Goal: Task Accomplishment & Management: Manage account settings

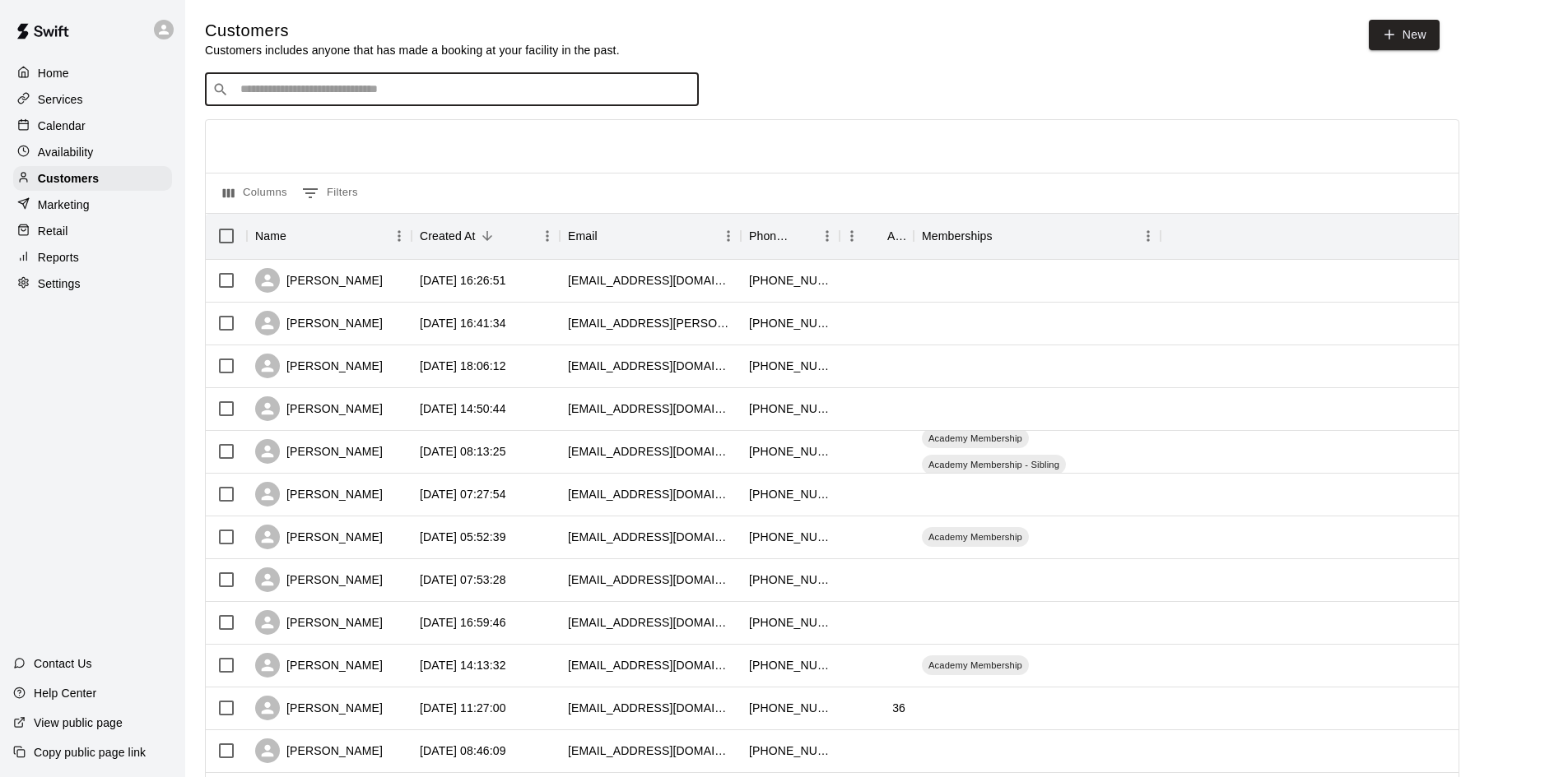
click at [290, 88] on input "Search customers by name or email" at bounding box center [463, 89] width 456 height 16
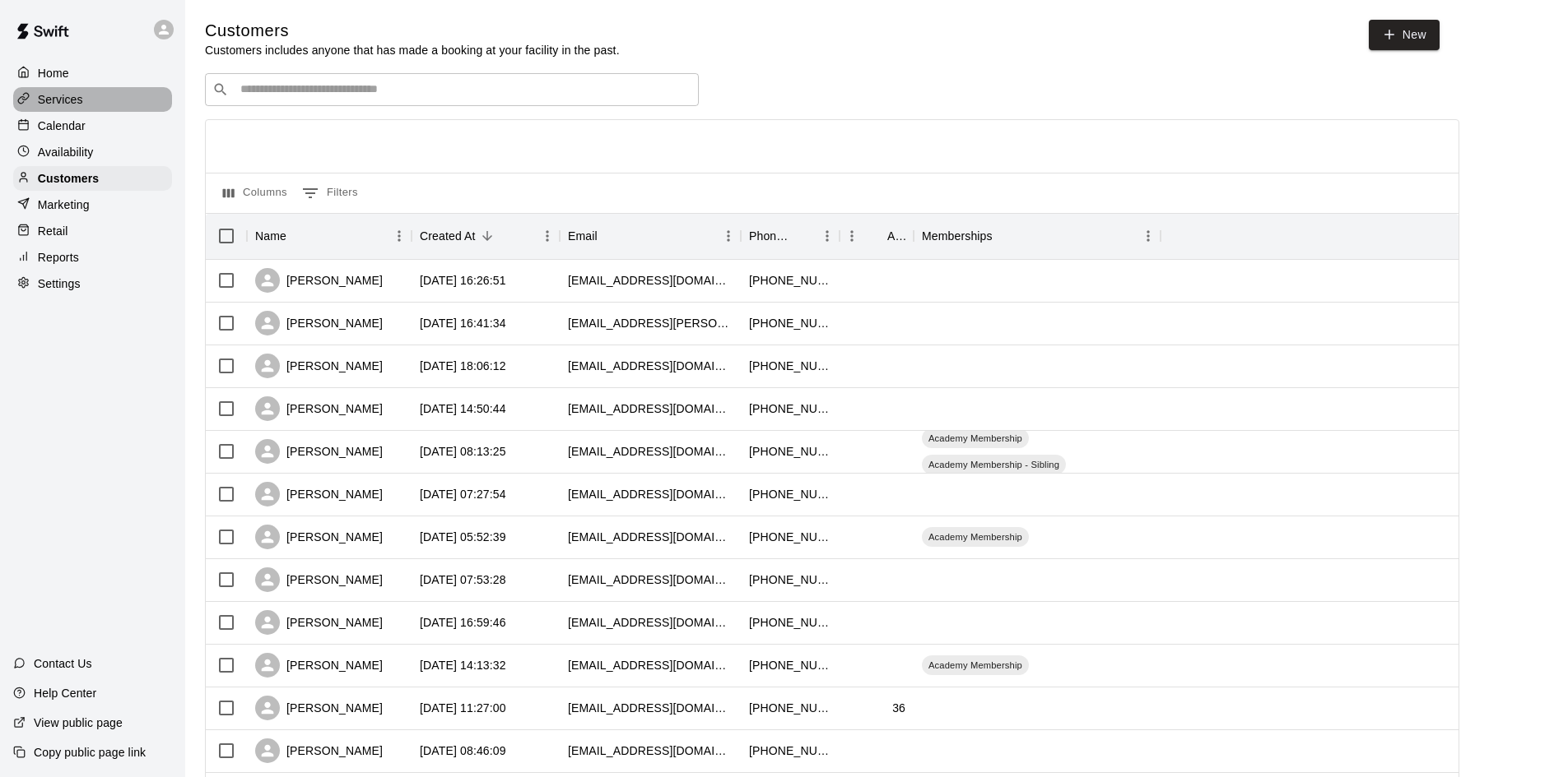
click at [53, 103] on p "Services" at bounding box center [61, 99] width 45 height 16
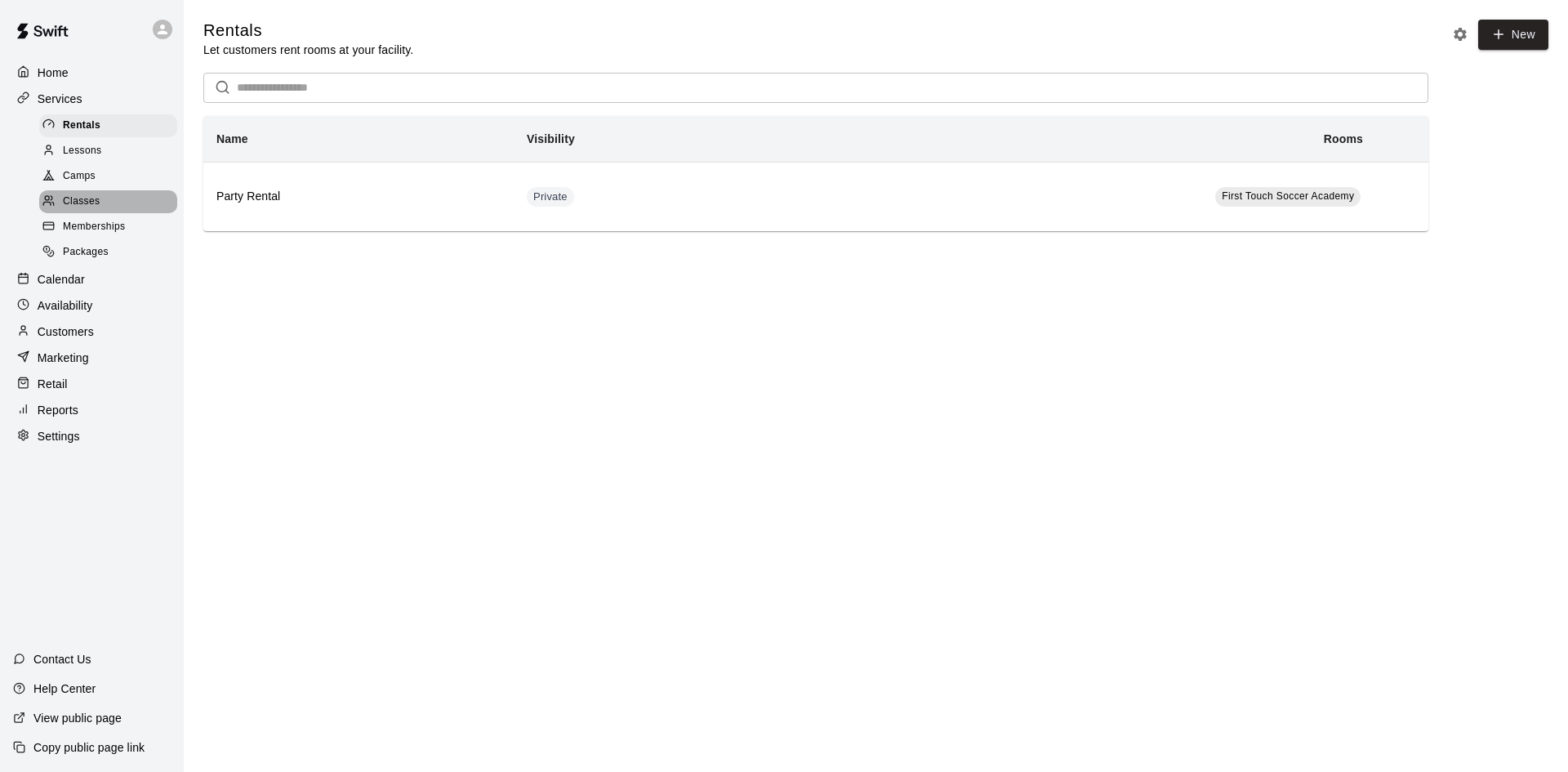
click at [85, 208] on span "Classes" at bounding box center [81, 202] width 37 height 16
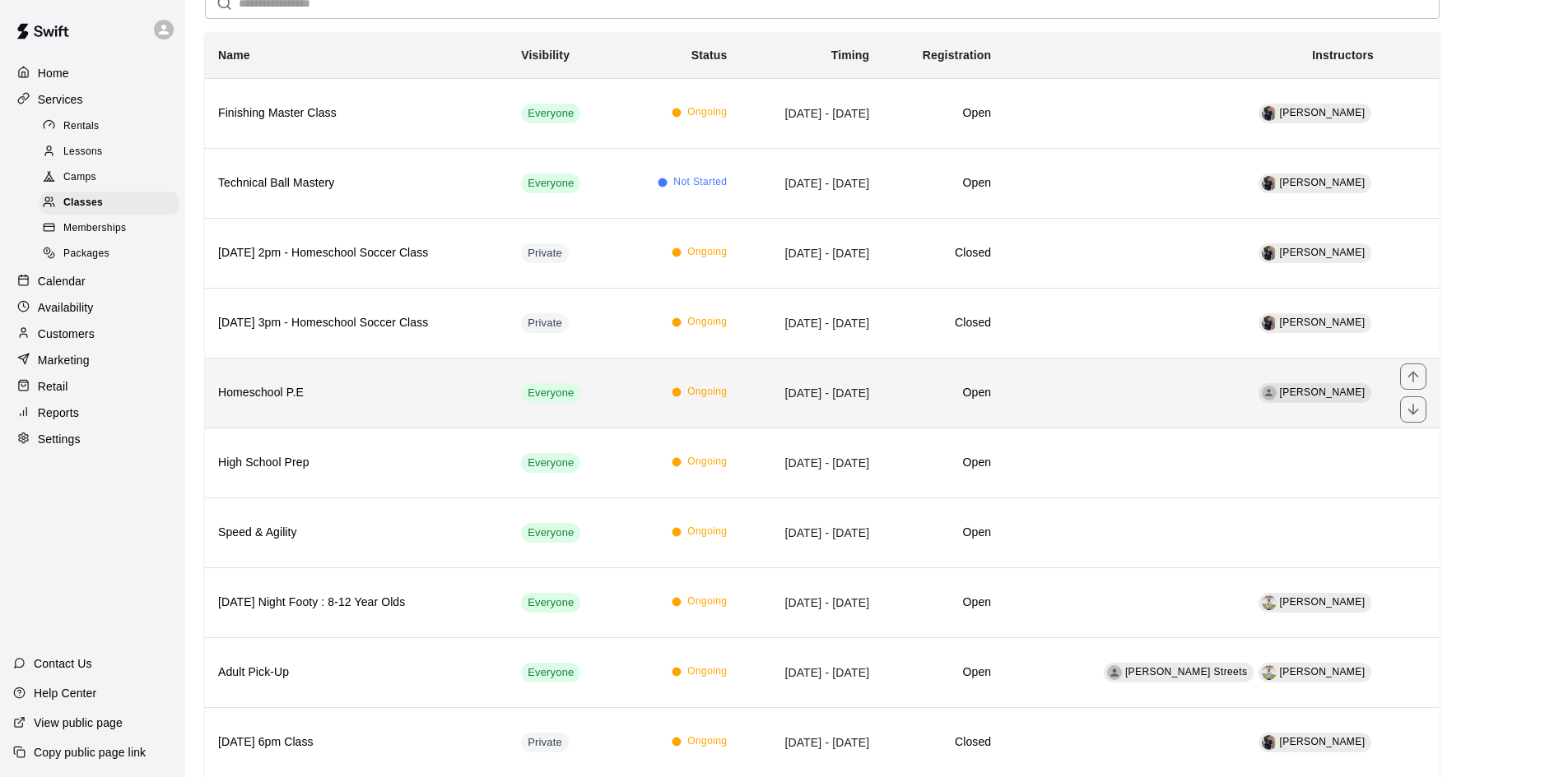
scroll to position [165, 0]
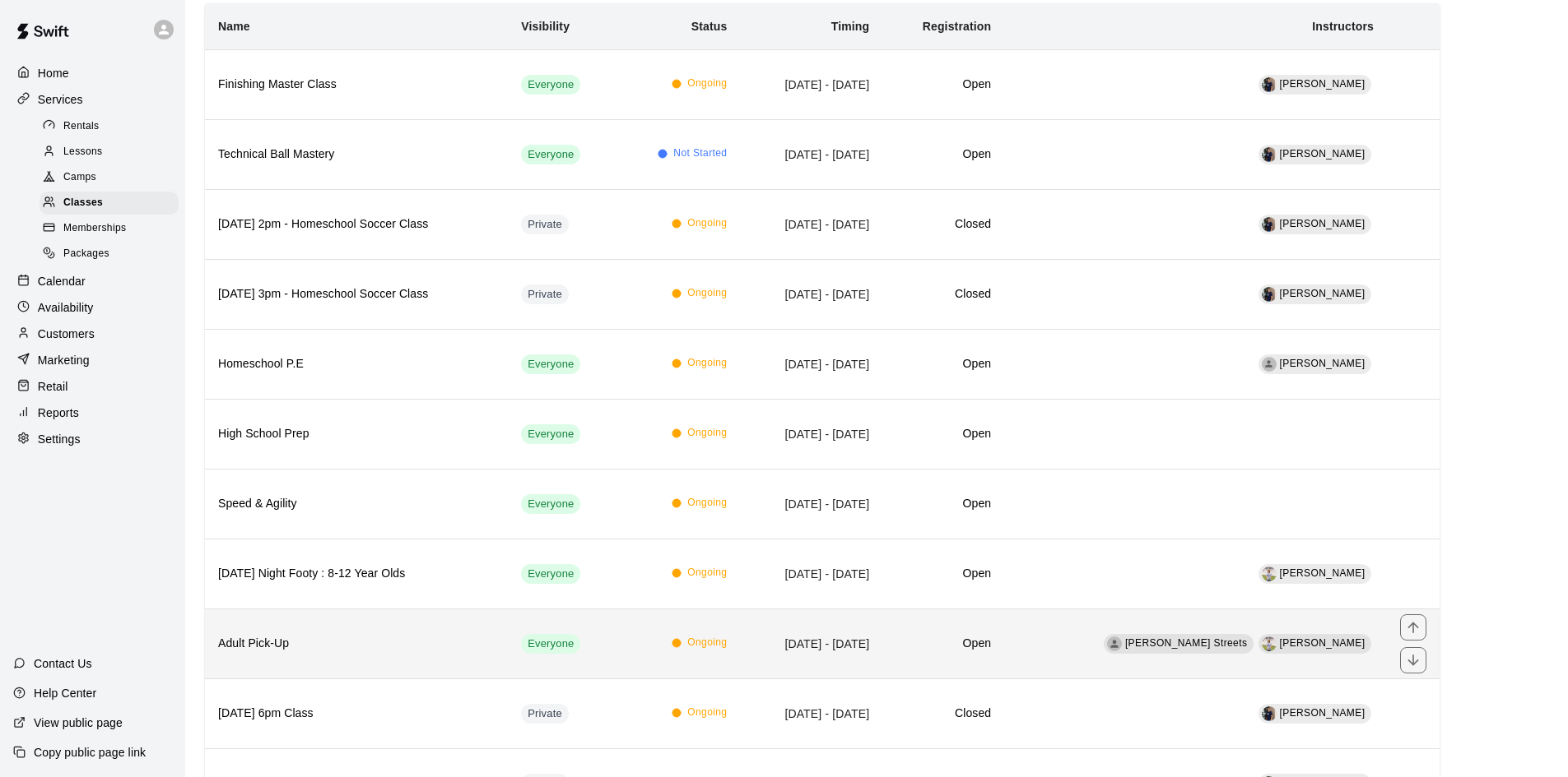
click at [334, 641] on h6 "Adult Pick-Up" at bounding box center [356, 643] width 277 height 18
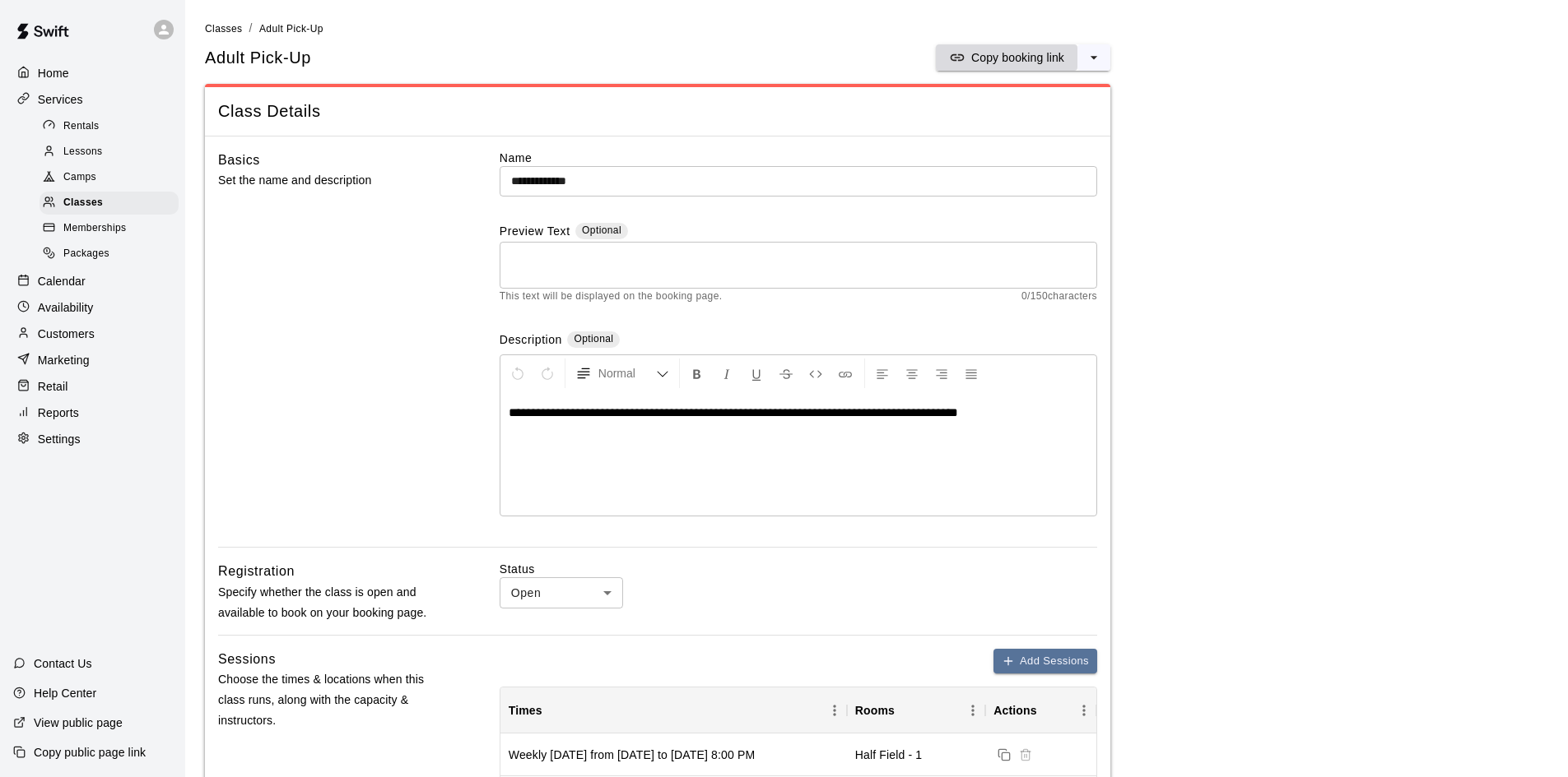
click at [1027, 61] on p "Copy booking link" at bounding box center [1017, 57] width 93 height 16
click at [1026, 55] on p "Copy booking link" at bounding box center [1017, 57] width 93 height 16
click at [1043, 56] on p "Copy booking link" at bounding box center [1017, 57] width 93 height 16
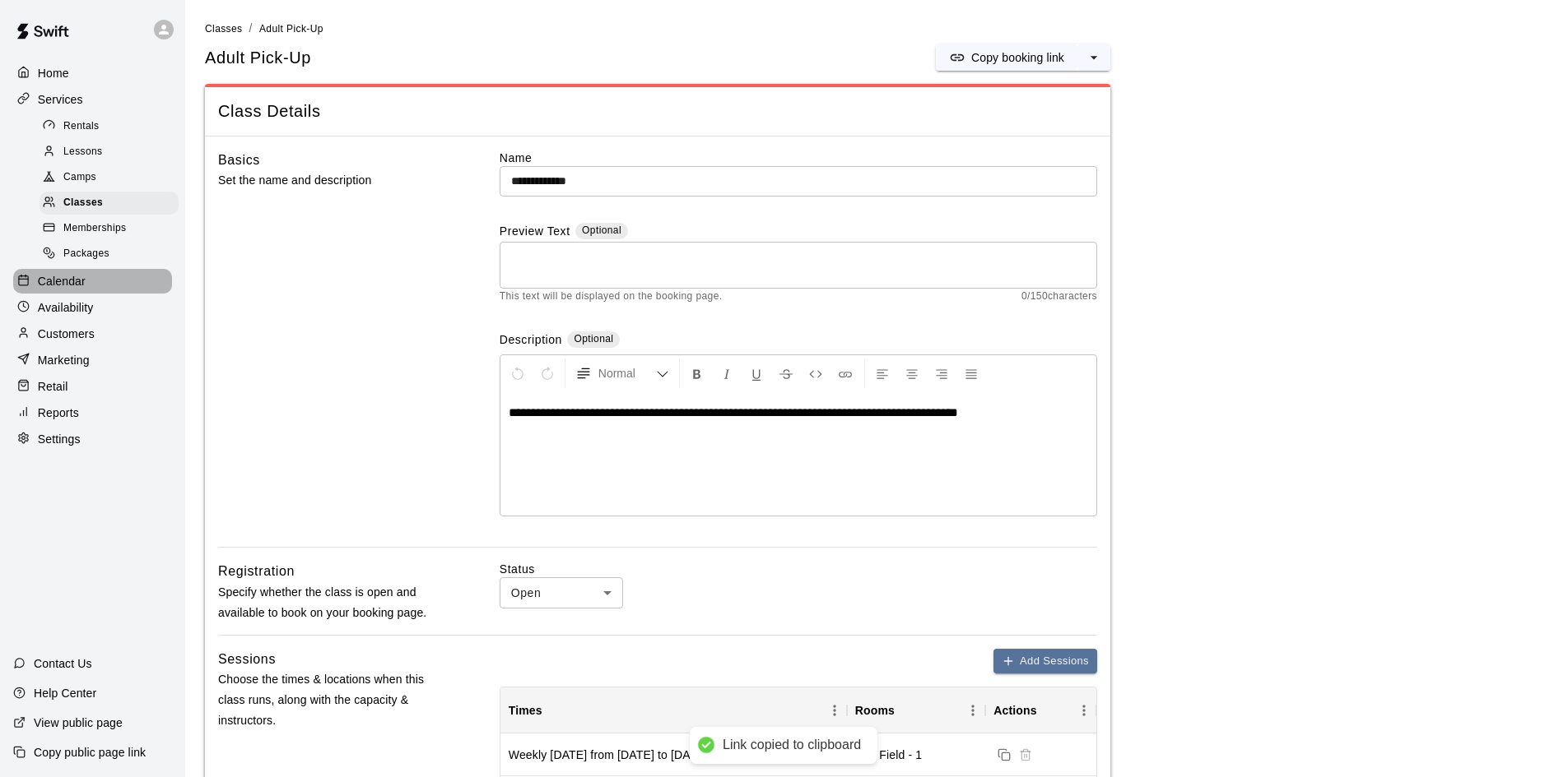
click at [87, 285] on div "Calendar" at bounding box center [92, 281] width 159 height 24
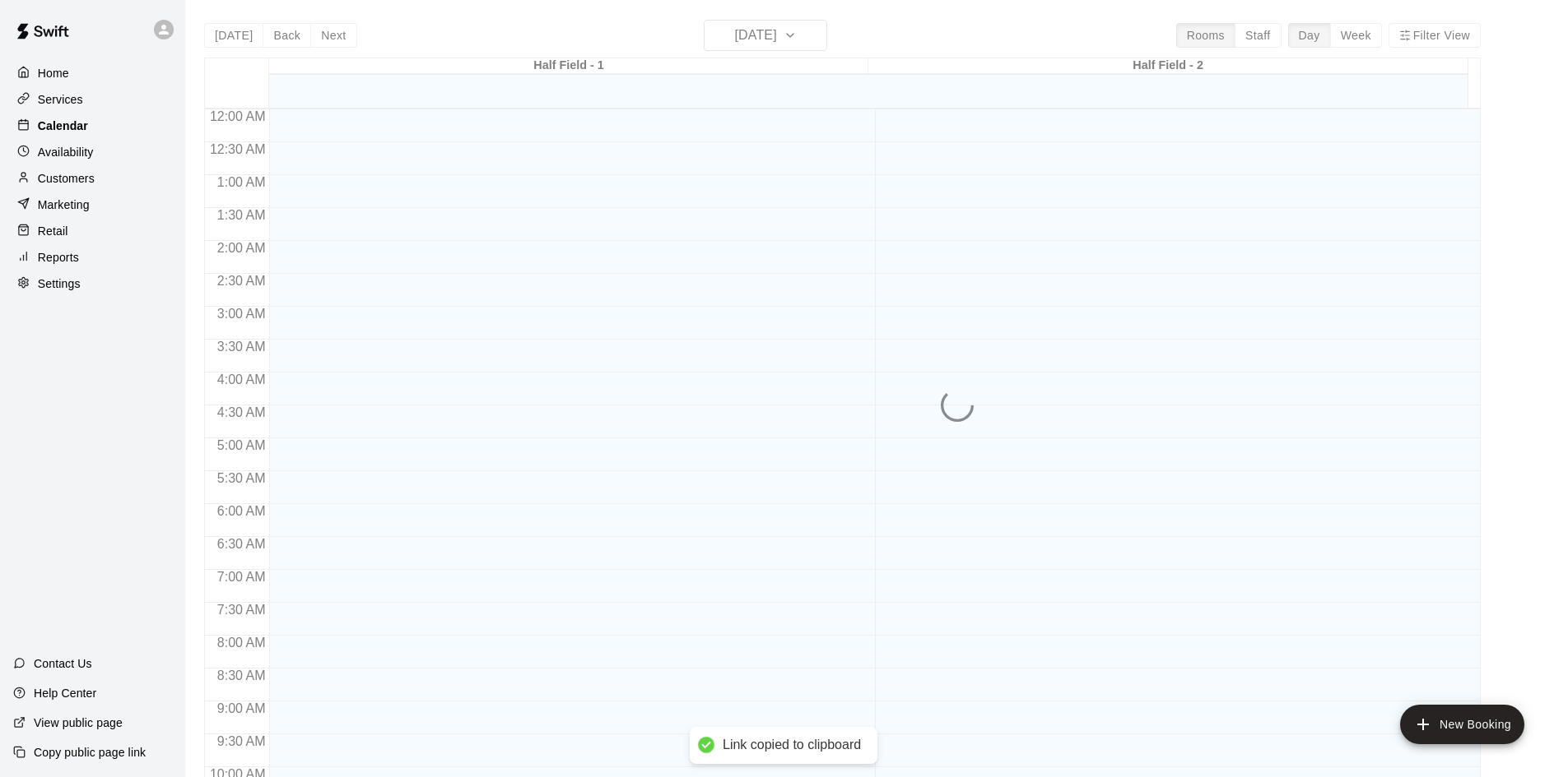
scroll to position [843, 0]
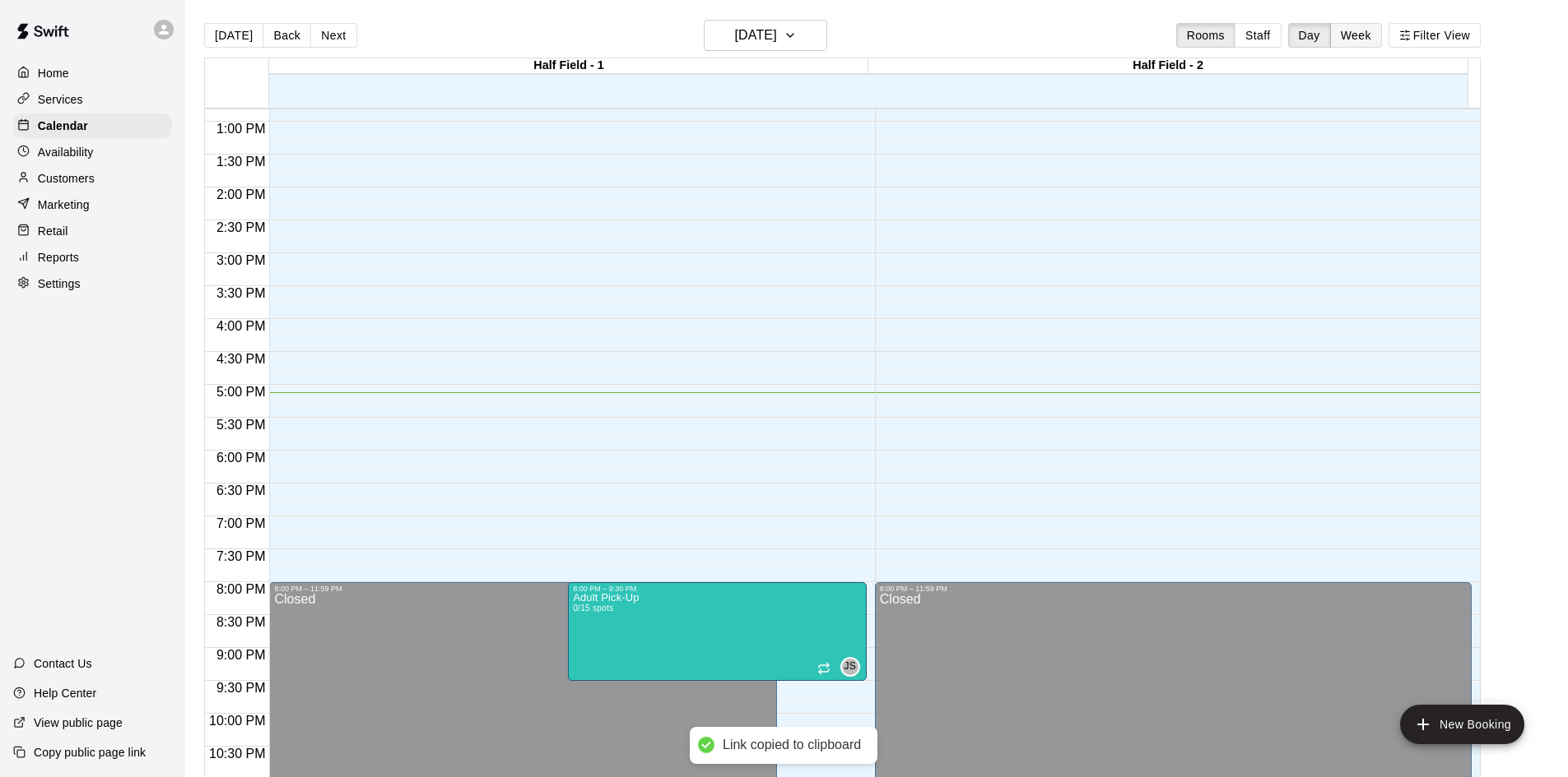
click at [1365, 36] on button "Week" at bounding box center [1356, 36] width 52 height 24
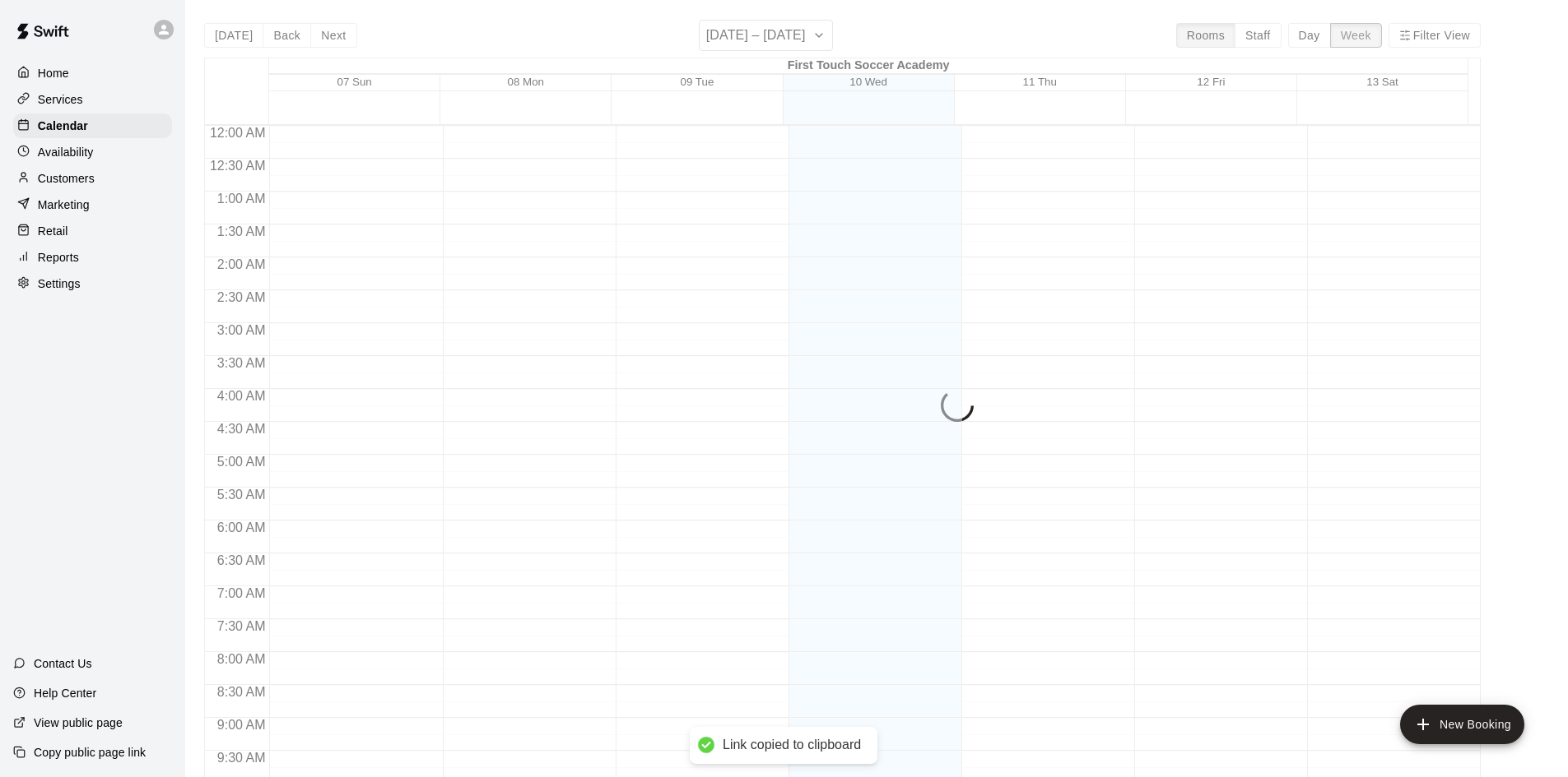
scroll to position [911, 0]
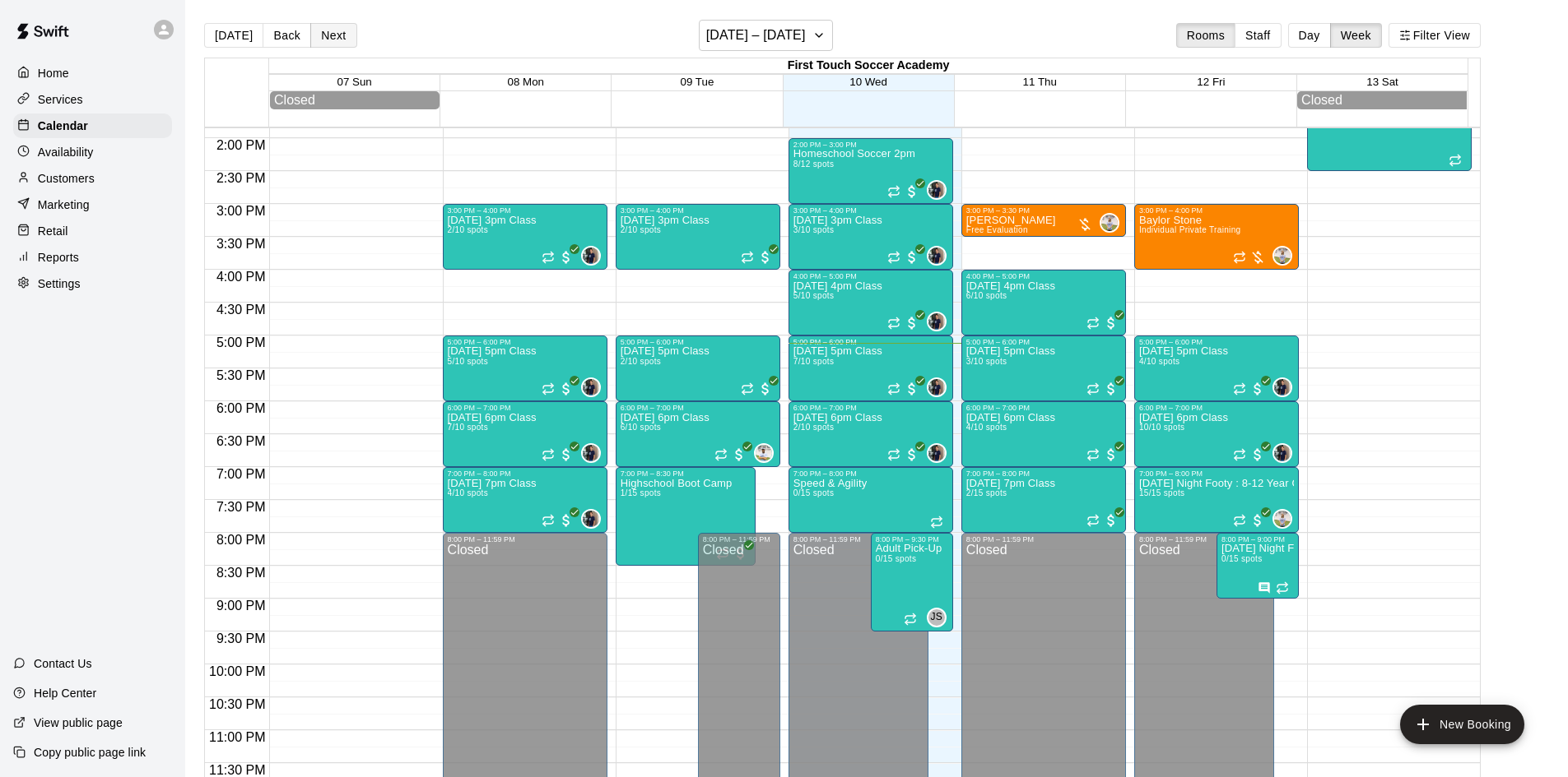
click at [337, 26] on button "Next" at bounding box center [333, 36] width 46 height 24
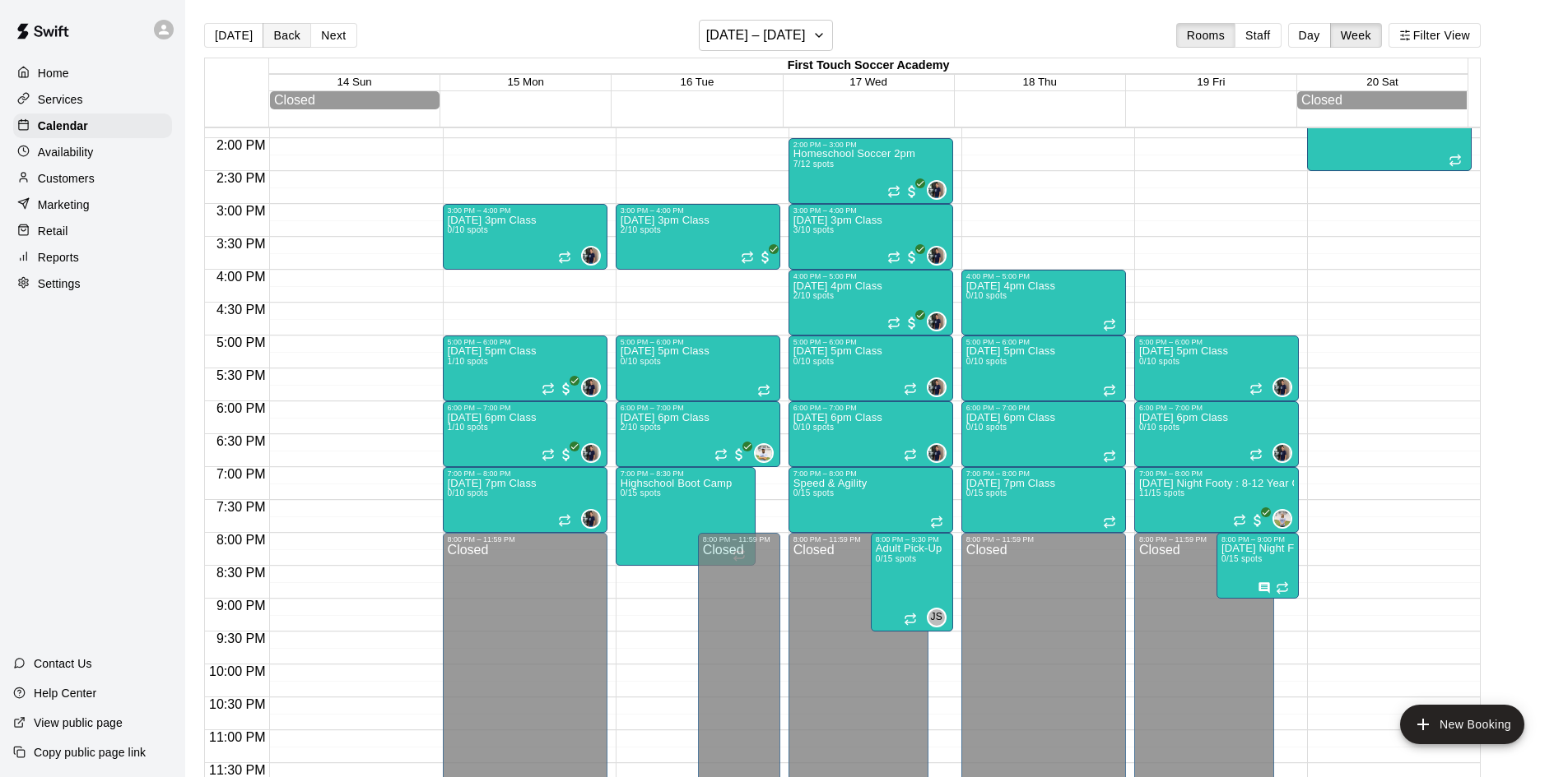
click at [290, 29] on button "Back" at bounding box center [287, 36] width 49 height 24
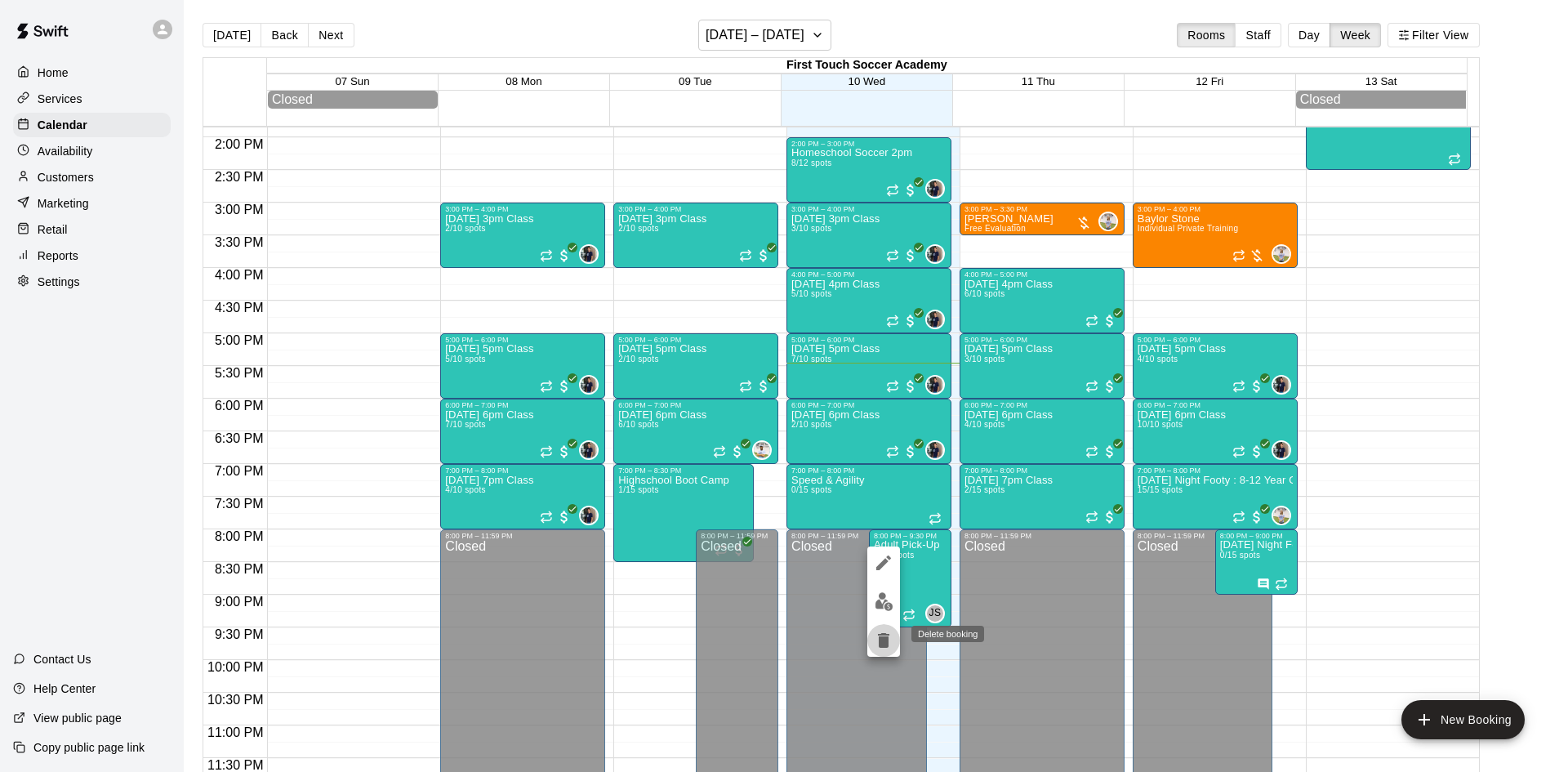
click at [893, 648] on button "delete" at bounding box center [883, 641] width 33 height 33
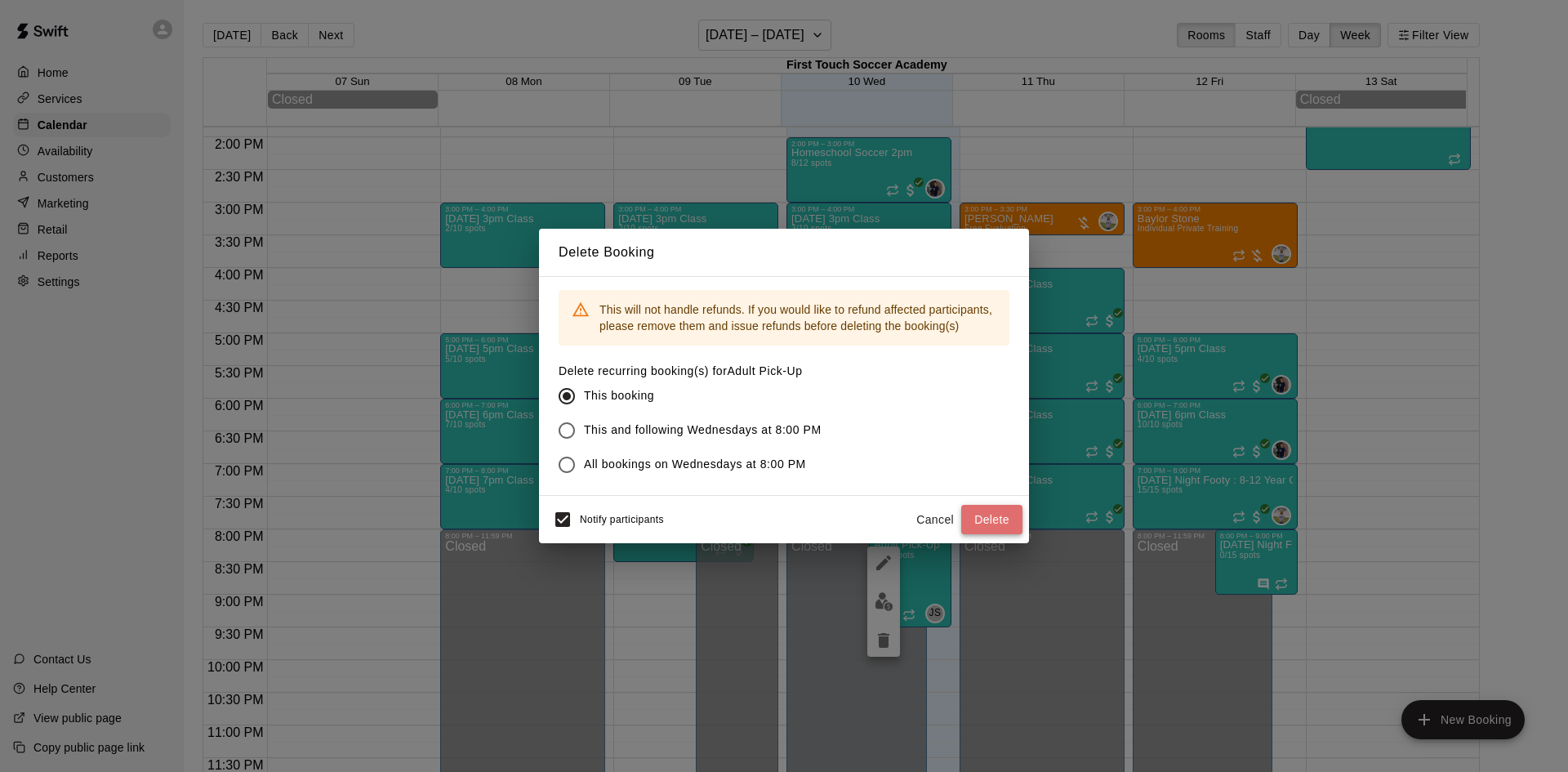
click at [987, 520] on button "Delete" at bounding box center [991, 520] width 61 height 30
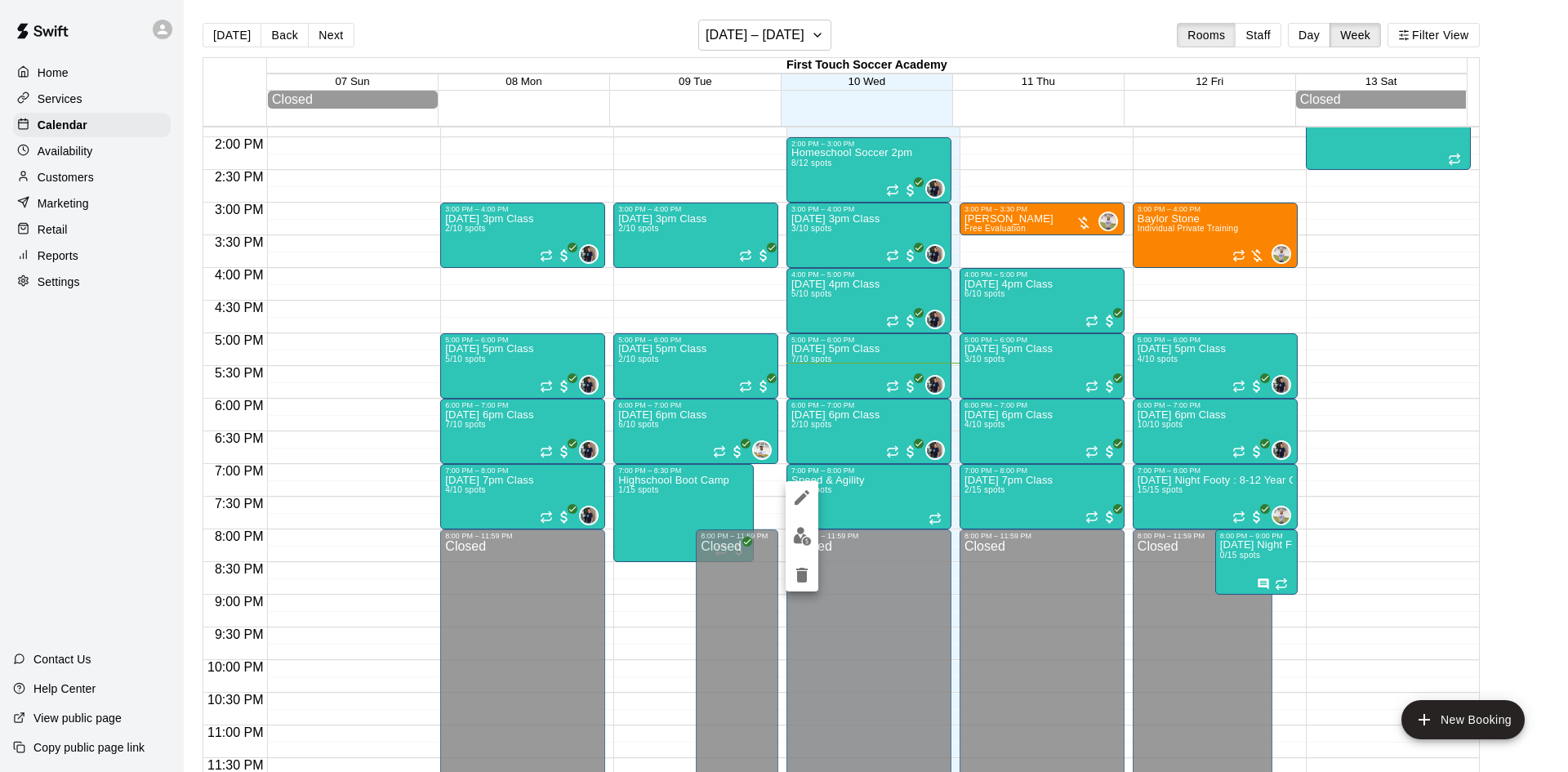
click at [796, 578] on icon "delete" at bounding box center [802, 575] width 20 height 20
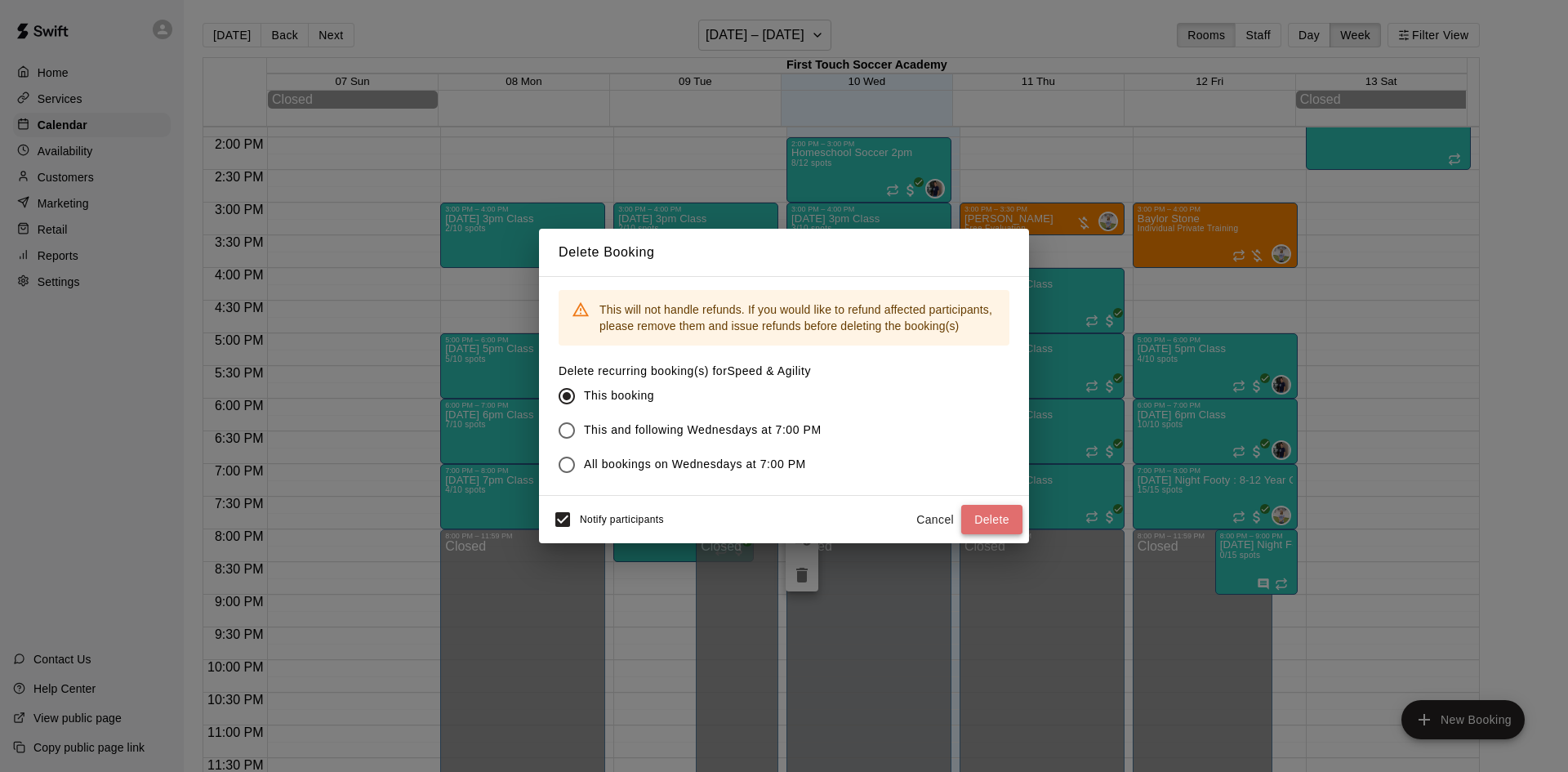
click at [994, 514] on button "Delete" at bounding box center [991, 520] width 61 height 30
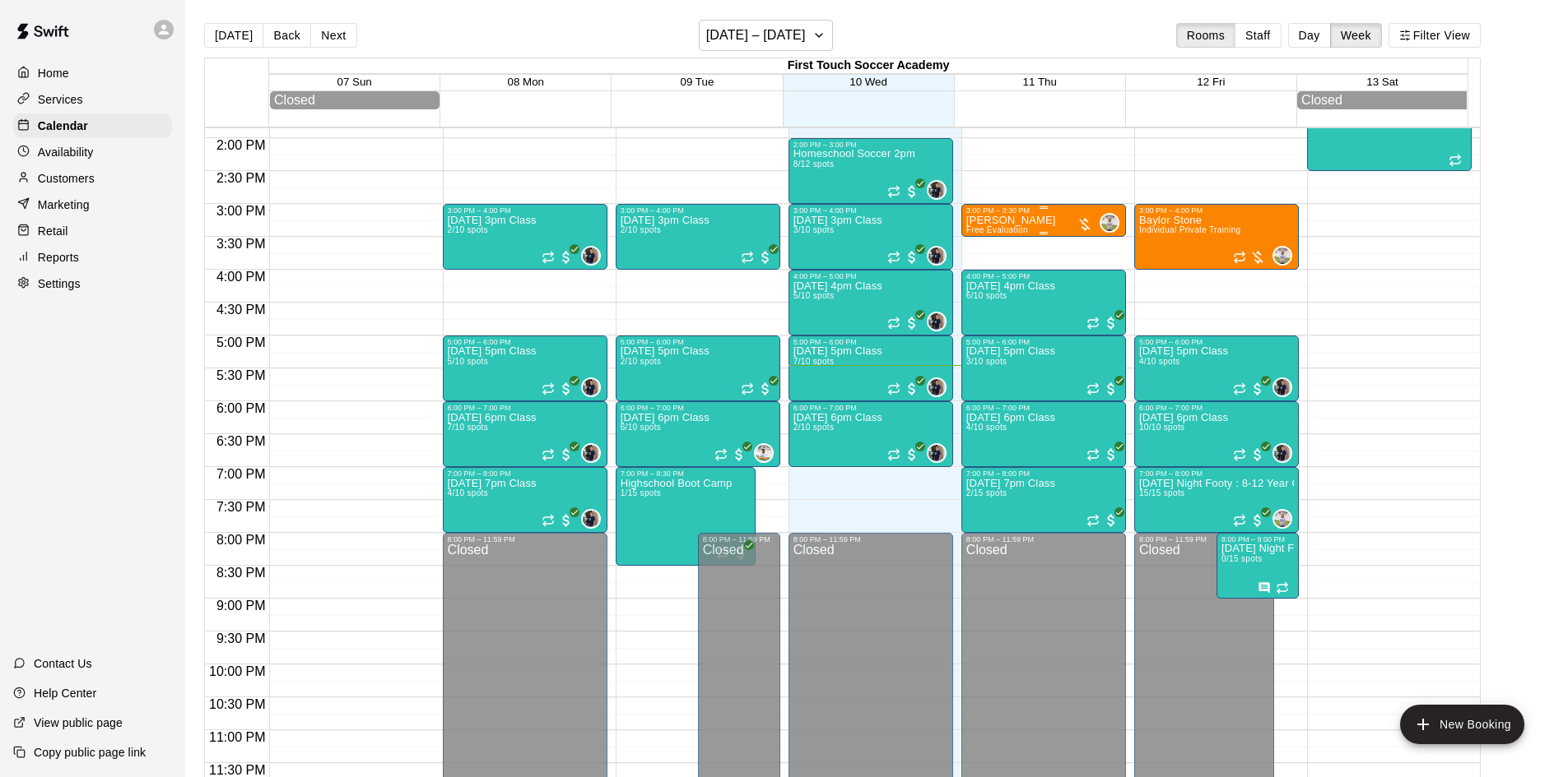
click at [1041, 220] on p "[PERSON_NAME]" at bounding box center [1011, 220] width 89 height 0
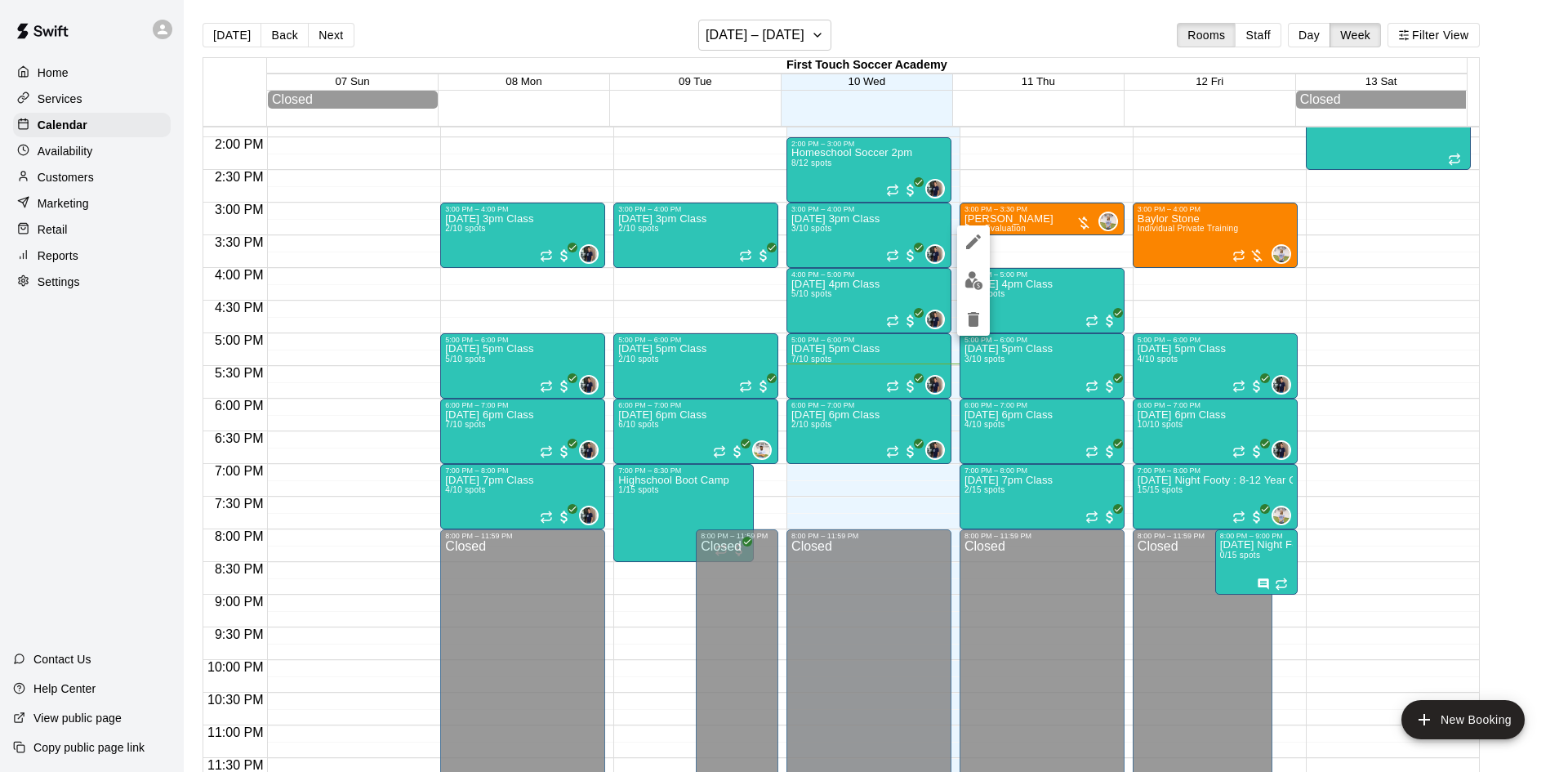
click at [1027, 228] on div at bounding box center [784, 386] width 1568 height 772
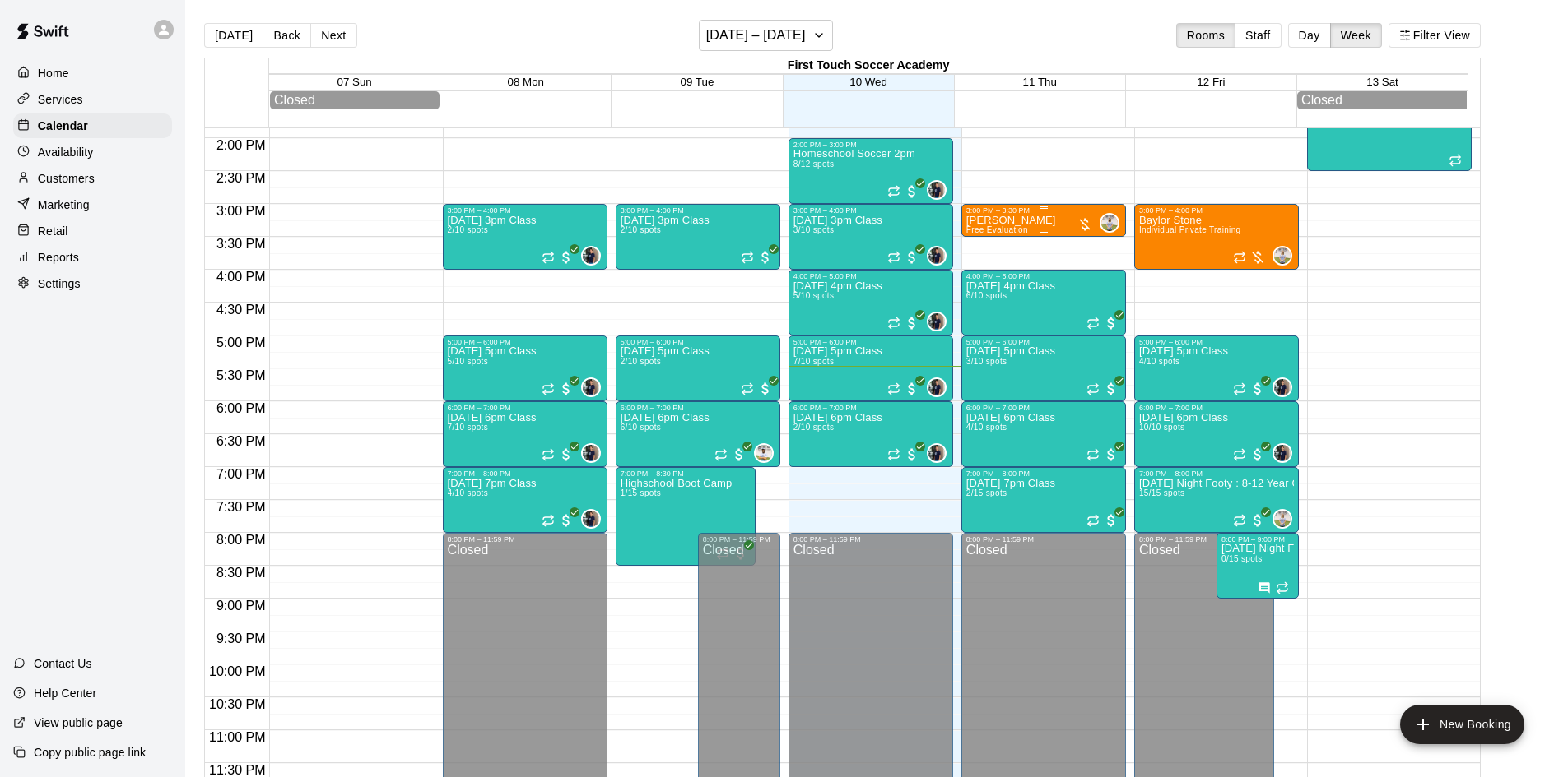
click at [1009, 215] on div "3:00 PM – 3:30 PM" at bounding box center [1044, 210] width 154 height 8
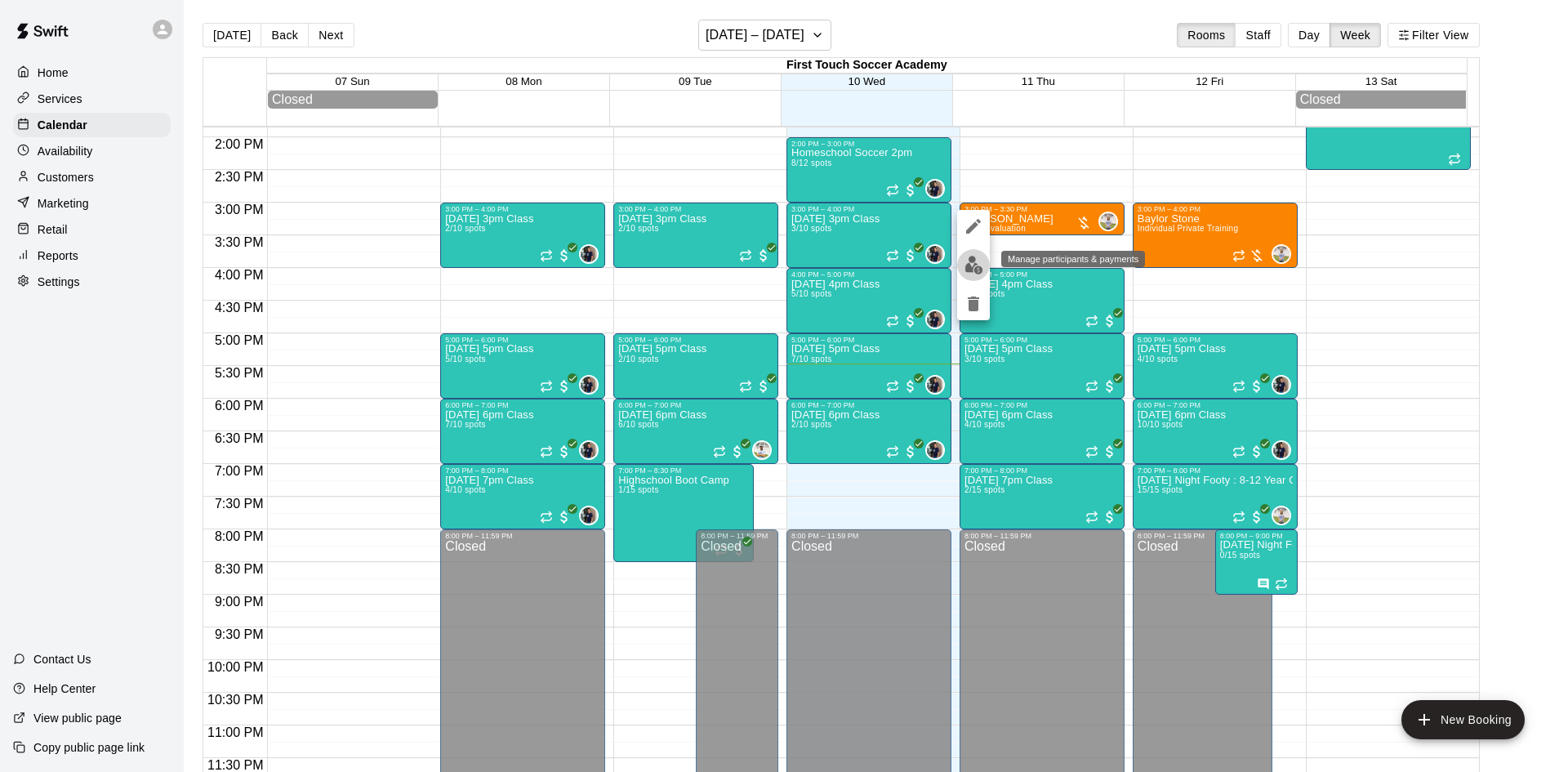
click at [967, 266] on img "edit" at bounding box center [974, 265] width 19 height 19
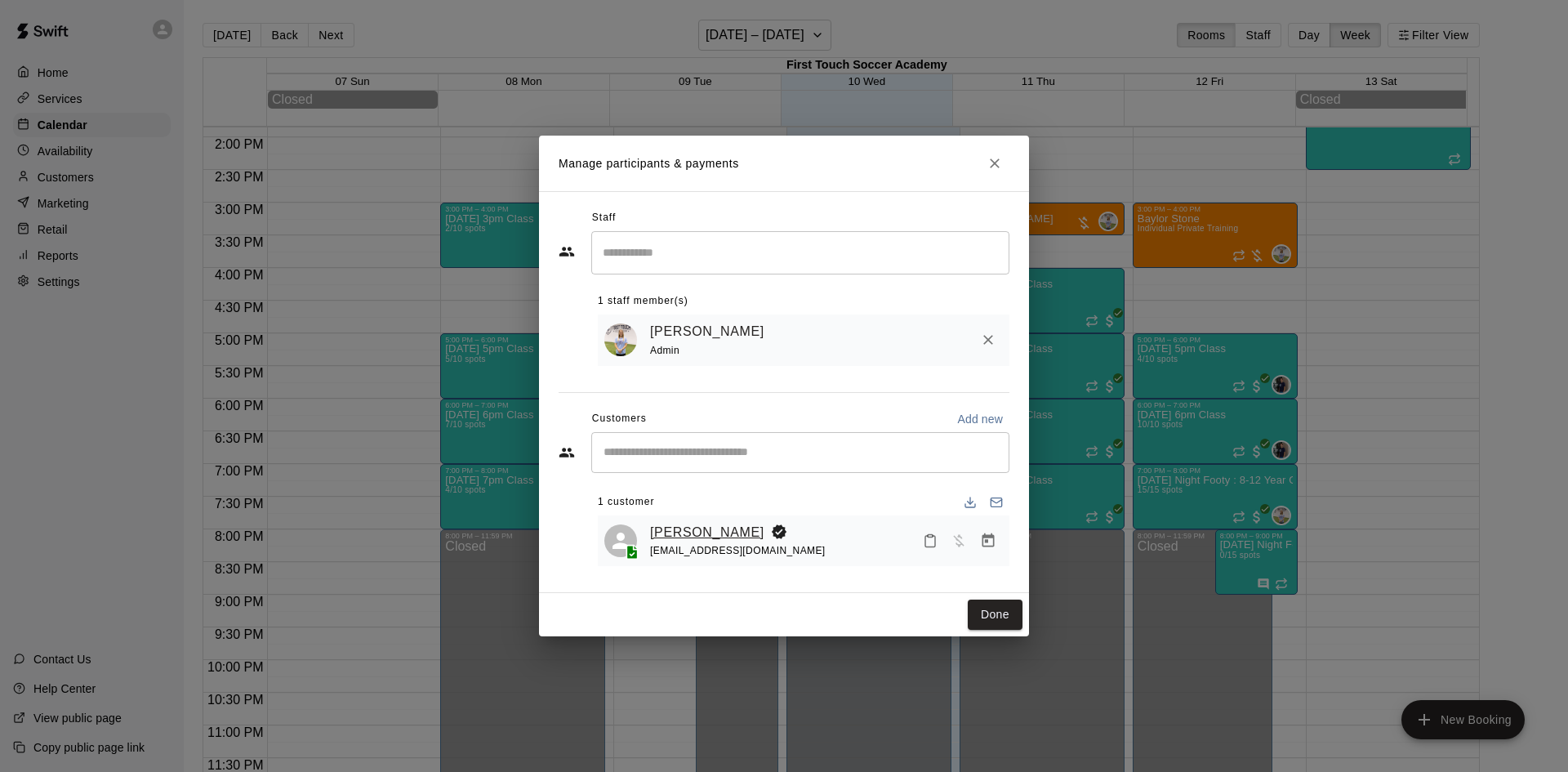
click at [671, 540] on link "[PERSON_NAME]" at bounding box center [707, 532] width 115 height 22
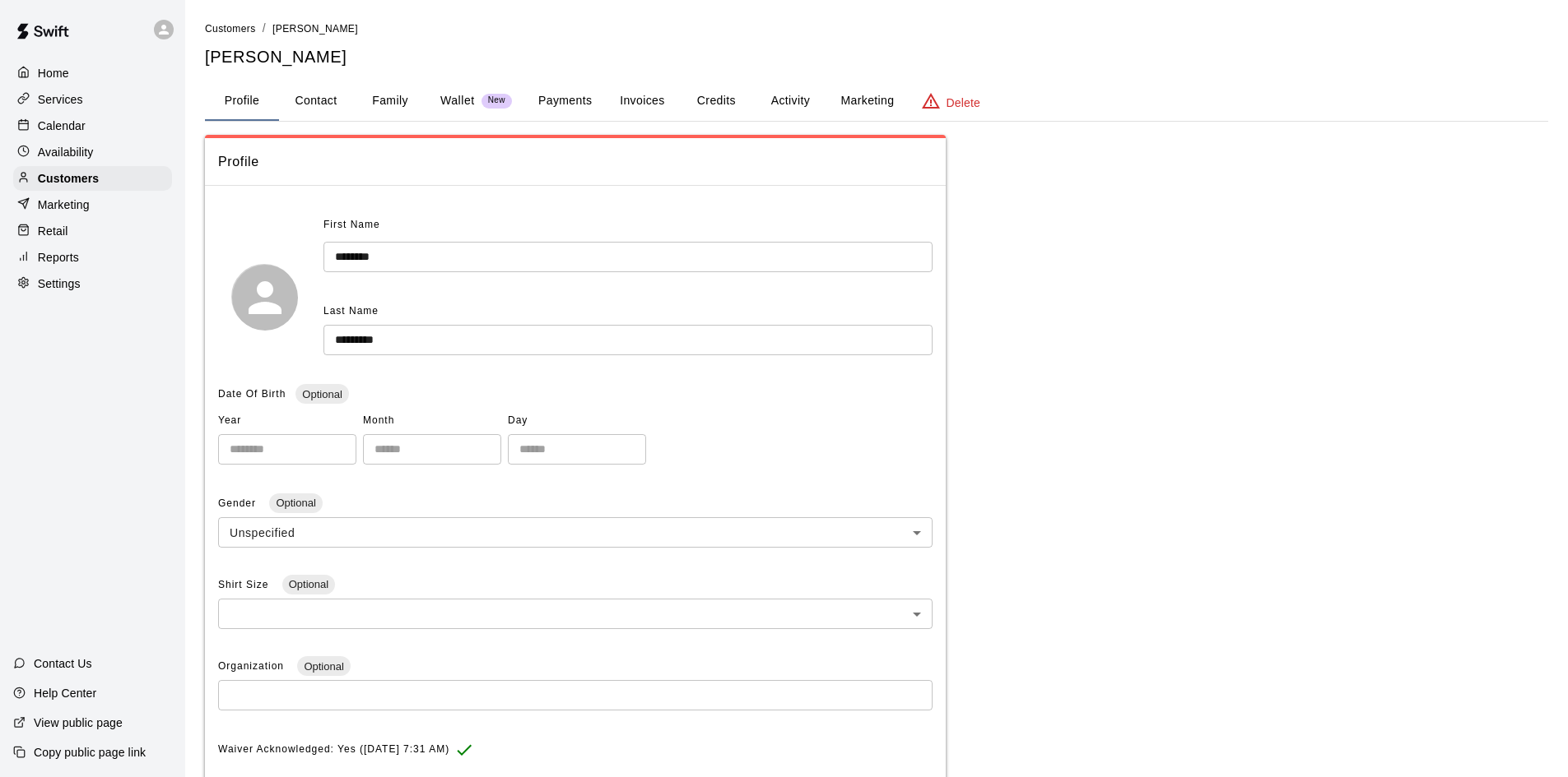
click at [325, 110] on button "Contact" at bounding box center [316, 101] width 74 height 40
select select "**"
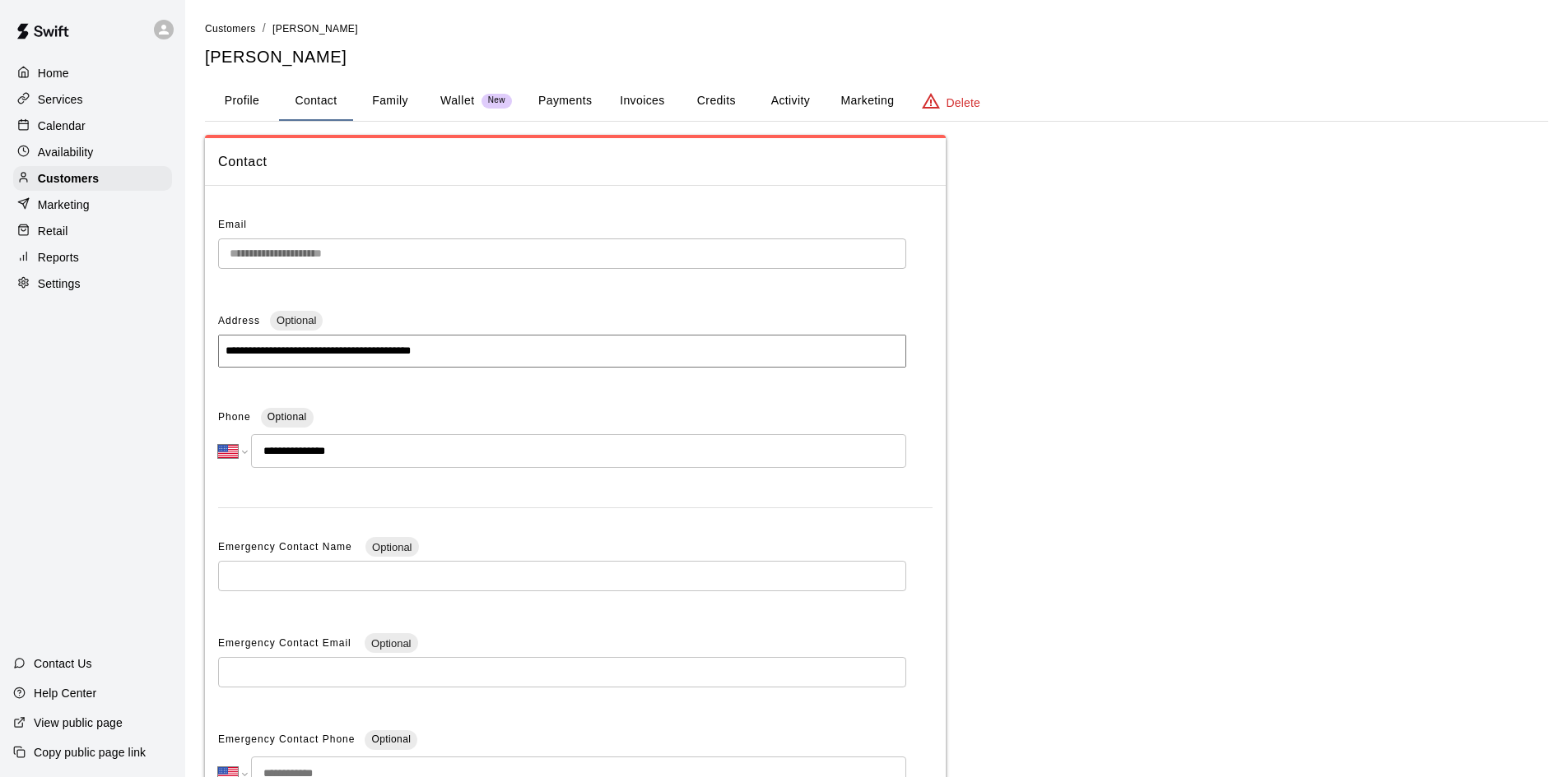
click at [387, 106] on button "Family" at bounding box center [390, 101] width 74 height 40
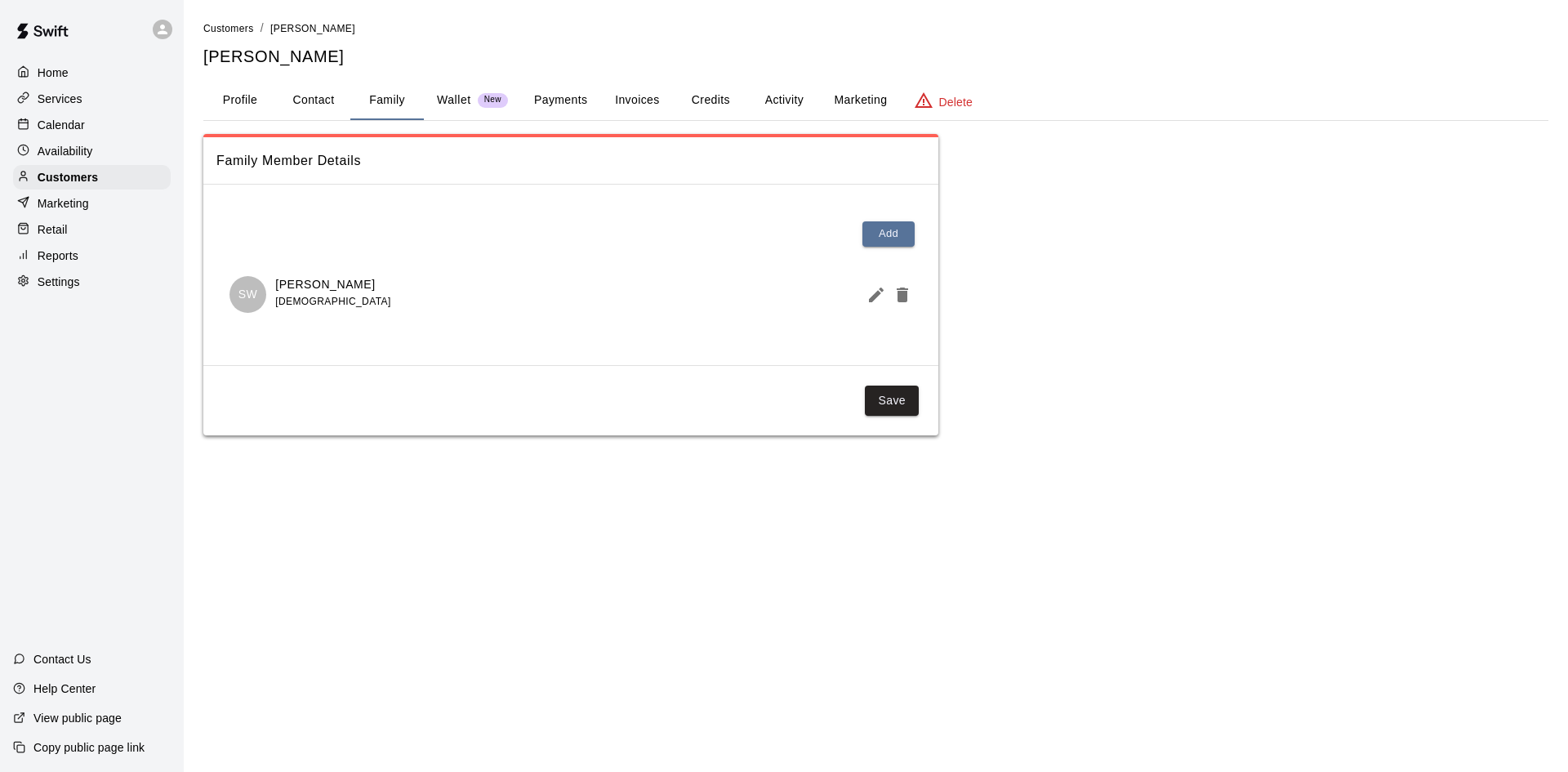
click at [294, 95] on button "Contact" at bounding box center [313, 101] width 73 height 40
select select "**"
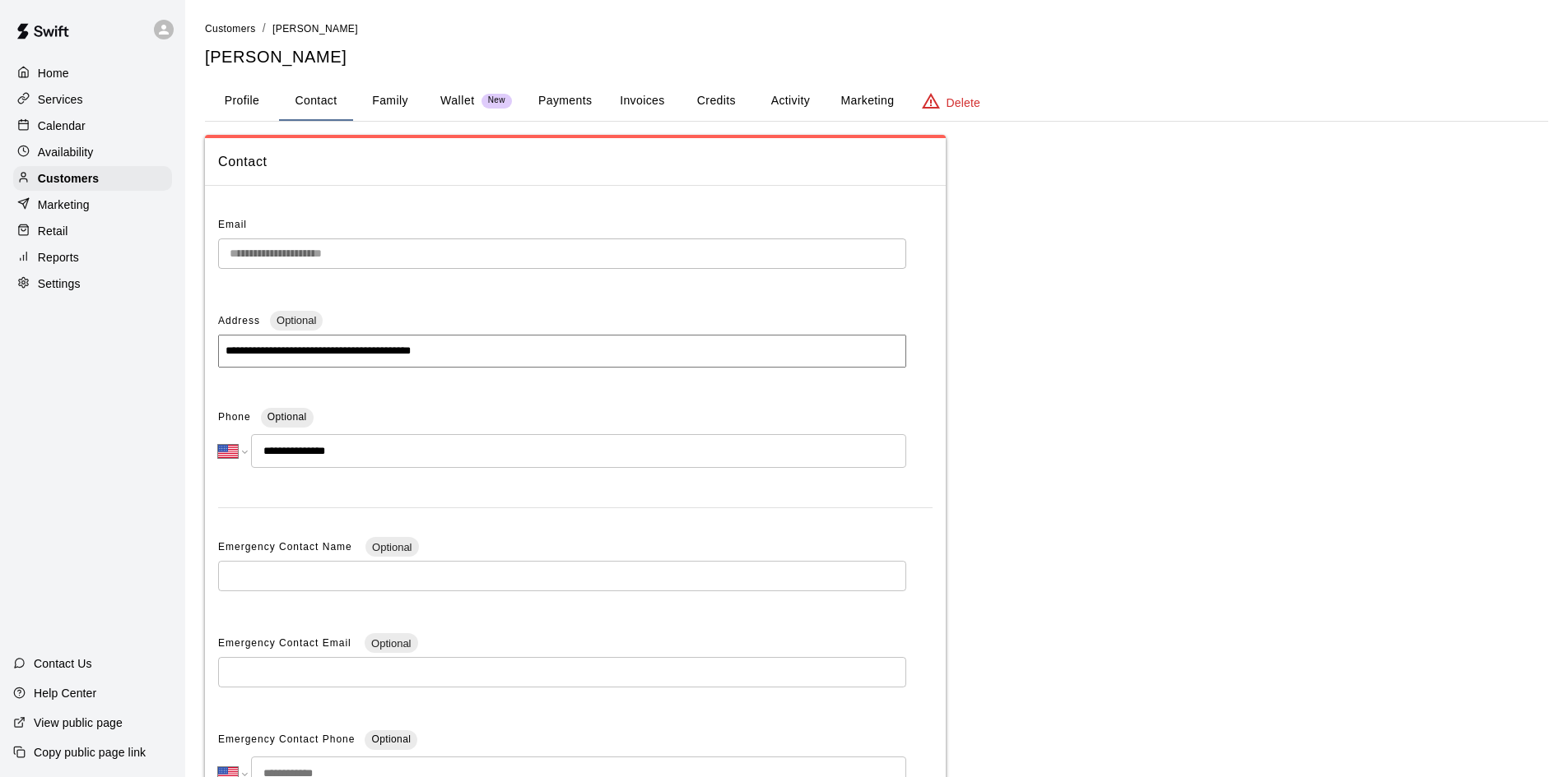
click at [74, 126] on p "Calendar" at bounding box center [62, 126] width 48 height 16
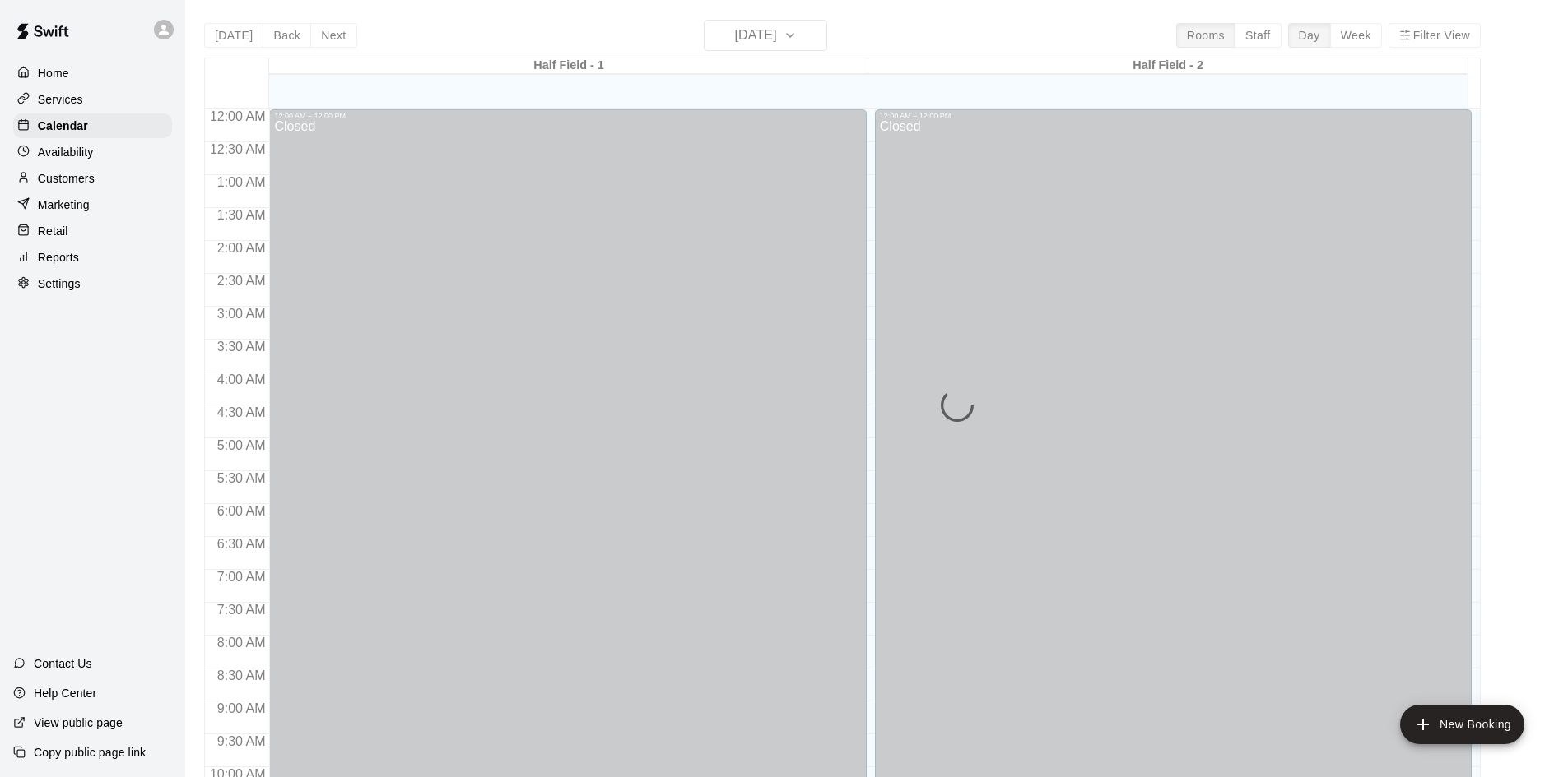
scroll to position [843, 0]
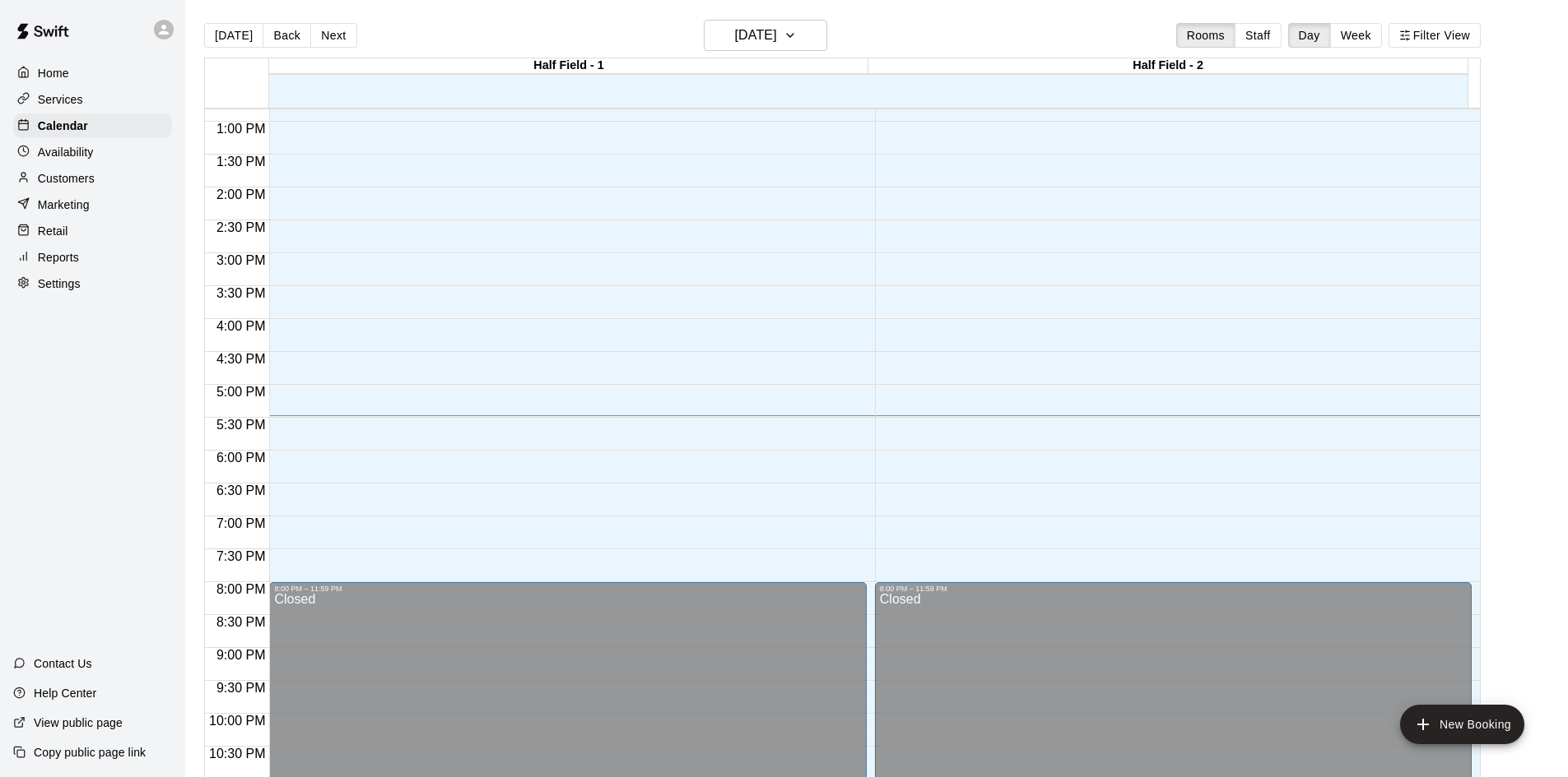
click at [1376, 44] on button "Week" at bounding box center [1356, 36] width 52 height 24
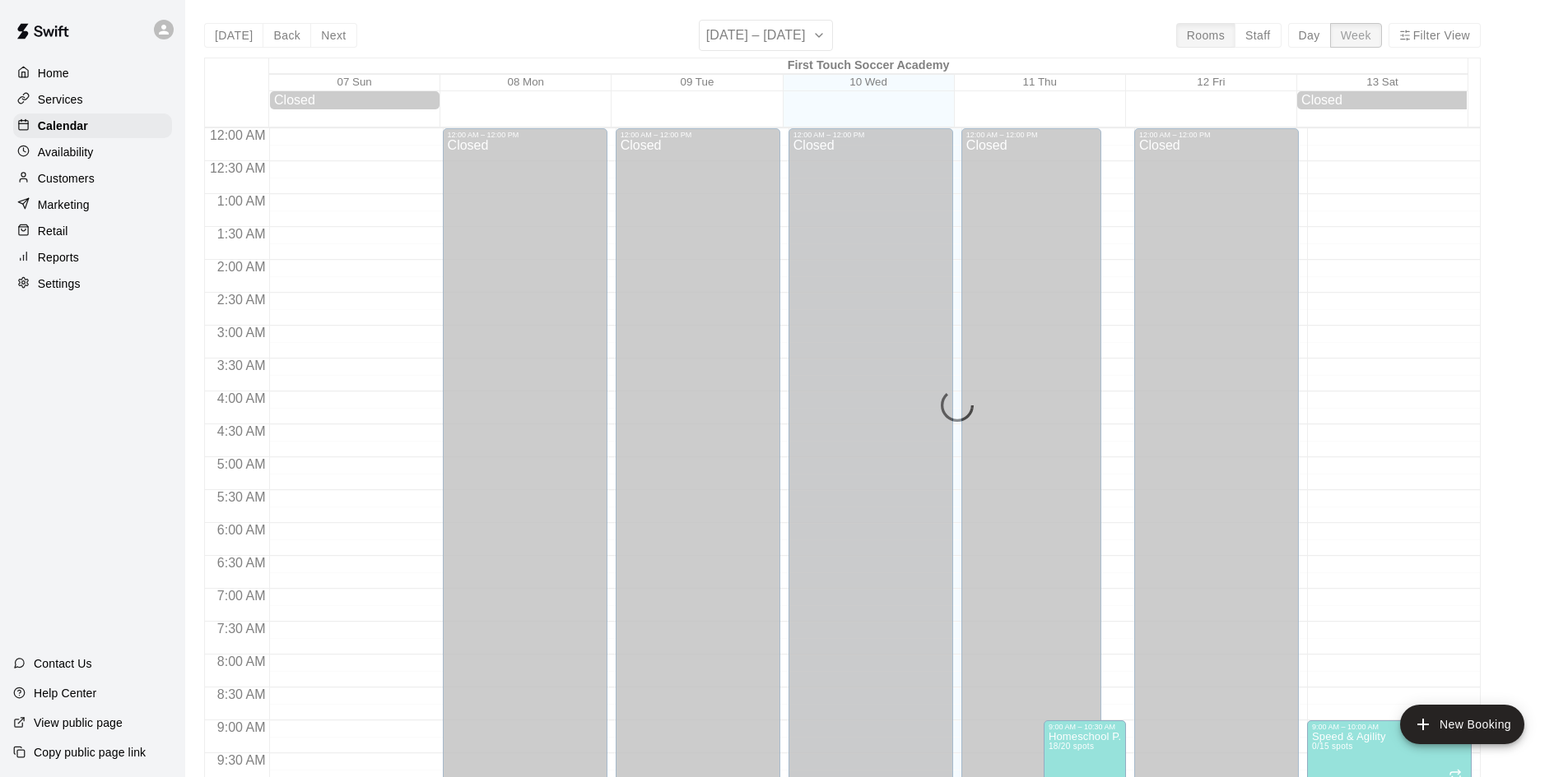
scroll to position [917, 0]
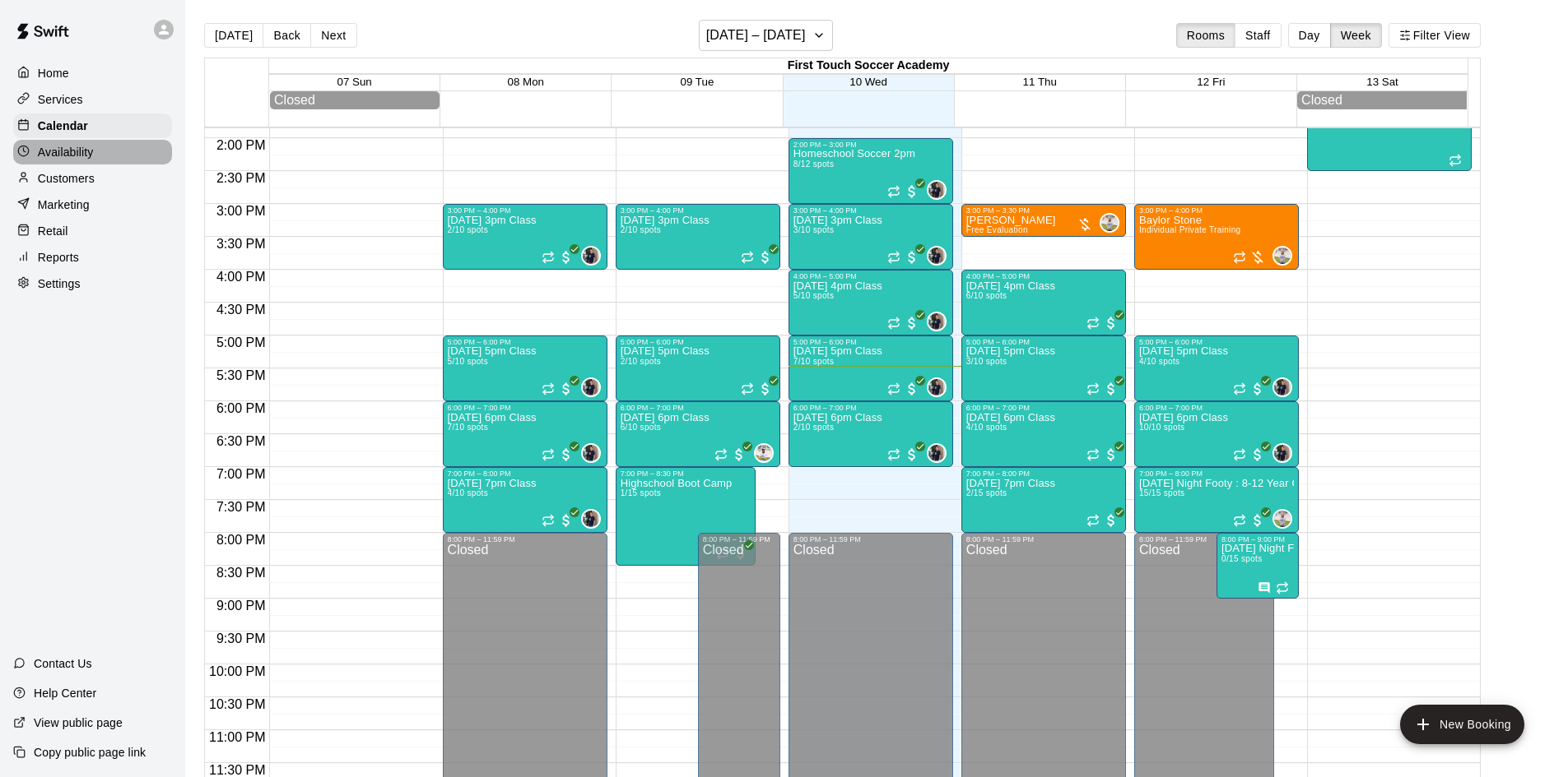
click at [89, 153] on p "Availability" at bounding box center [66, 152] width 56 height 16
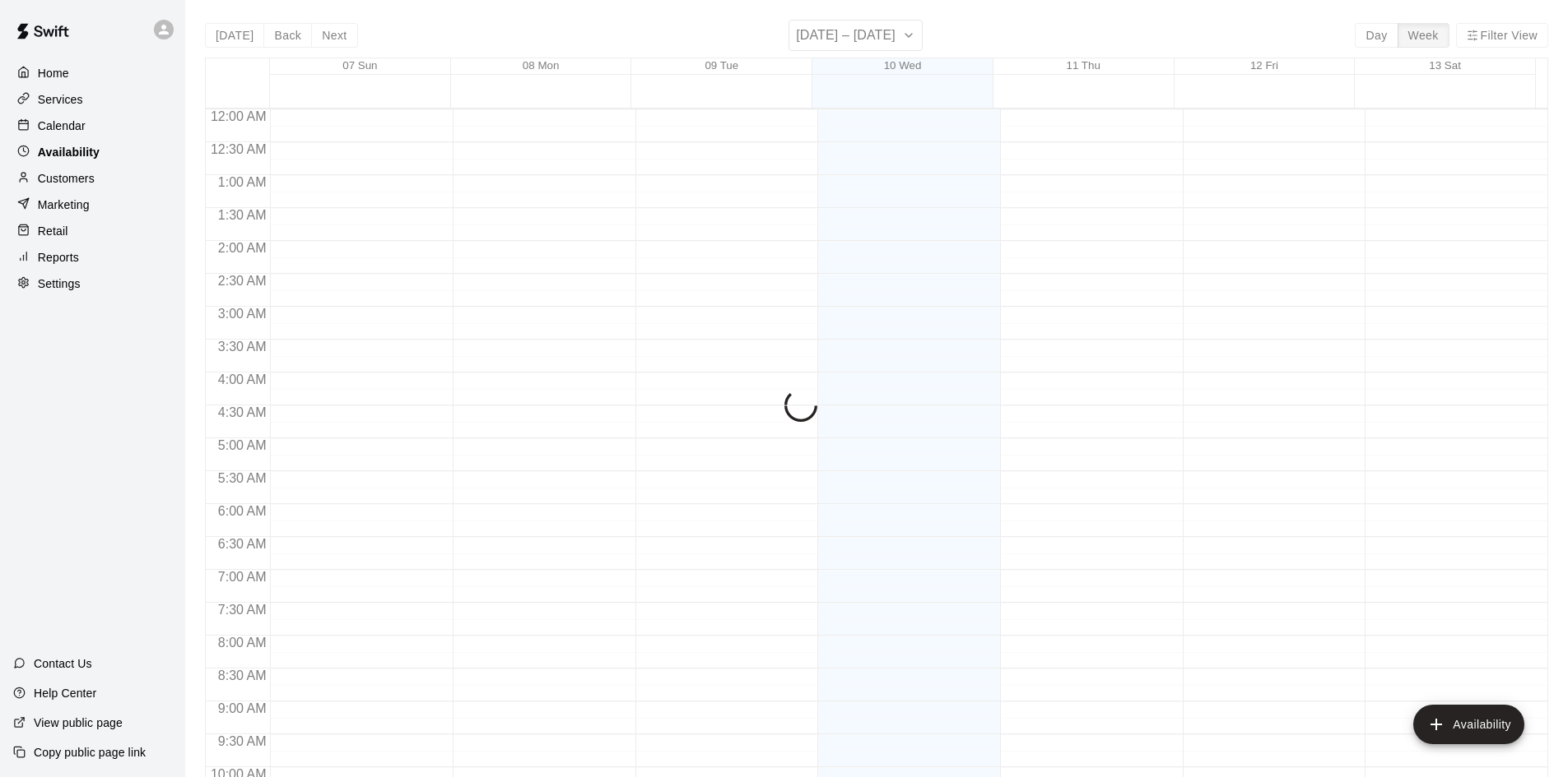
scroll to position [893, 0]
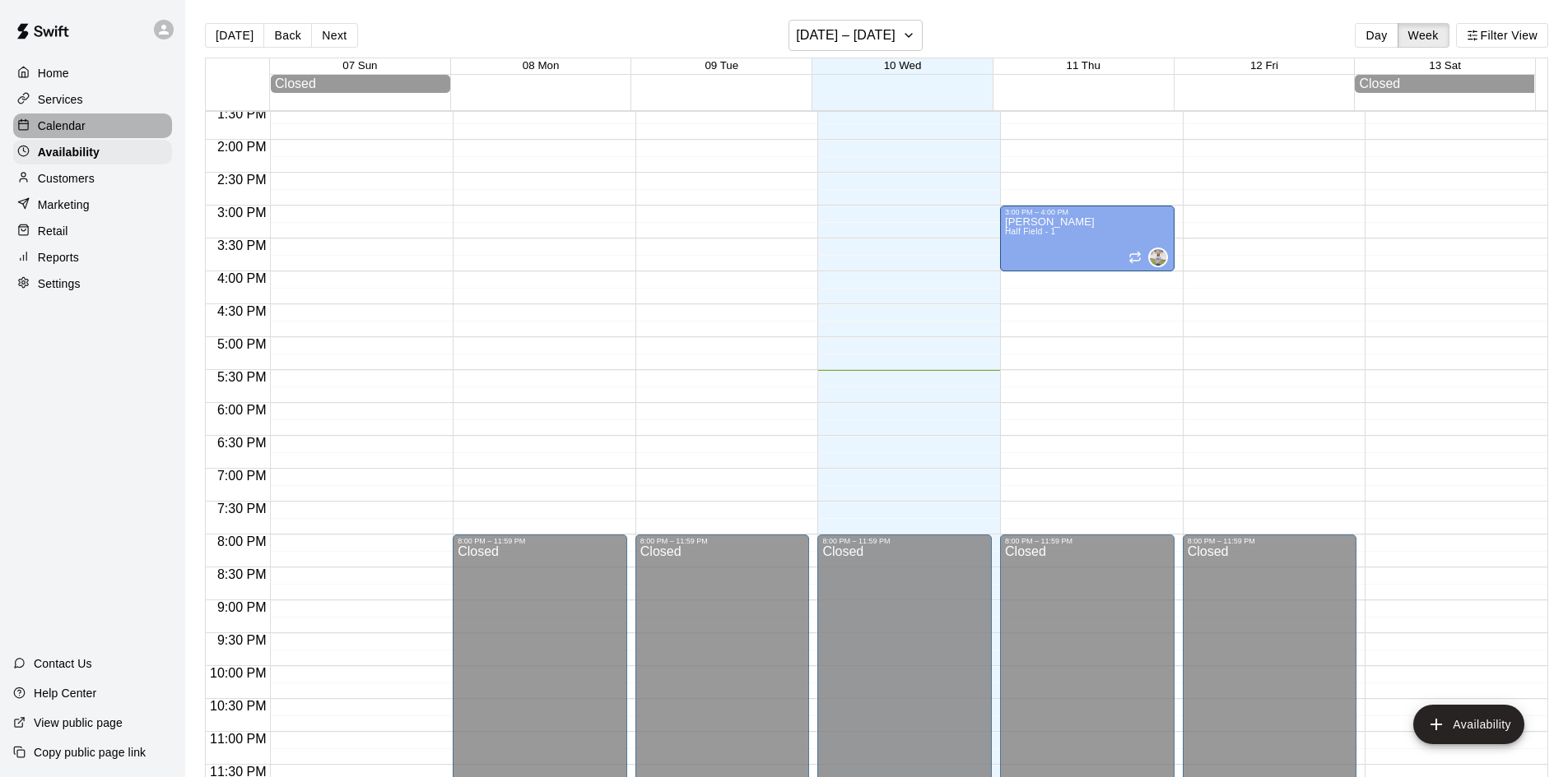
click at [85, 118] on div "Calendar" at bounding box center [92, 126] width 159 height 24
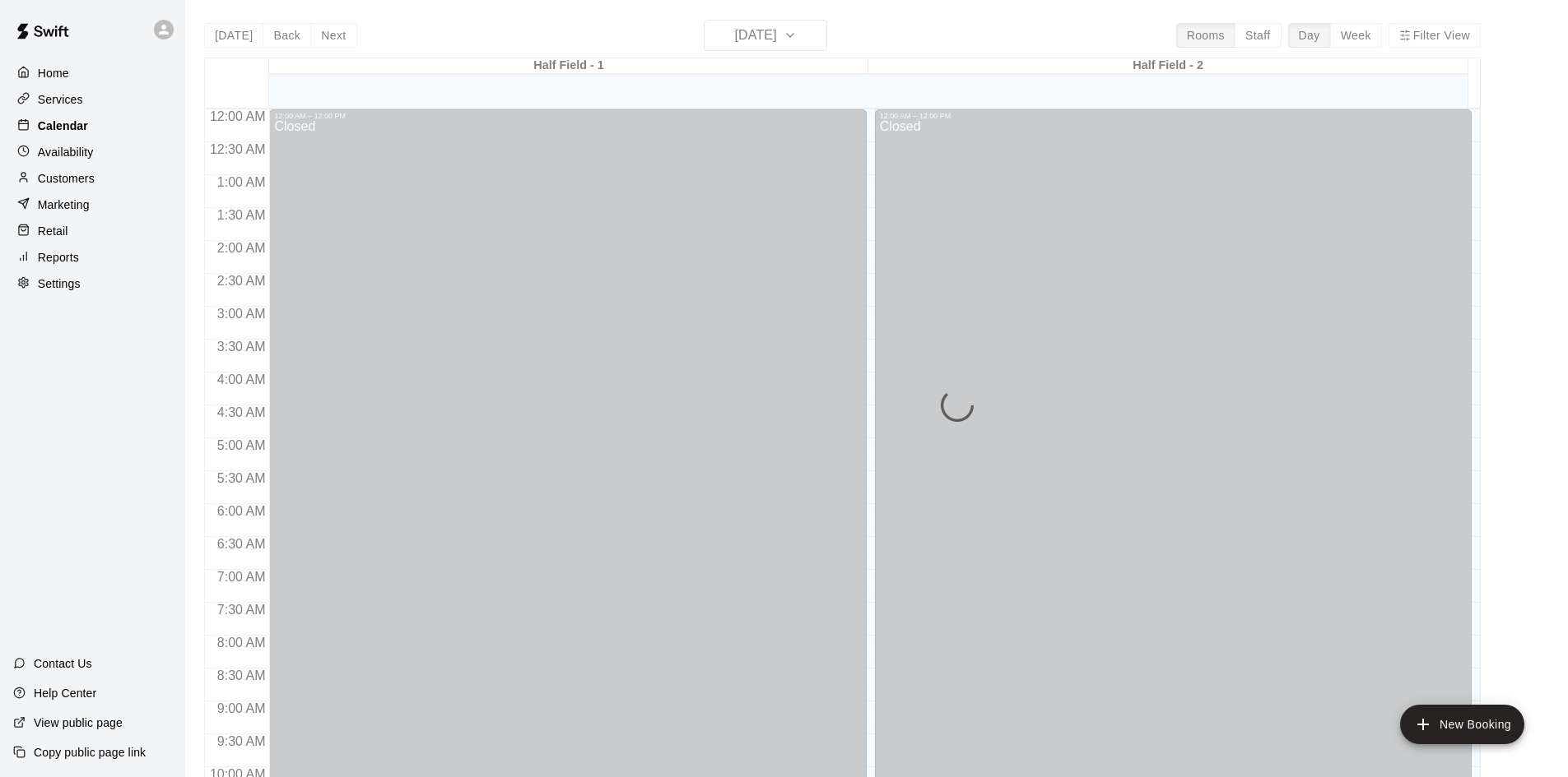
scroll to position [843, 0]
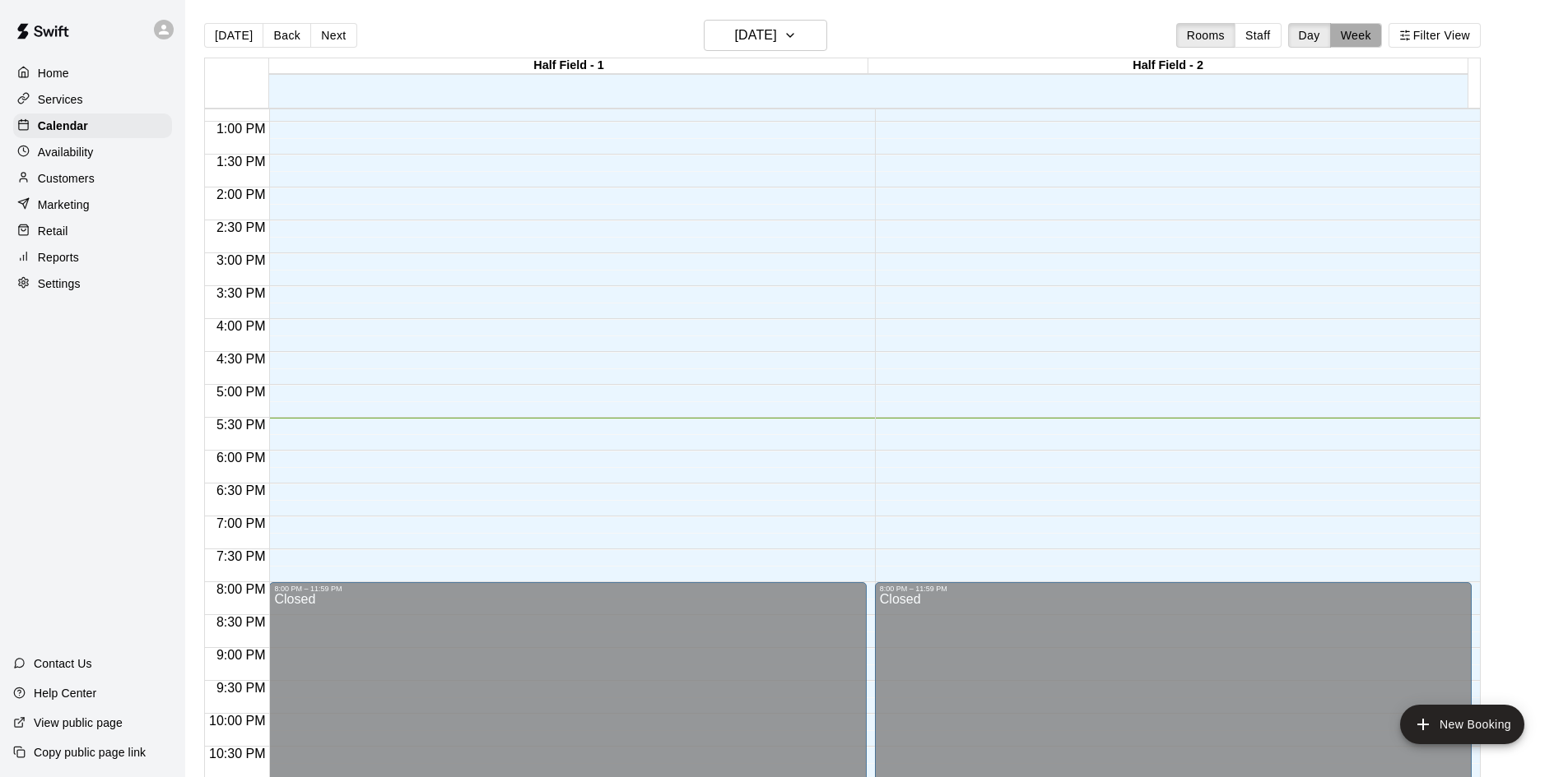
click at [1369, 29] on button "Week" at bounding box center [1356, 36] width 52 height 24
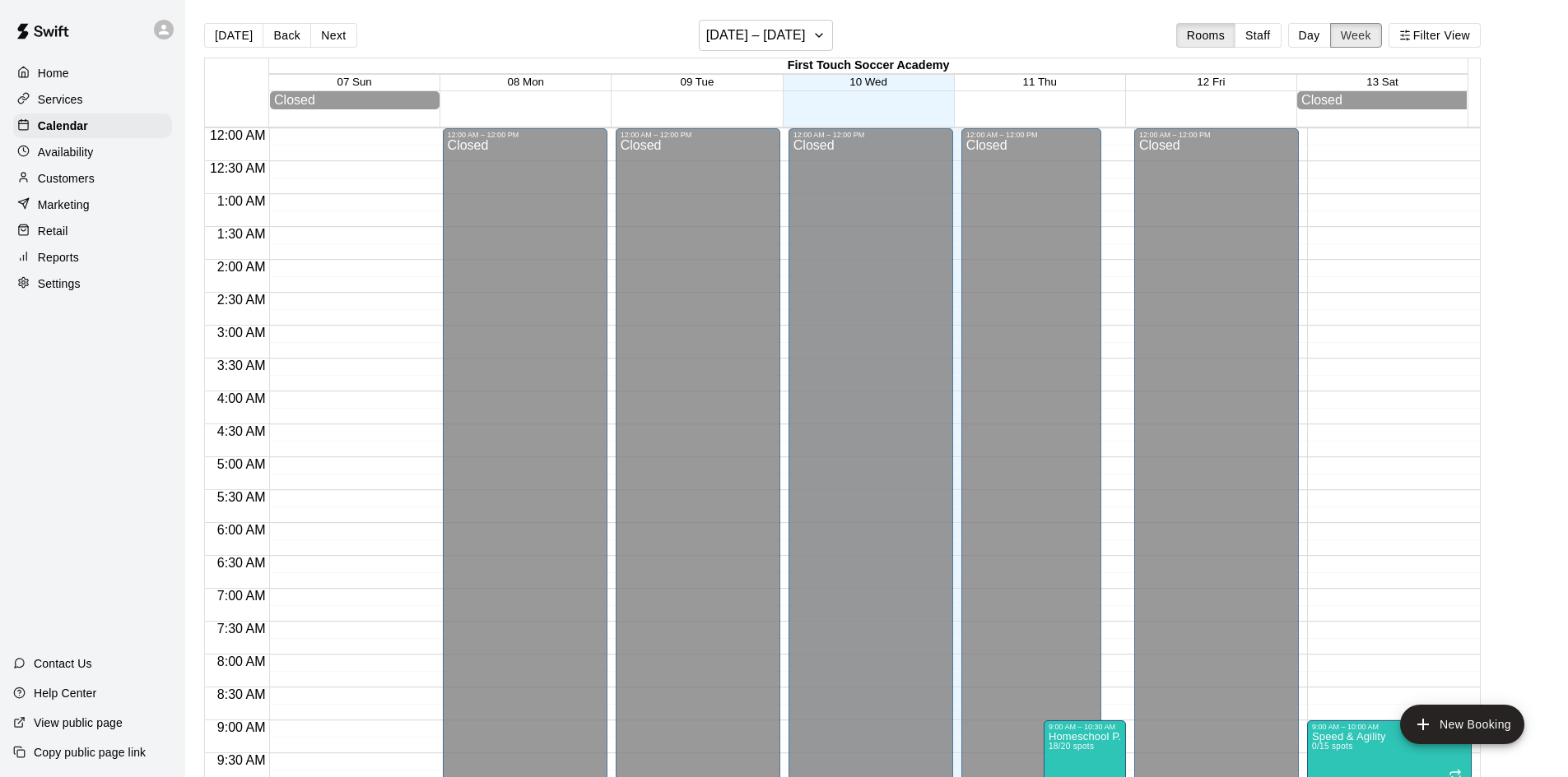
scroll to position [917, 0]
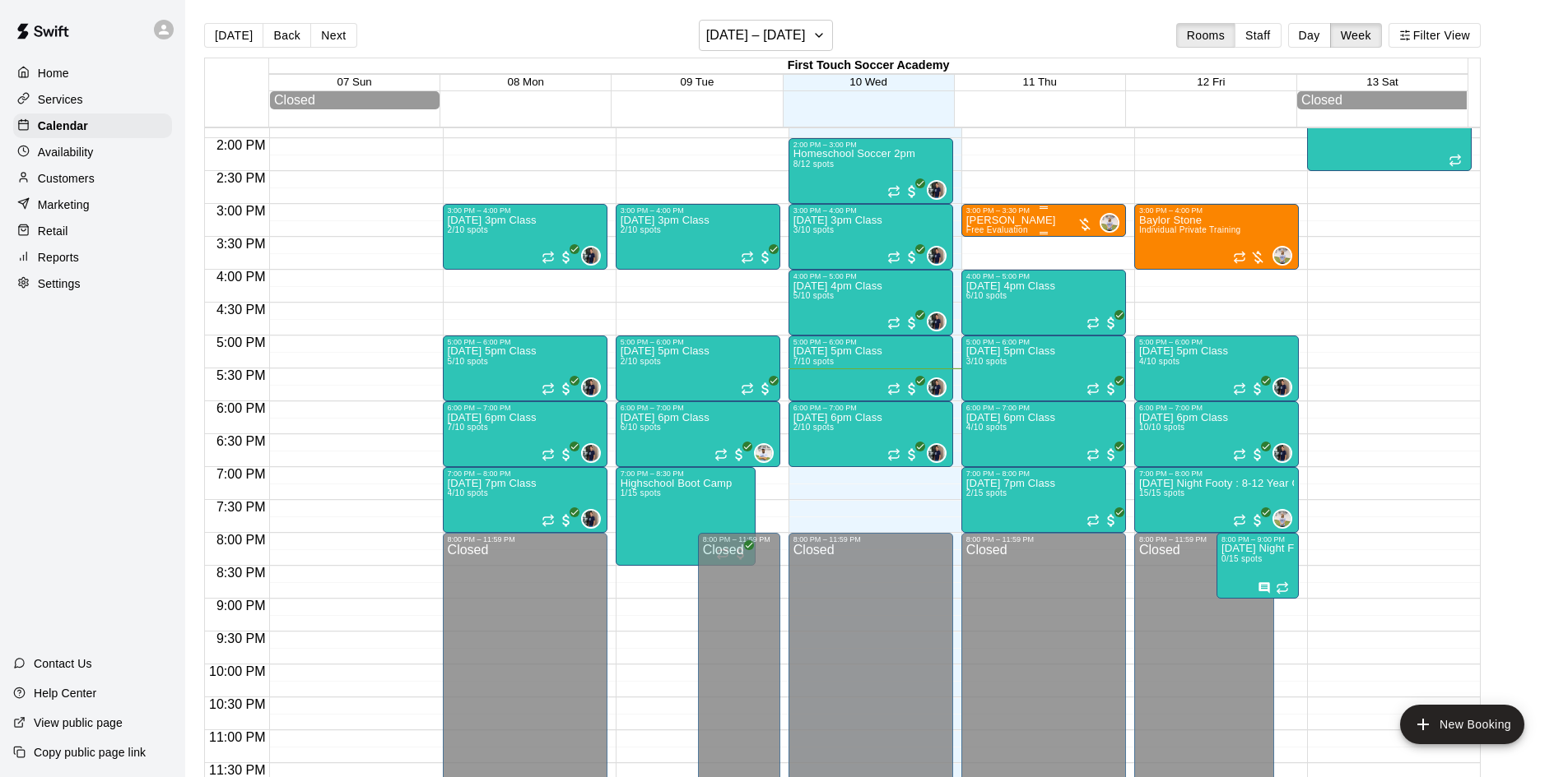
click at [1047, 224] on div "[PERSON_NAME] Free Evaluation 0" at bounding box center [1044, 604] width 154 height 777
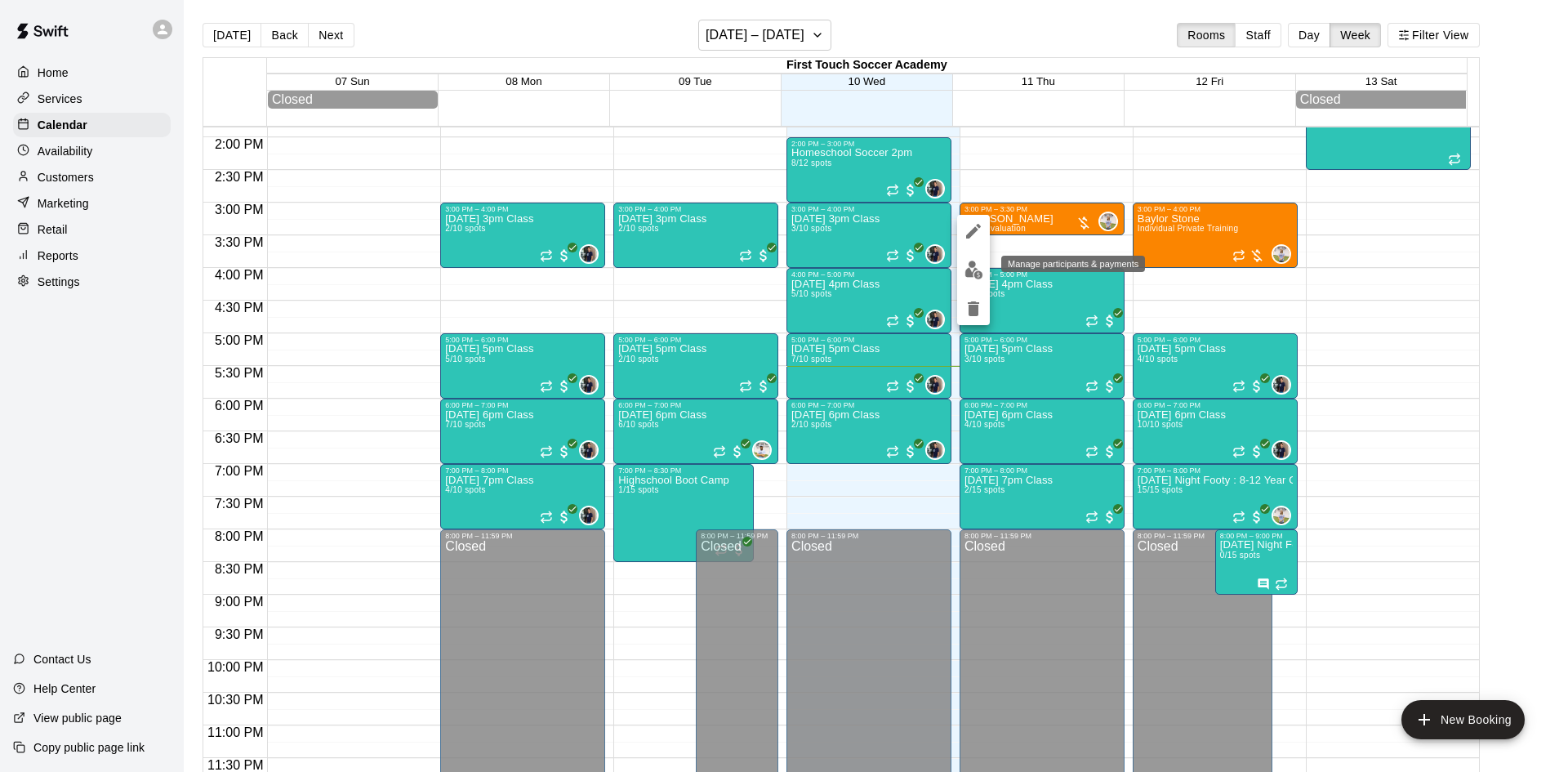
click at [970, 274] on img "edit" at bounding box center [974, 271] width 19 height 19
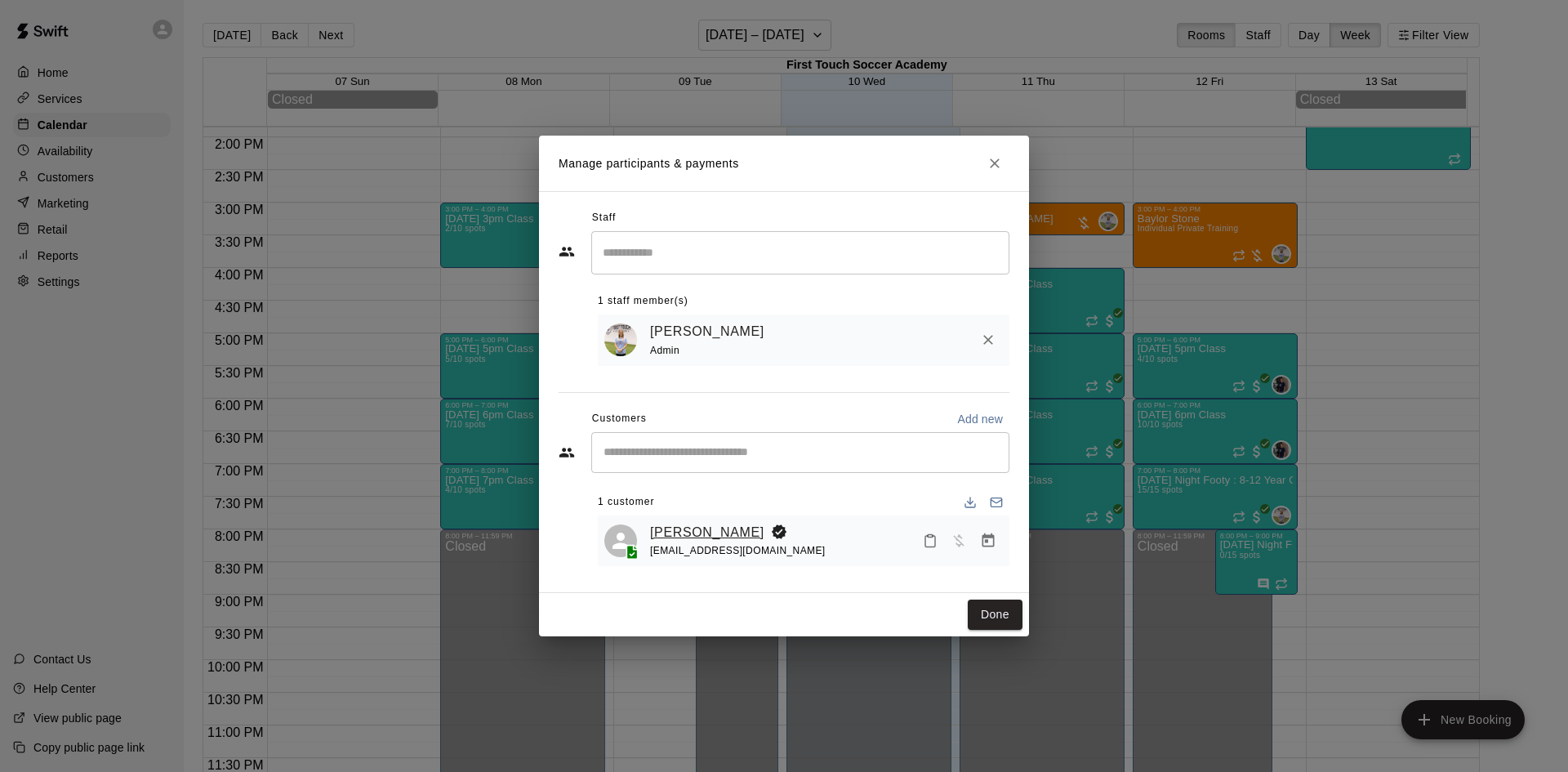
click at [674, 525] on link "[PERSON_NAME]" at bounding box center [707, 532] width 115 height 22
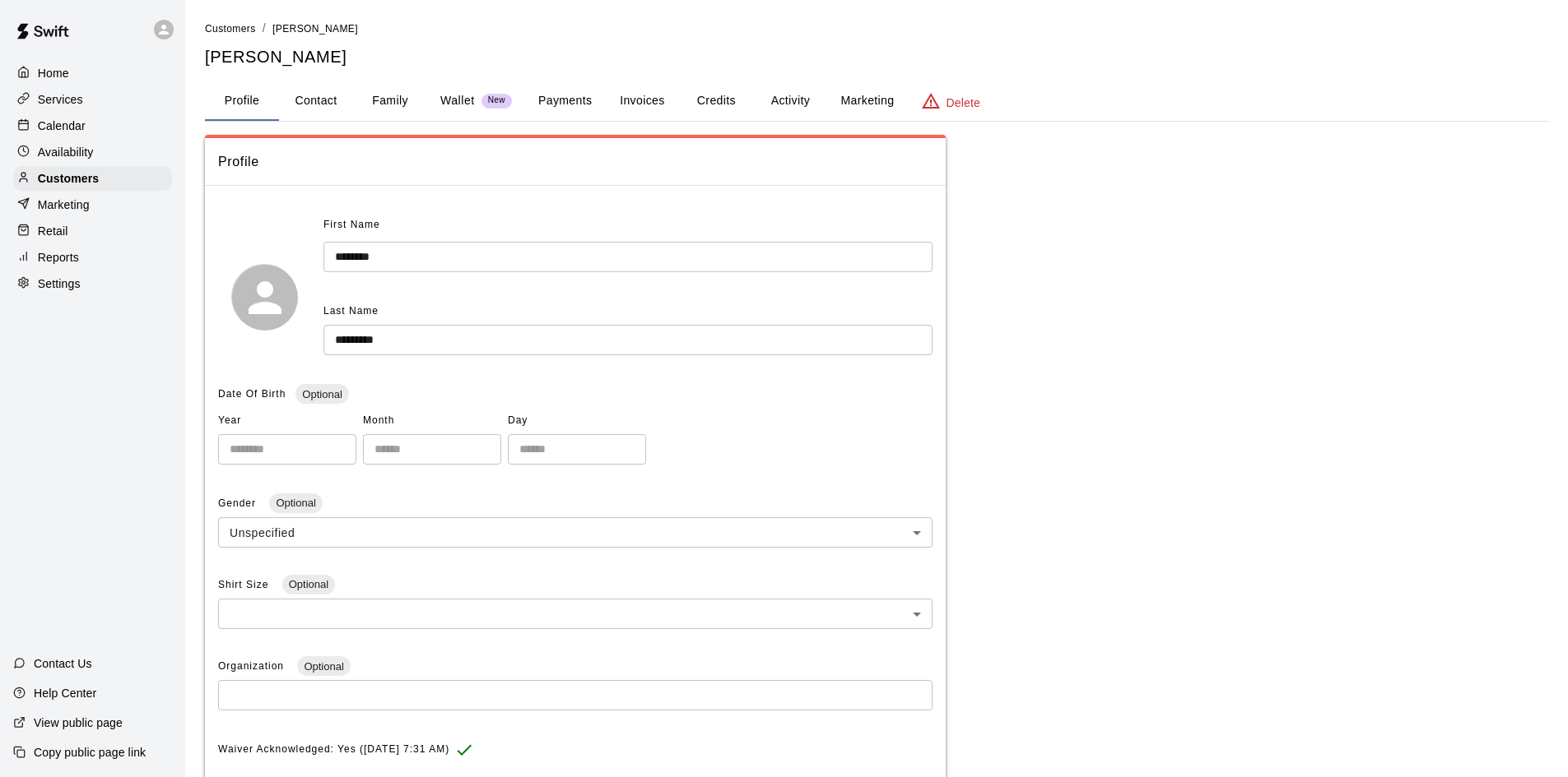
click at [311, 88] on button "Contact" at bounding box center [316, 101] width 74 height 40
select select "**"
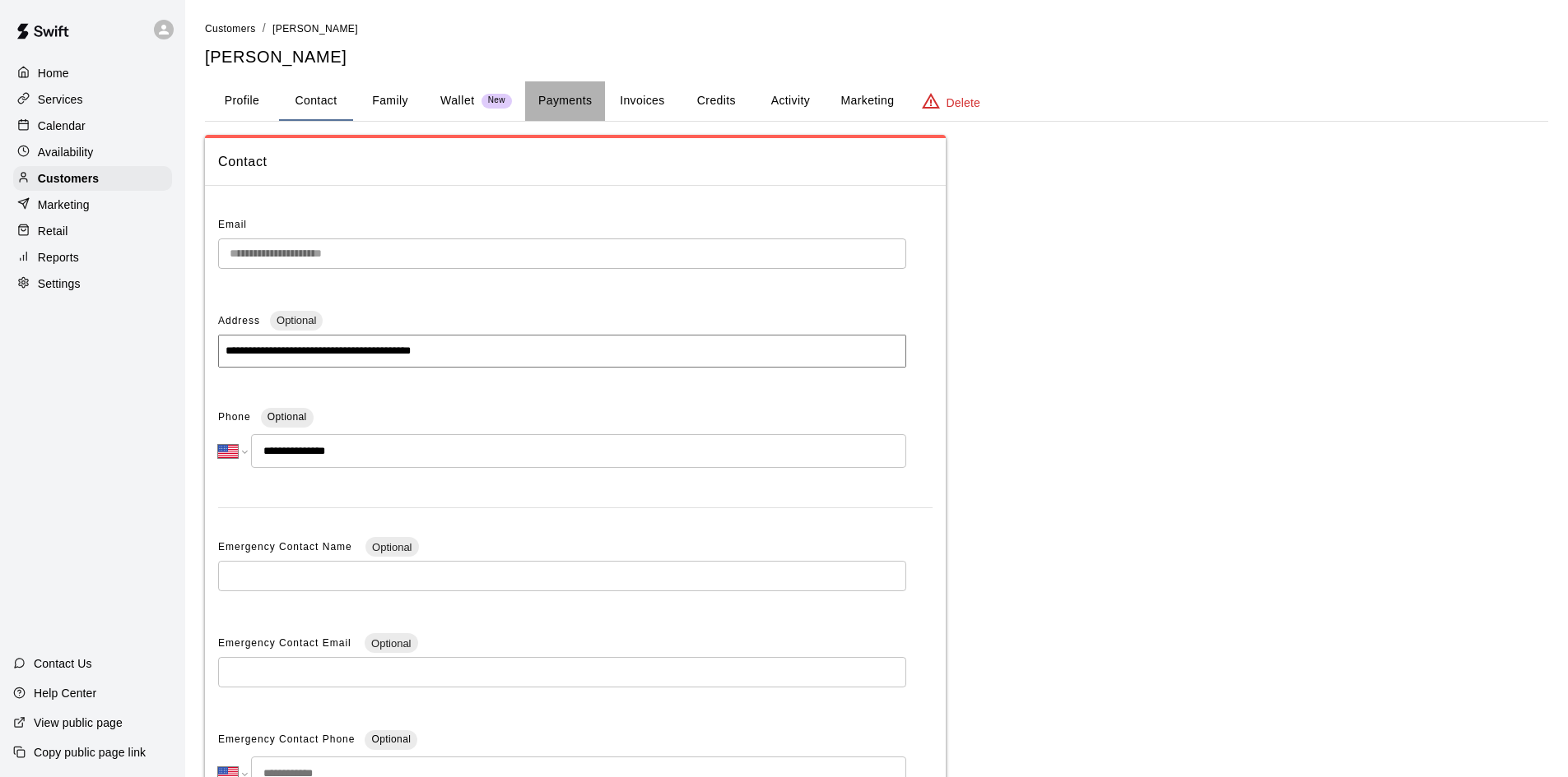
click at [577, 94] on button "Payments" at bounding box center [565, 101] width 80 height 40
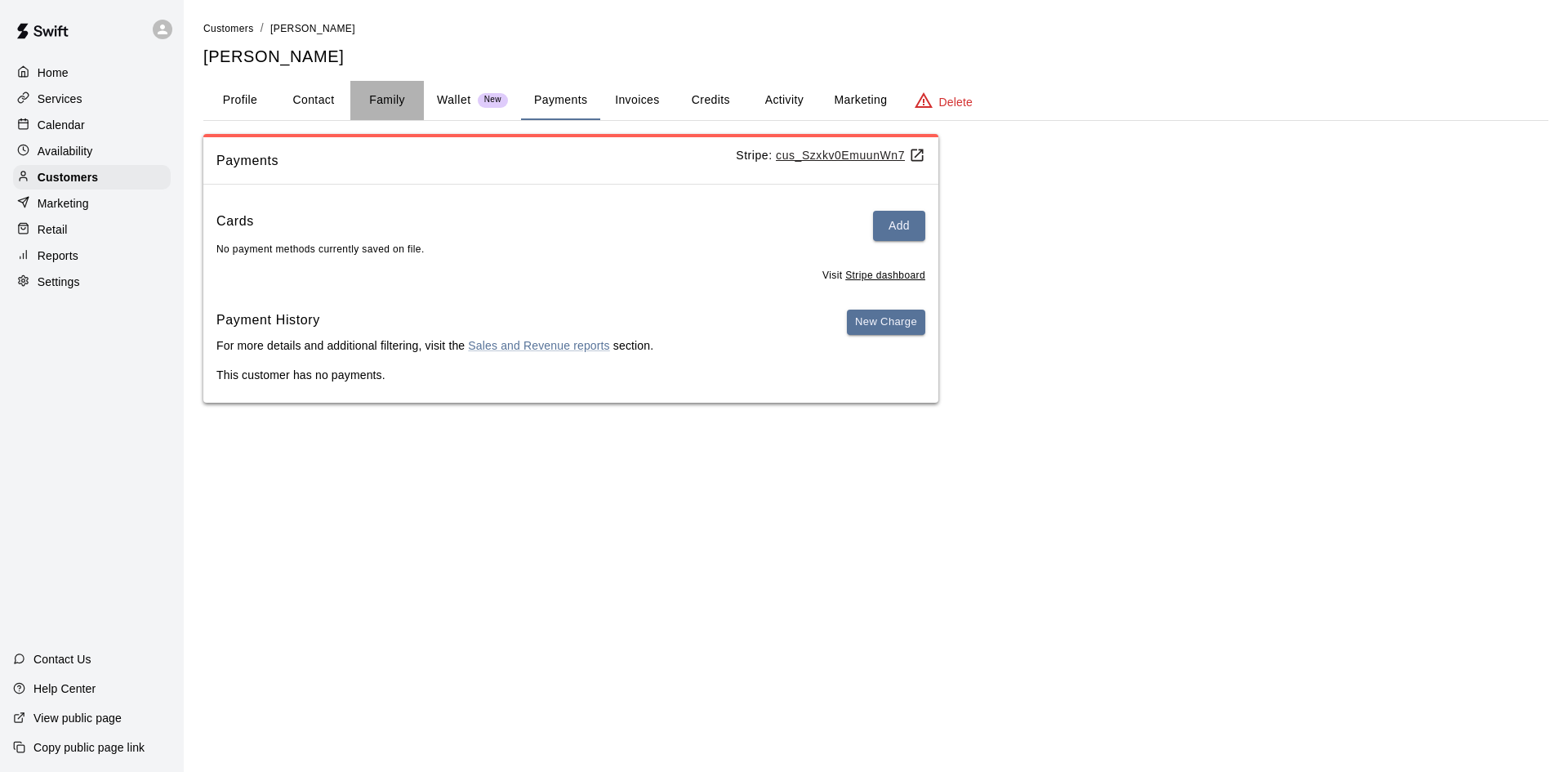
click at [369, 97] on button "Family" at bounding box center [387, 101] width 73 height 40
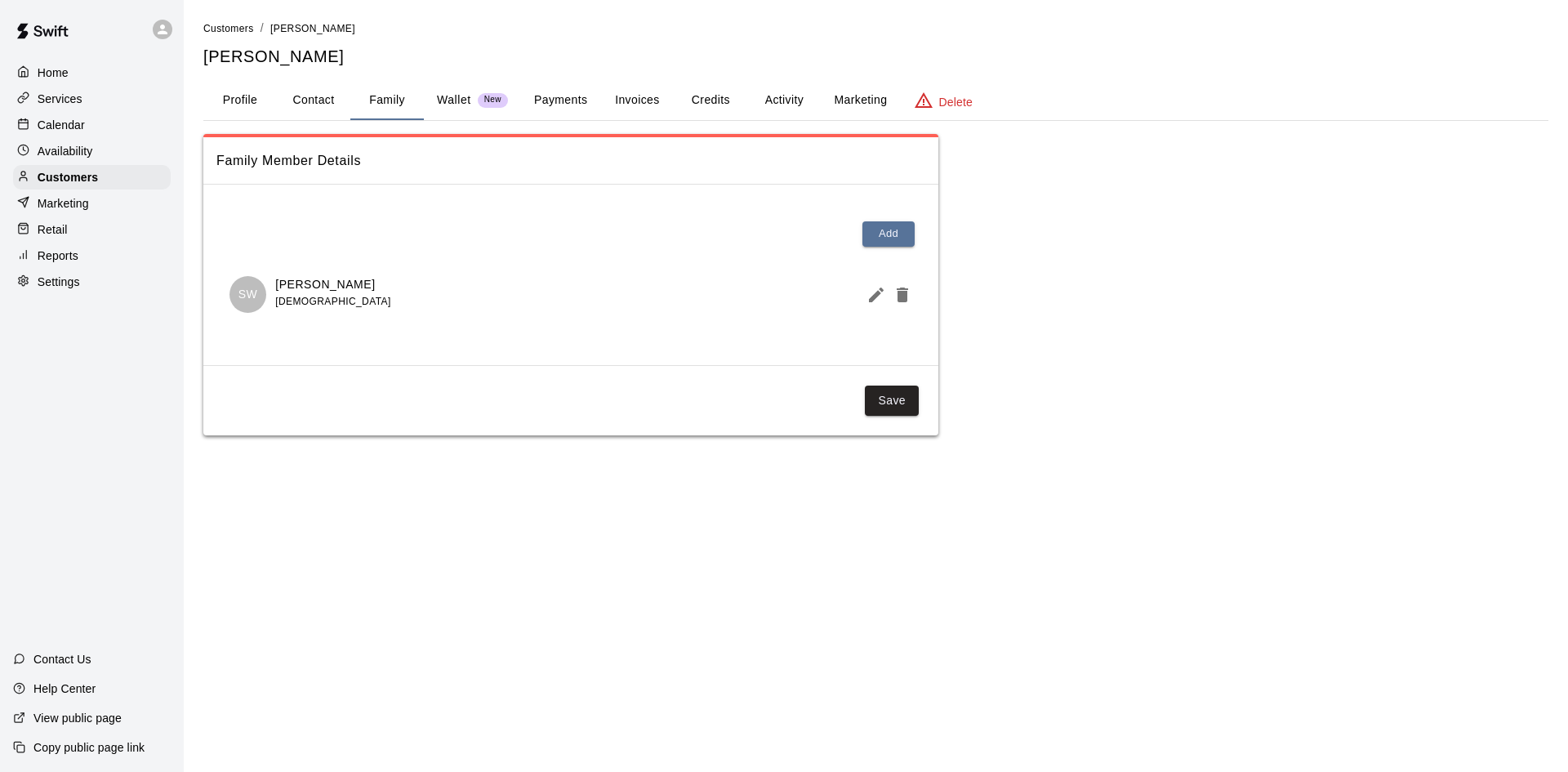
click at [302, 99] on button "Contact" at bounding box center [313, 101] width 73 height 40
select select "**"
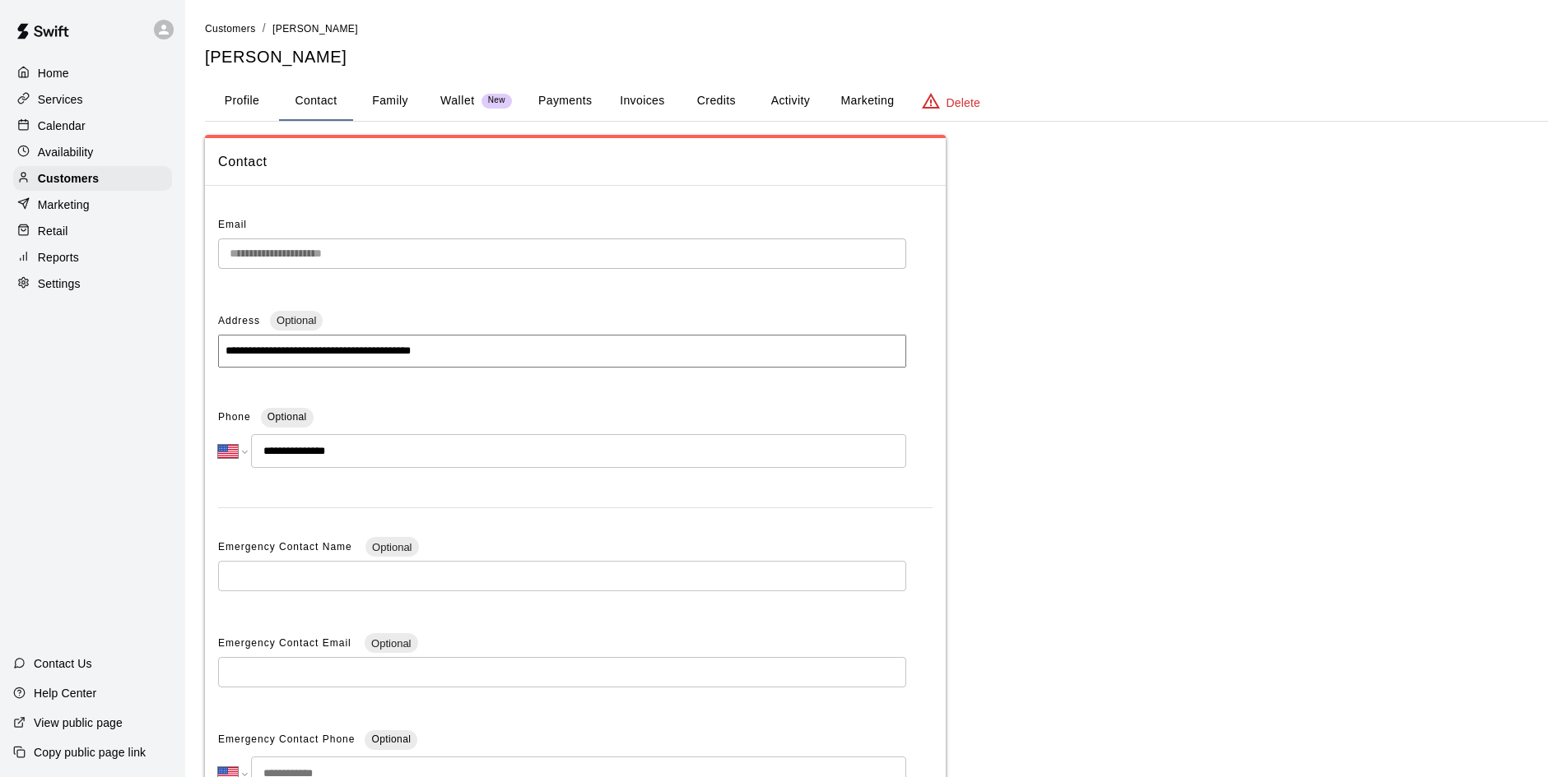
click at [228, 98] on button "Profile" at bounding box center [241, 101] width 74 height 40
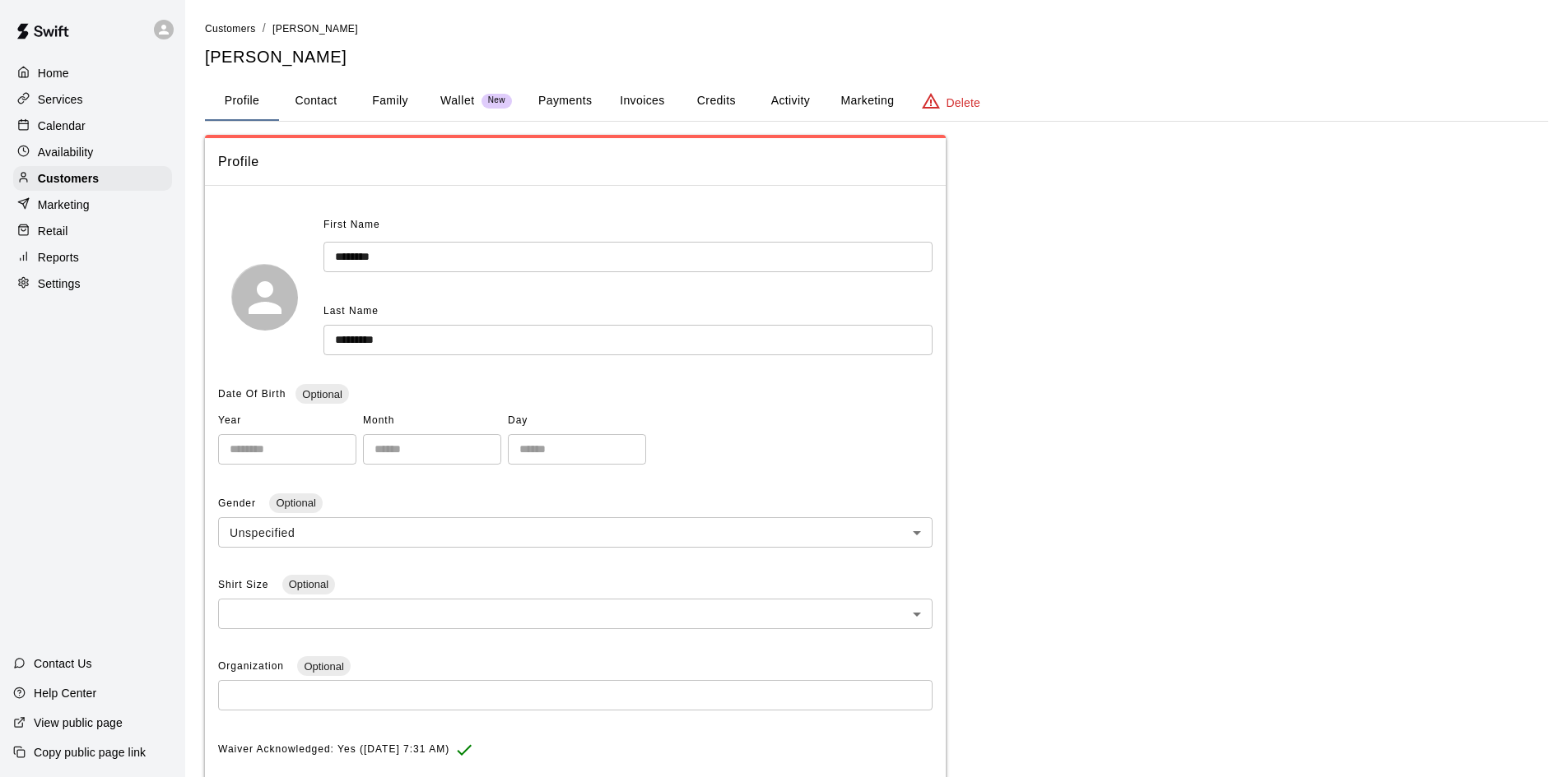
click at [56, 133] on p "Calendar" at bounding box center [62, 126] width 48 height 16
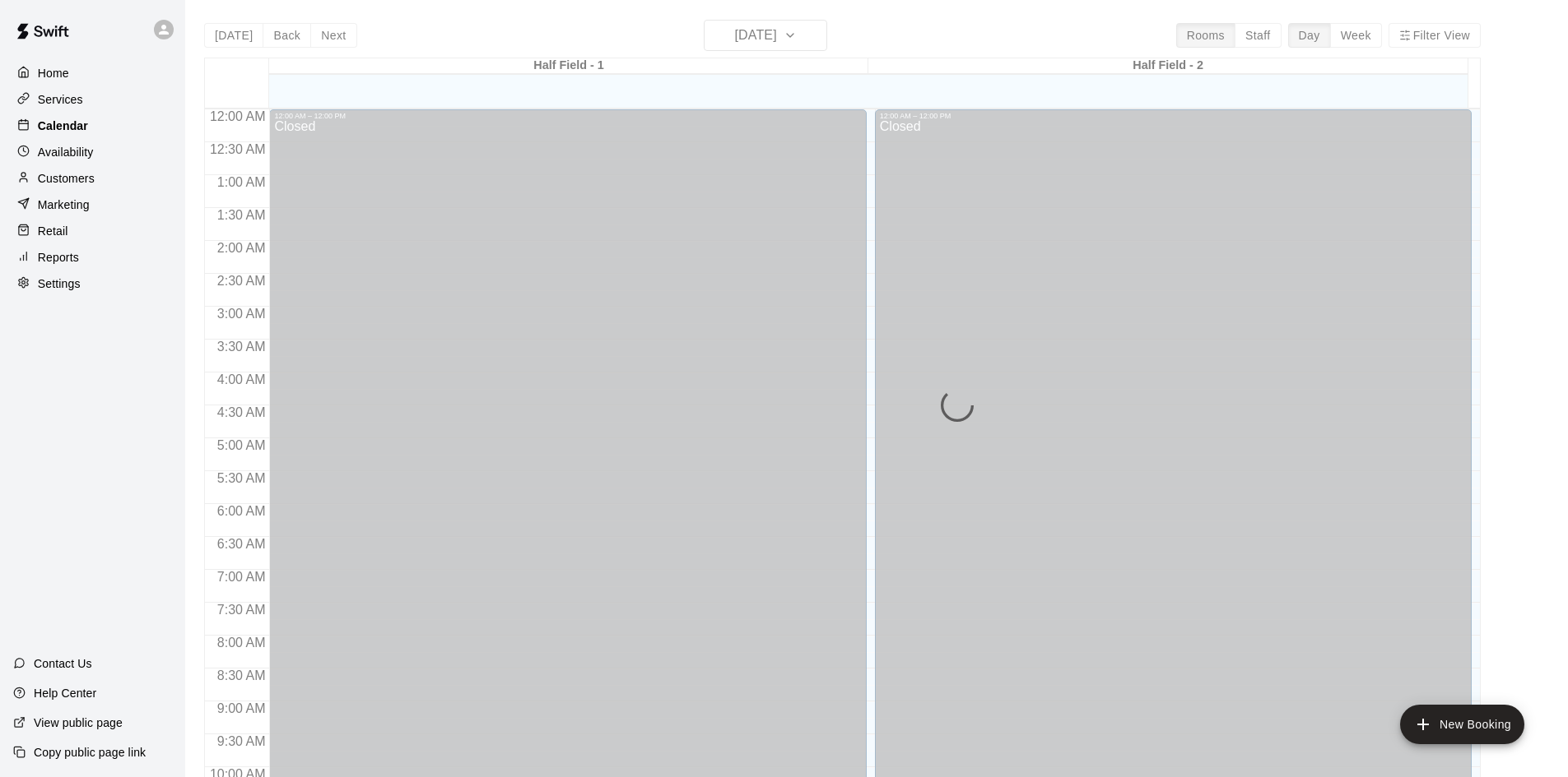
scroll to position [843, 0]
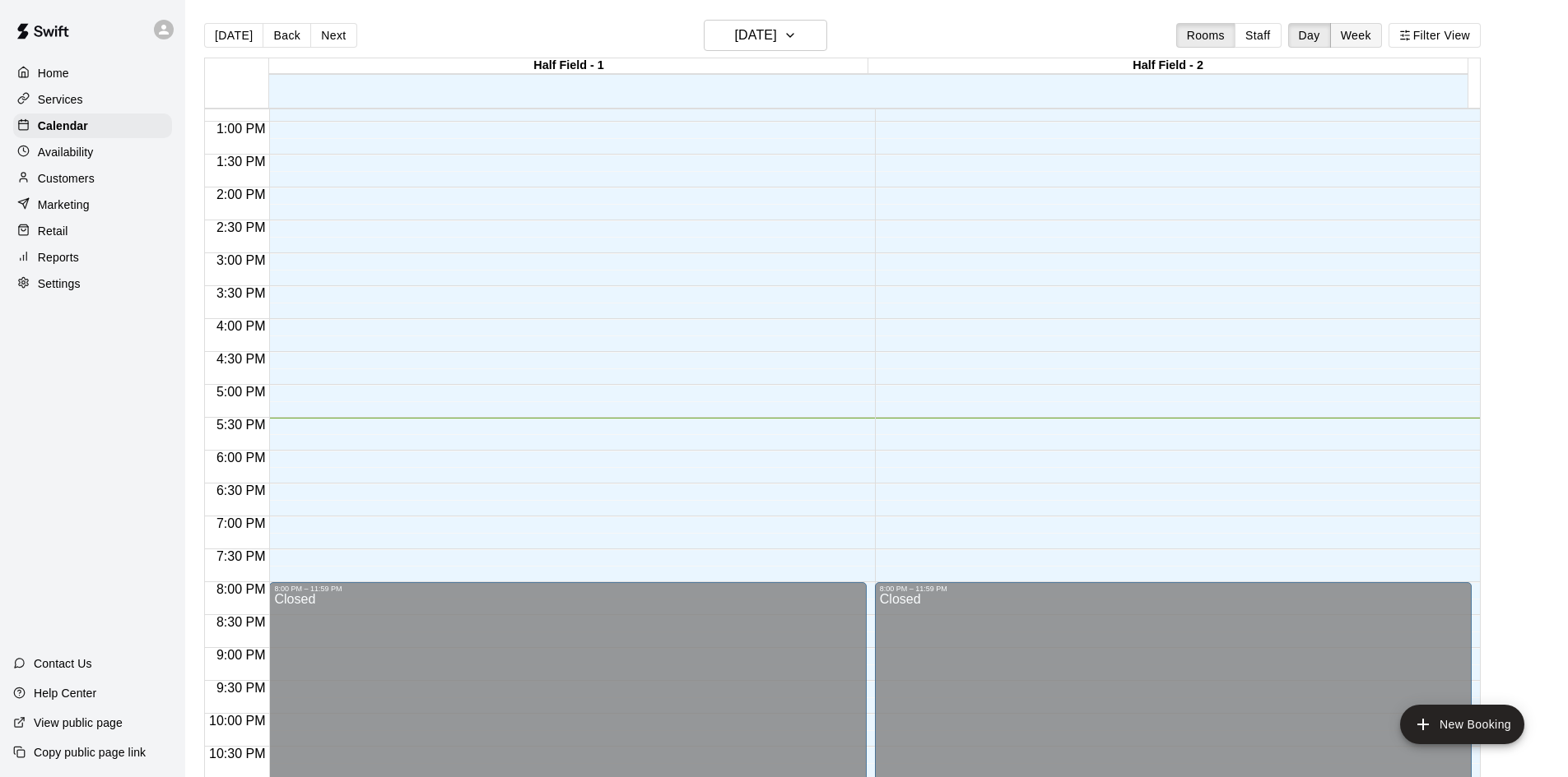
click at [1370, 43] on button "Week" at bounding box center [1356, 36] width 52 height 24
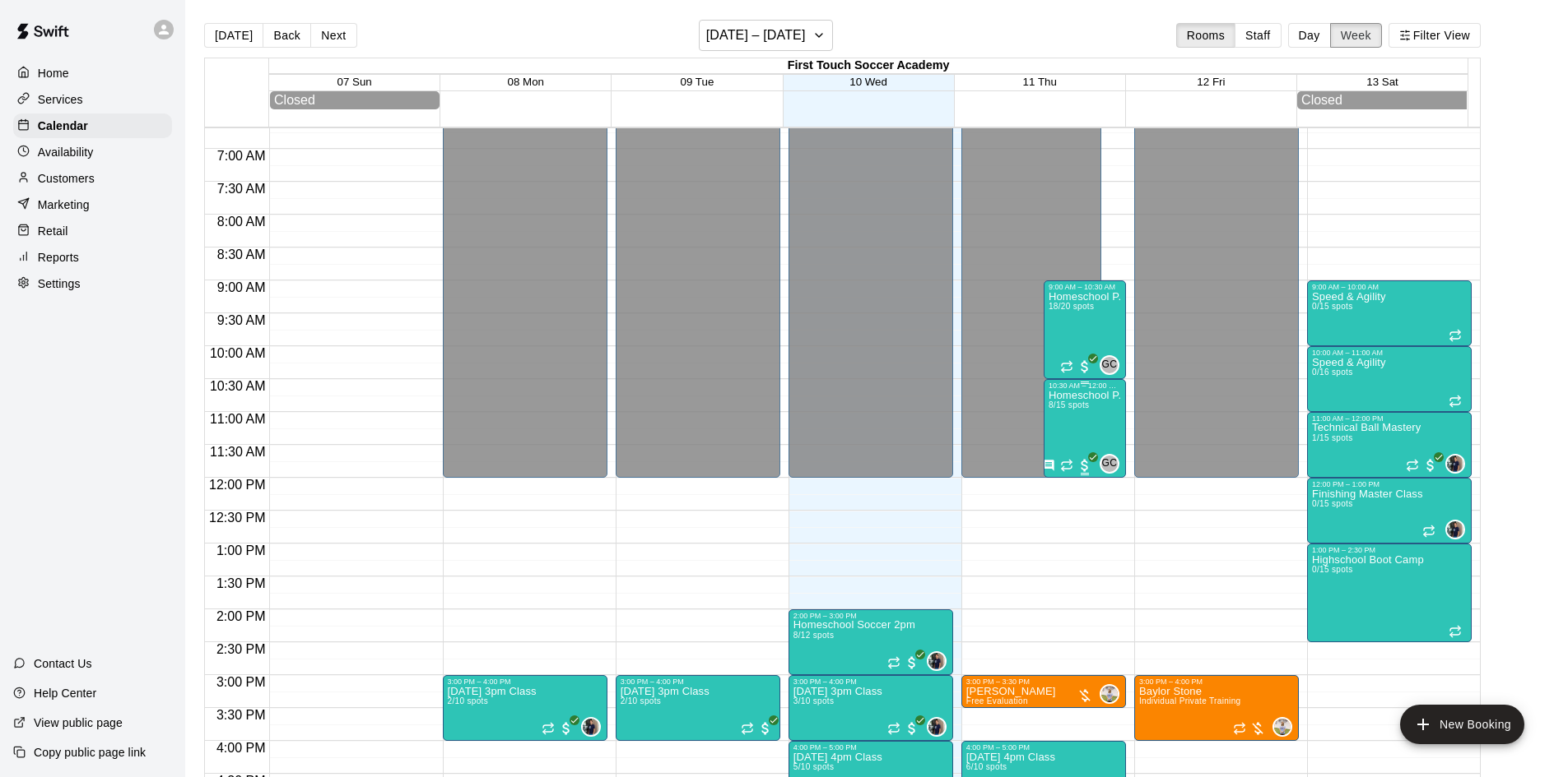
scroll to position [423, 0]
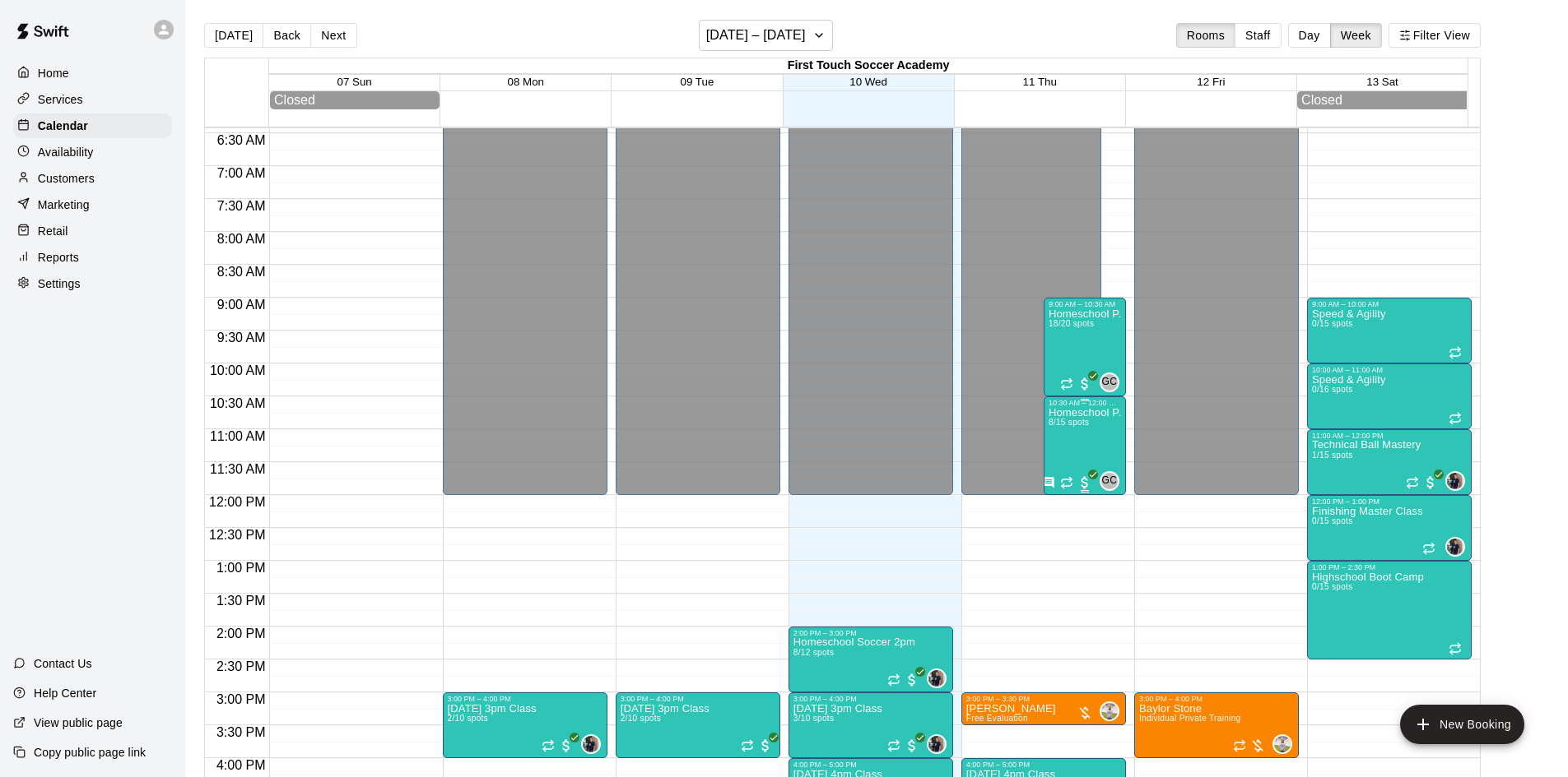
click at [1101, 413] on p "Homeschool P.E" at bounding box center [1084, 413] width 72 height 0
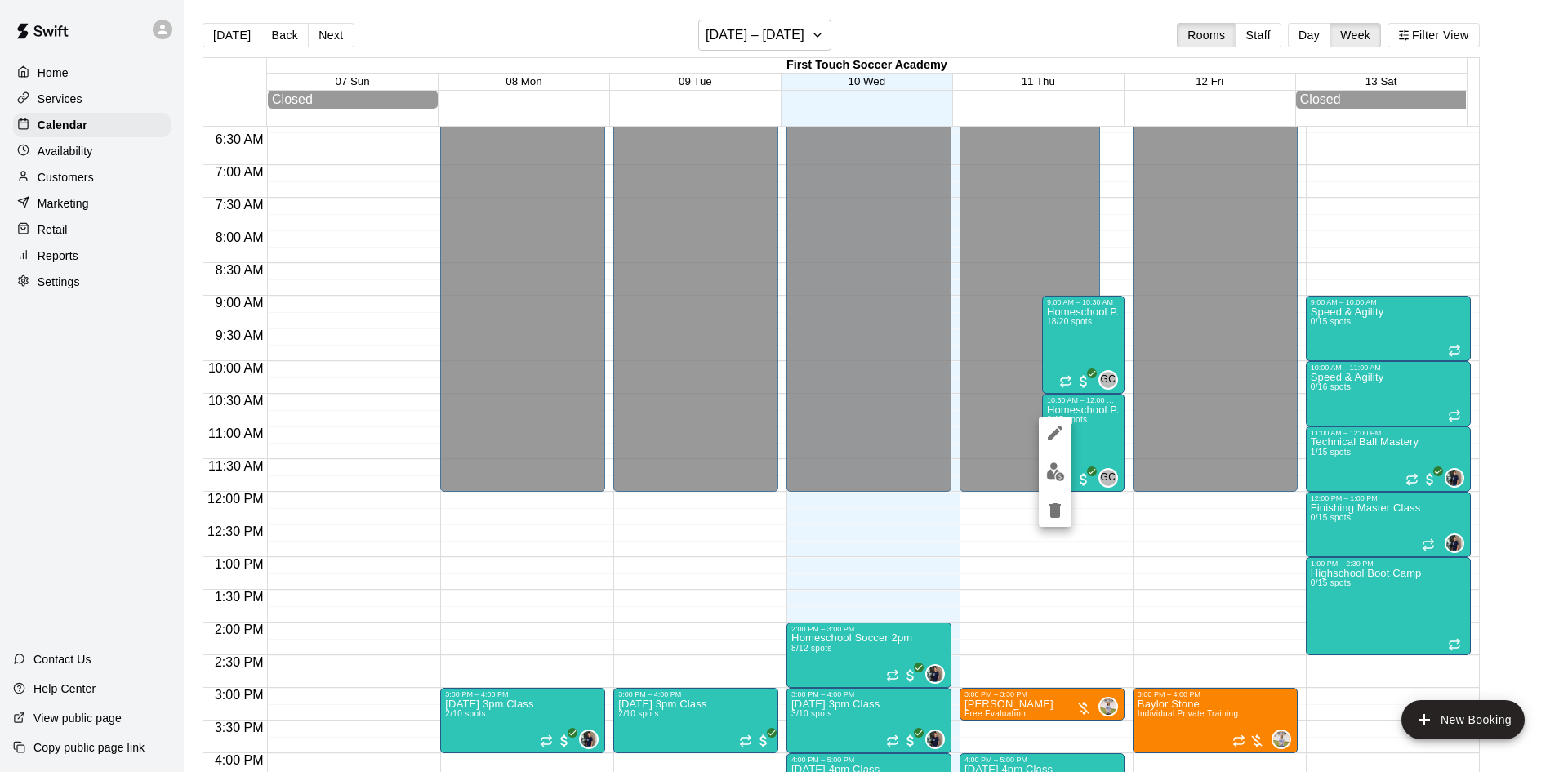
click at [1080, 428] on div at bounding box center [784, 386] width 1568 height 772
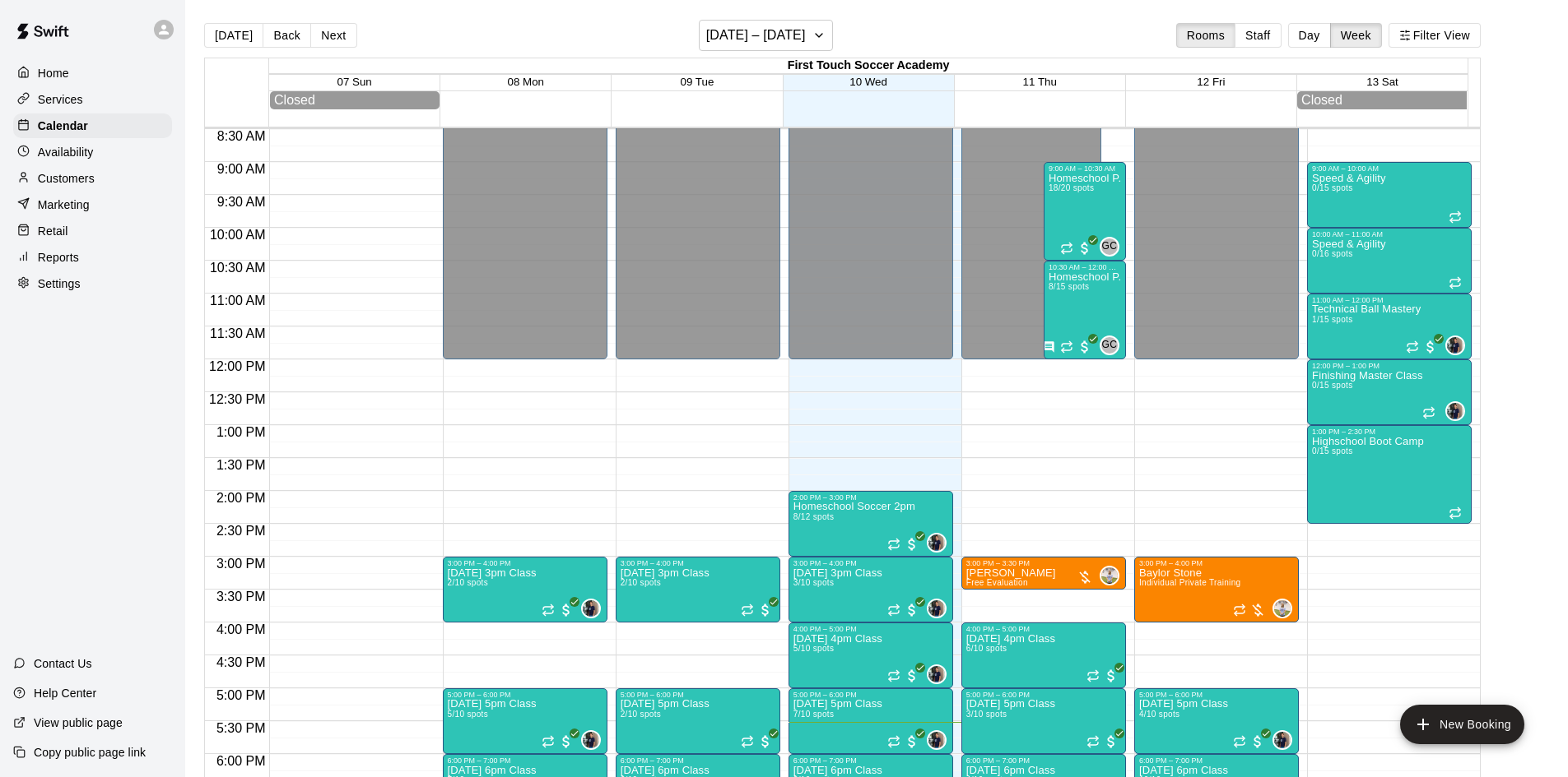
scroll to position [587, 0]
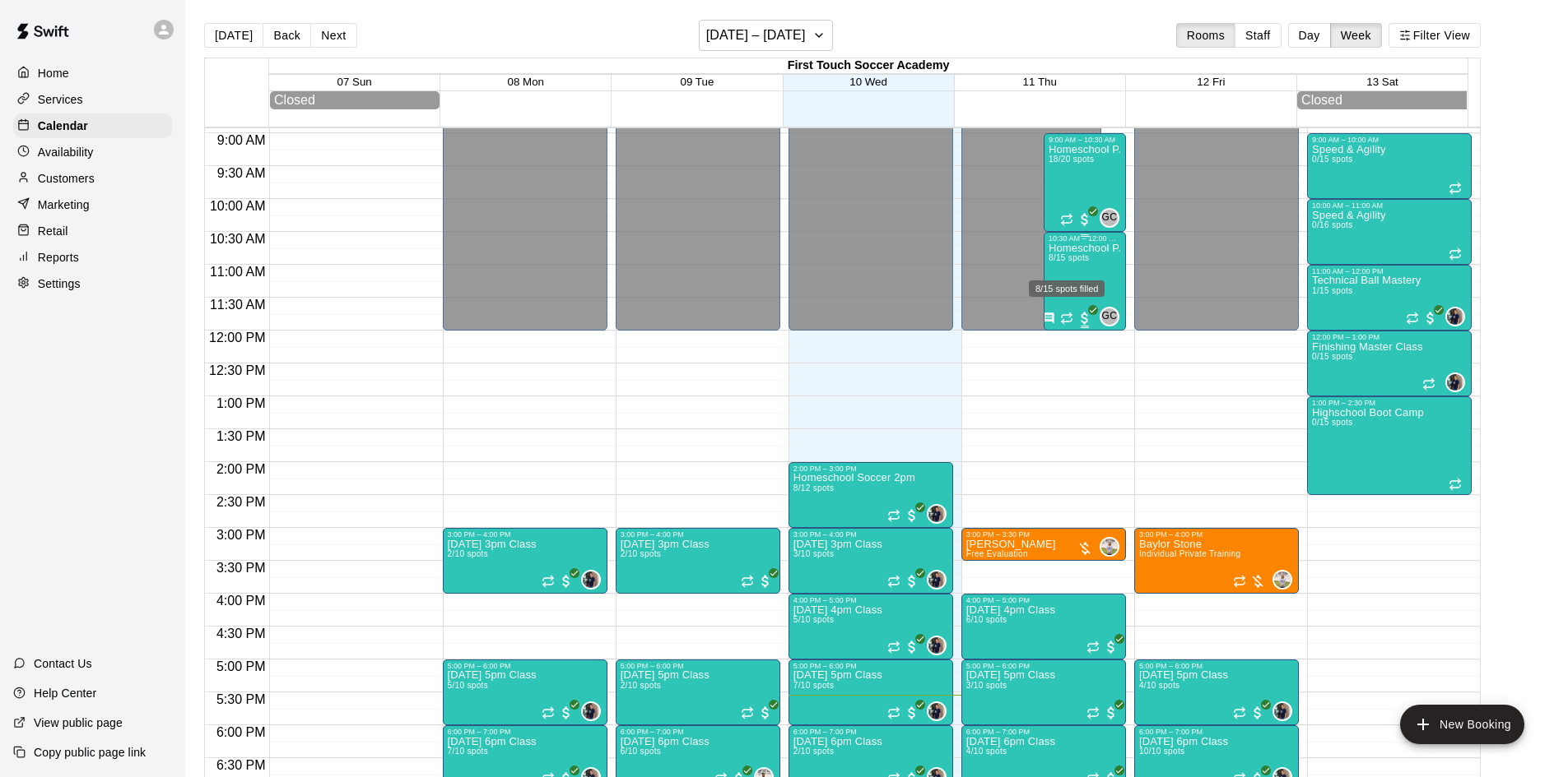
click at [1086, 263] on span "8/15 spots" at bounding box center [1068, 258] width 40 height 9
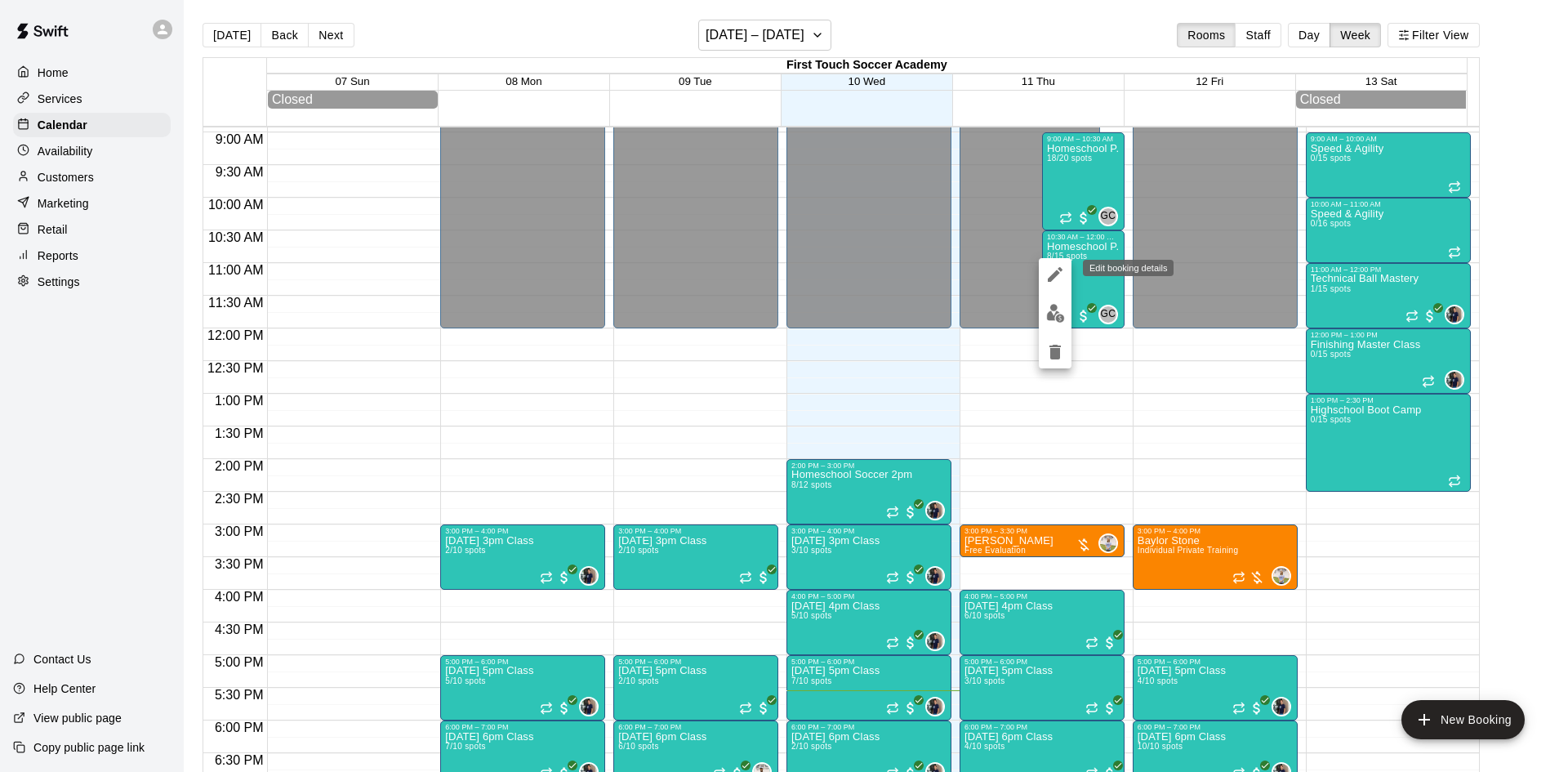
click at [1085, 265] on div "Edit booking details" at bounding box center [1128, 268] width 90 height 16
click at [1080, 251] on div at bounding box center [784, 386] width 1568 height 772
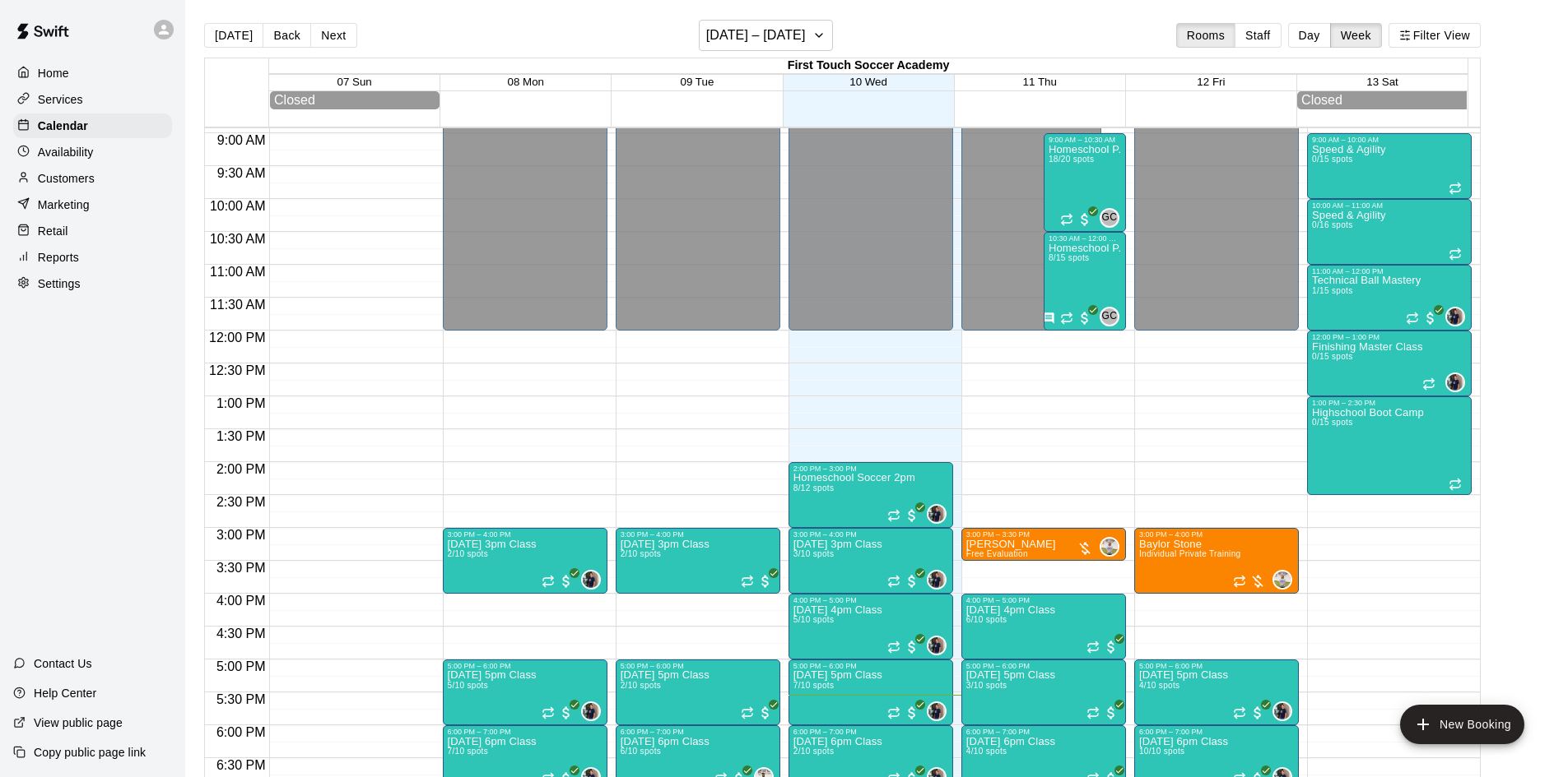
click at [68, 101] on p "Services" at bounding box center [61, 99] width 45 height 16
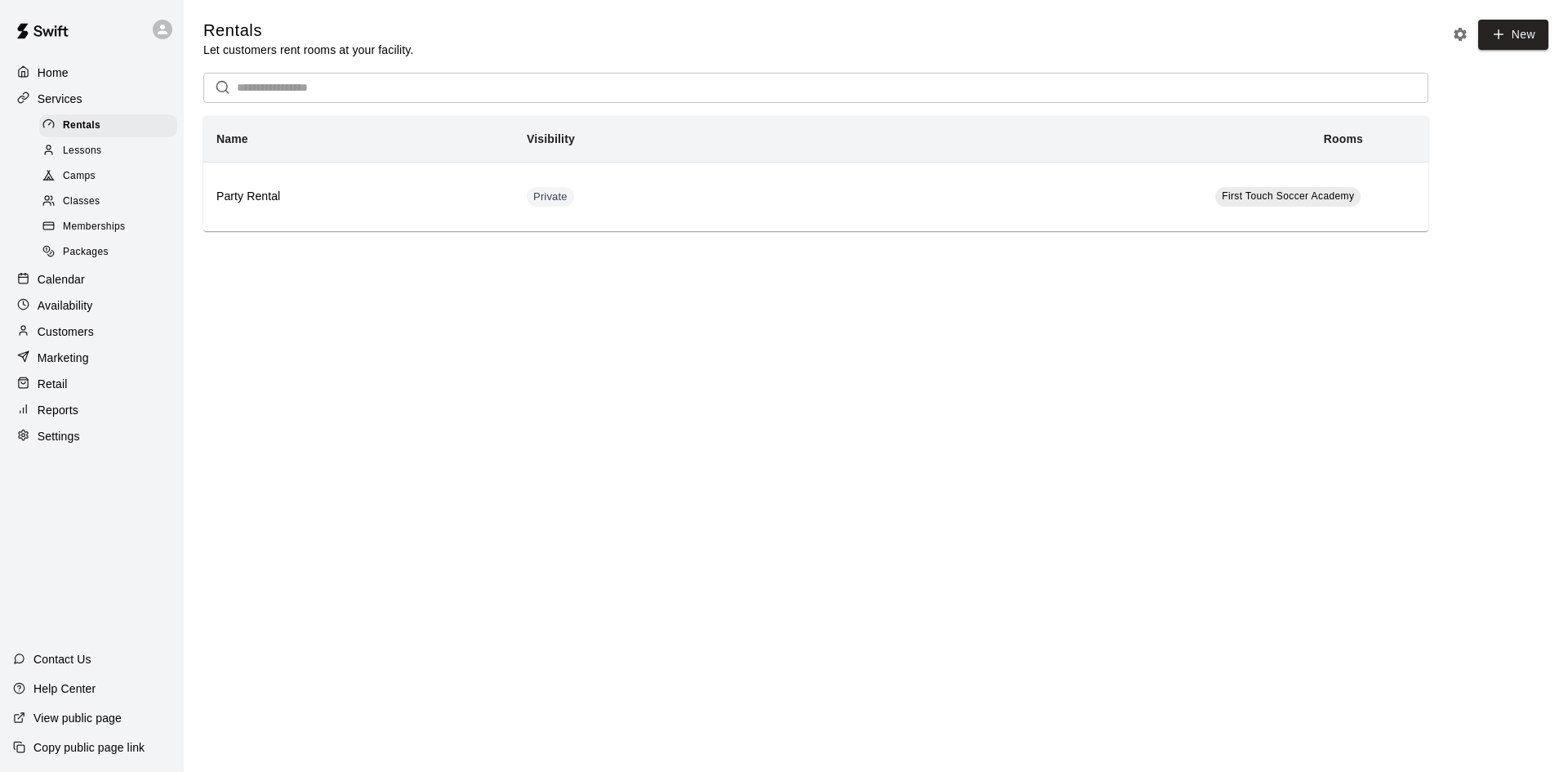
click at [65, 286] on p "Calendar" at bounding box center [61, 279] width 47 height 16
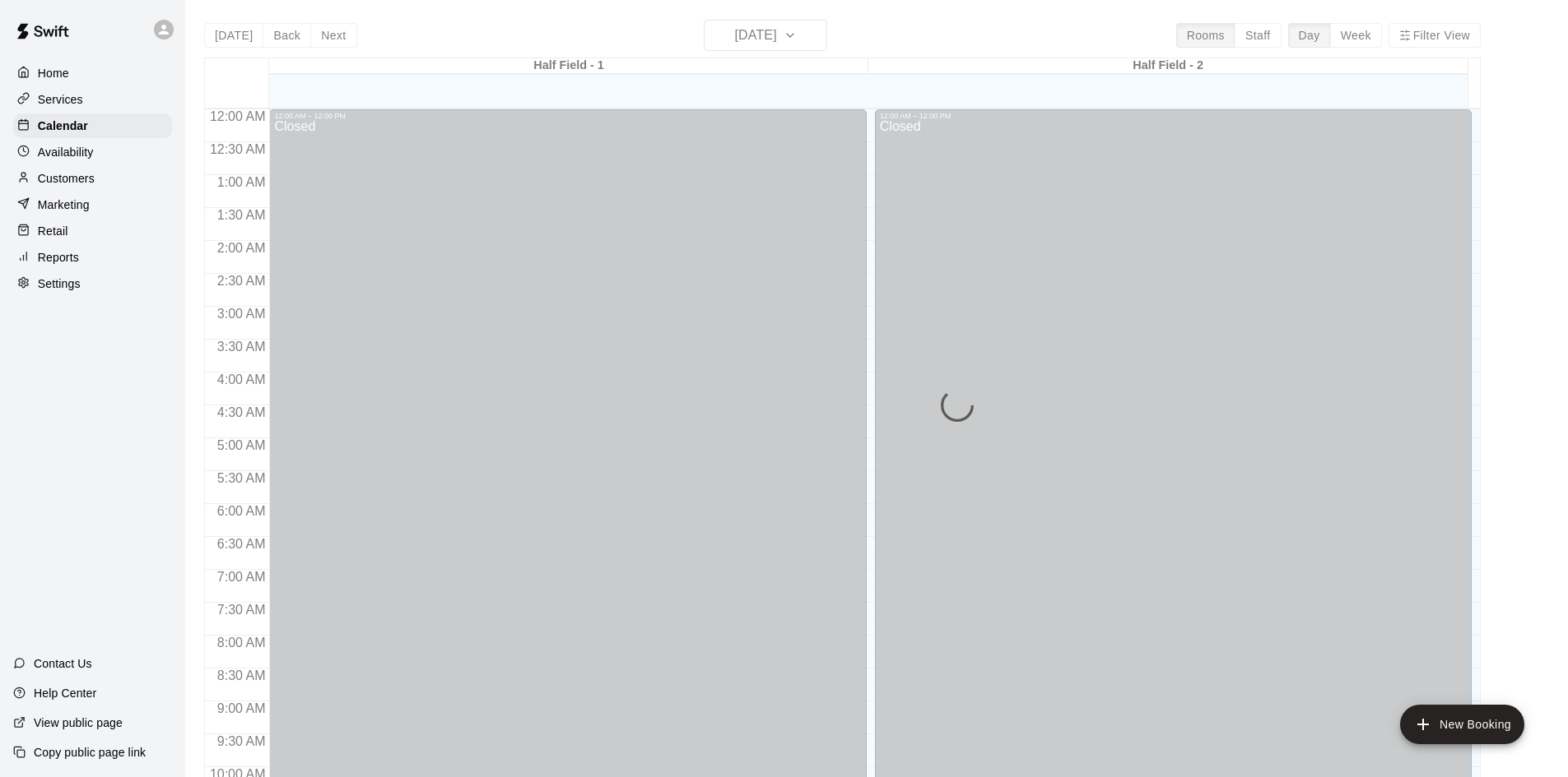
scroll to position [843, 0]
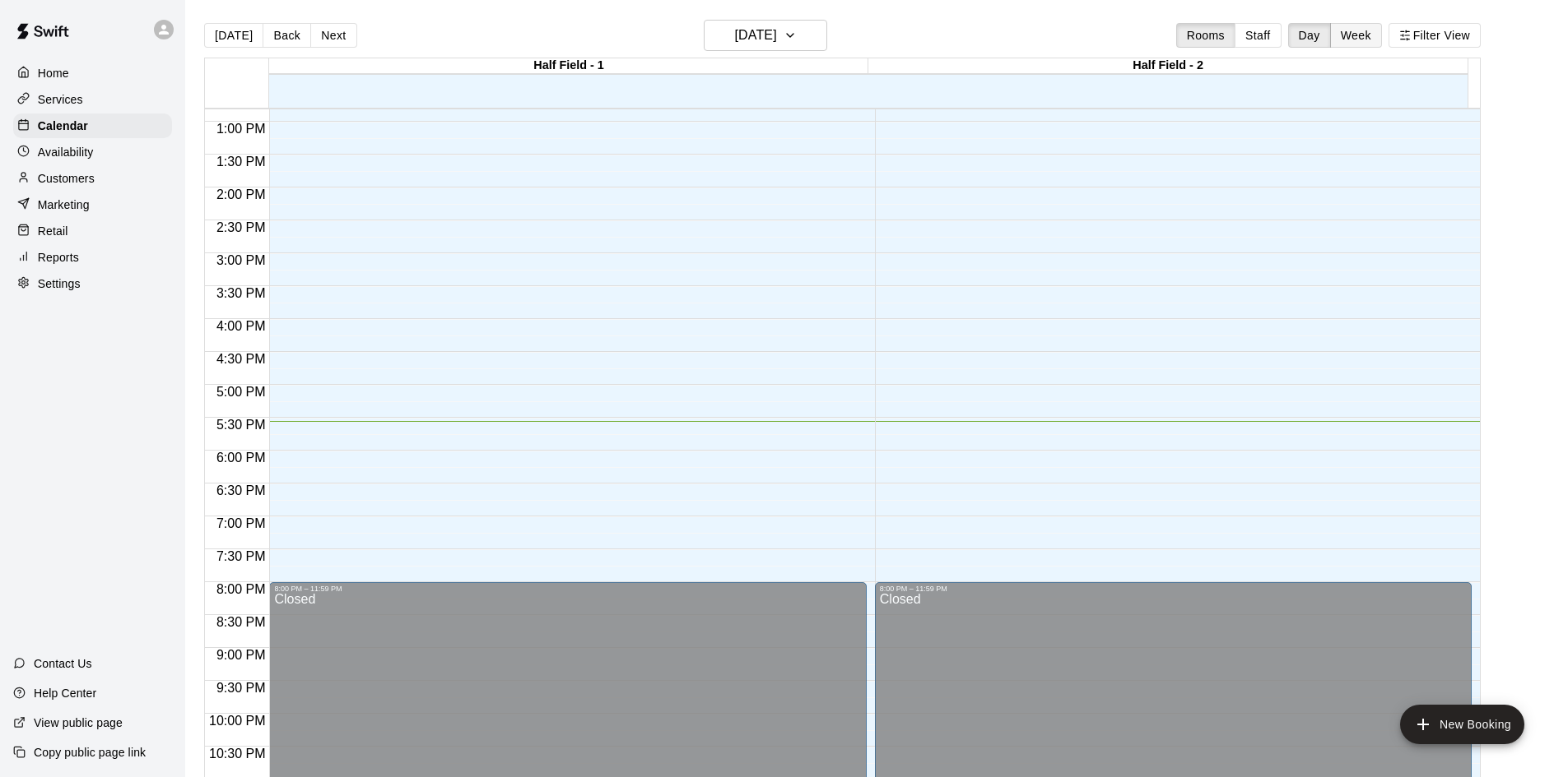
click at [1373, 33] on button "Week" at bounding box center [1356, 36] width 52 height 24
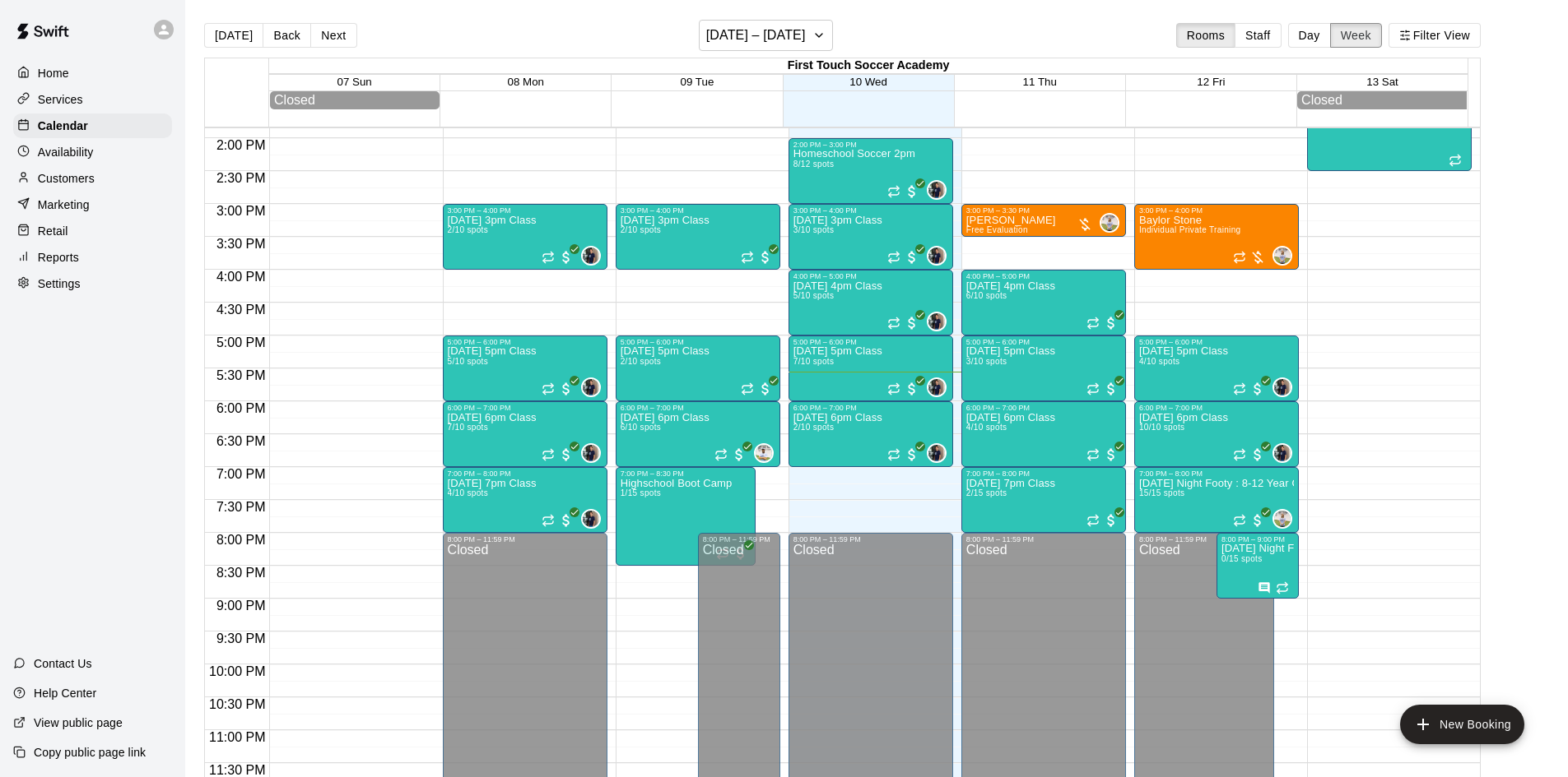
scroll to position [587, 0]
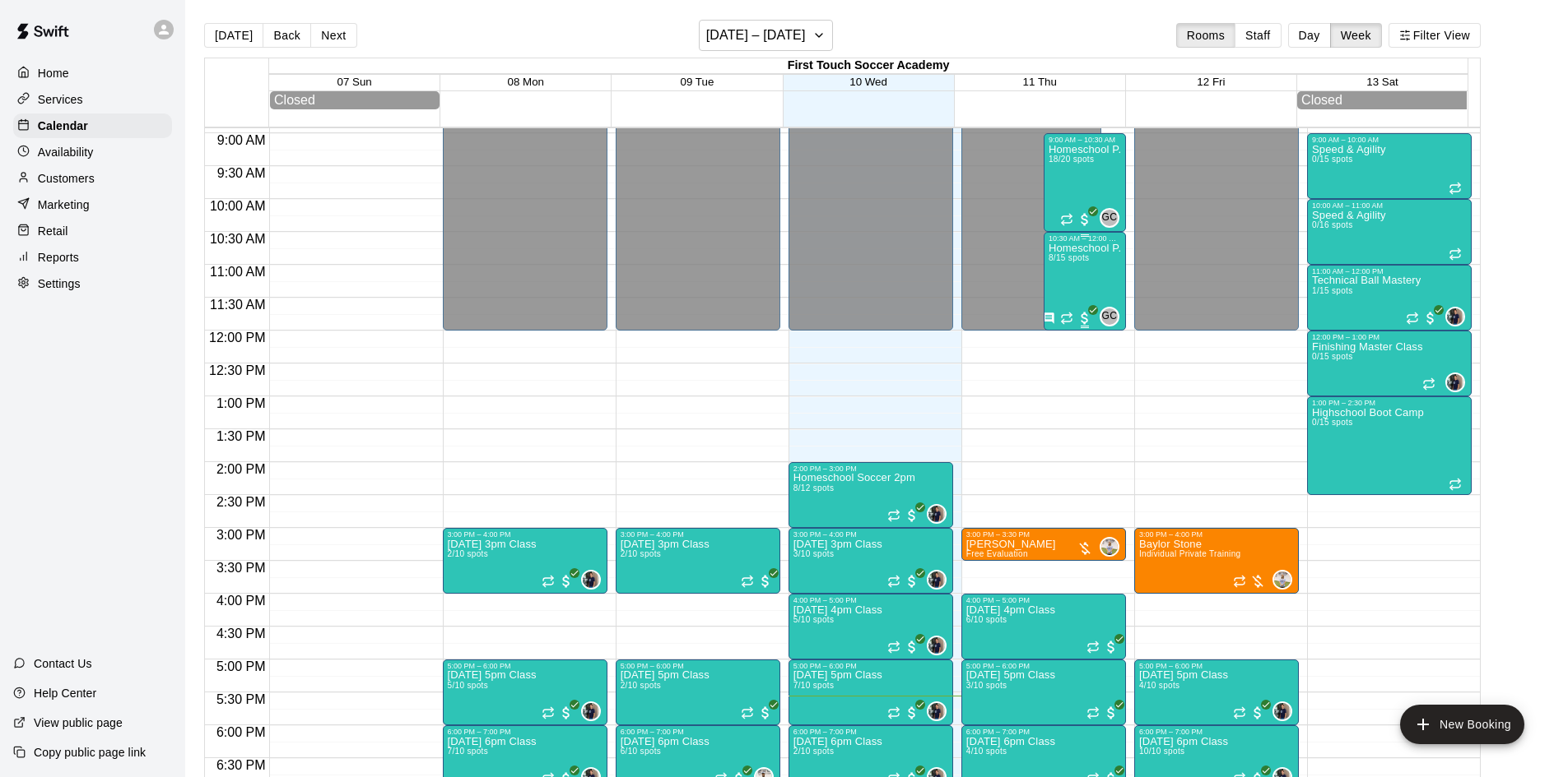
click at [1068, 283] on div "Homeschool P.E 8/15 spots" at bounding box center [1084, 631] width 72 height 777
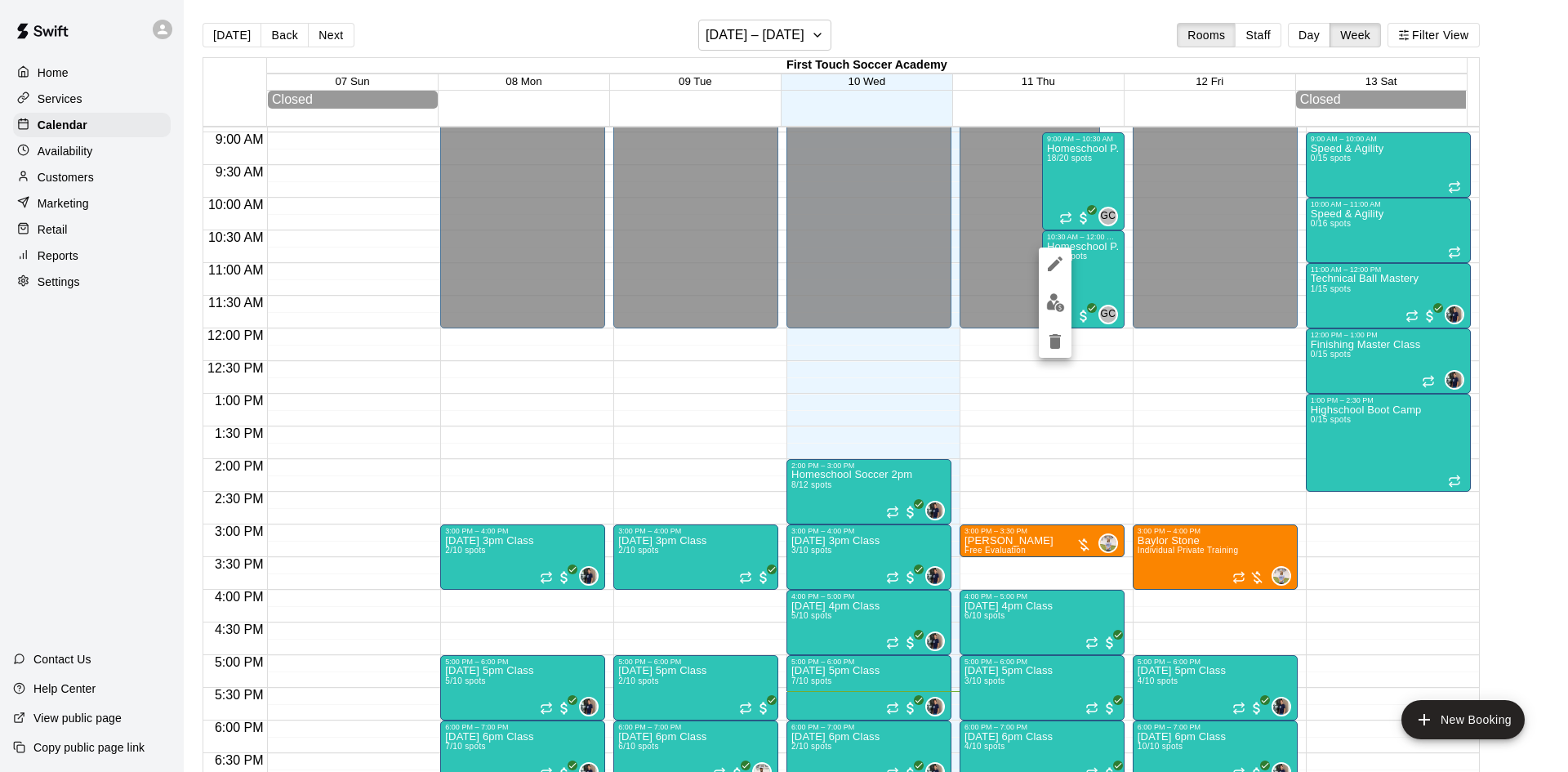
click at [1100, 273] on div at bounding box center [784, 386] width 1568 height 772
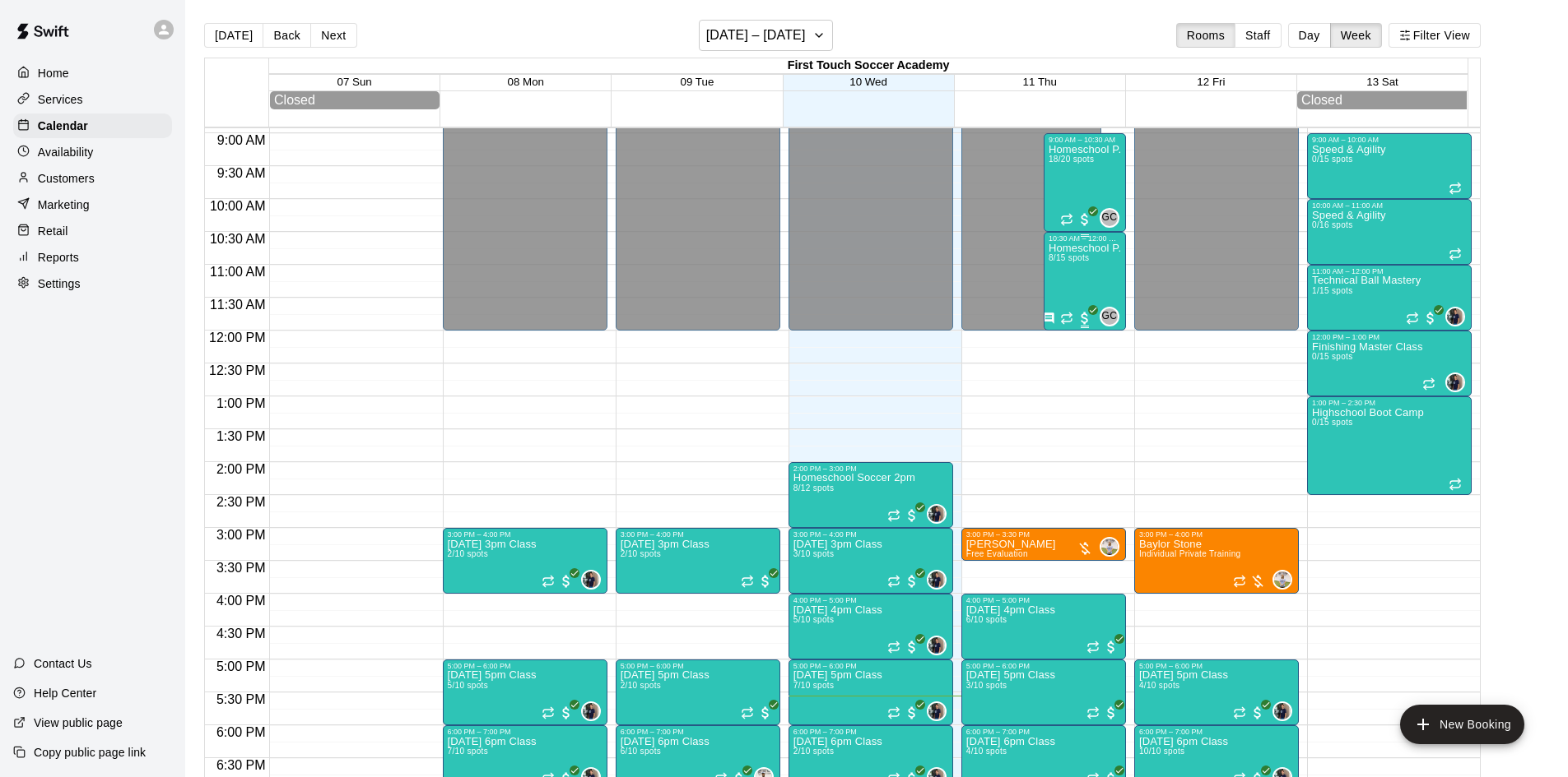
drag, startPoint x: 1127, startPoint y: 268, endPoint x: 1117, endPoint y: 275, distance: 12.2
drag, startPoint x: 1117, startPoint y: 275, endPoint x: 1064, endPoint y: 292, distance: 55.7
click at [1064, 292] on div "Homeschool P.E 8/15 spots" at bounding box center [1084, 631] width 72 height 777
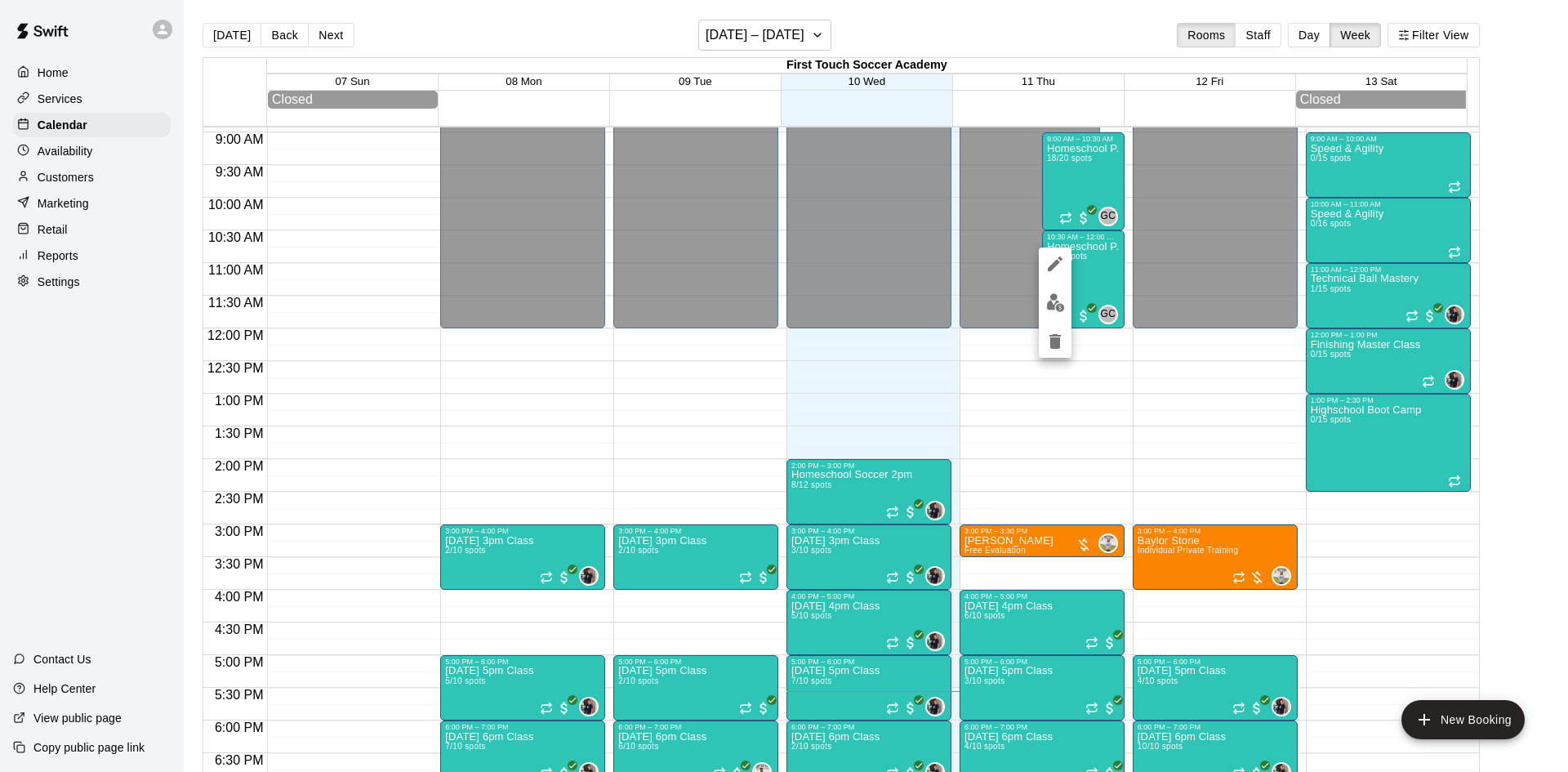
click at [1085, 279] on div at bounding box center [784, 386] width 1568 height 772
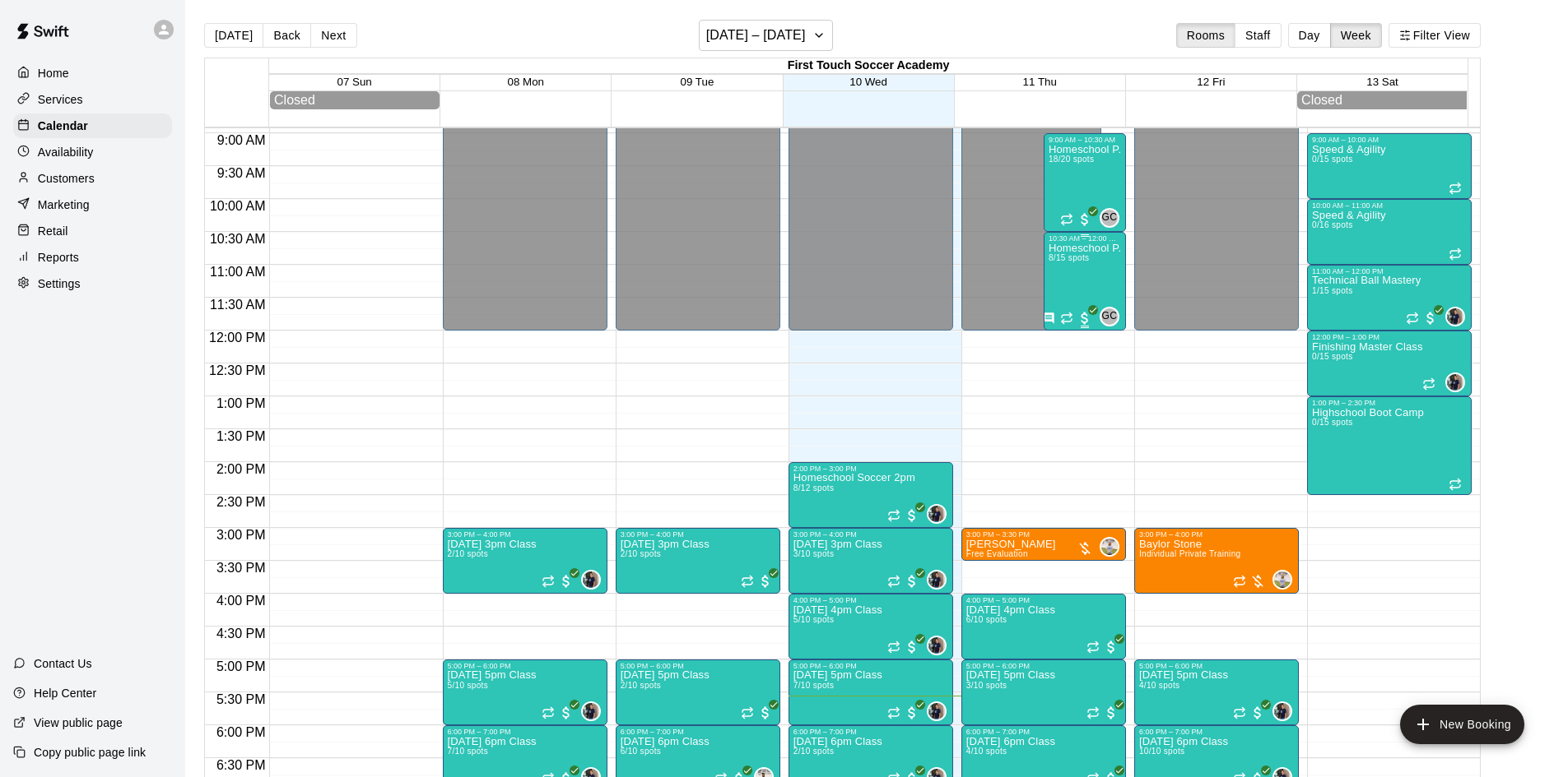
click at [1101, 263] on div "Homeschool P.E 8/15 spots" at bounding box center [1084, 631] width 72 height 777
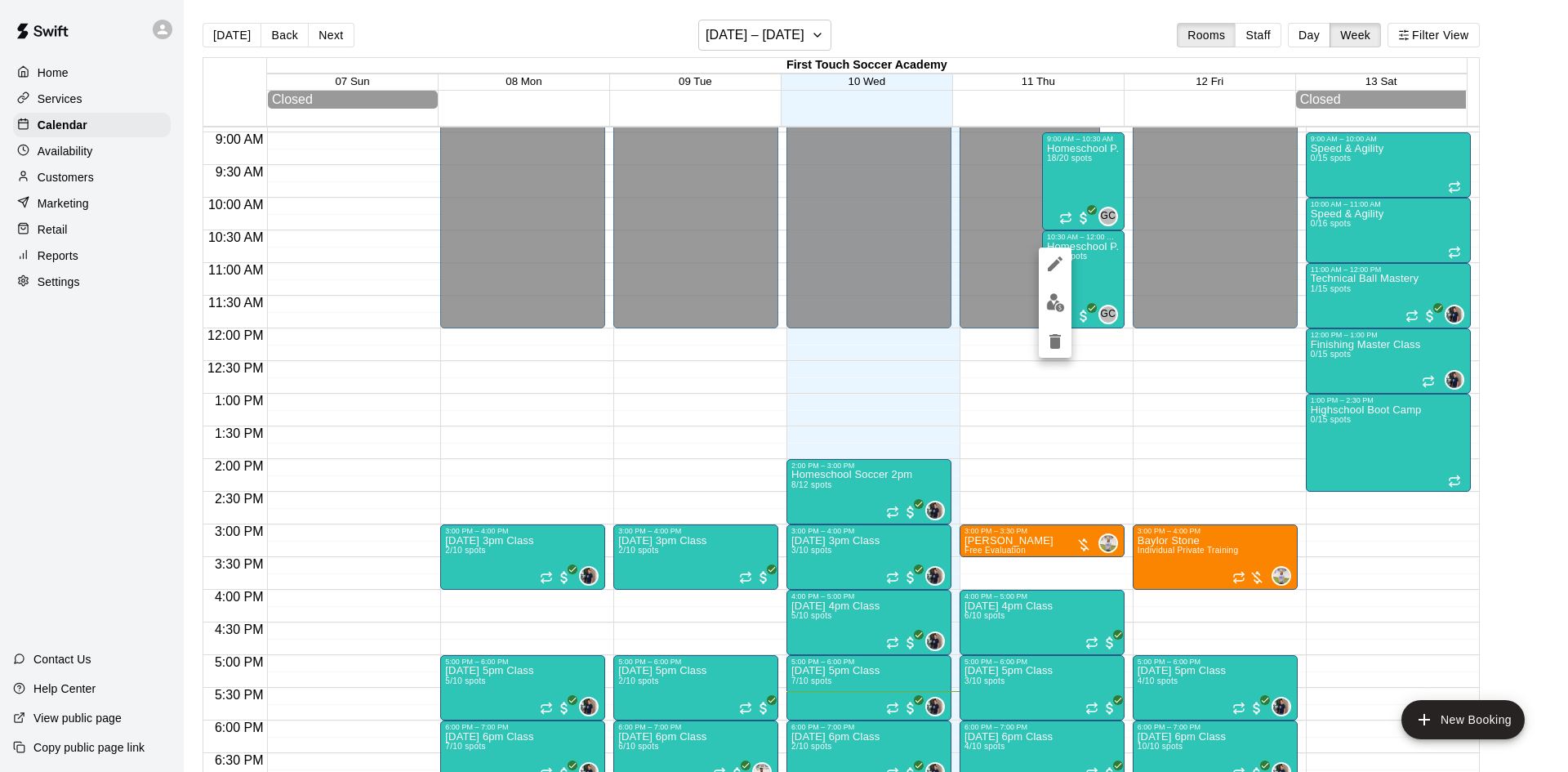
click at [292, 31] on div at bounding box center [784, 386] width 1568 height 772
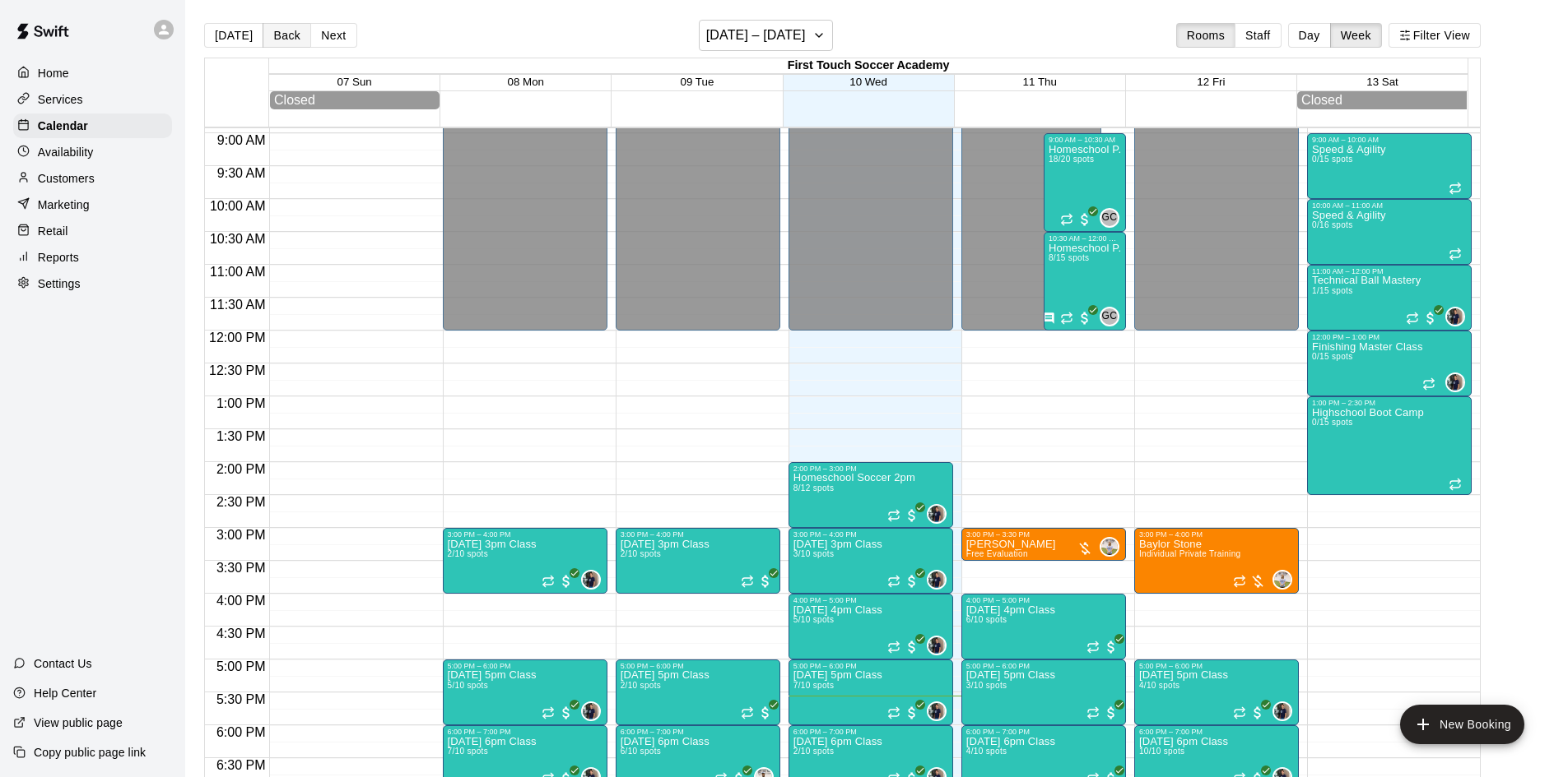
click at [286, 35] on button "Back" at bounding box center [287, 36] width 49 height 24
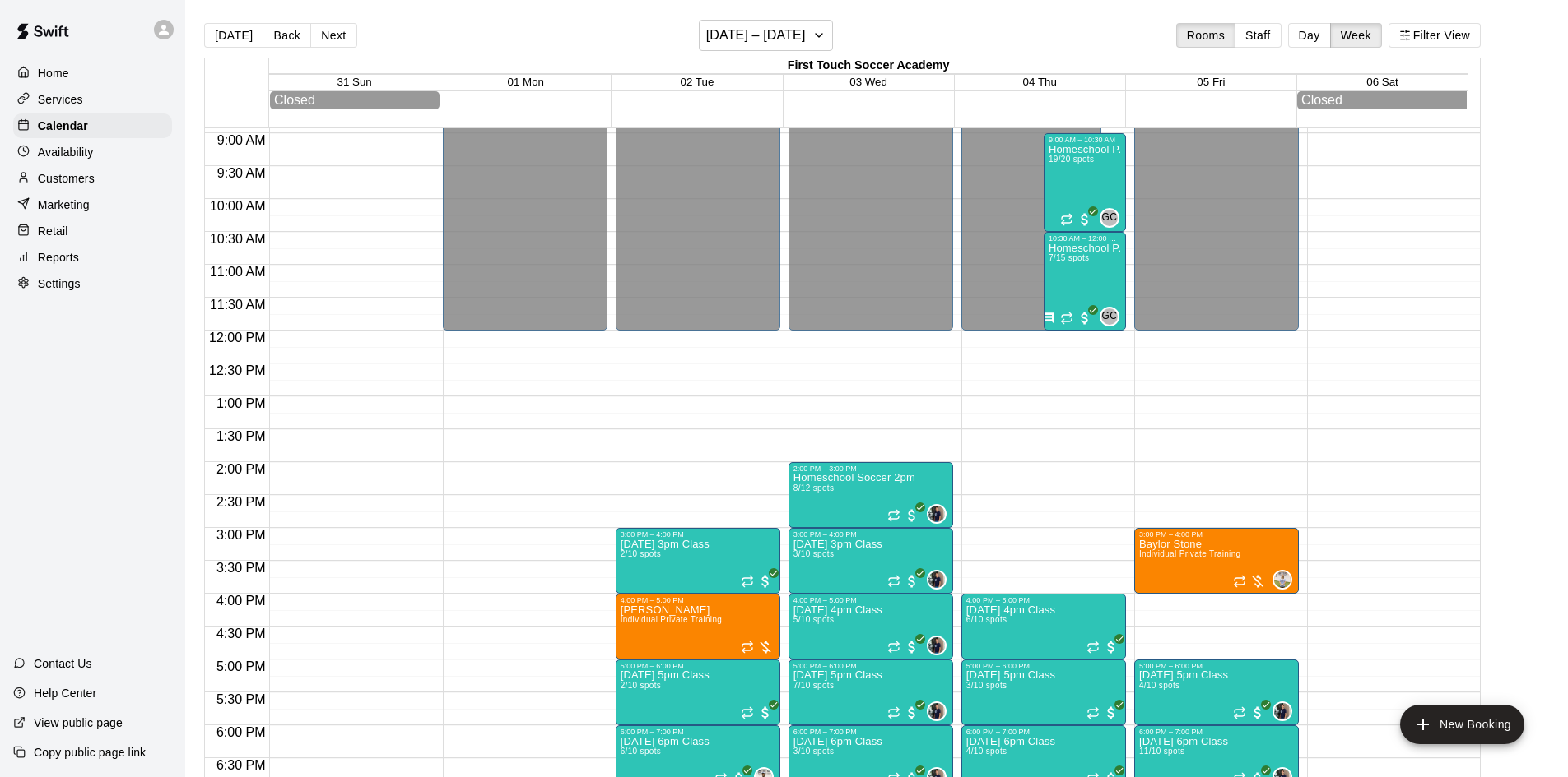
click at [285, 35] on button "Back" at bounding box center [287, 36] width 49 height 24
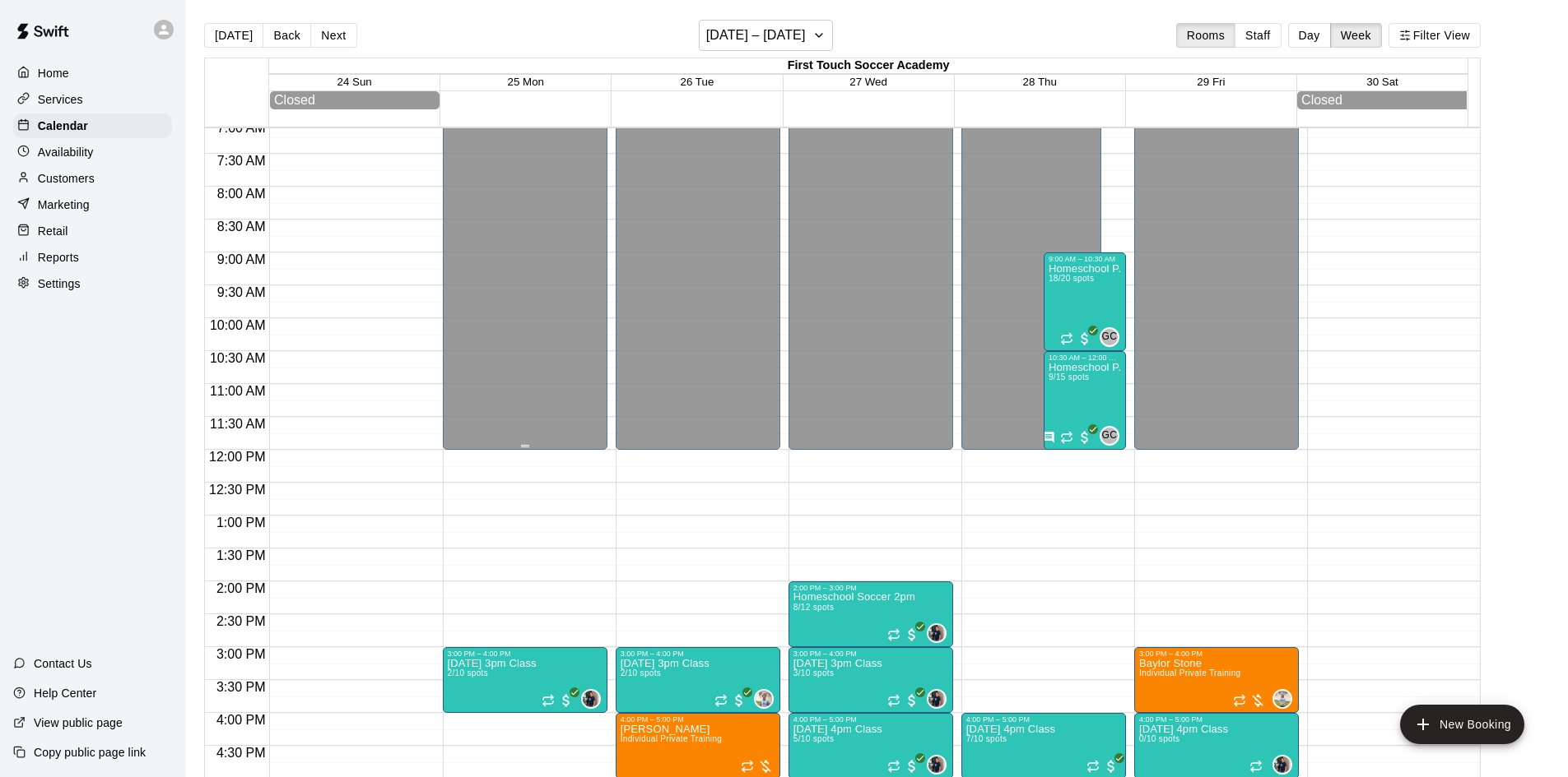
scroll to position [341, 0]
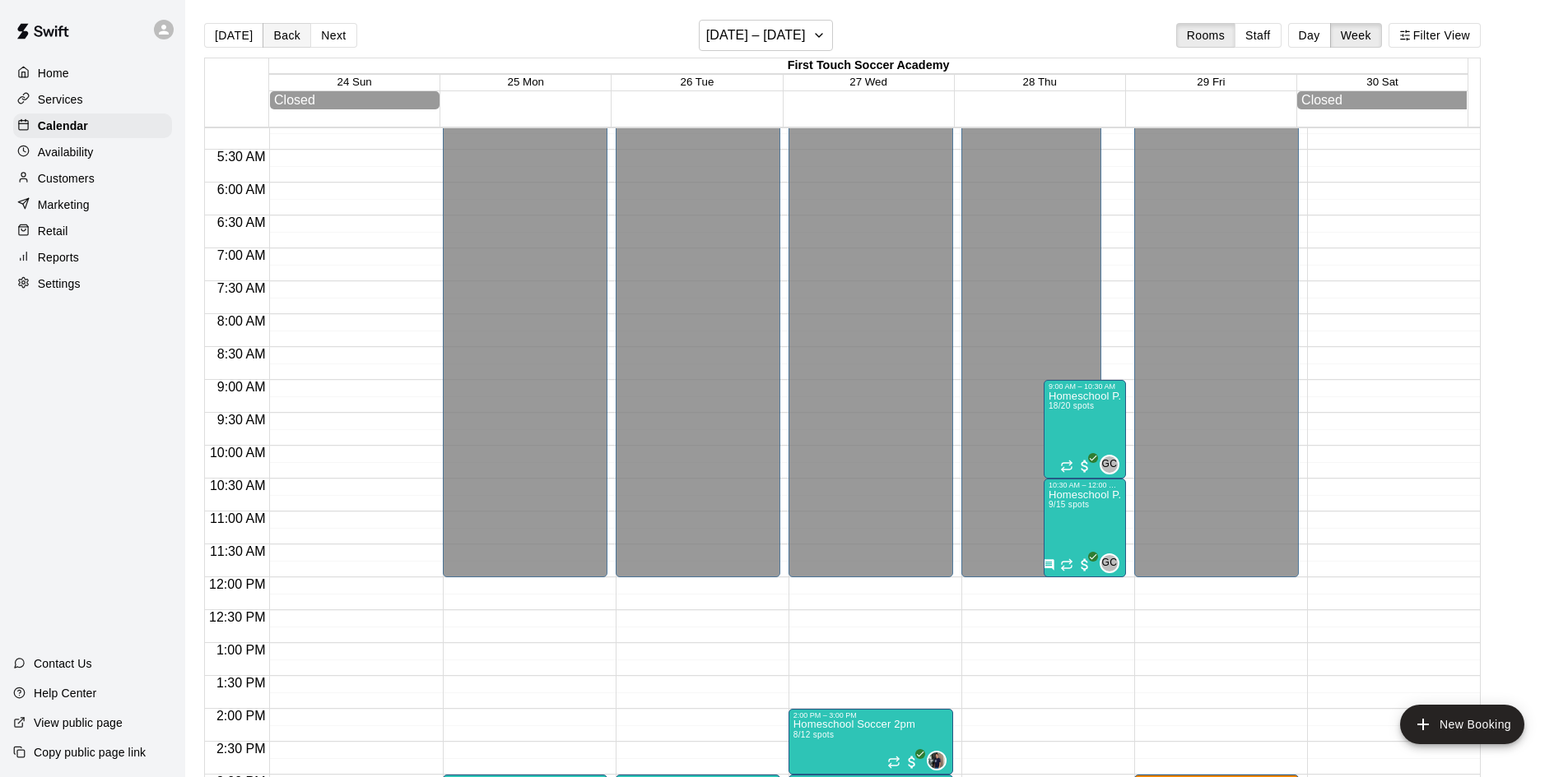
click at [294, 32] on button "Back" at bounding box center [287, 36] width 49 height 24
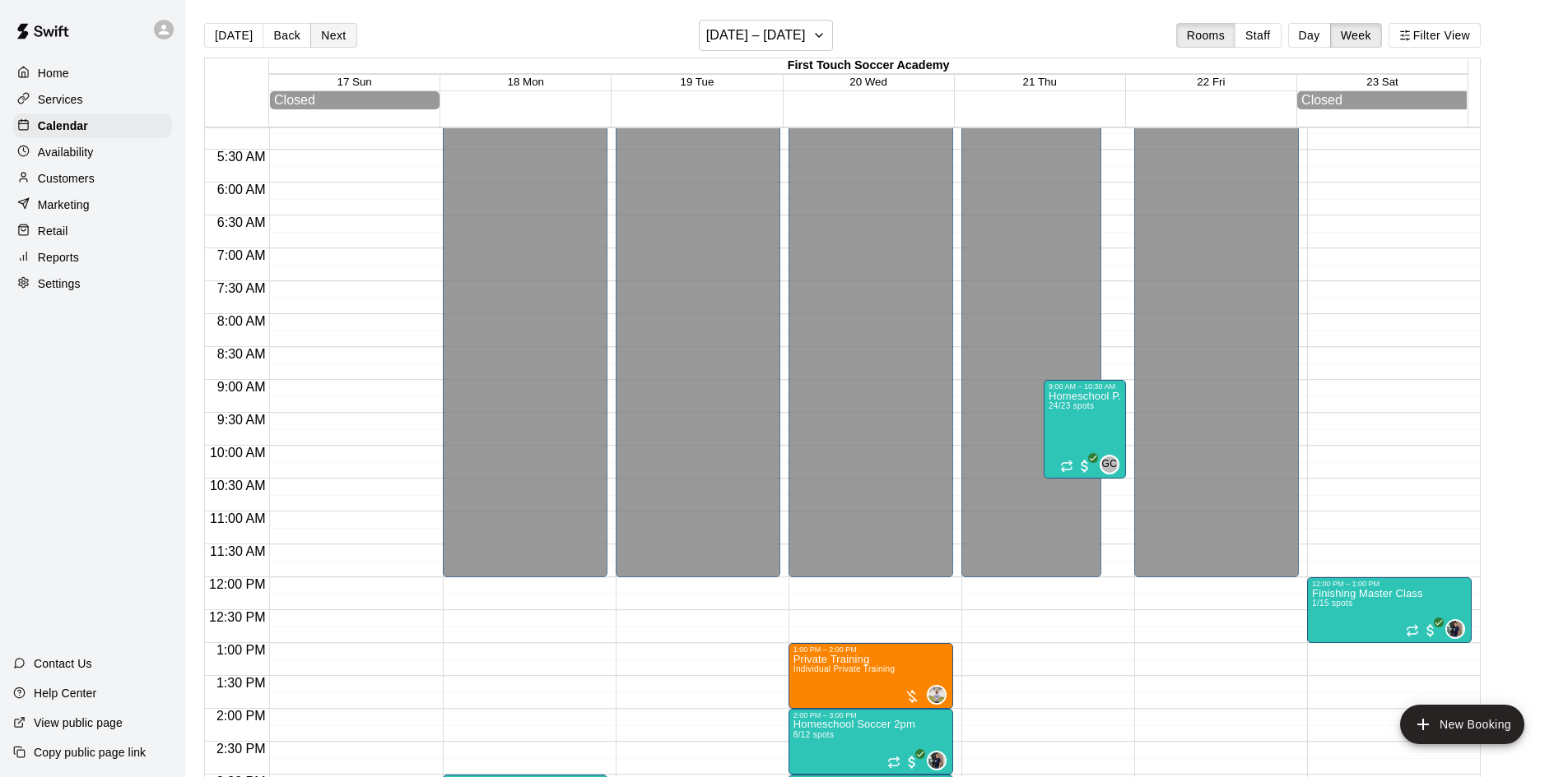
click at [344, 29] on button "Next" at bounding box center [333, 36] width 46 height 24
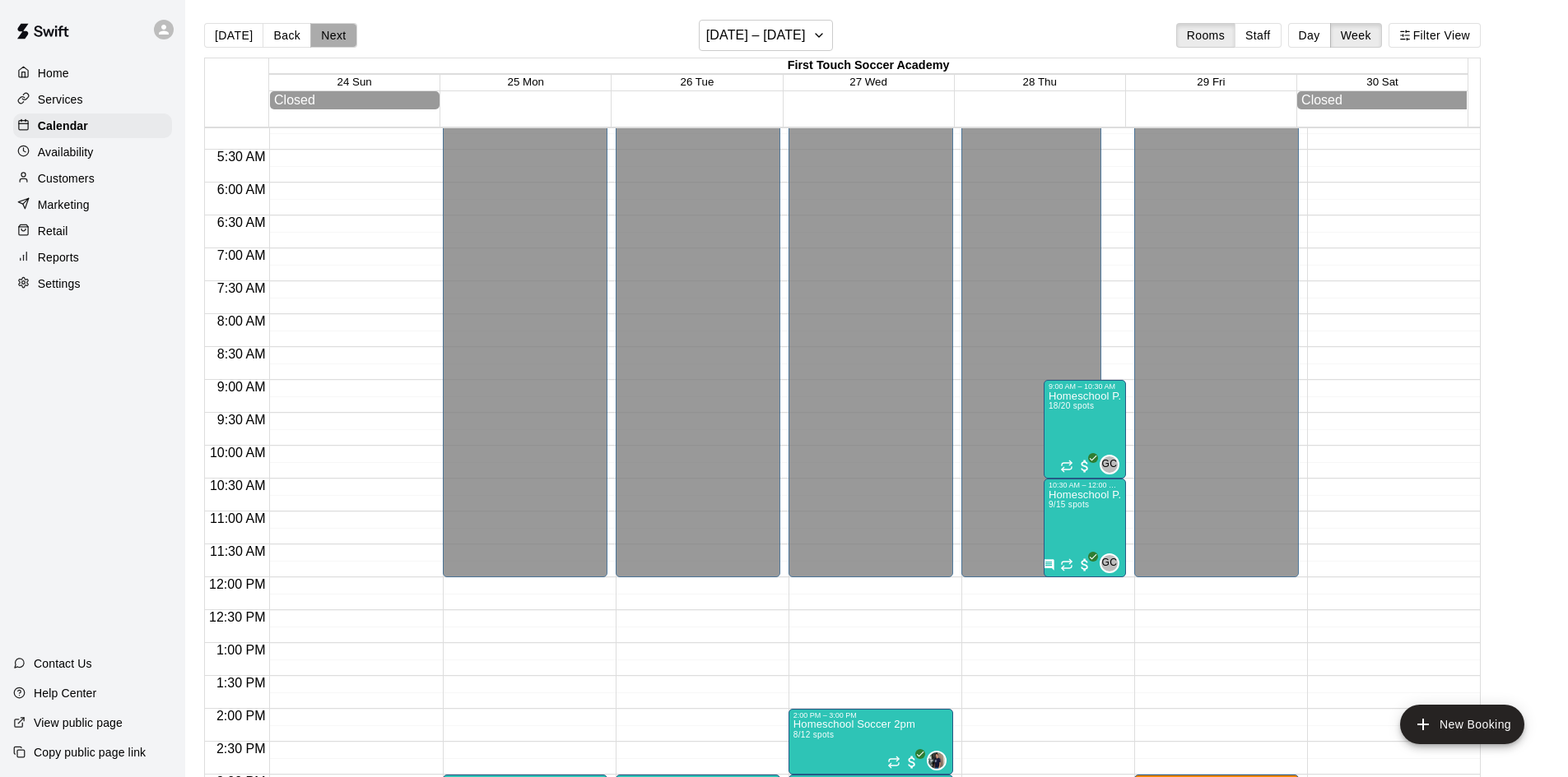
click at [344, 29] on button "Next" at bounding box center [333, 36] width 46 height 24
click at [332, 30] on button "Next" at bounding box center [333, 36] width 46 height 24
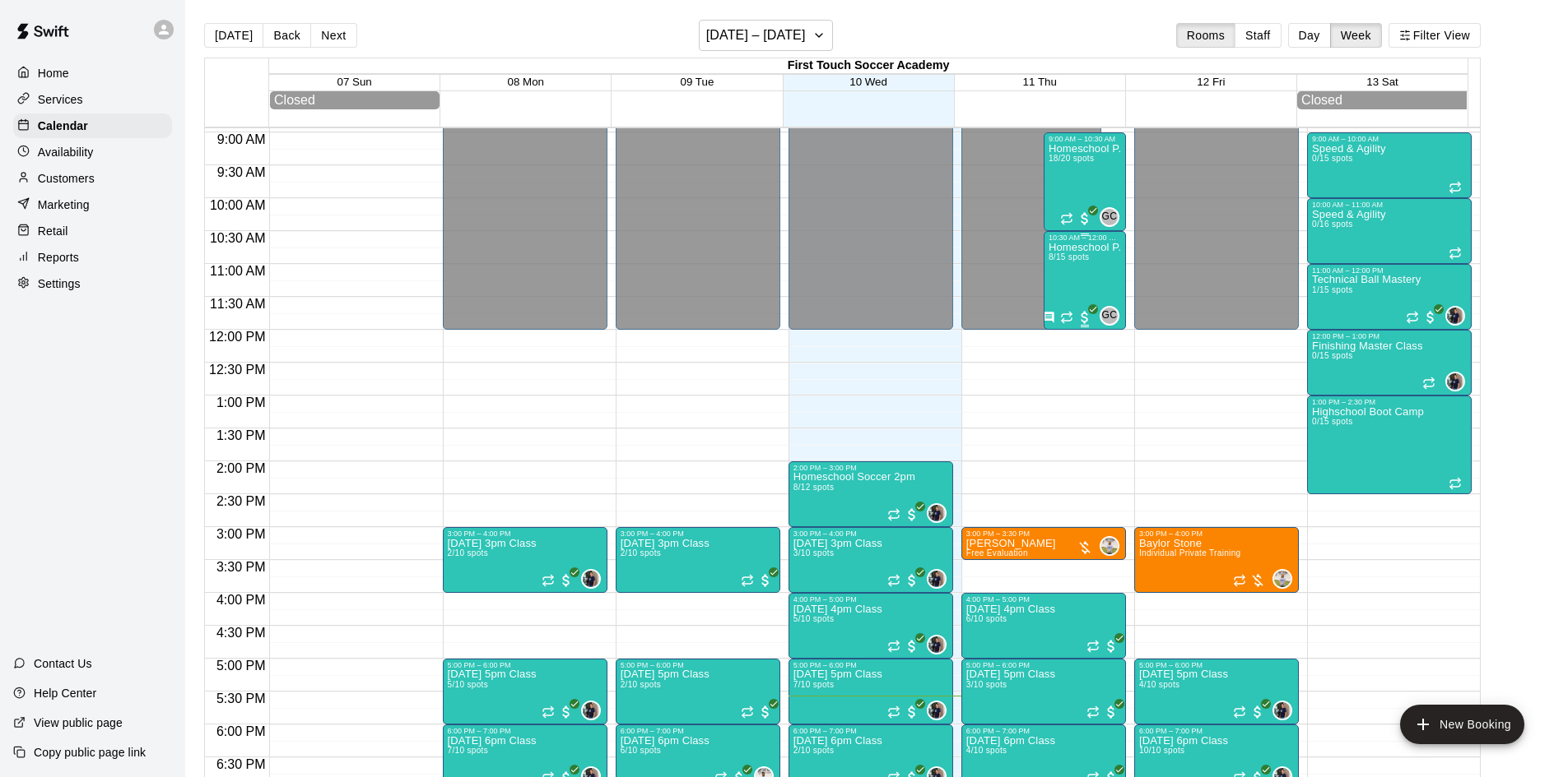
scroll to position [587, 0]
click at [1099, 280] on div "Homeschool P.E 8/15 spots" at bounding box center [1084, 631] width 72 height 777
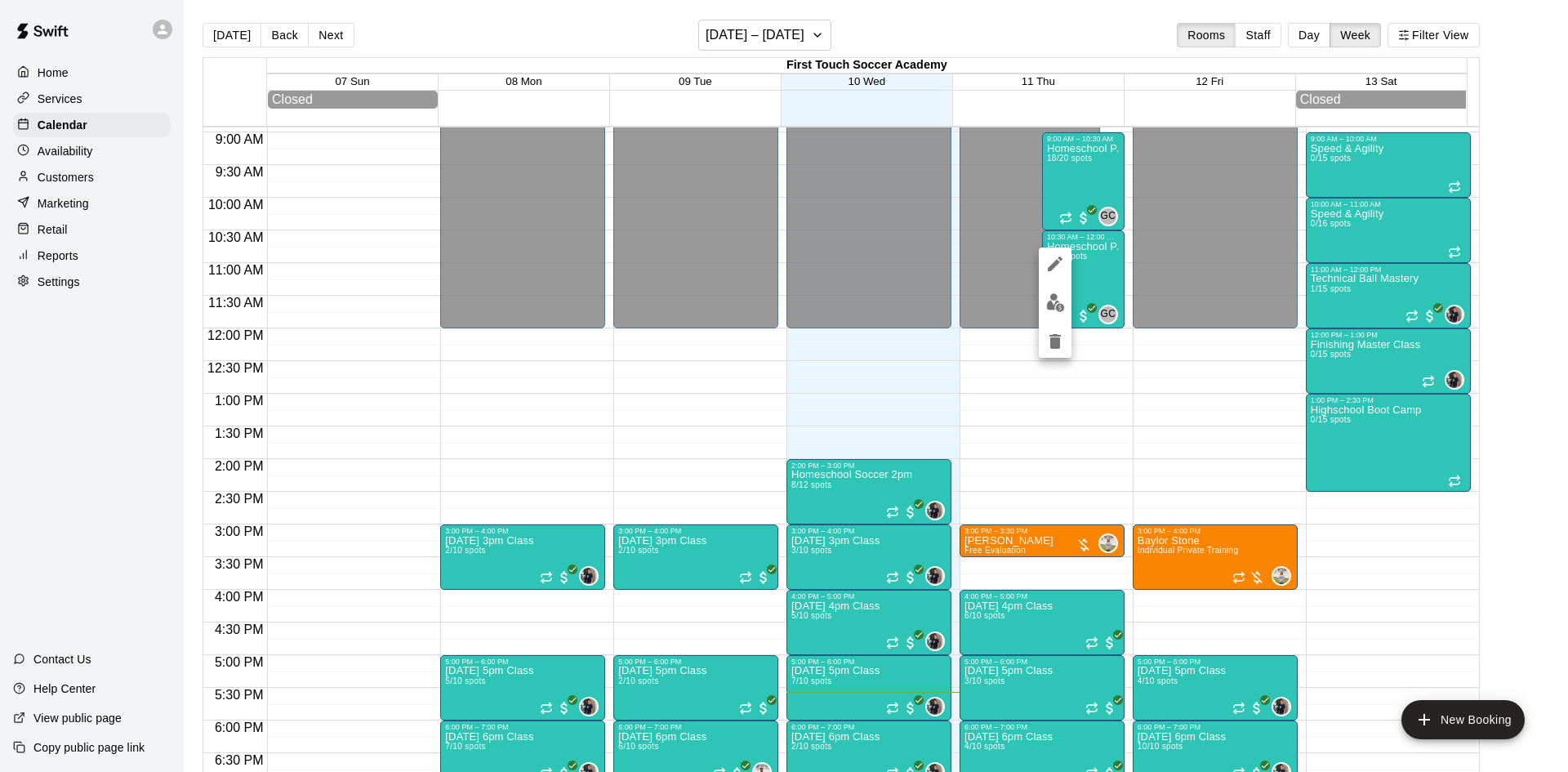
click at [1080, 268] on div at bounding box center [784, 386] width 1568 height 772
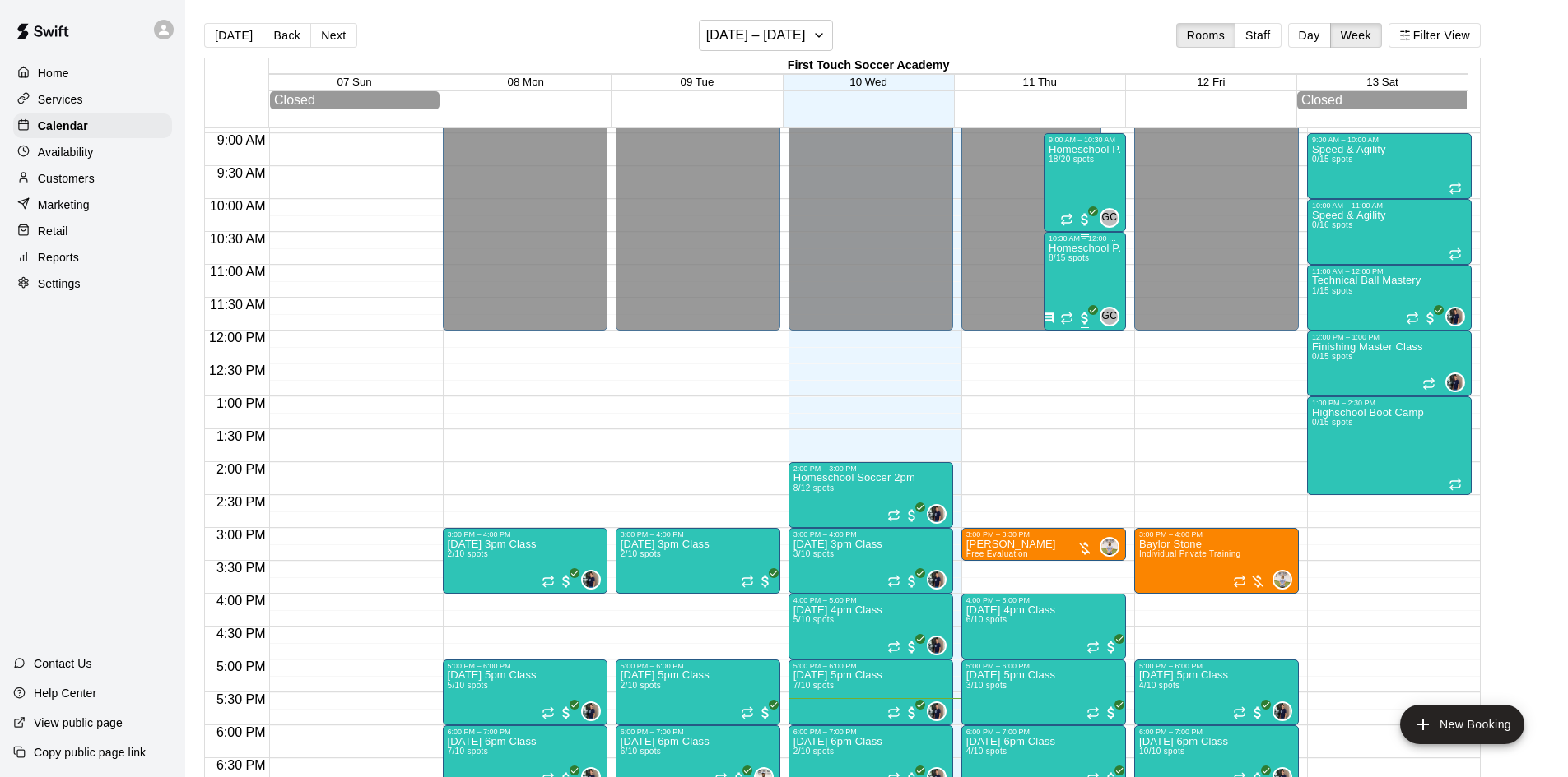
click at [1072, 272] on div "Homeschool P.E 8/15 spots" at bounding box center [1084, 631] width 72 height 777
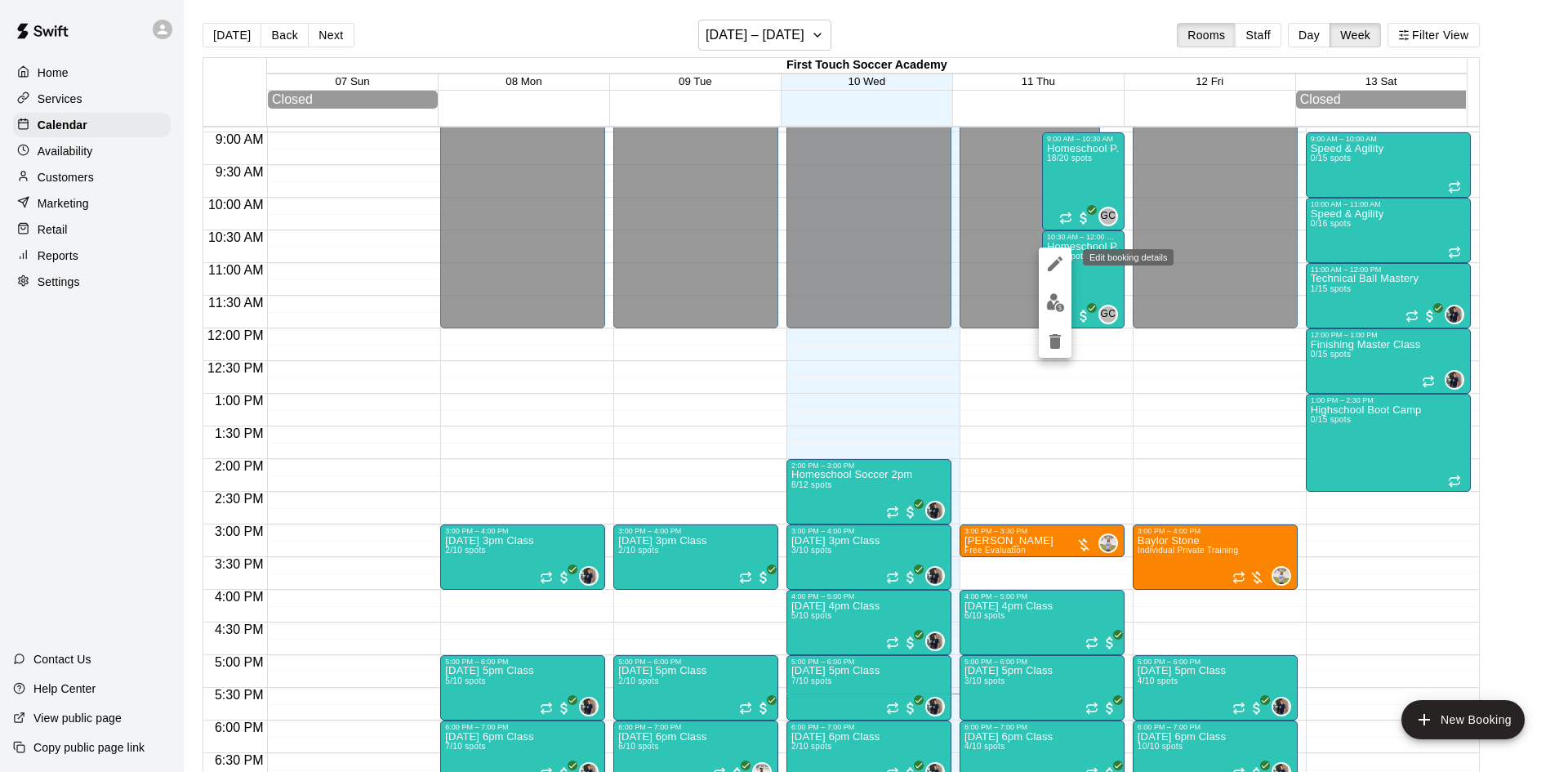
click at [1088, 264] on div "Edit booking details" at bounding box center [1128, 257] width 90 height 16
click at [1026, 545] on div at bounding box center [784, 386] width 1568 height 772
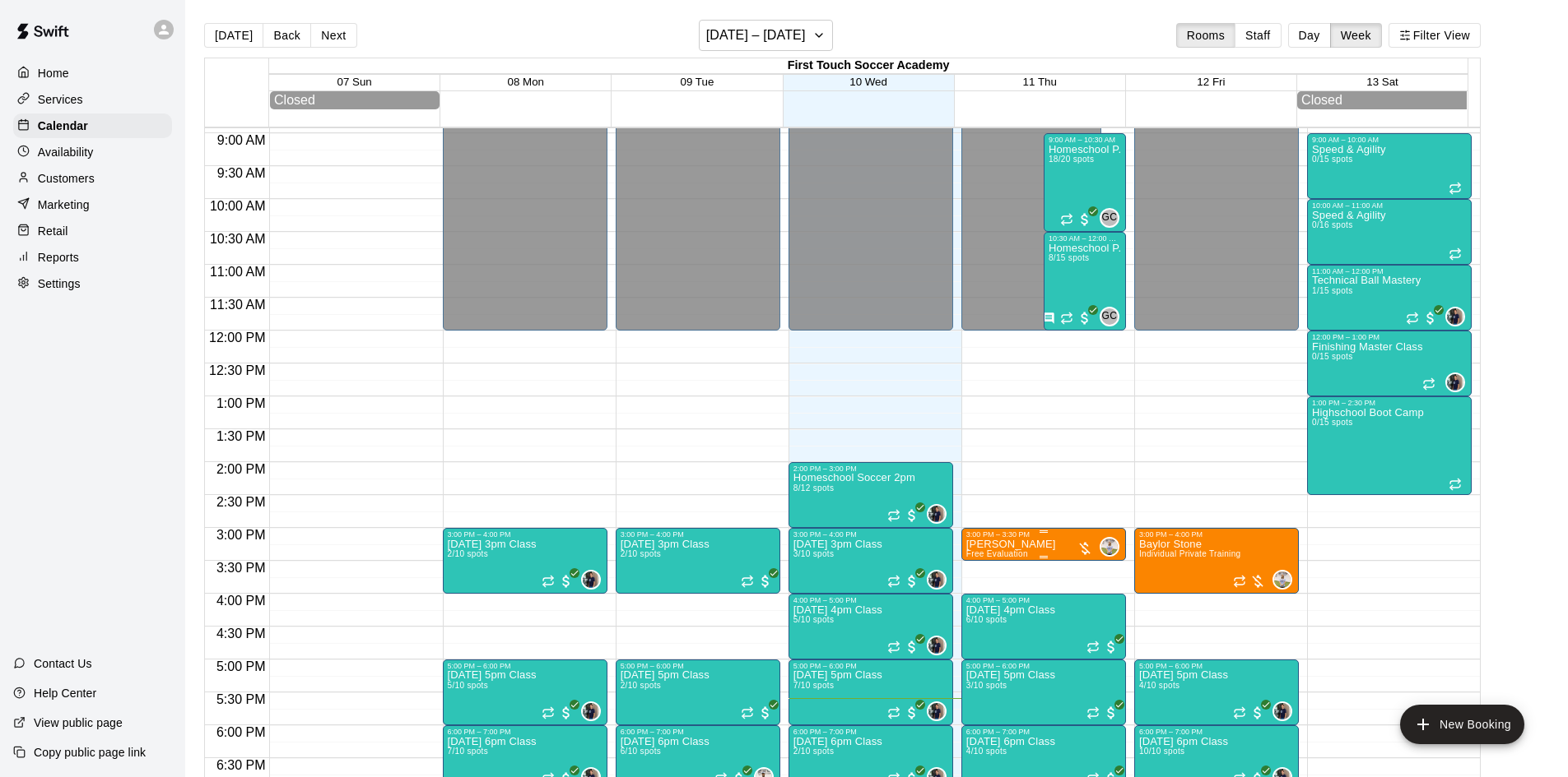
click at [1025, 539] on div "3:00 PM – 3:30 PM" at bounding box center [1044, 534] width 154 height 8
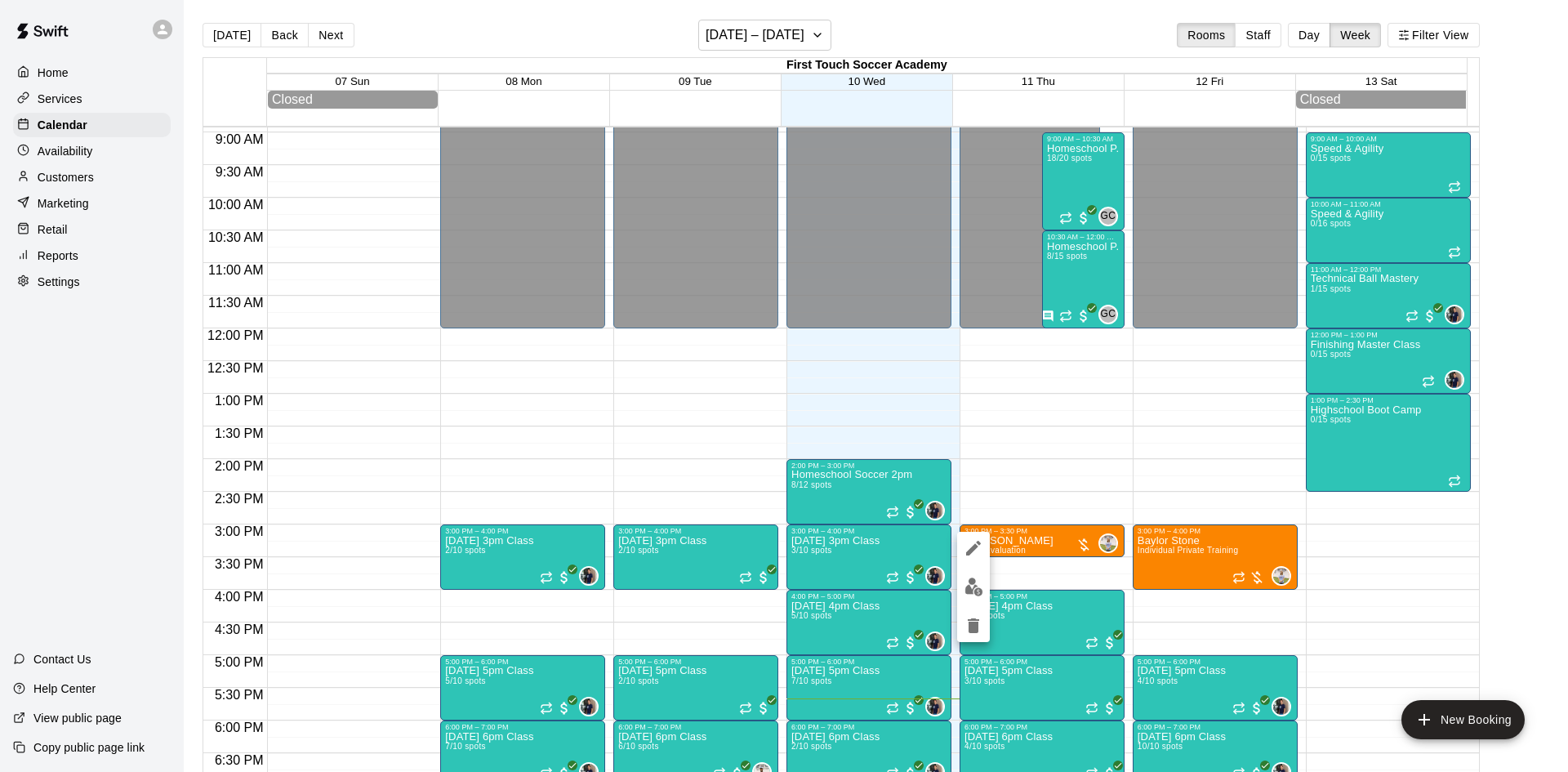
click at [62, 160] on div at bounding box center [784, 386] width 1568 height 772
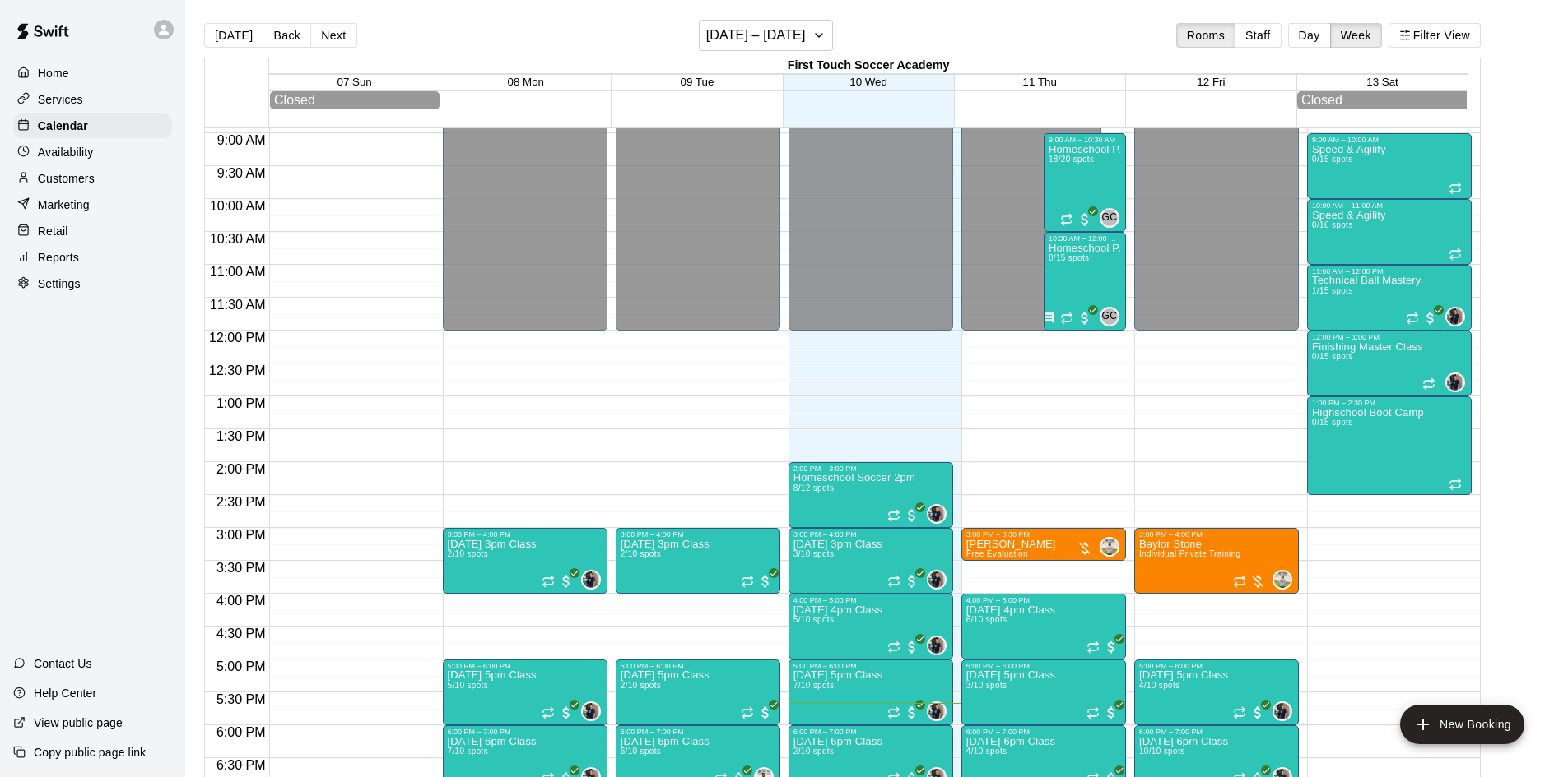
click at [62, 160] on p "Availability" at bounding box center [66, 152] width 56 height 16
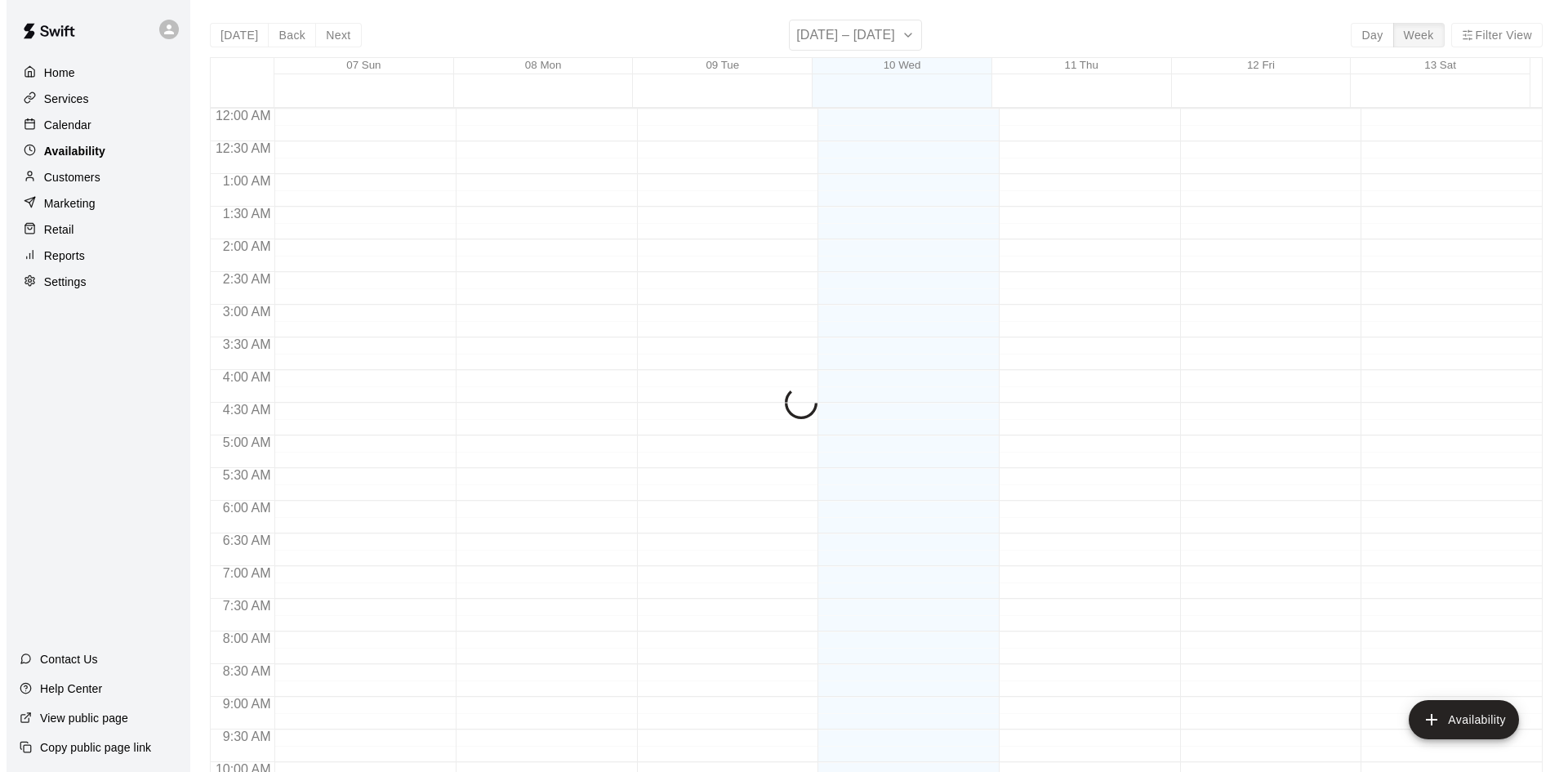
scroll to position [887, 0]
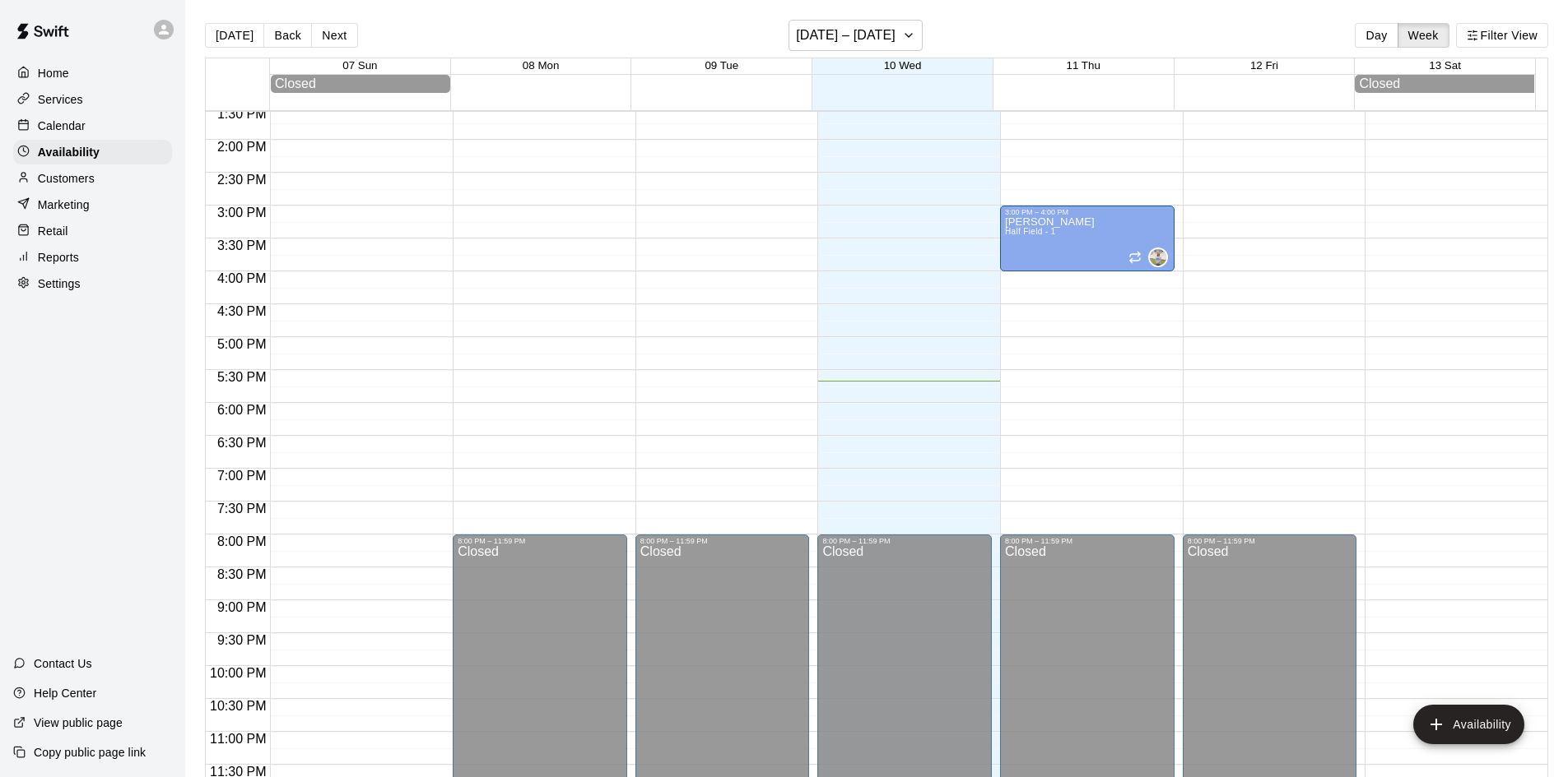
click at [338, 36] on button "Next" at bounding box center [334, 36] width 46 height 24
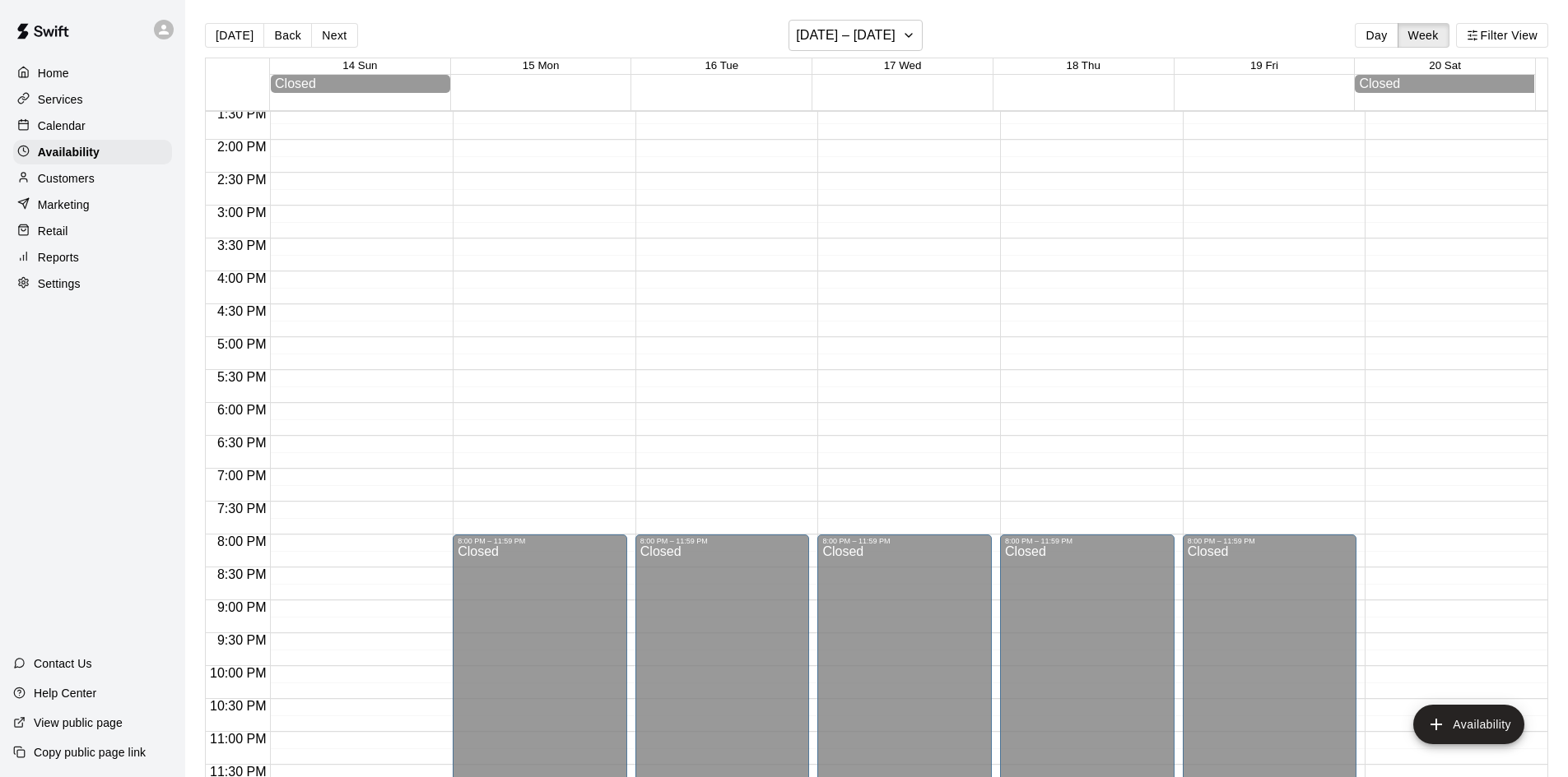
click at [328, 151] on div at bounding box center [357, 8] width 174 height 1579
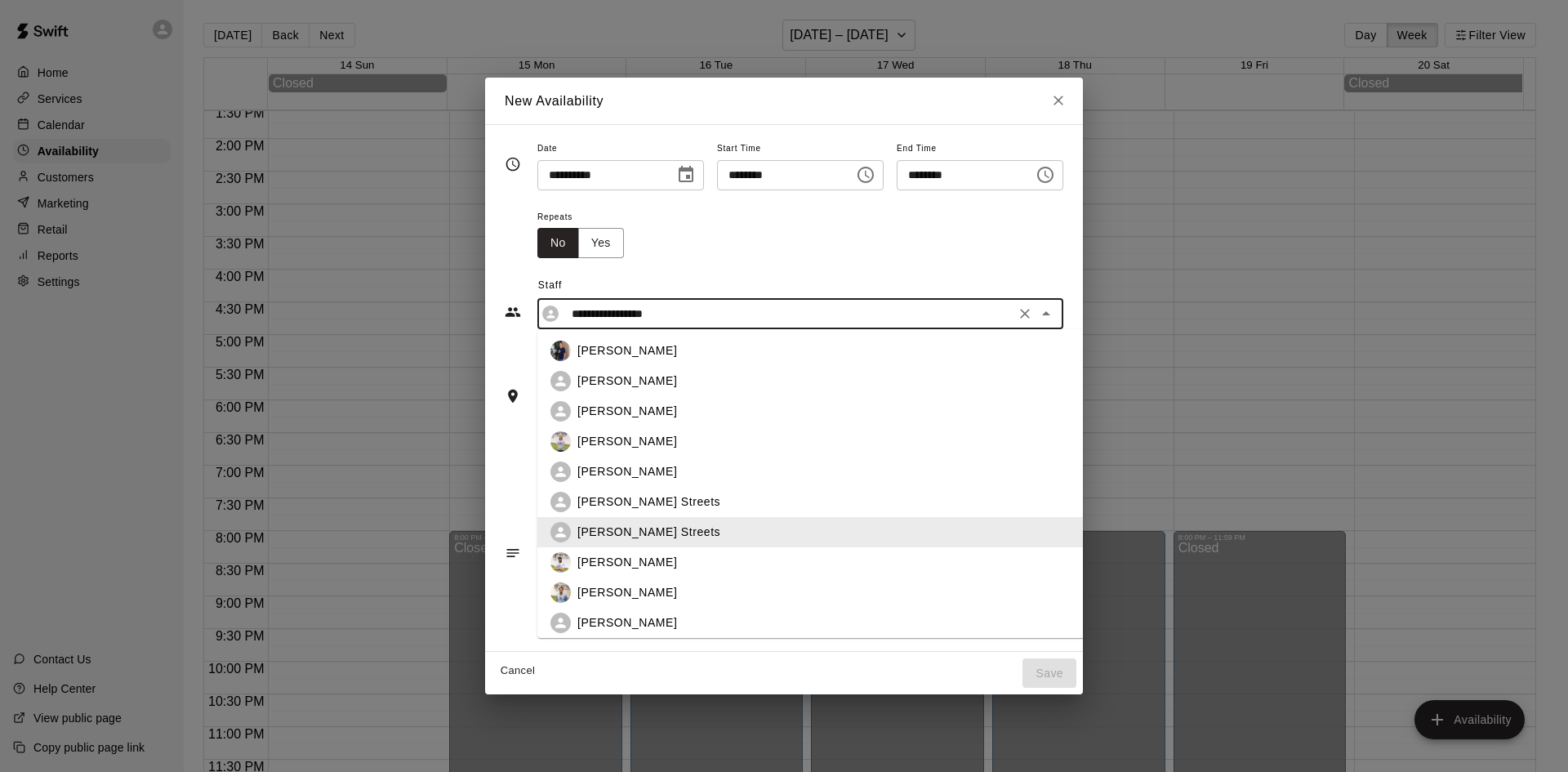
click at [657, 314] on input "**********" at bounding box center [787, 314] width 445 height 21
click at [630, 433] on div "[PERSON_NAME]" at bounding box center [851, 442] width 547 height 17
type input "**********"
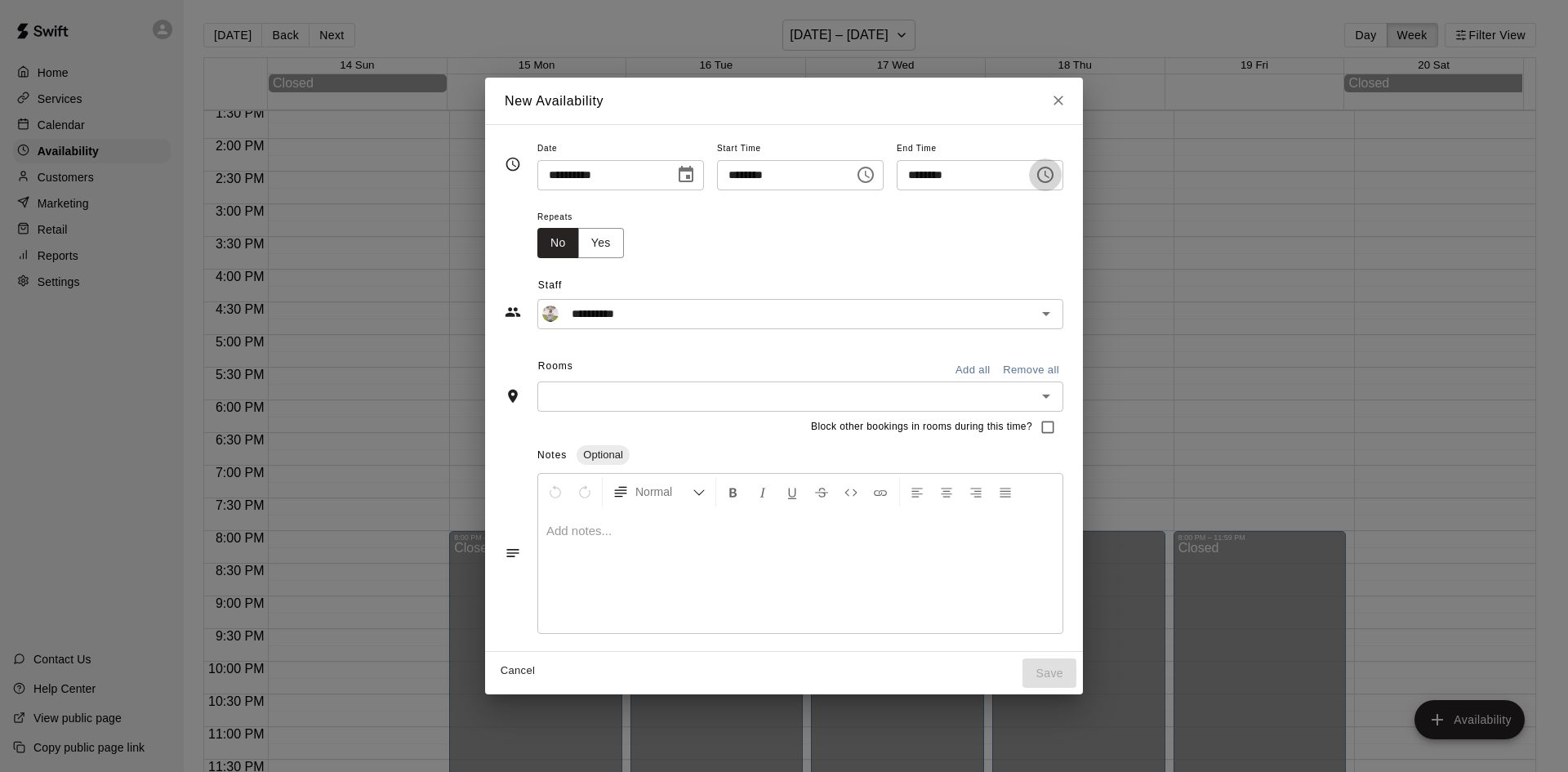
click at [1055, 173] on icon "Choose time, selected time is 2:30 PM" at bounding box center [1045, 175] width 20 height 20
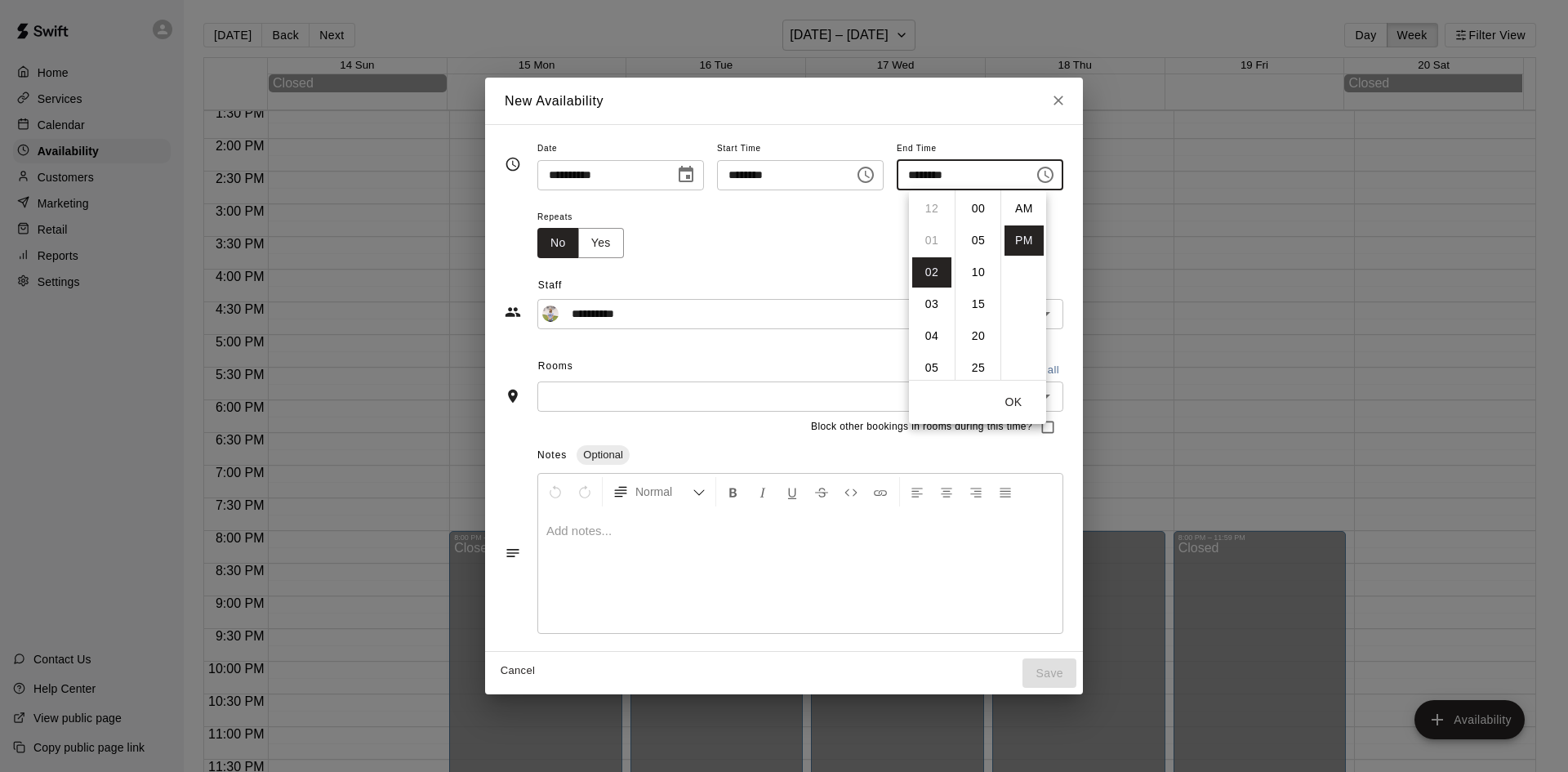
scroll to position [29, 0]
click at [932, 242] on li "03" at bounding box center [932, 240] width 40 height 30
click at [971, 213] on li "00" at bounding box center [979, 209] width 40 height 30
type input "********"
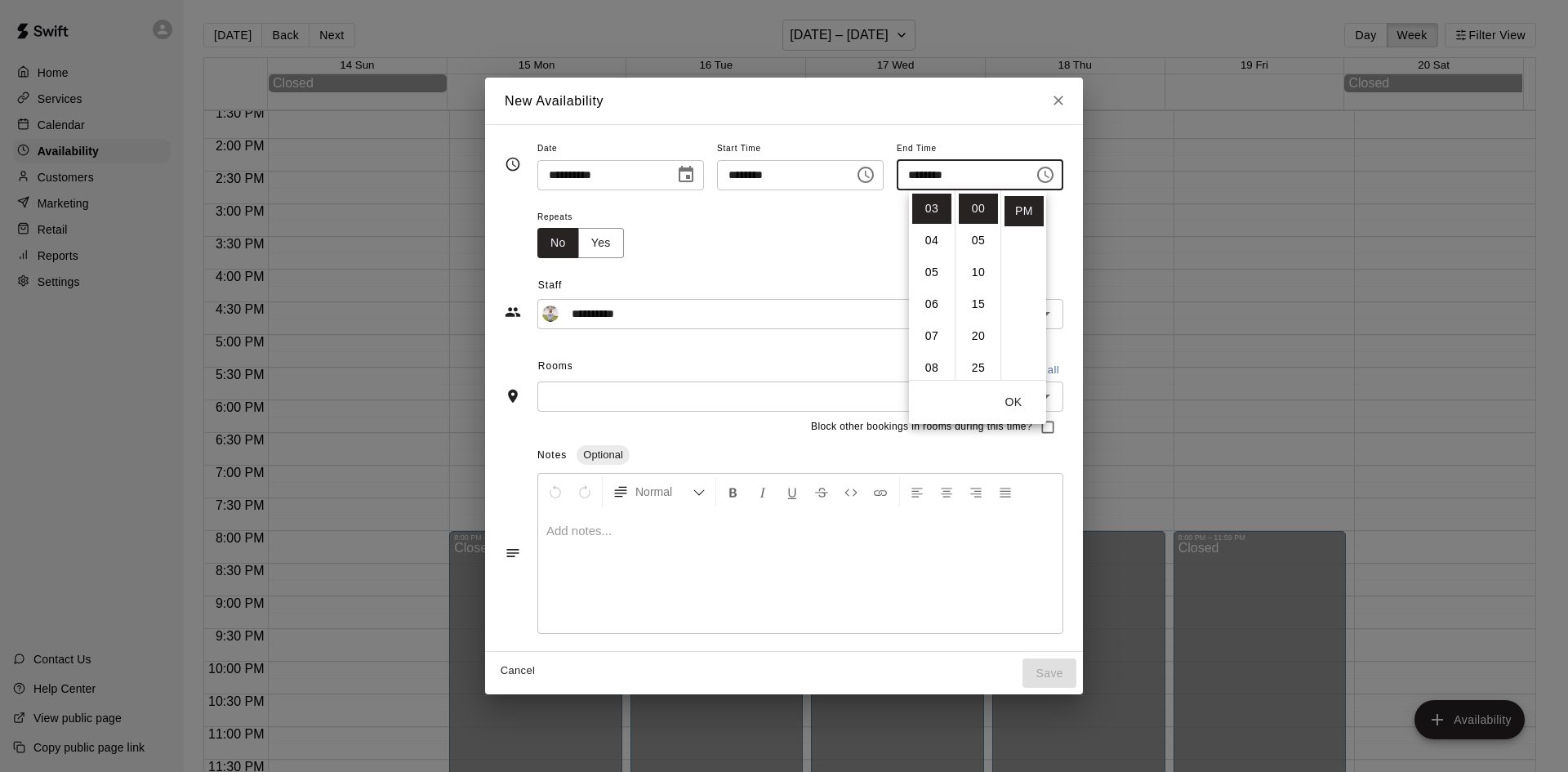
click at [737, 274] on span "Staff" at bounding box center [801, 286] width 525 height 26
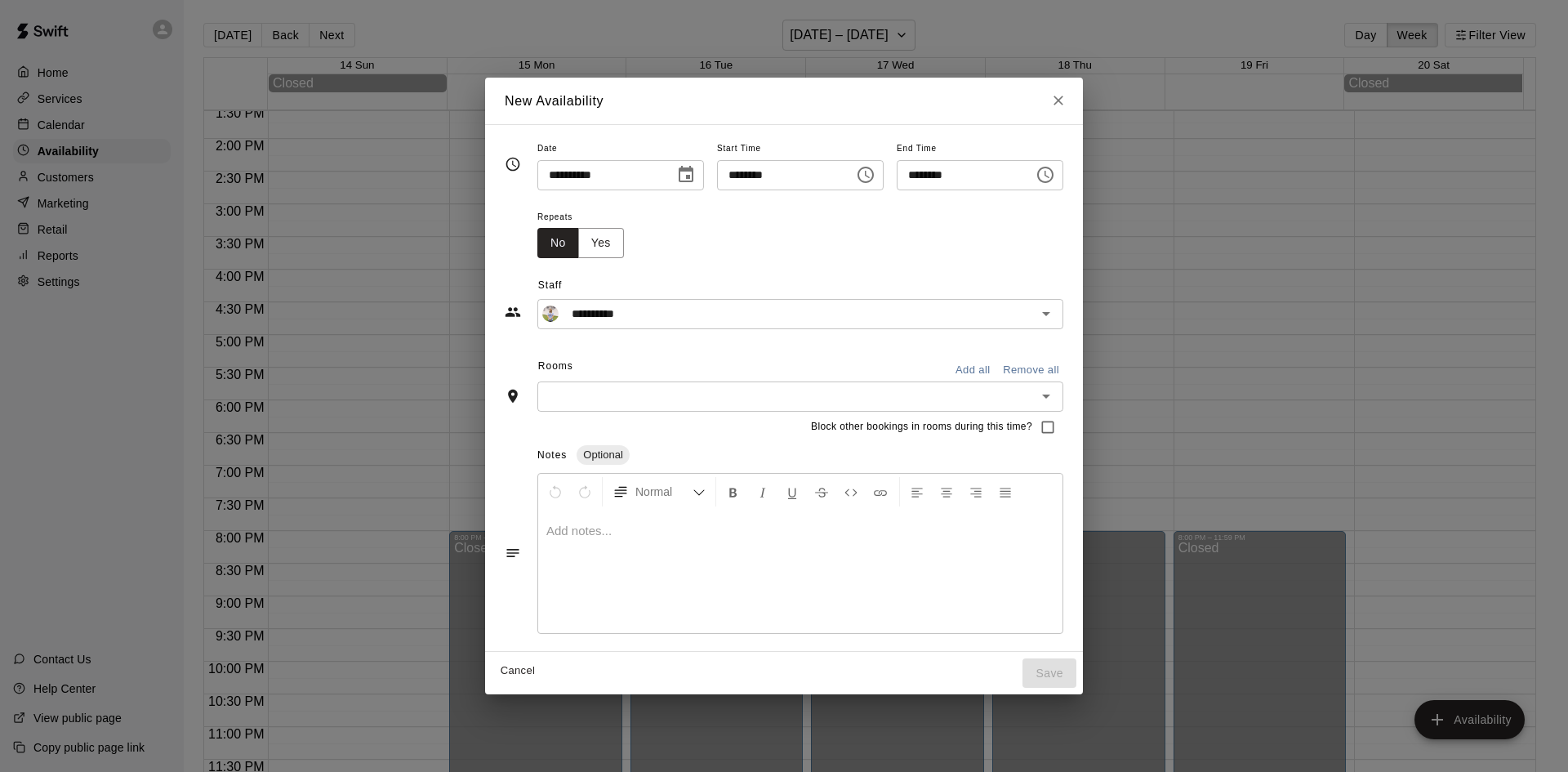
click at [691, 388] on input "text" at bounding box center [787, 397] width 489 height 21
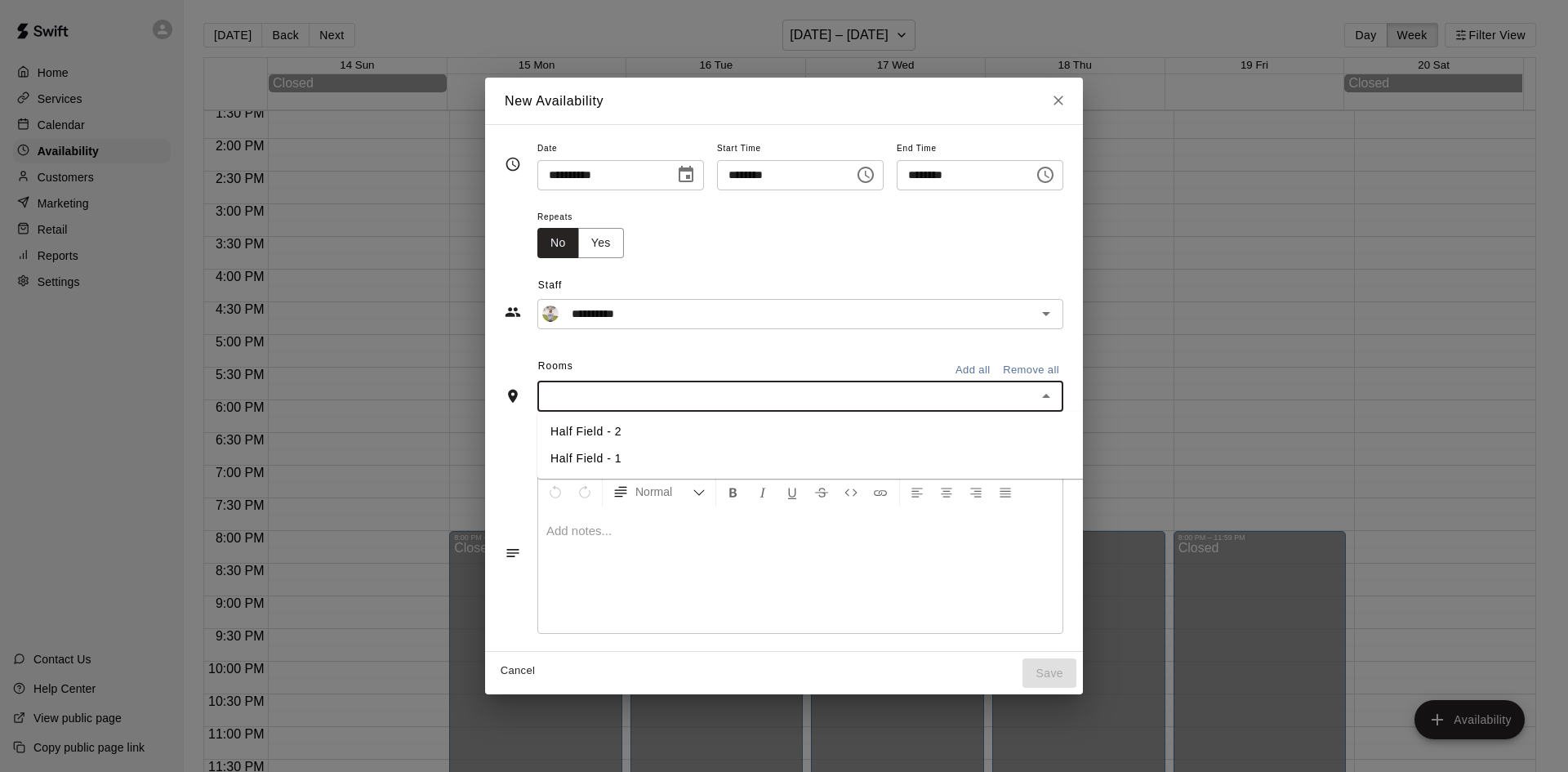
click at [591, 464] on li "Half Field - 1" at bounding box center [837, 458] width 599 height 27
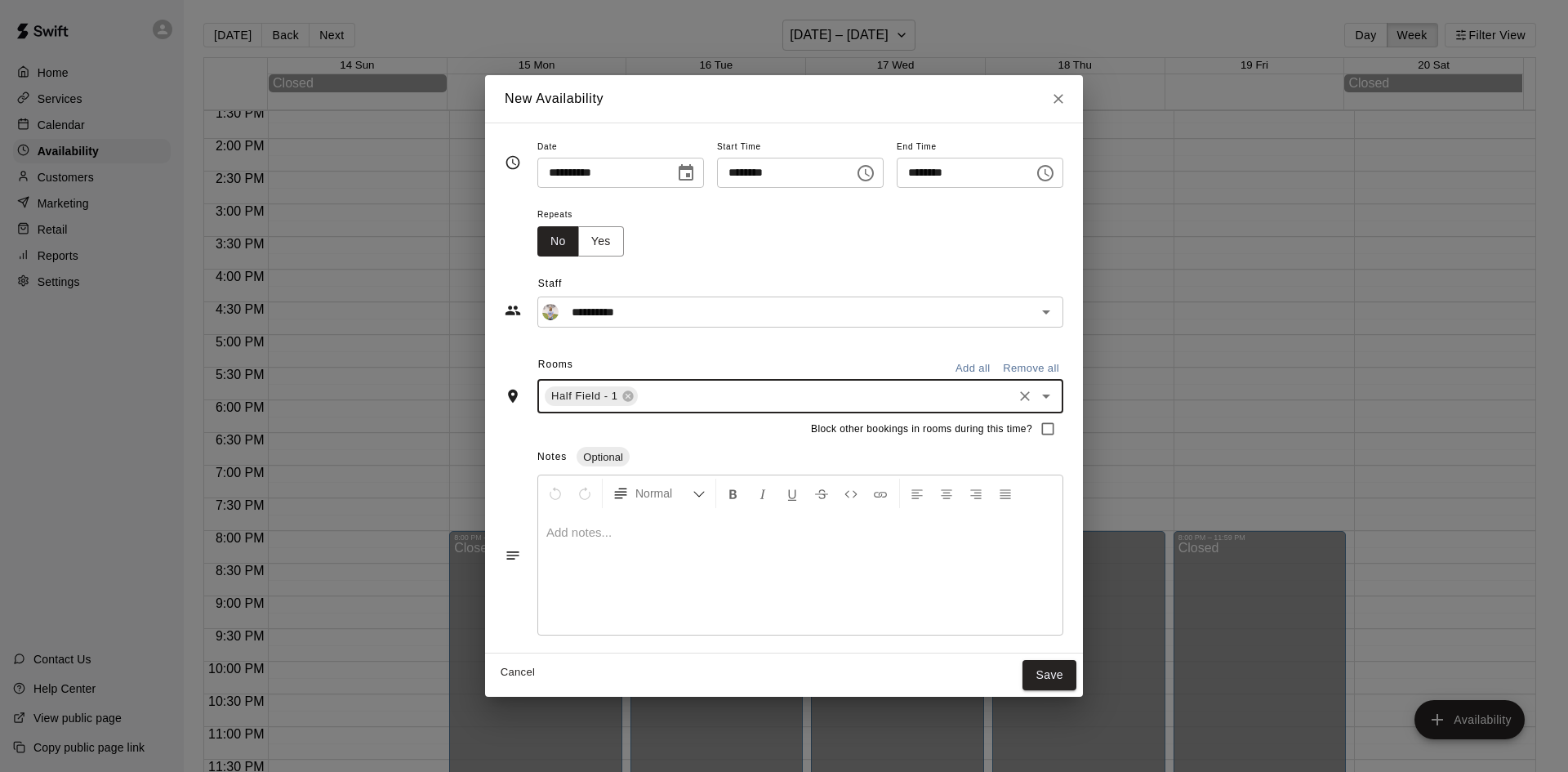
click at [906, 574] on div at bounding box center [800, 574] width 524 height 122
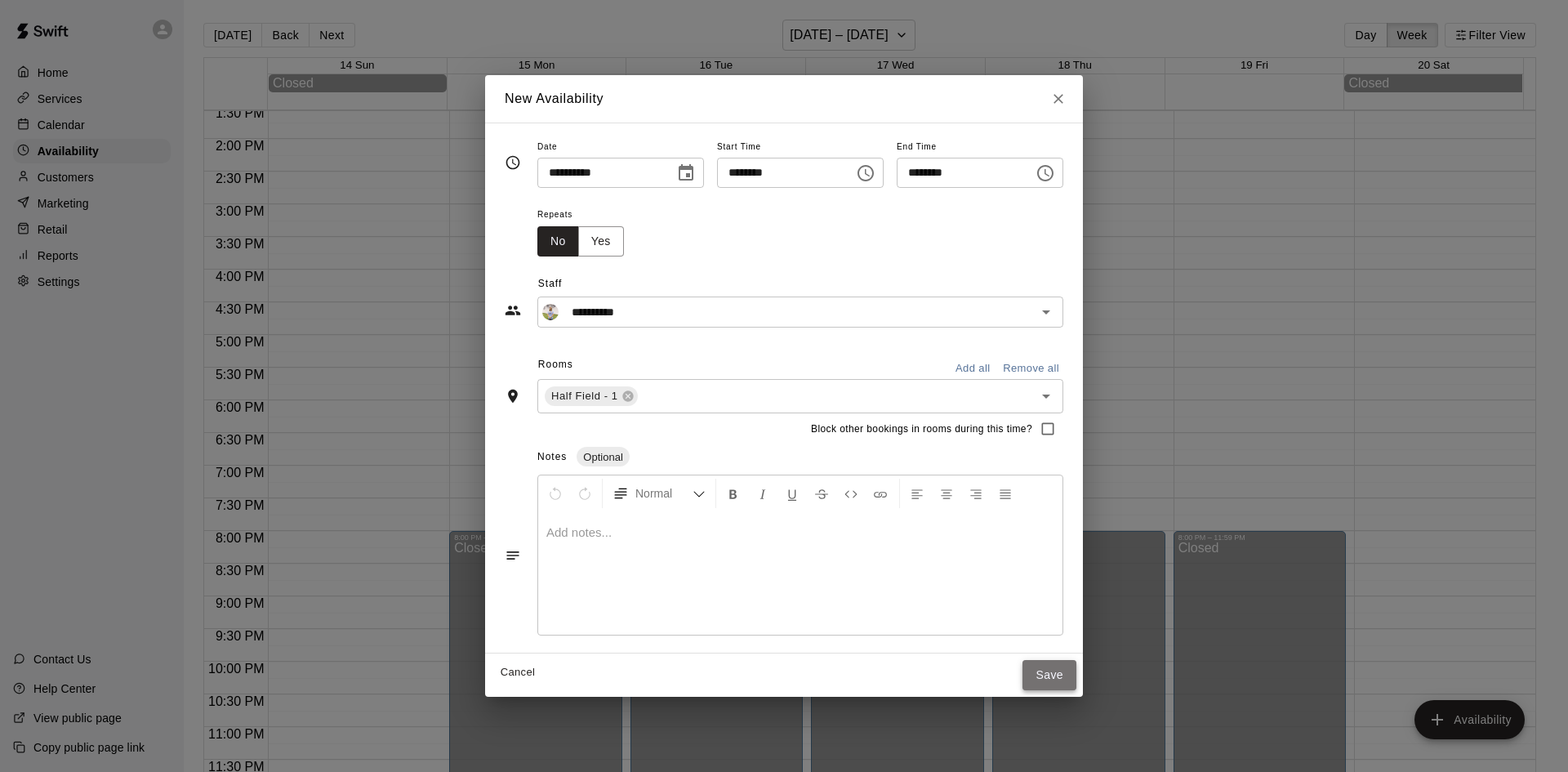
click at [1076, 668] on button "Save" at bounding box center [1050, 675] width 54 height 30
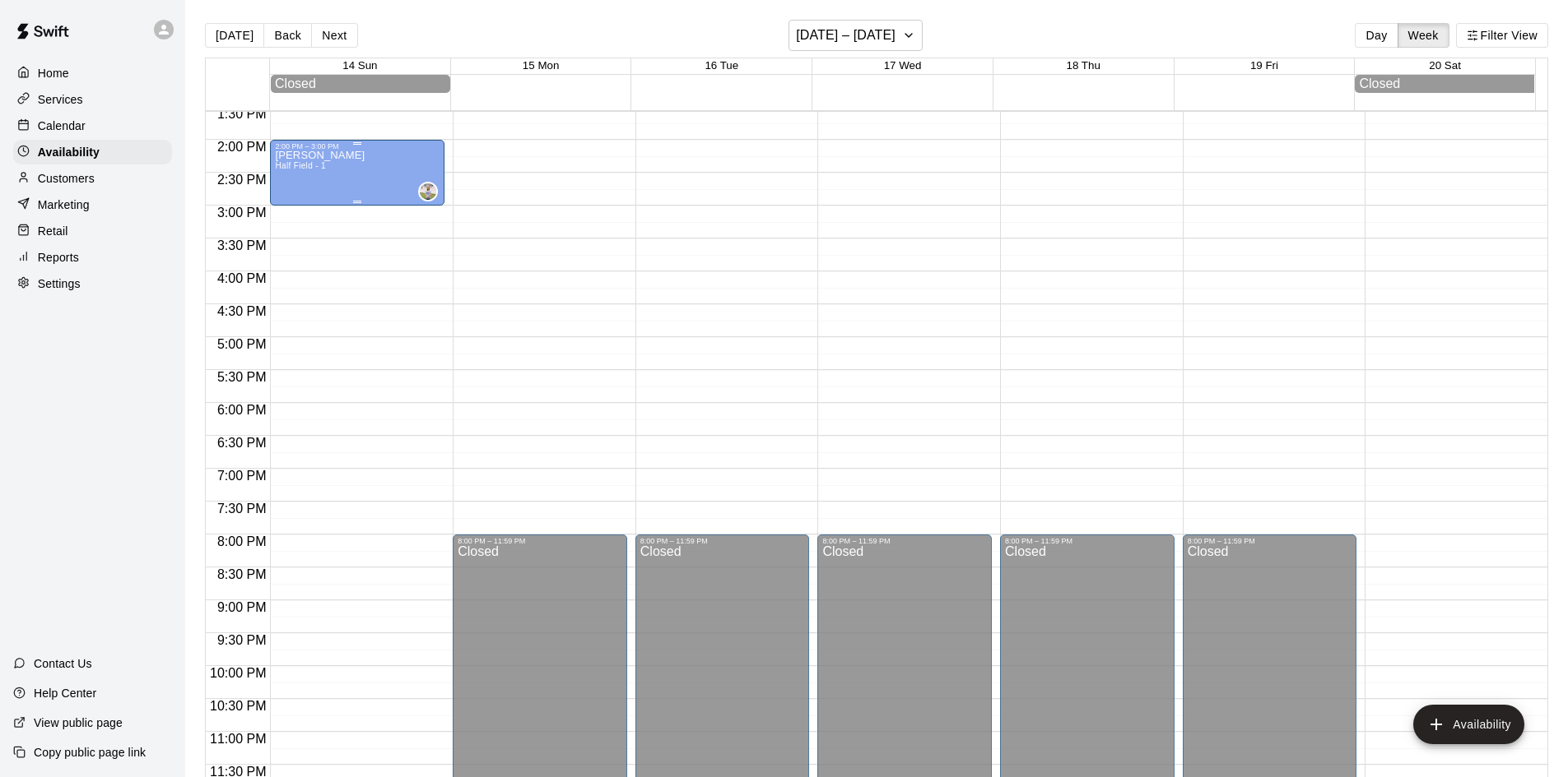
click at [351, 201] on div "[PERSON_NAME] Half Field - 1" at bounding box center [358, 539] width 165 height 777
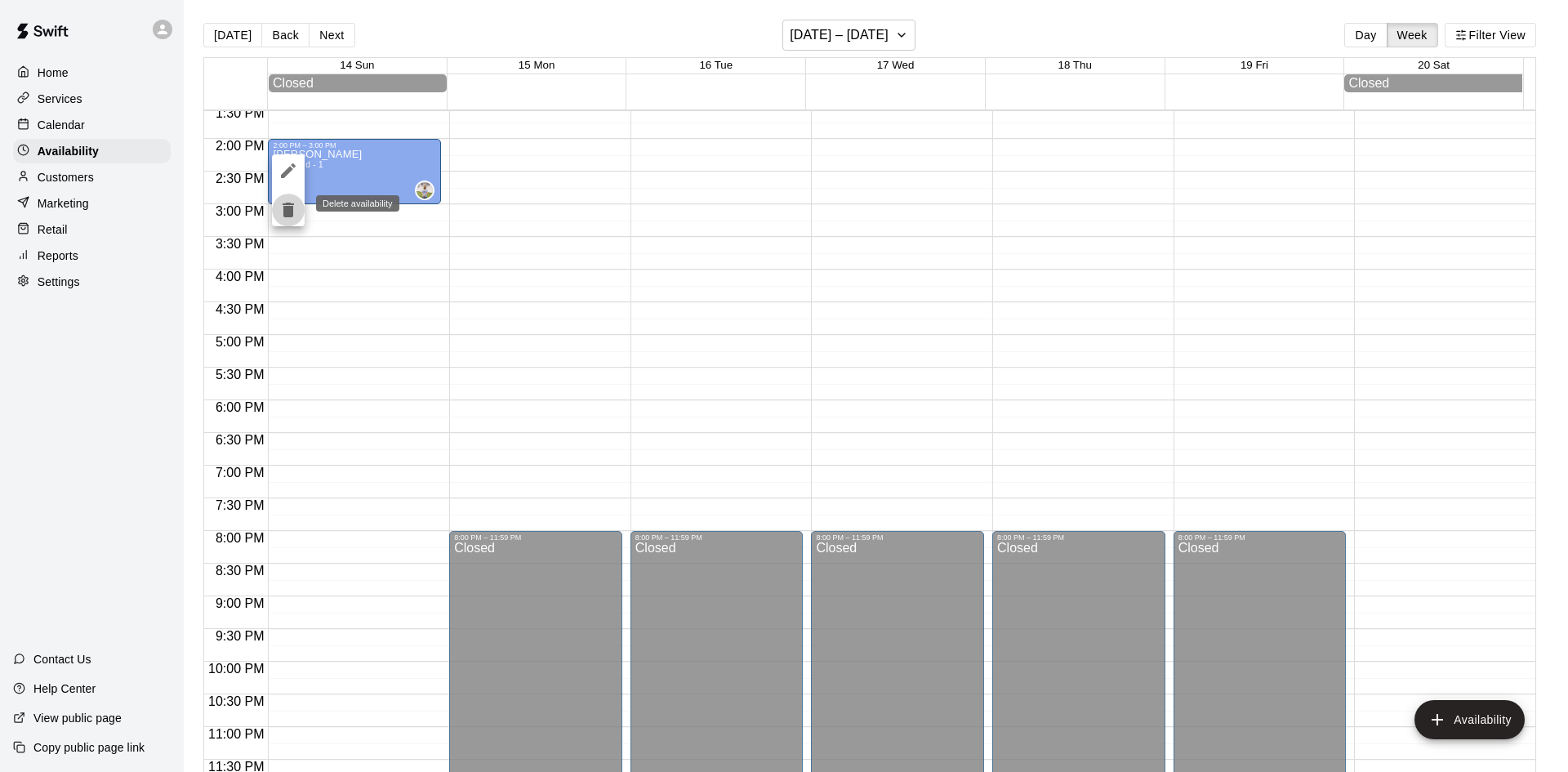
click at [289, 206] on icon "delete" at bounding box center [288, 209] width 11 height 15
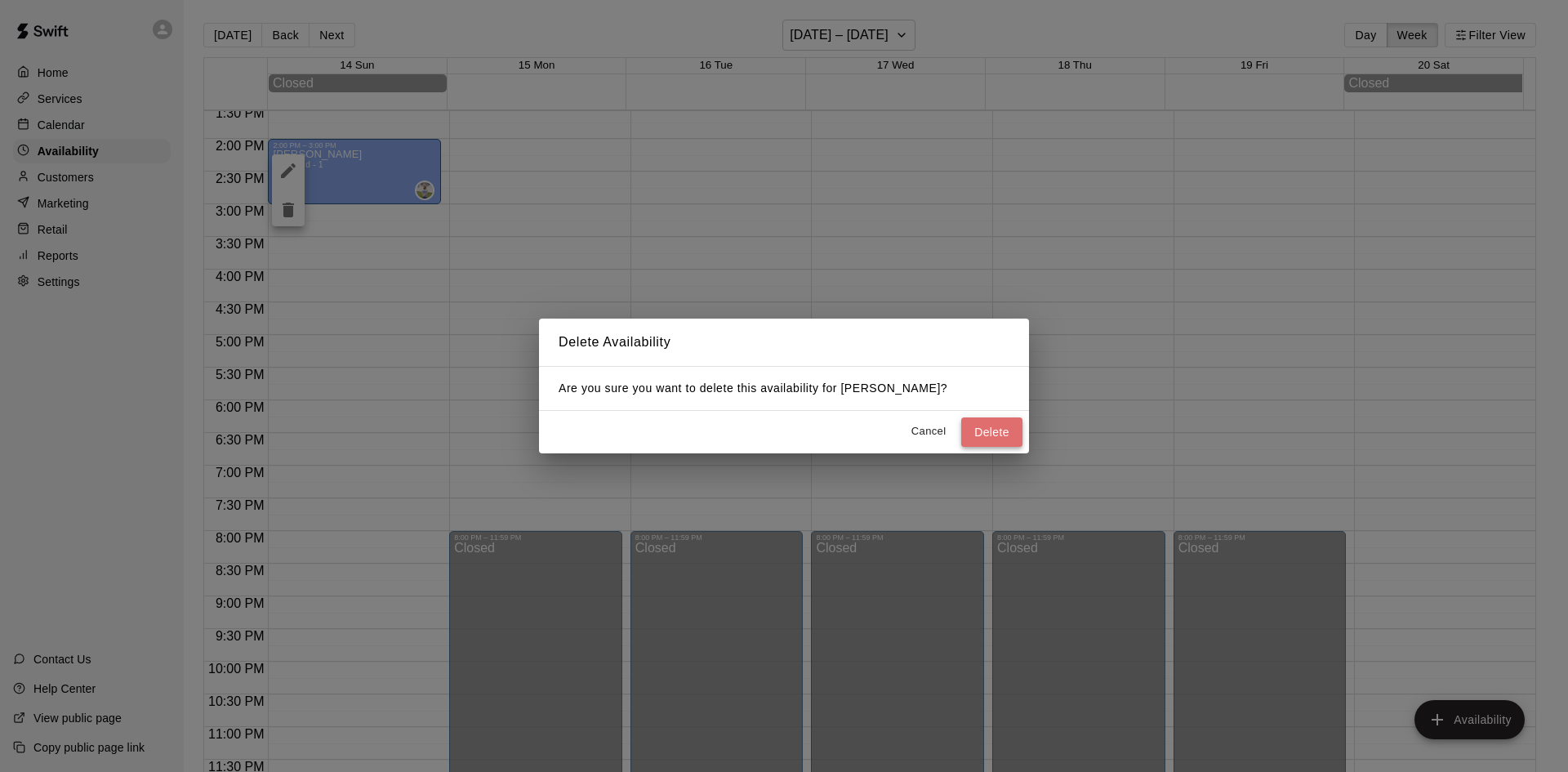
click at [1013, 430] on button "Delete" at bounding box center [991, 433] width 61 height 30
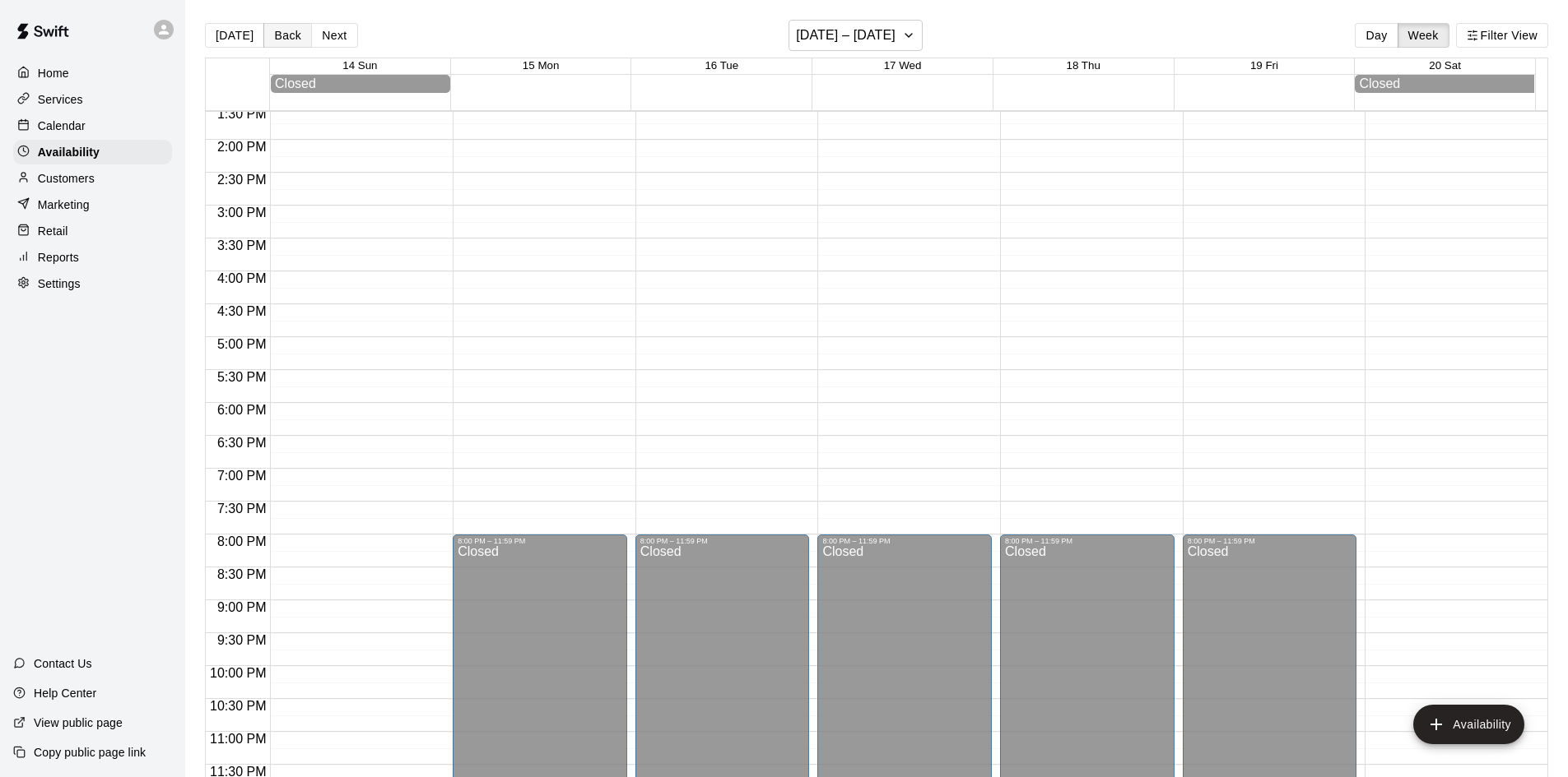
click at [286, 35] on button "Back" at bounding box center [288, 36] width 49 height 24
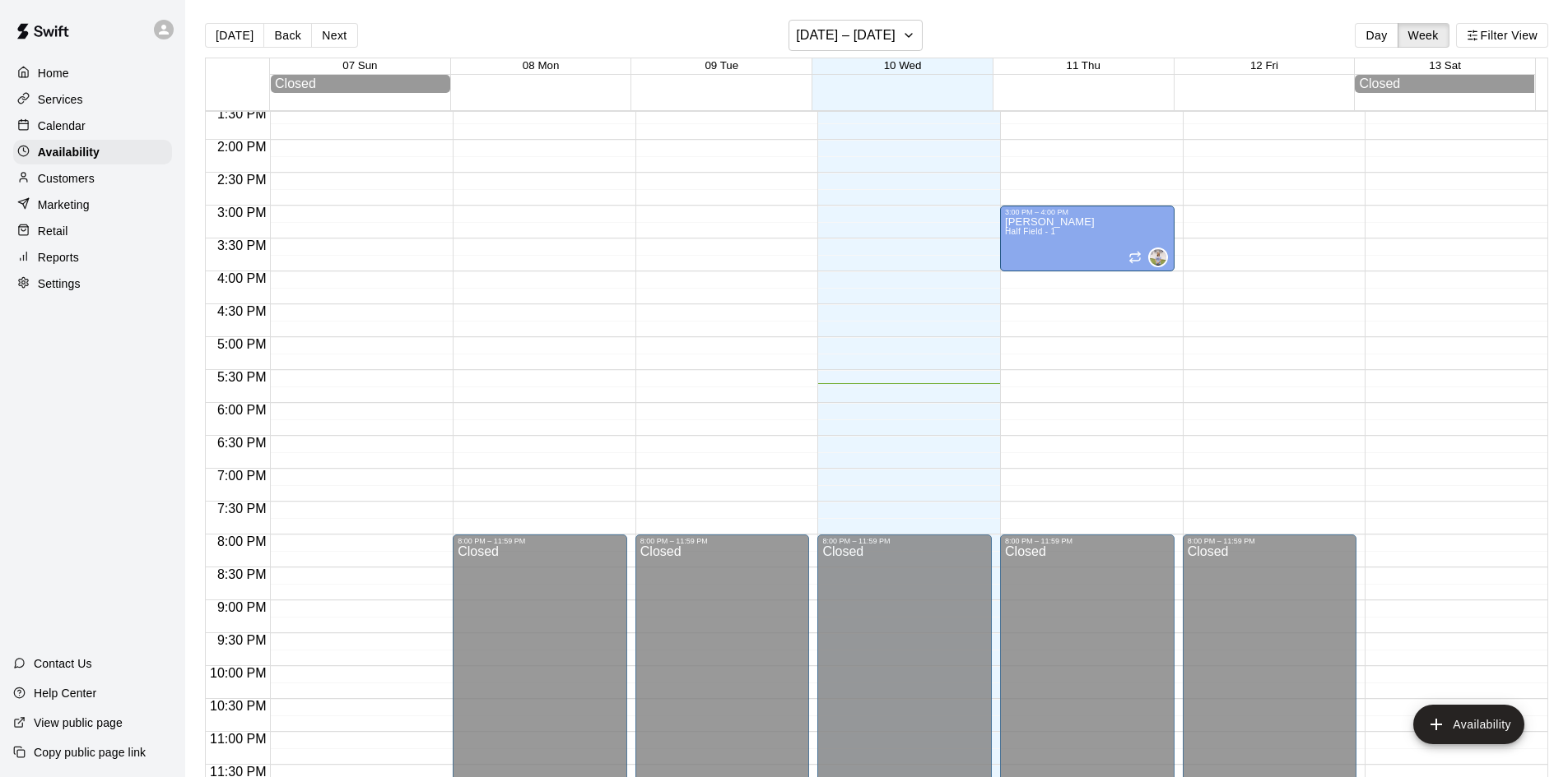
click at [1237, 343] on div "12:00 AM – 12:00 PM Closed 8:00 PM – 11:59 PM Closed" at bounding box center [1269, 8] width 174 height 1579
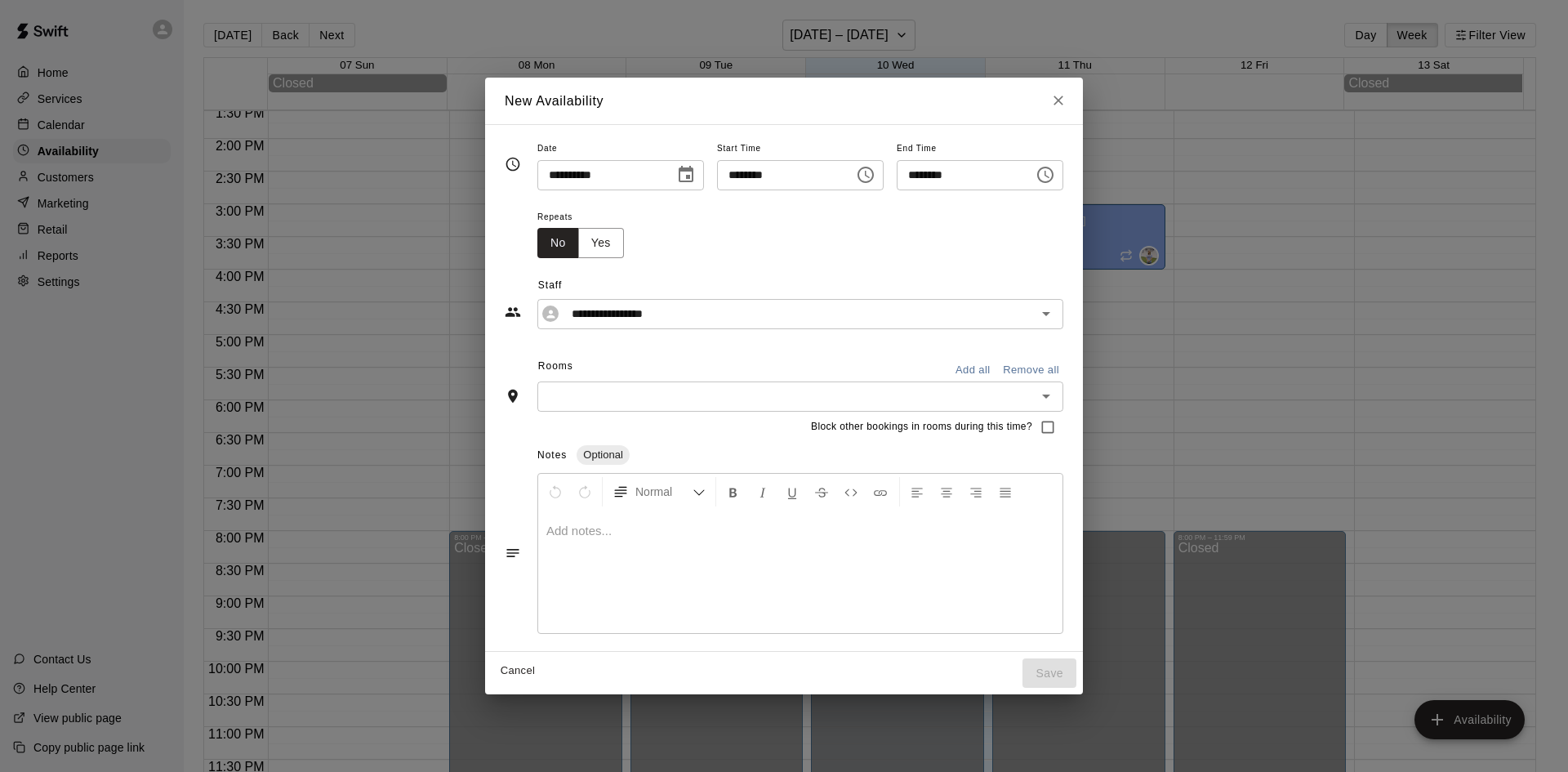
click at [1054, 182] on icon "Choose time, selected time is 5:30 PM" at bounding box center [1045, 174] width 16 height 16
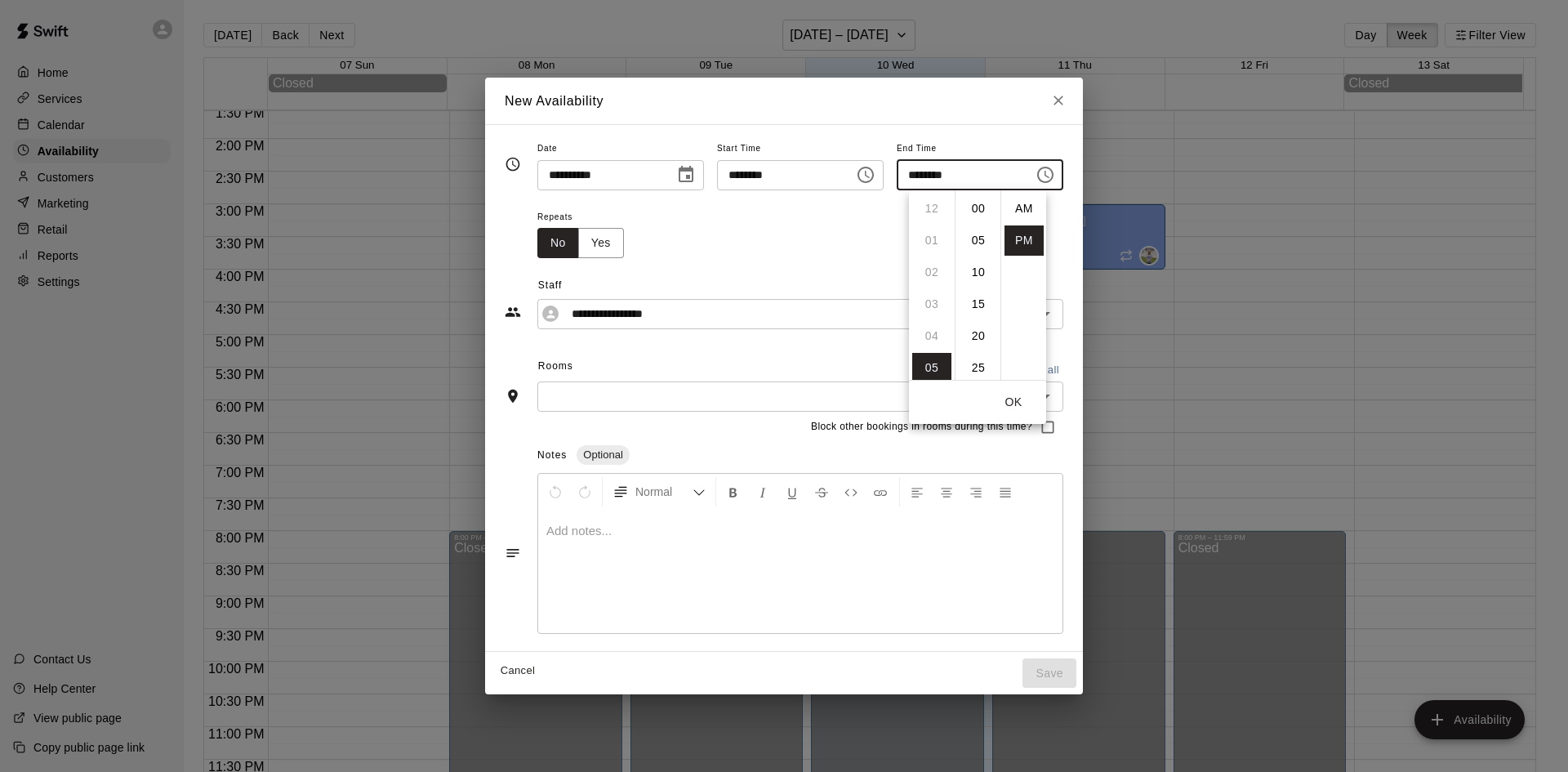
scroll to position [29, 0]
click at [933, 232] on li "06" at bounding box center [932, 240] width 40 height 30
click at [976, 214] on li "00" at bounding box center [979, 209] width 40 height 30
type input "********"
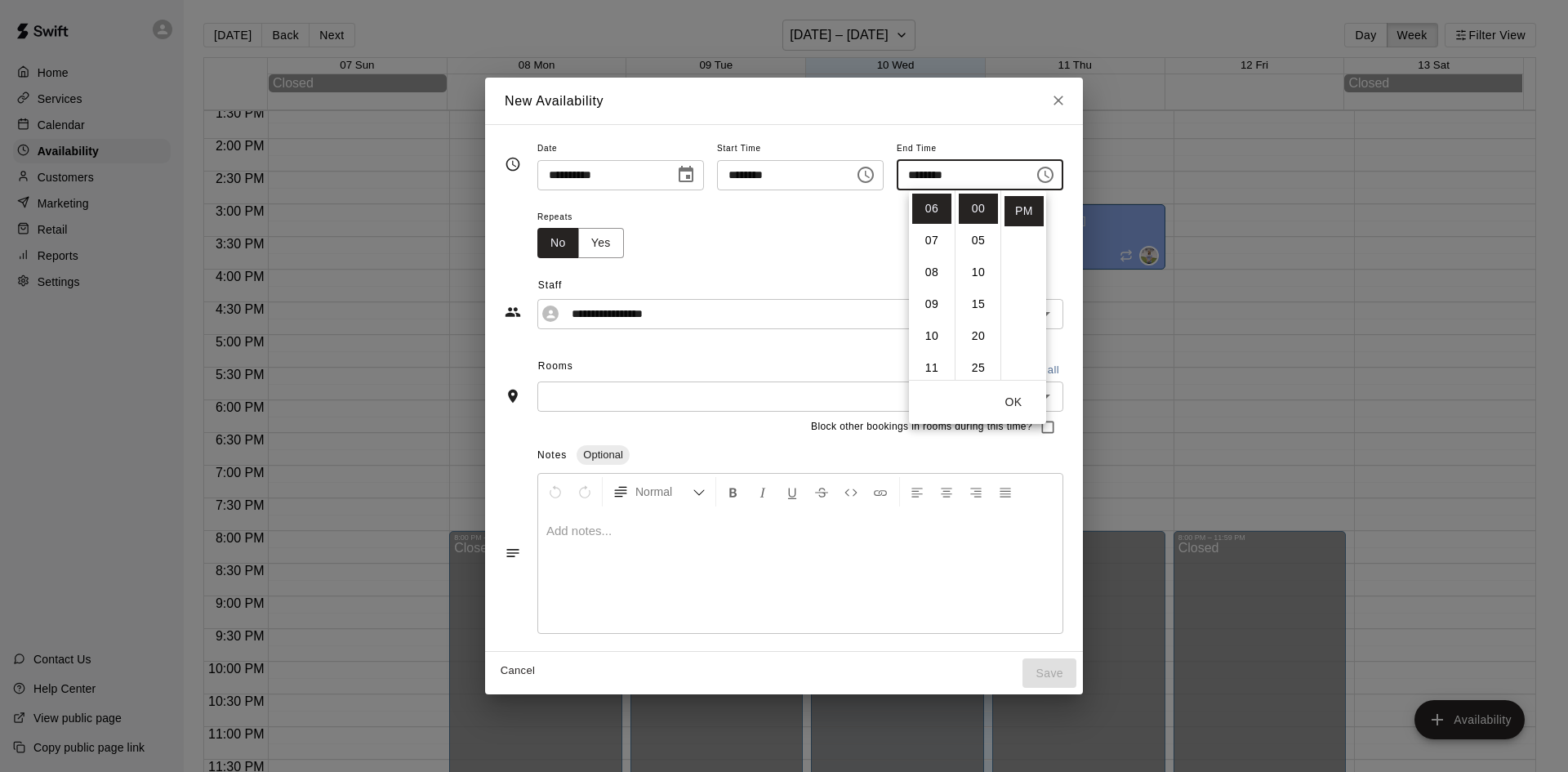
click at [774, 231] on div "Repeats No Yes" at bounding box center [800, 233] width 526 height 52
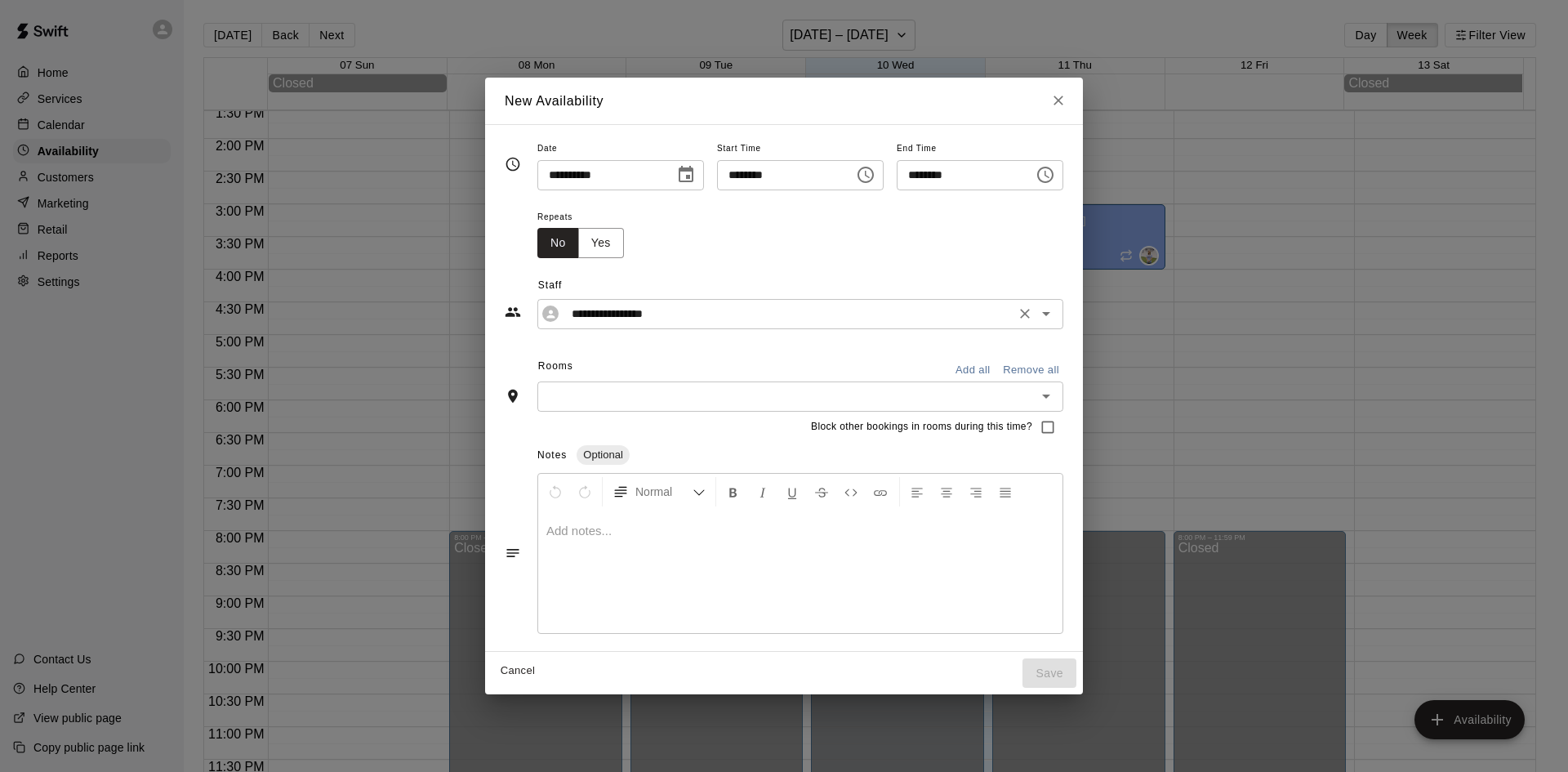
click at [844, 322] on input "**********" at bounding box center [787, 314] width 445 height 21
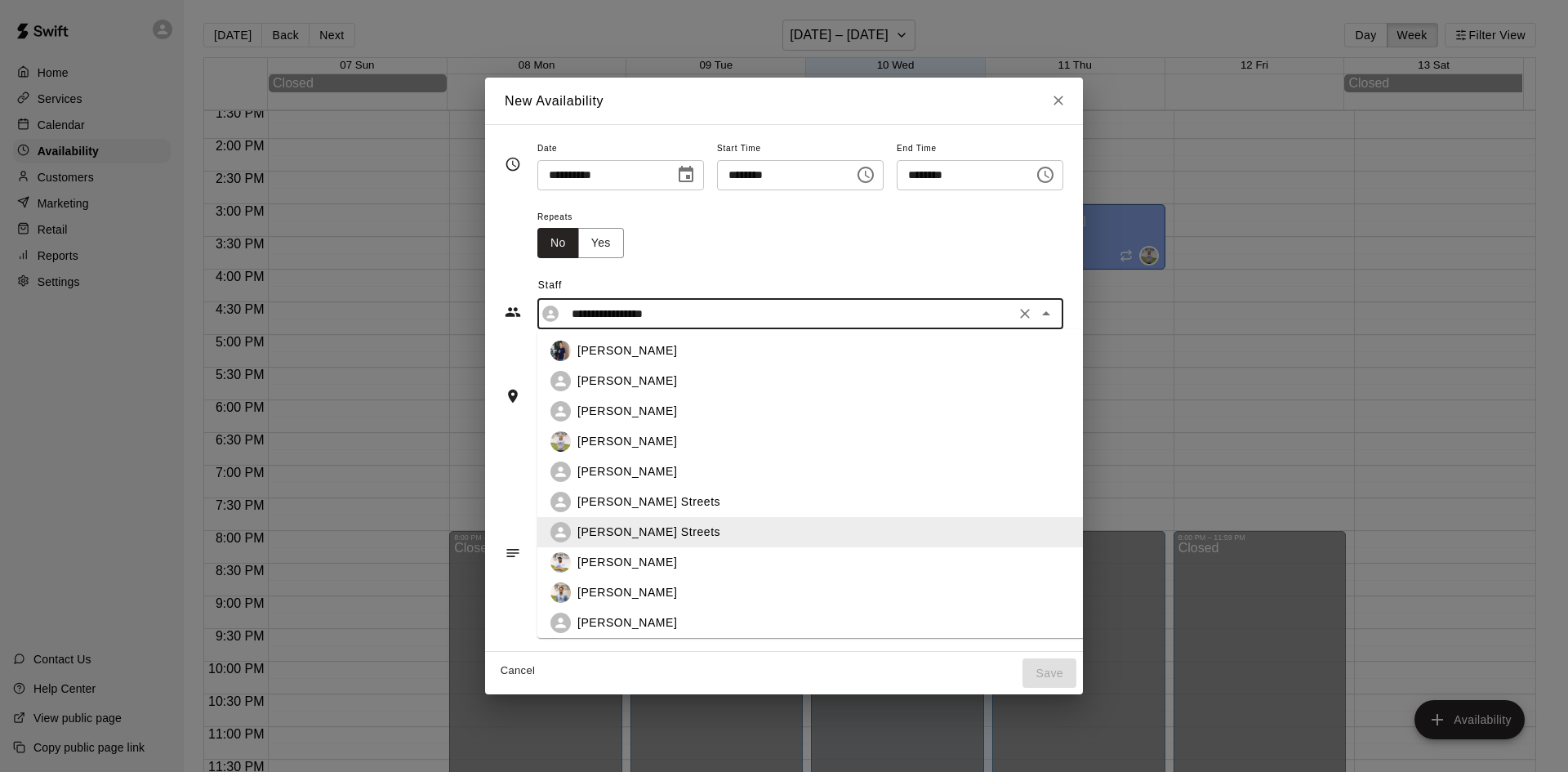
click at [614, 440] on div "[PERSON_NAME]" at bounding box center [851, 442] width 547 height 17
type input "**********"
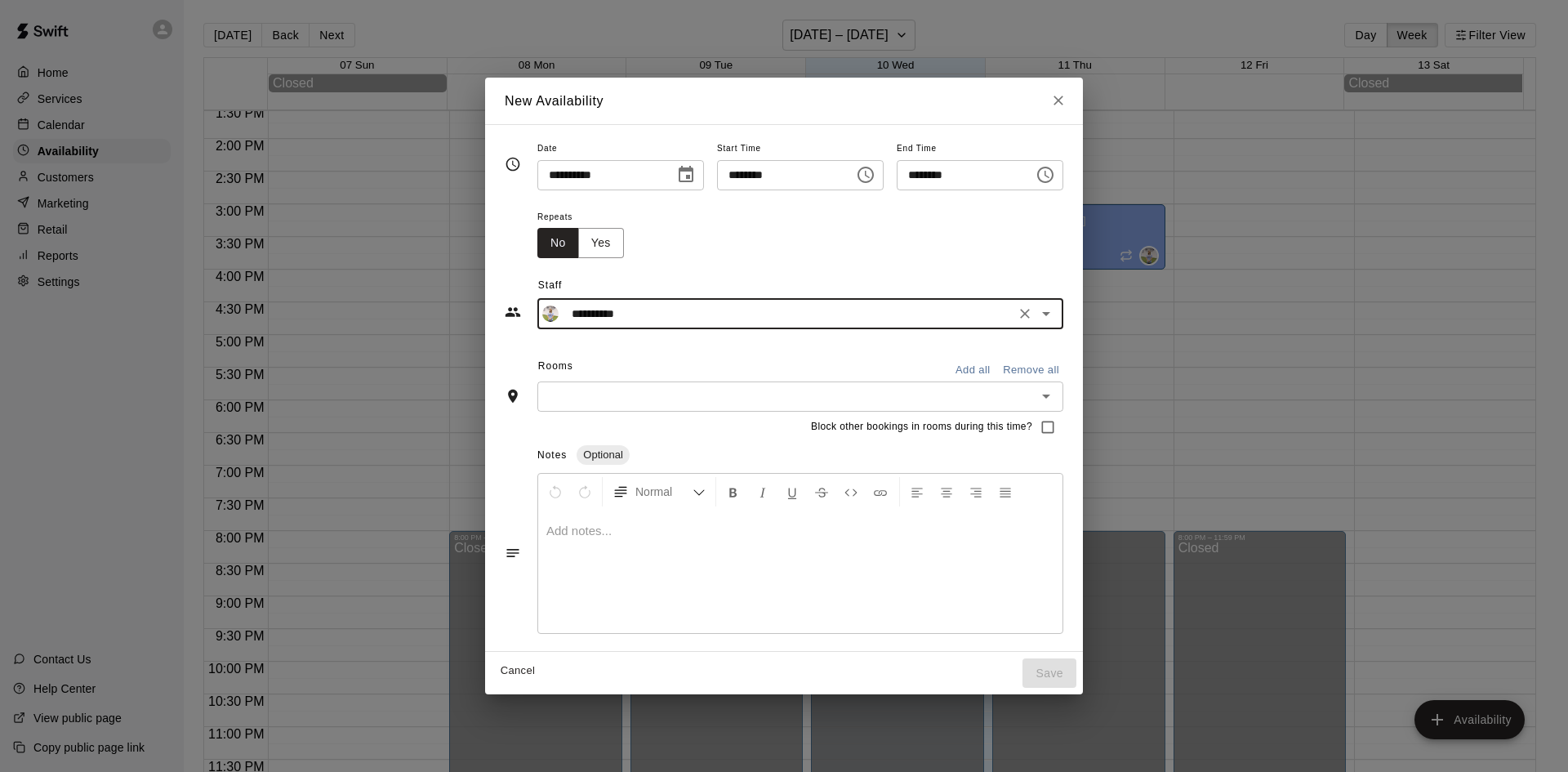
click at [590, 405] on input "text" at bounding box center [787, 397] width 489 height 21
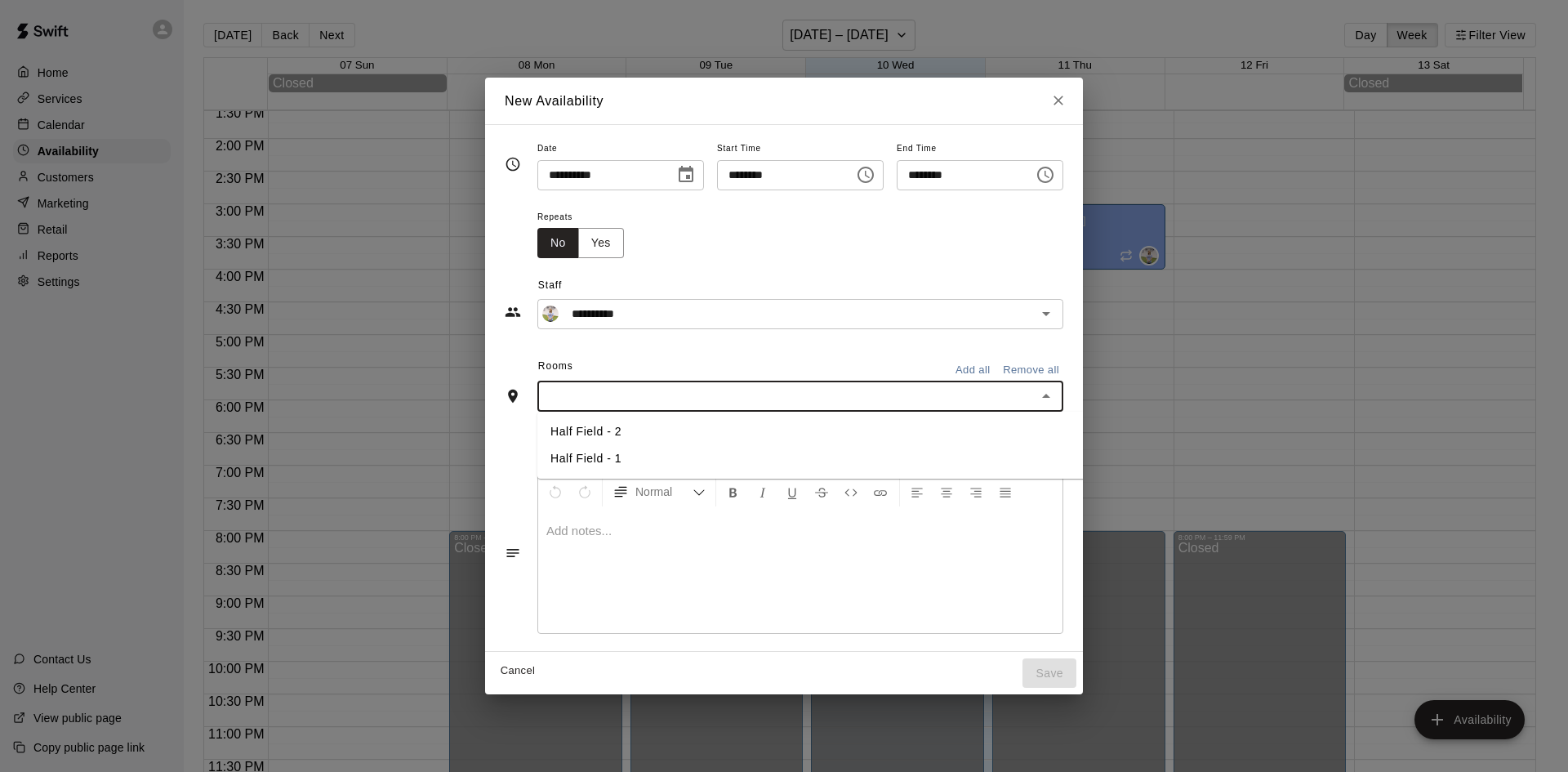
click at [579, 452] on li "Half Field - 1" at bounding box center [837, 458] width 599 height 27
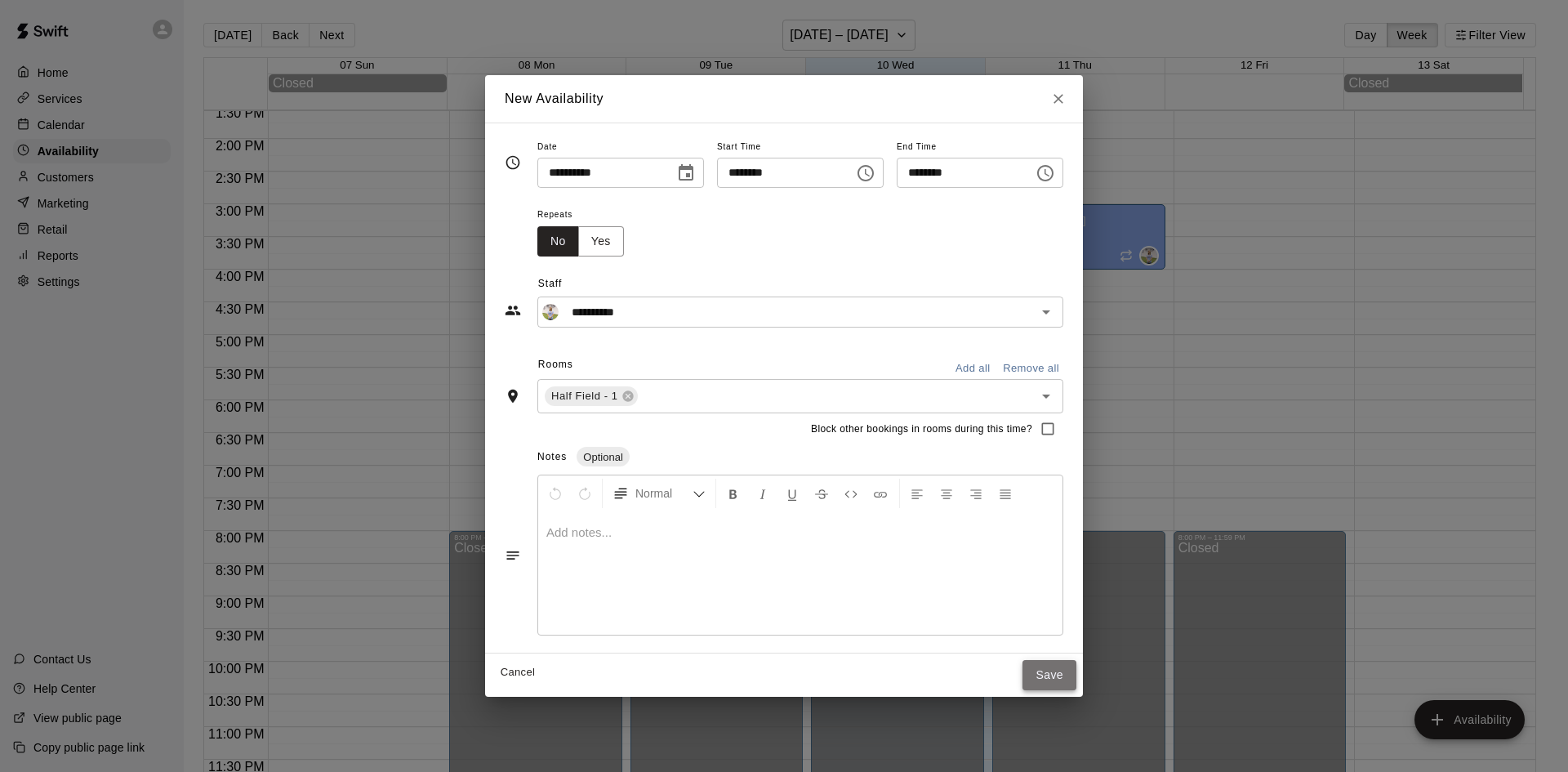
click at [1076, 676] on button "Save" at bounding box center [1050, 675] width 54 height 30
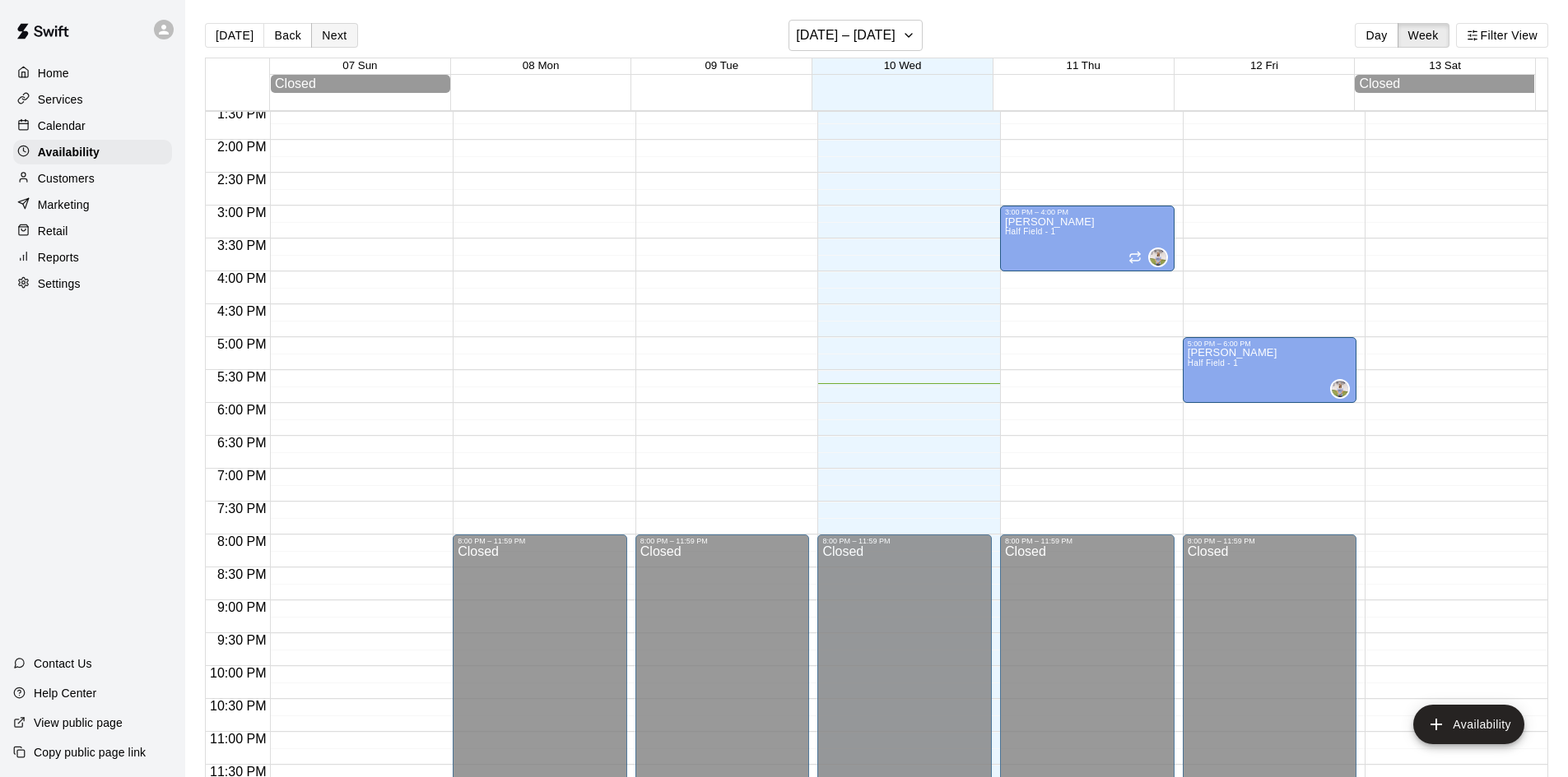
click at [331, 29] on button "Next" at bounding box center [334, 36] width 46 height 24
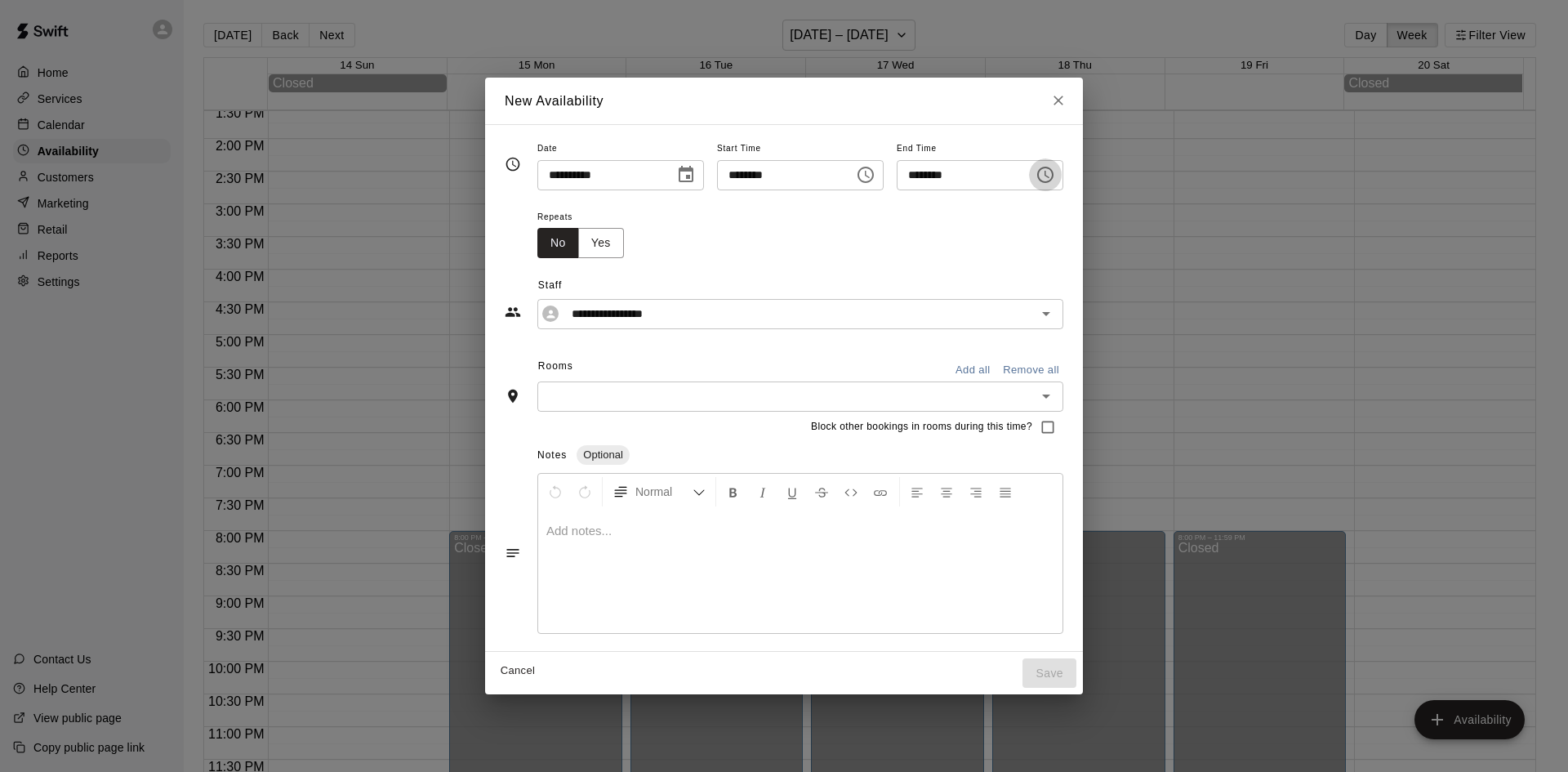
click at [1055, 179] on icon "Choose time, selected time is 3:30 PM" at bounding box center [1045, 175] width 20 height 20
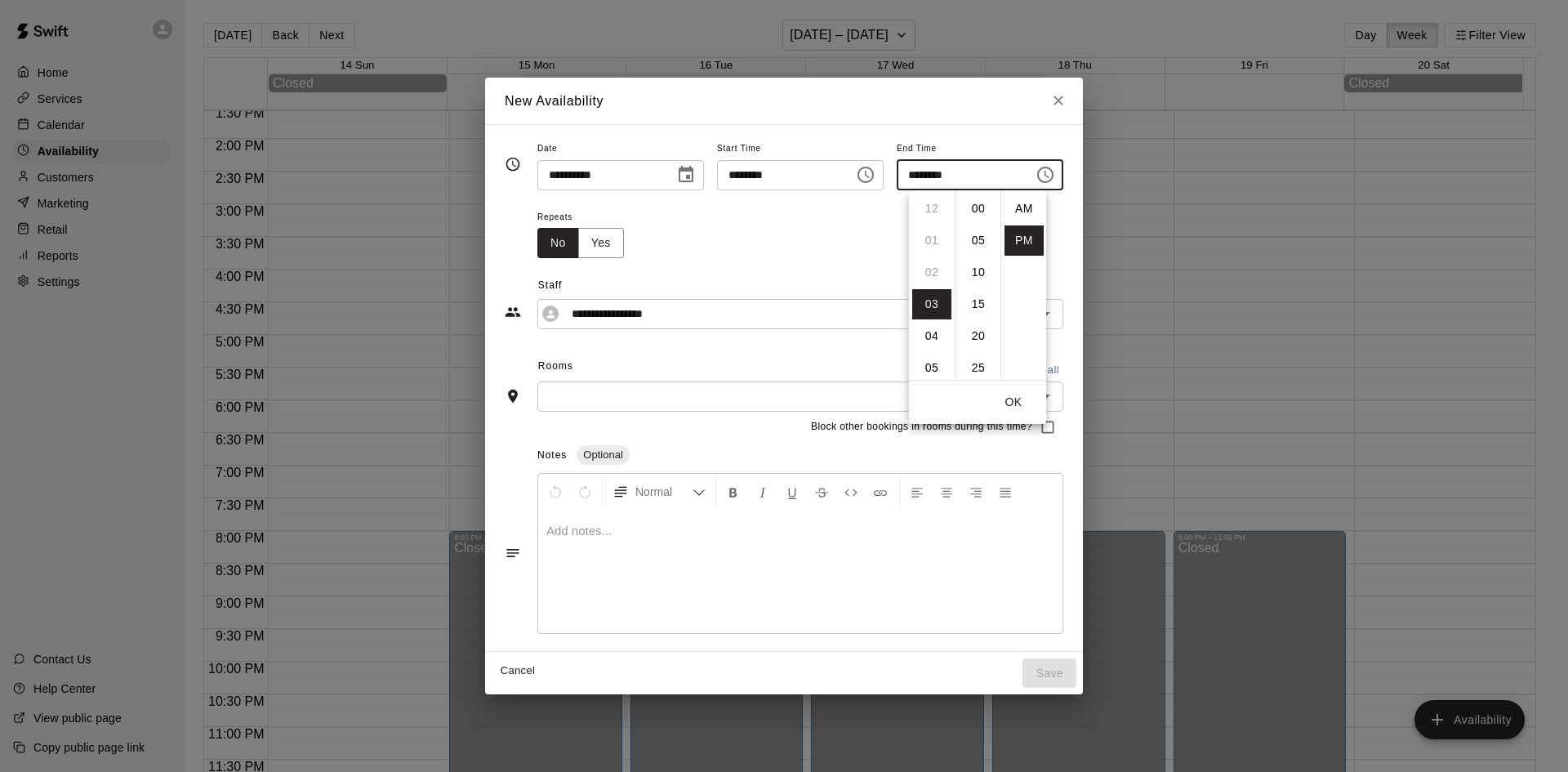
scroll to position [29, 0]
click at [926, 277] on li "05" at bounding box center [932, 272] width 40 height 30
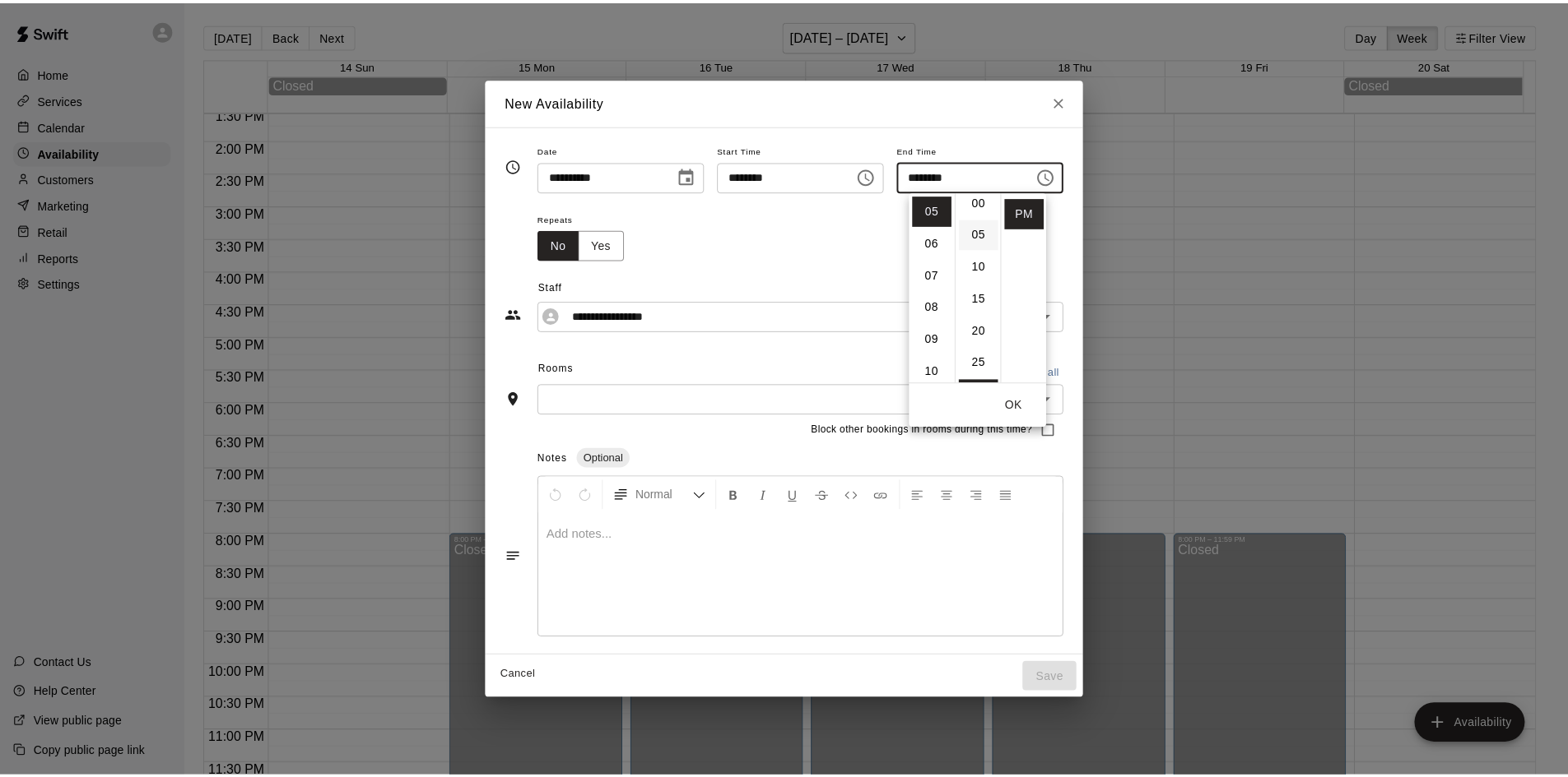
scroll to position [0, 0]
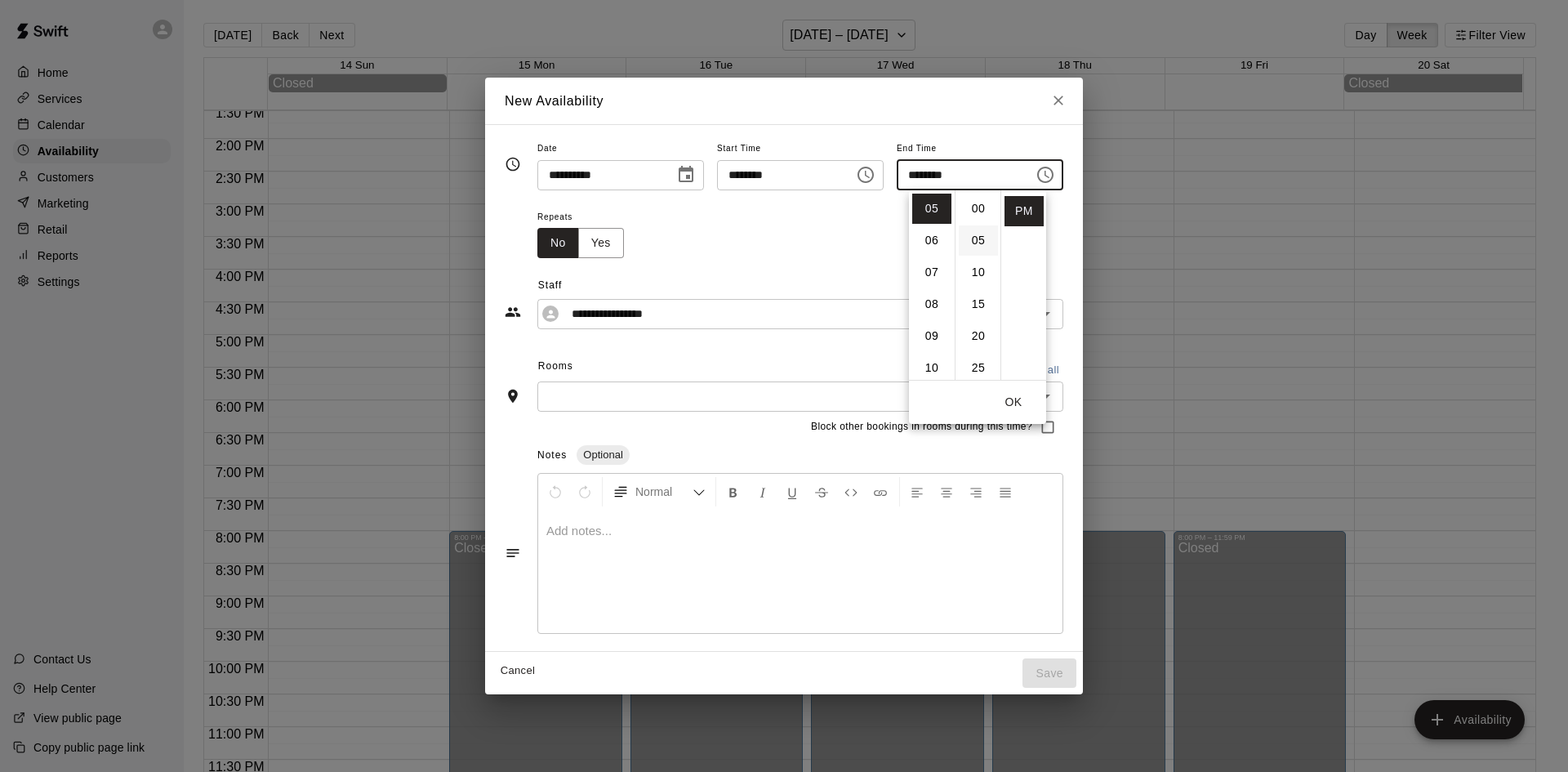
click at [970, 213] on li "00" at bounding box center [979, 209] width 40 height 30
type input "********"
click at [623, 304] on input "**********" at bounding box center [787, 314] width 445 height 21
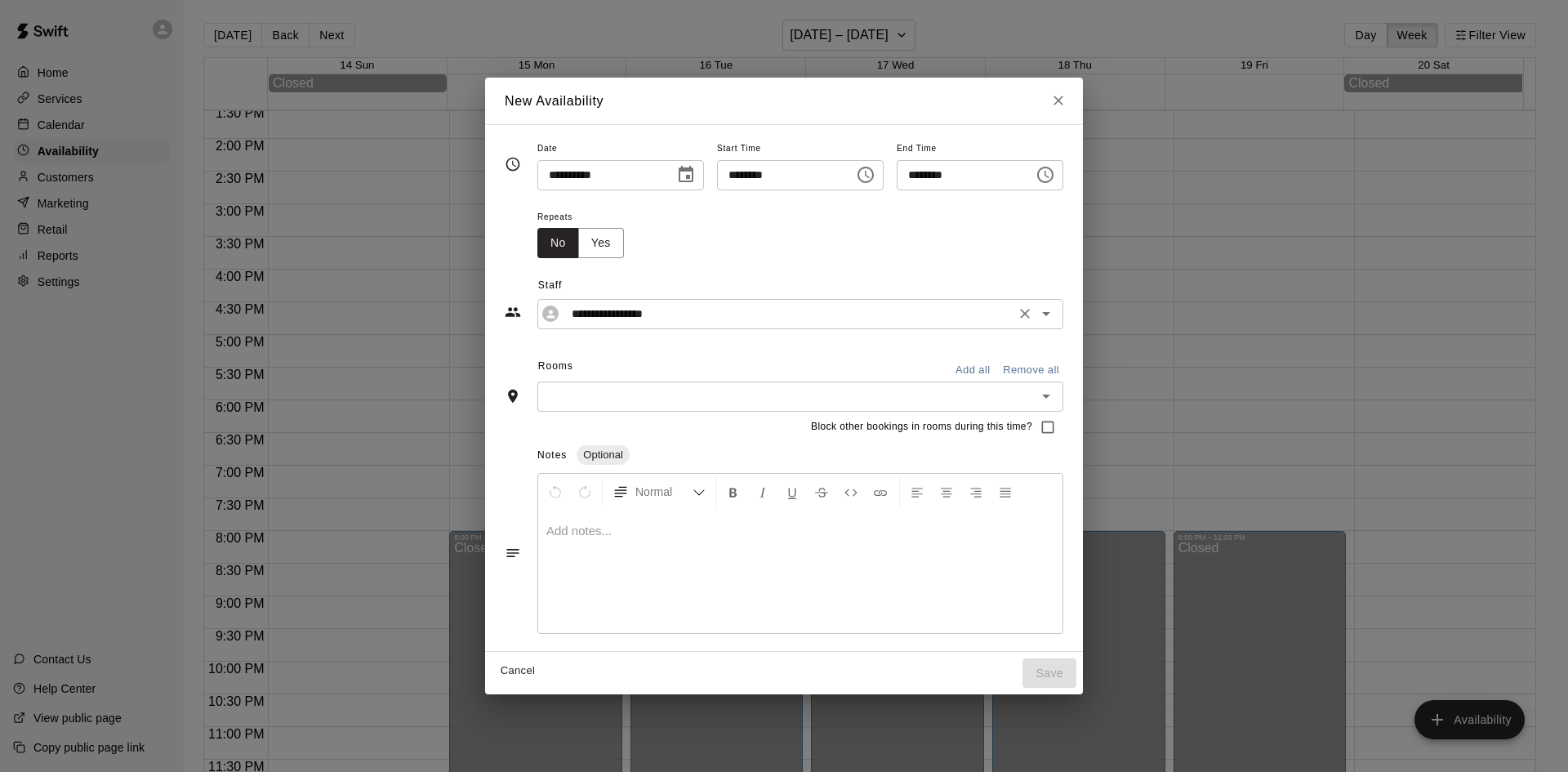
click at [656, 325] on div "**********" at bounding box center [800, 314] width 526 height 30
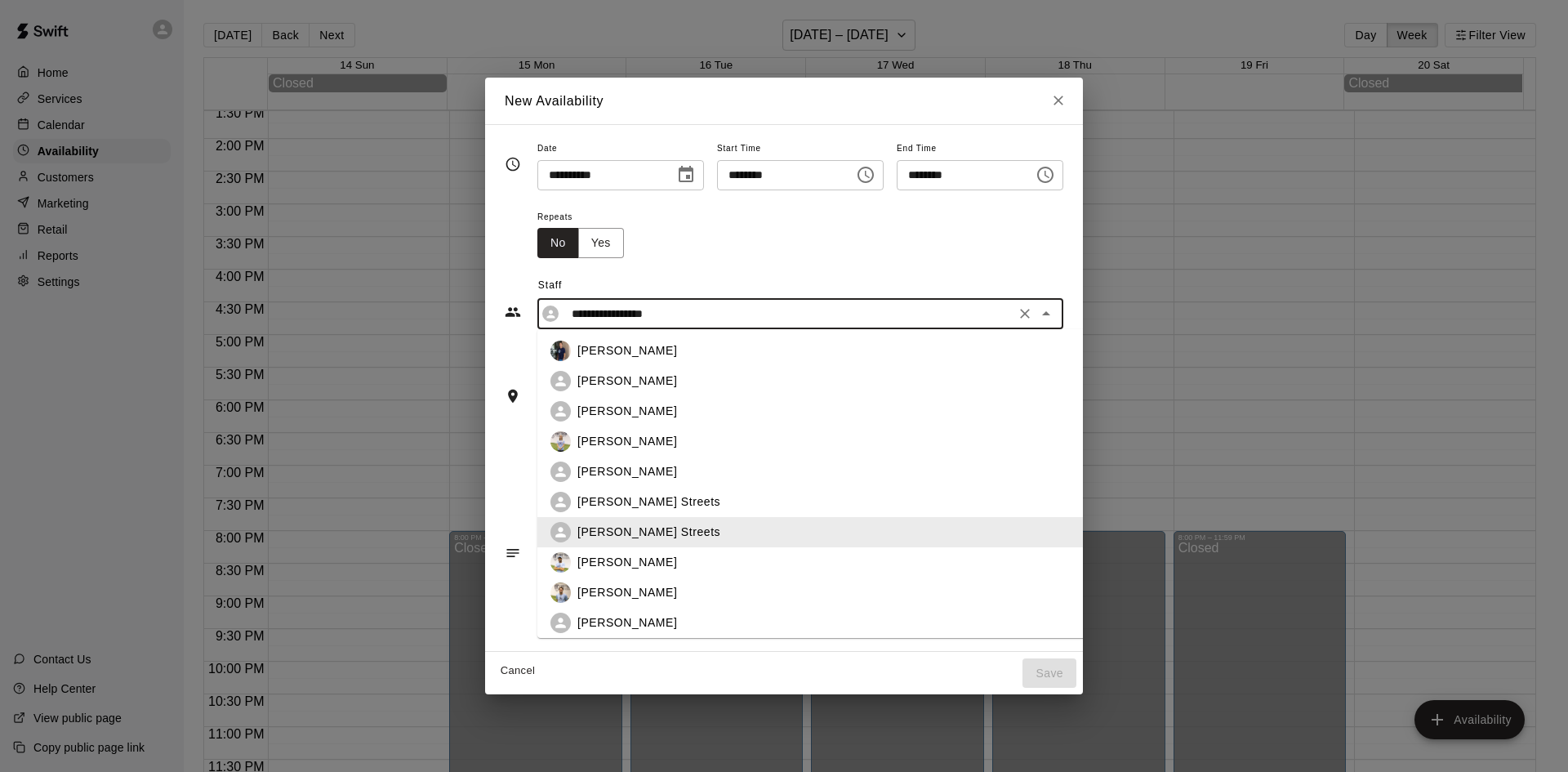
click at [657, 317] on input "**********" at bounding box center [787, 314] width 445 height 21
click at [606, 436] on div "[PERSON_NAME]" at bounding box center [851, 442] width 547 height 17
type input "**********"
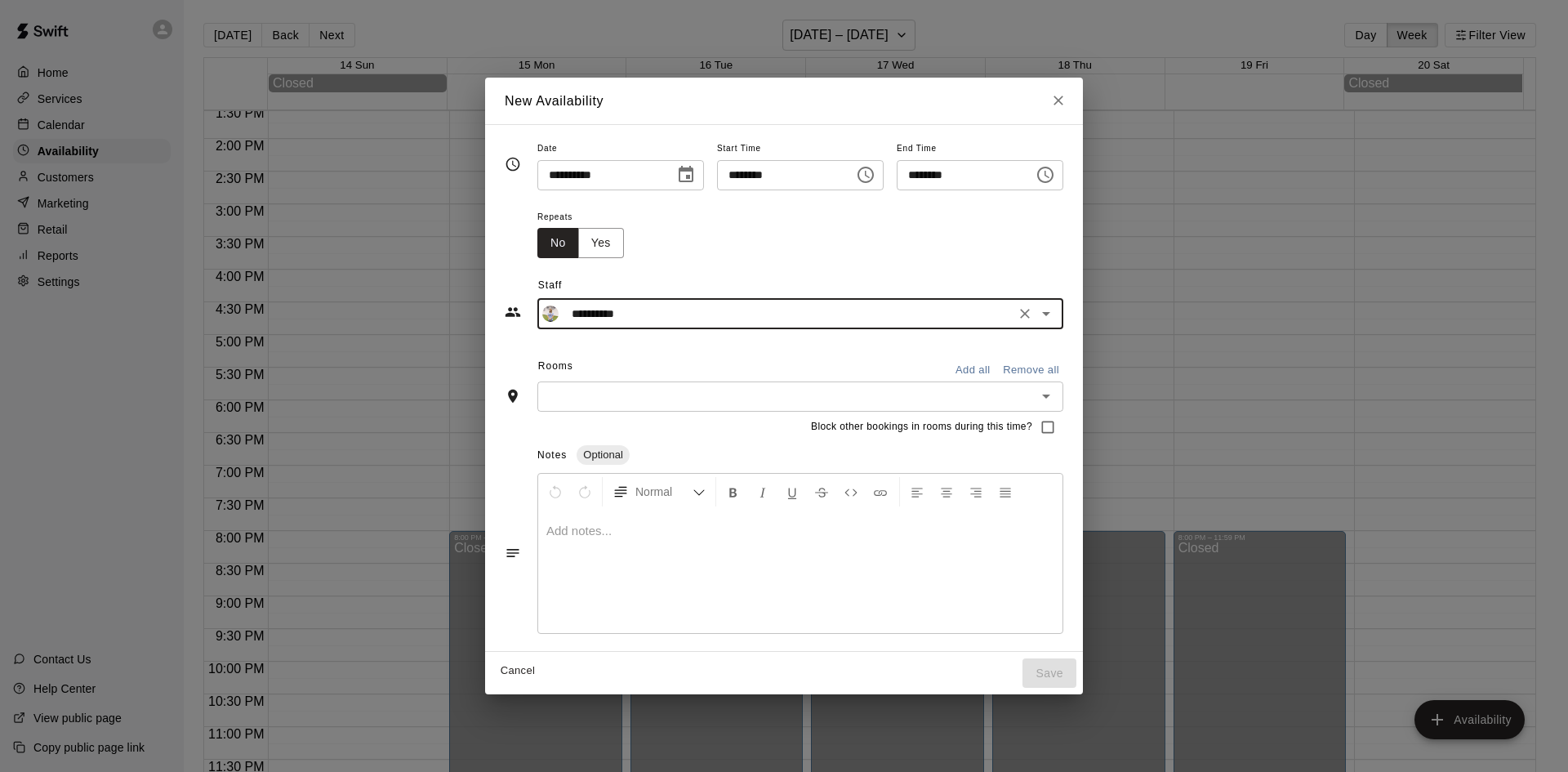
click at [672, 389] on input "text" at bounding box center [787, 397] width 489 height 21
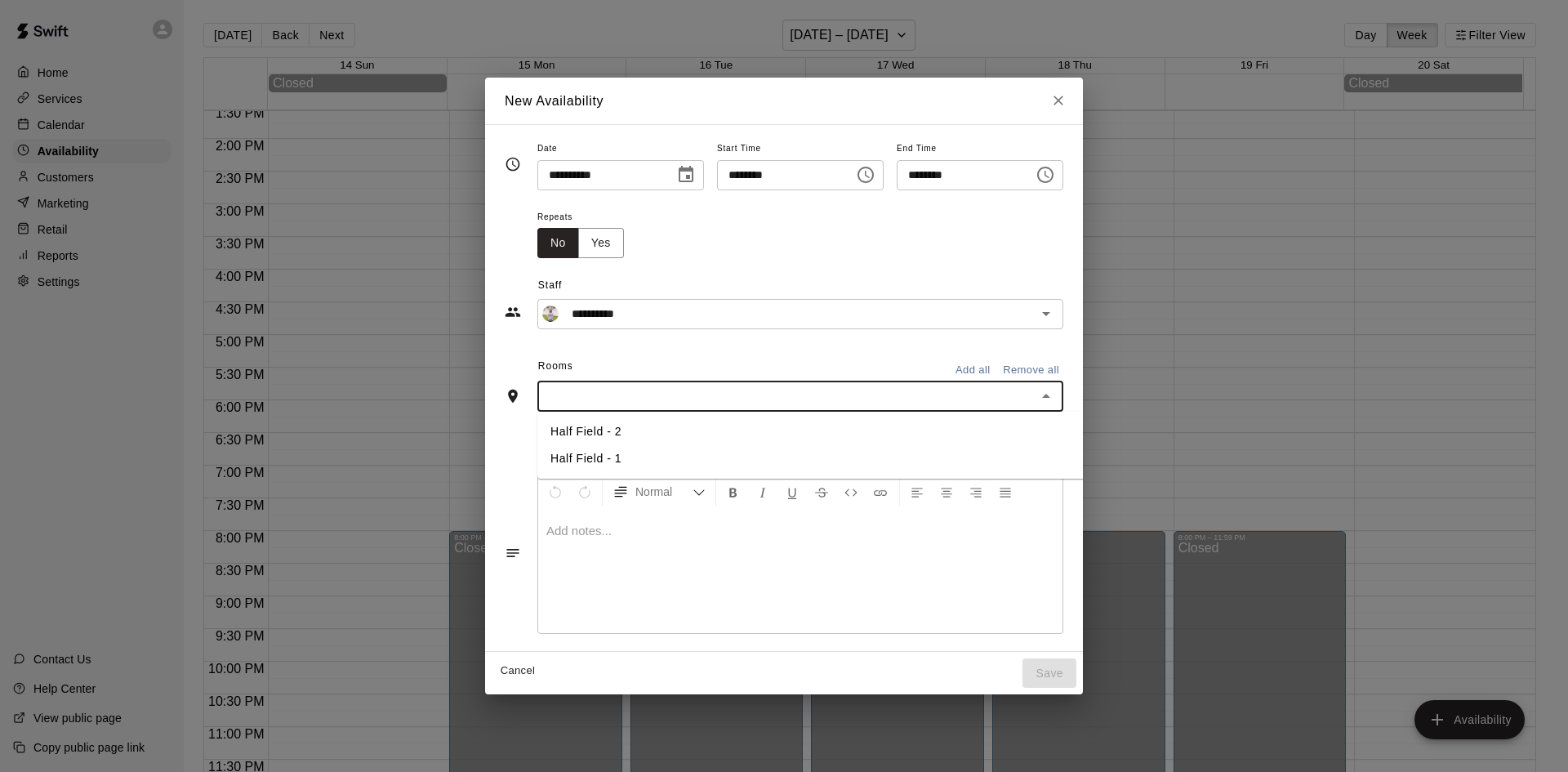
click at [628, 462] on li "Half Field - 1" at bounding box center [837, 458] width 599 height 27
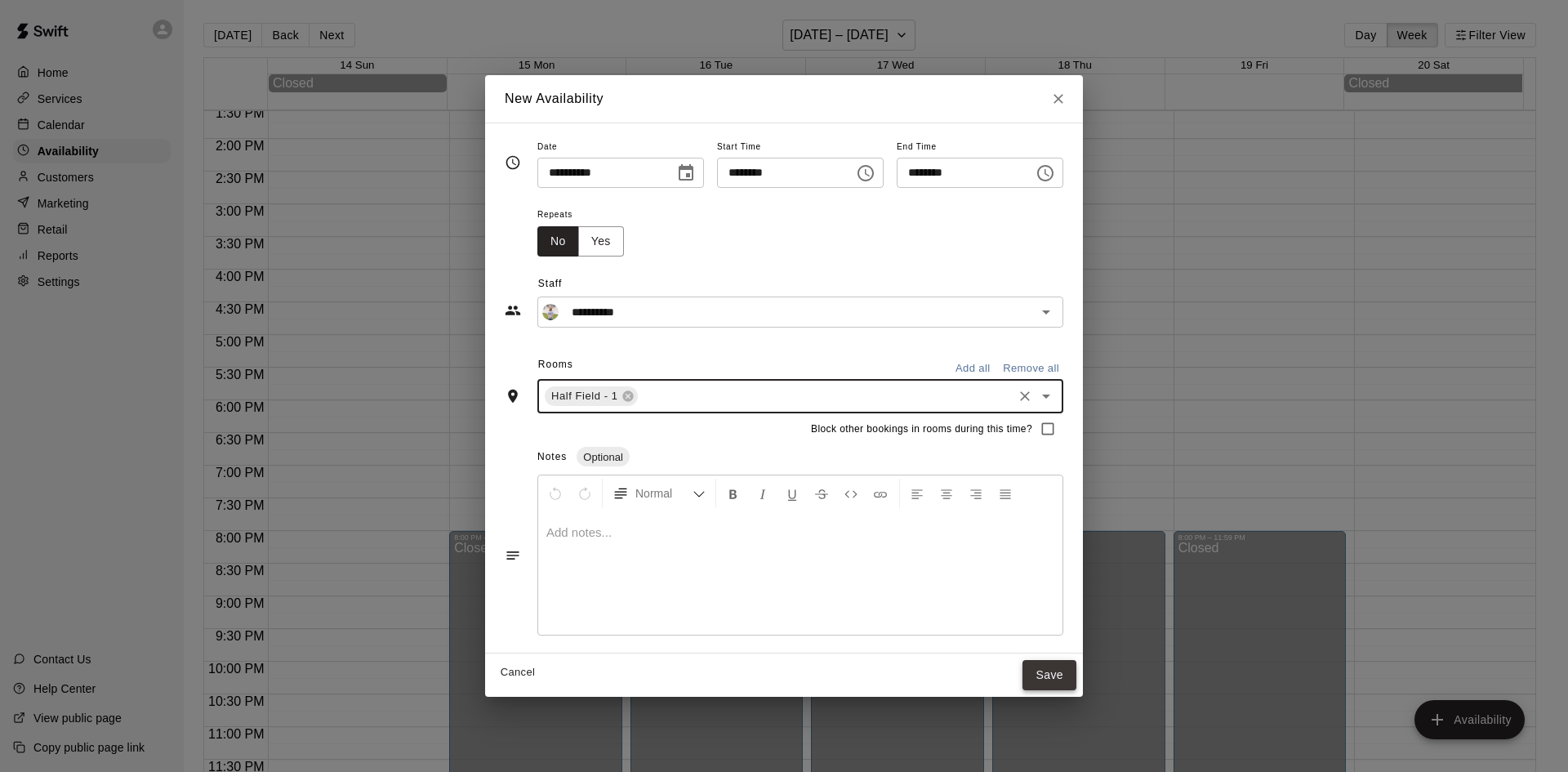
click at [1074, 673] on button "Save" at bounding box center [1050, 675] width 54 height 30
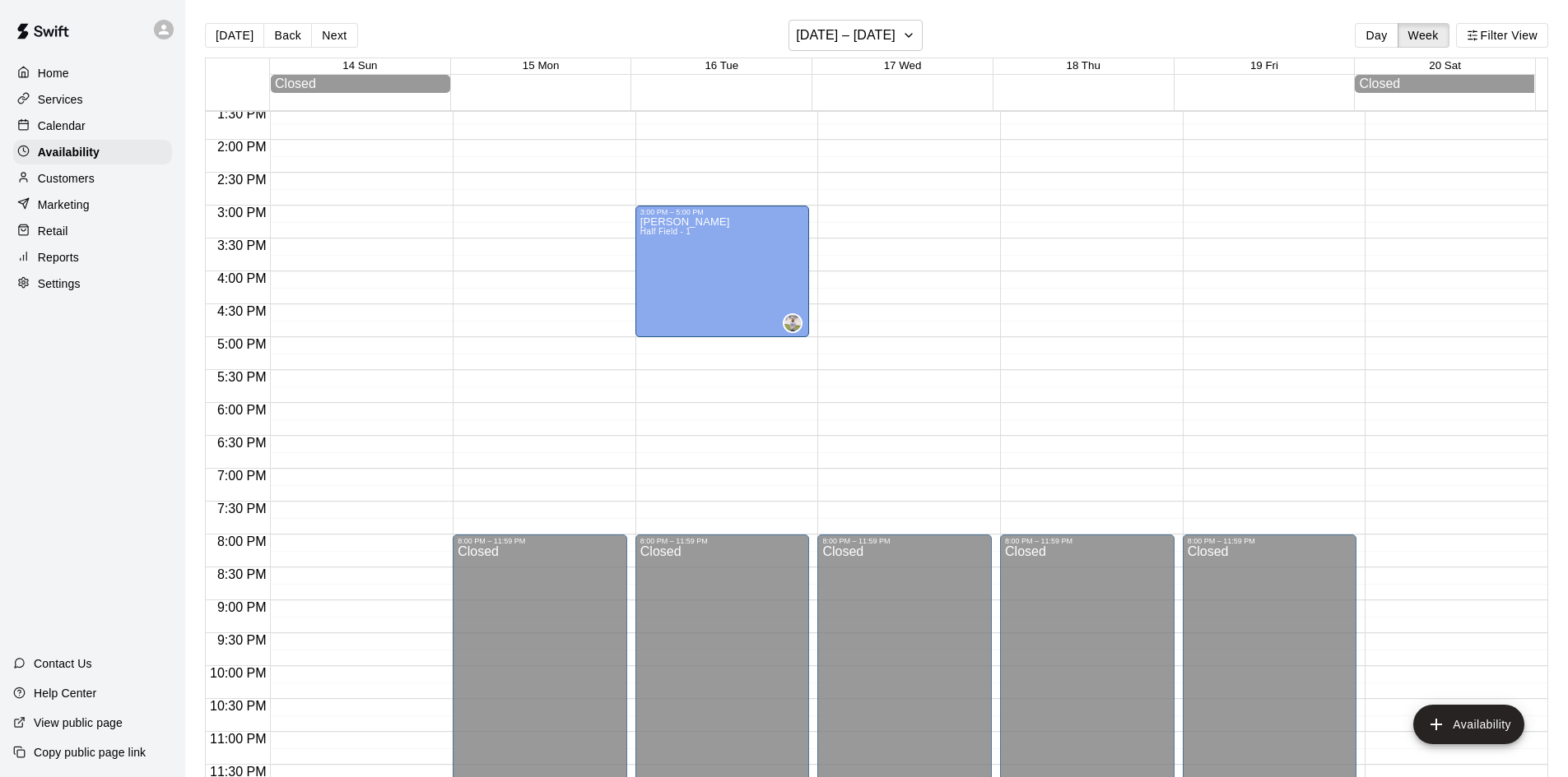
click at [91, 184] on p "Customers" at bounding box center [66, 178] width 56 height 16
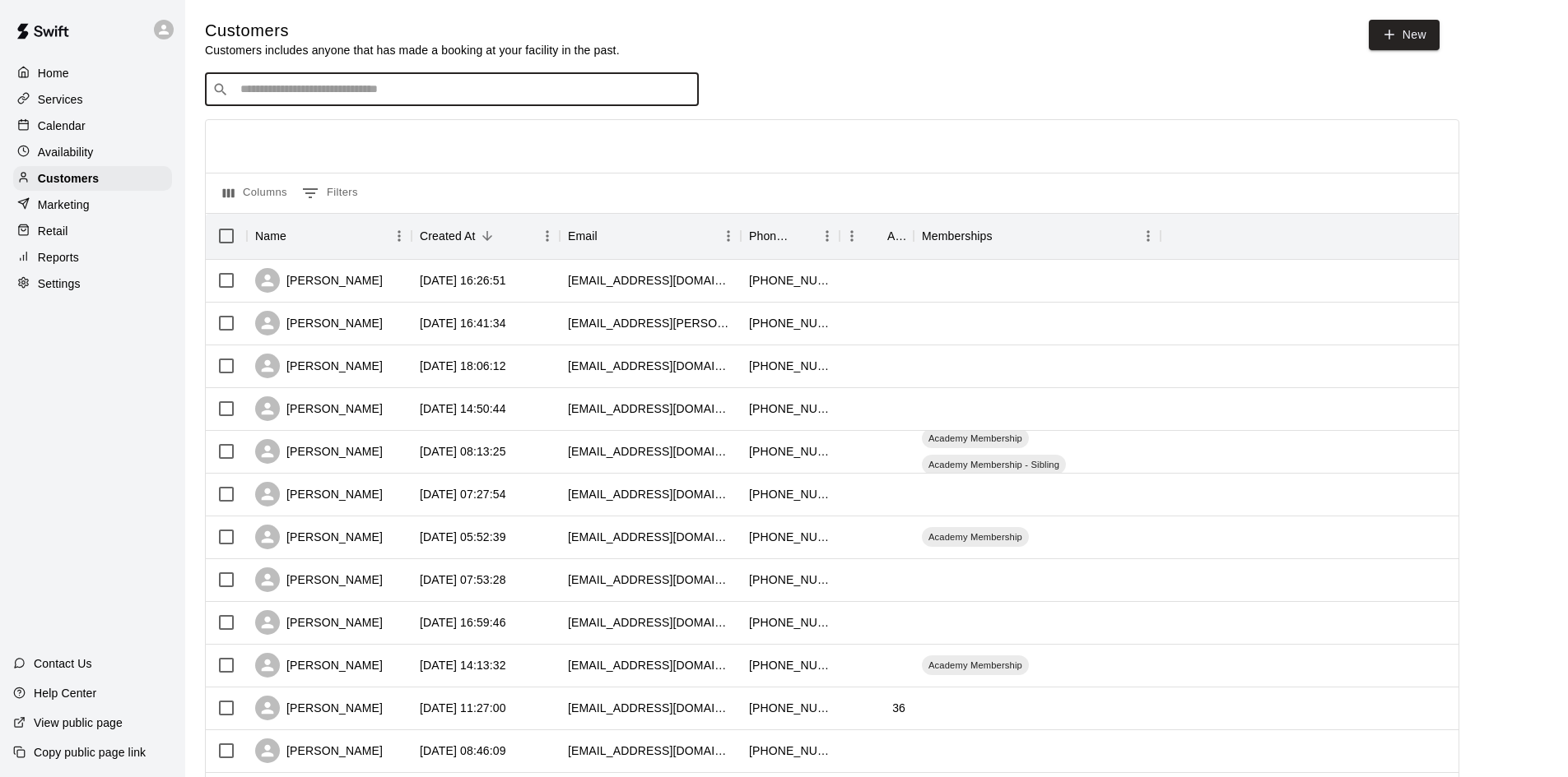
click at [624, 93] on input "Search customers by name or email" at bounding box center [463, 89] width 456 height 16
type input "****"
click at [485, 118] on div "[PERSON_NAME] [EMAIL_ADDRESS][DOMAIN_NAME]" at bounding box center [468, 135] width 435 height 36
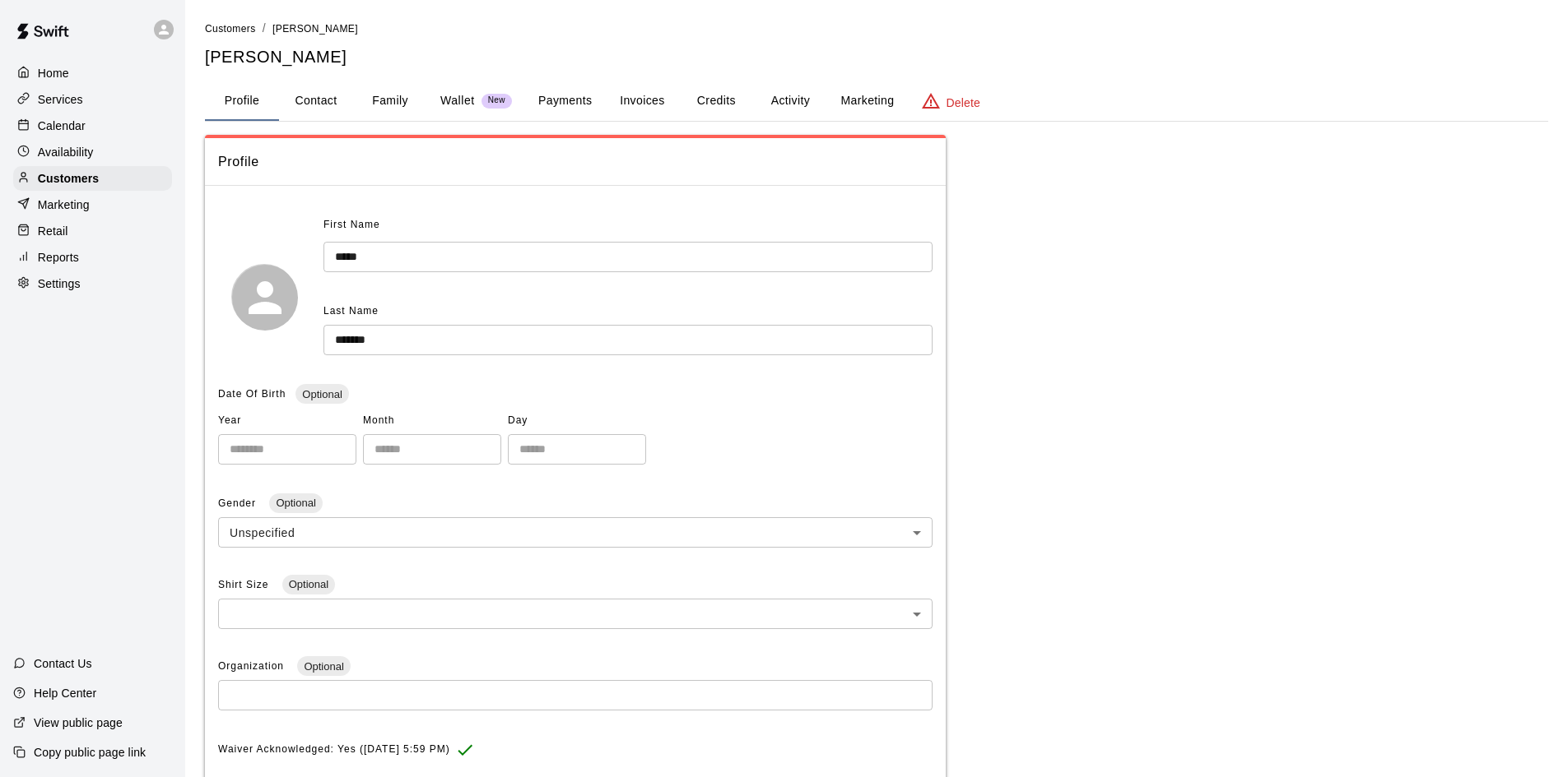
click at [642, 99] on button "Invoices" at bounding box center [641, 101] width 74 height 40
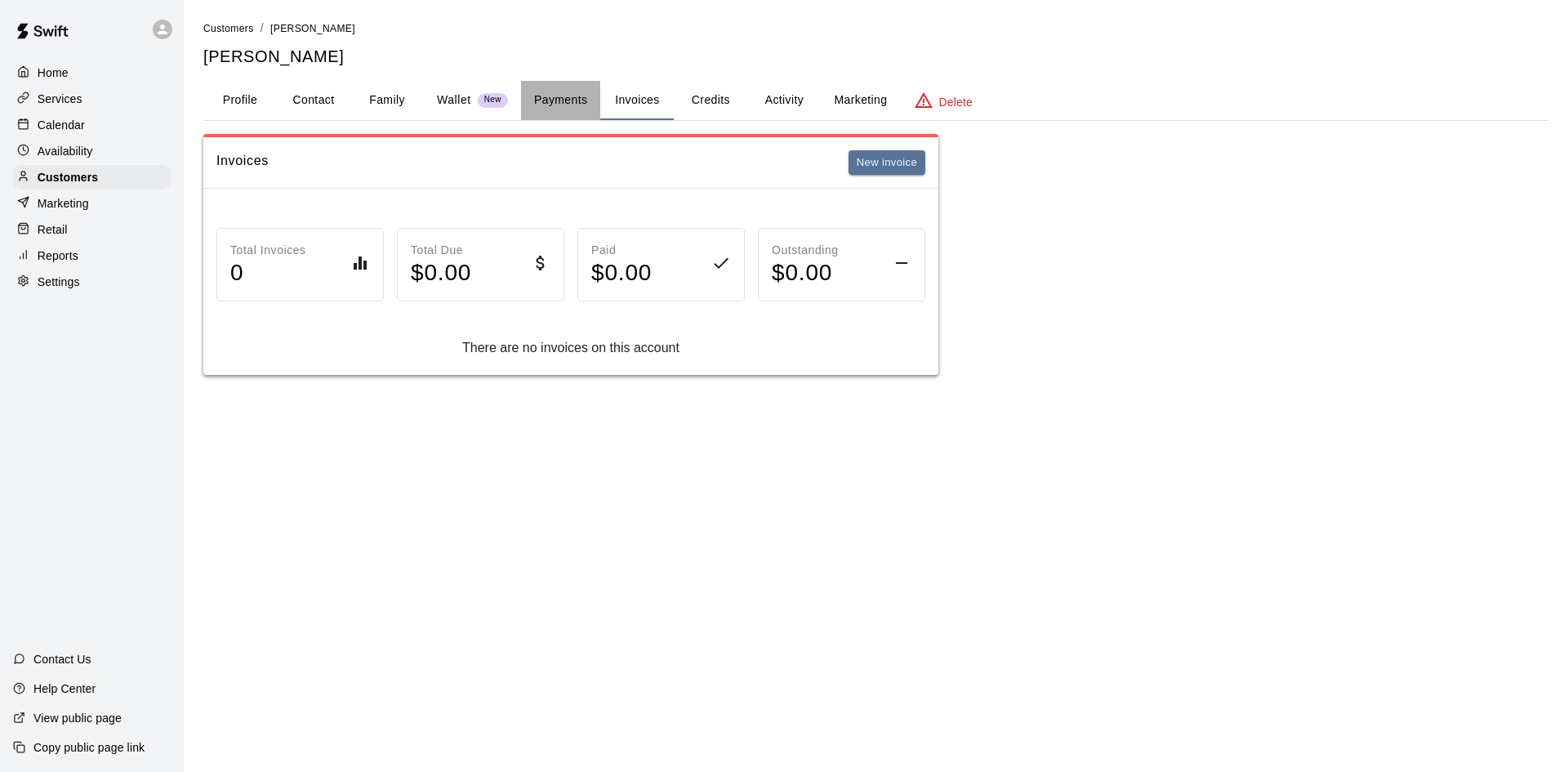
click at [563, 93] on button "Payments" at bounding box center [561, 101] width 79 height 40
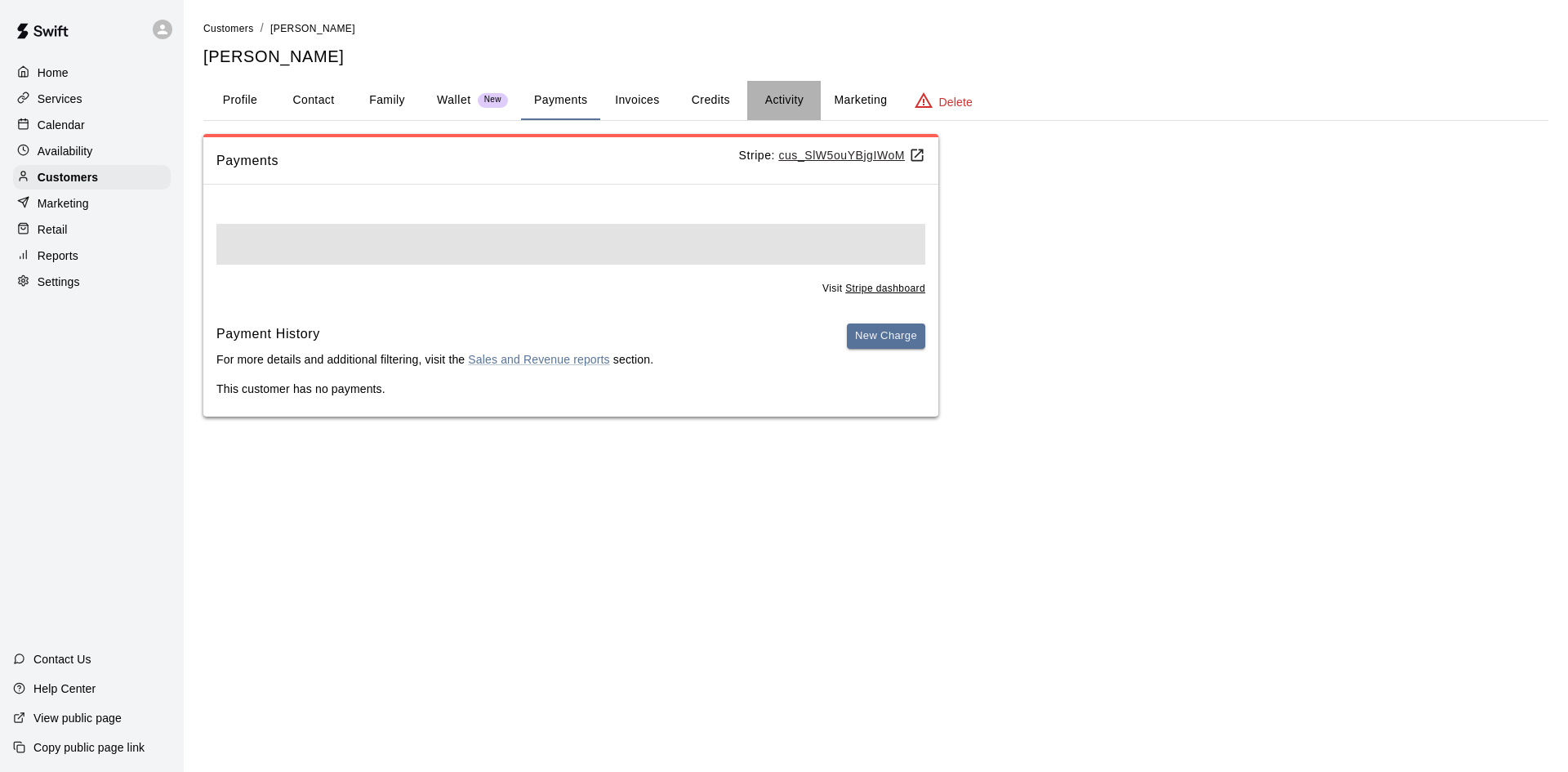
click at [790, 92] on button "Activity" at bounding box center [784, 101] width 73 height 40
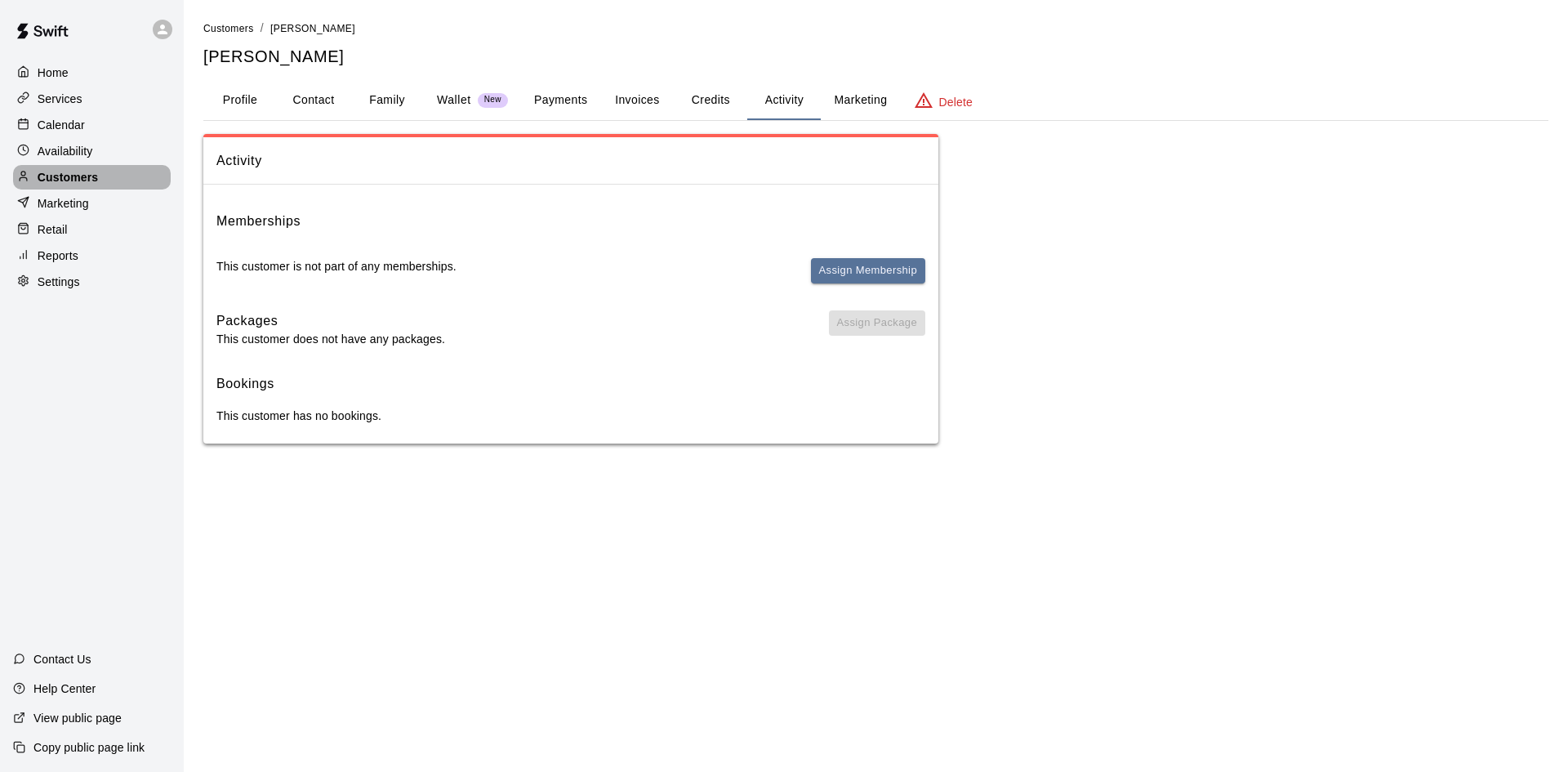
click at [59, 185] on p "Customers" at bounding box center [68, 177] width 60 height 16
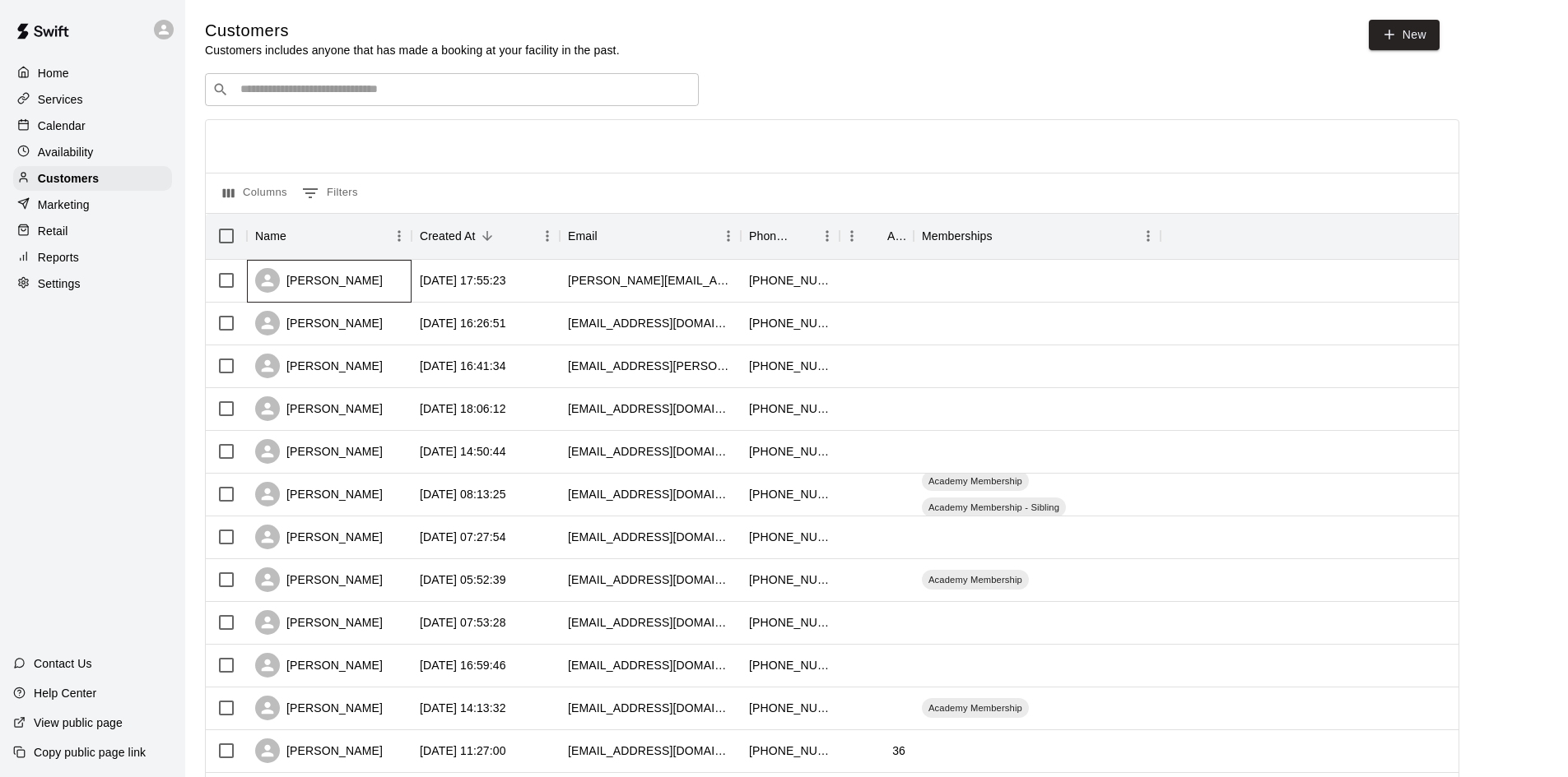
click at [340, 288] on div "Will Williams" at bounding box center [318, 280] width 128 height 24
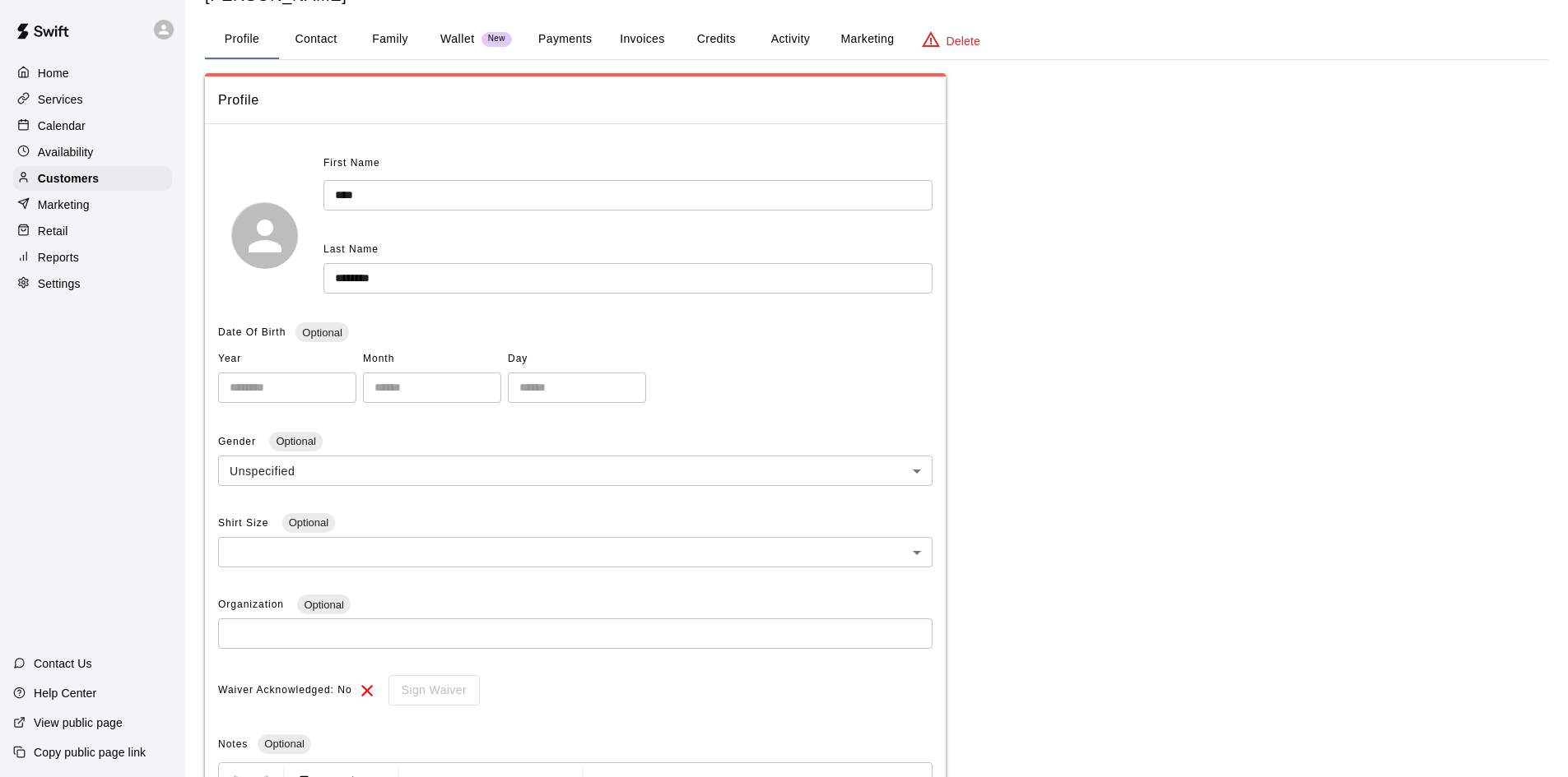
scroll to position [165, 0]
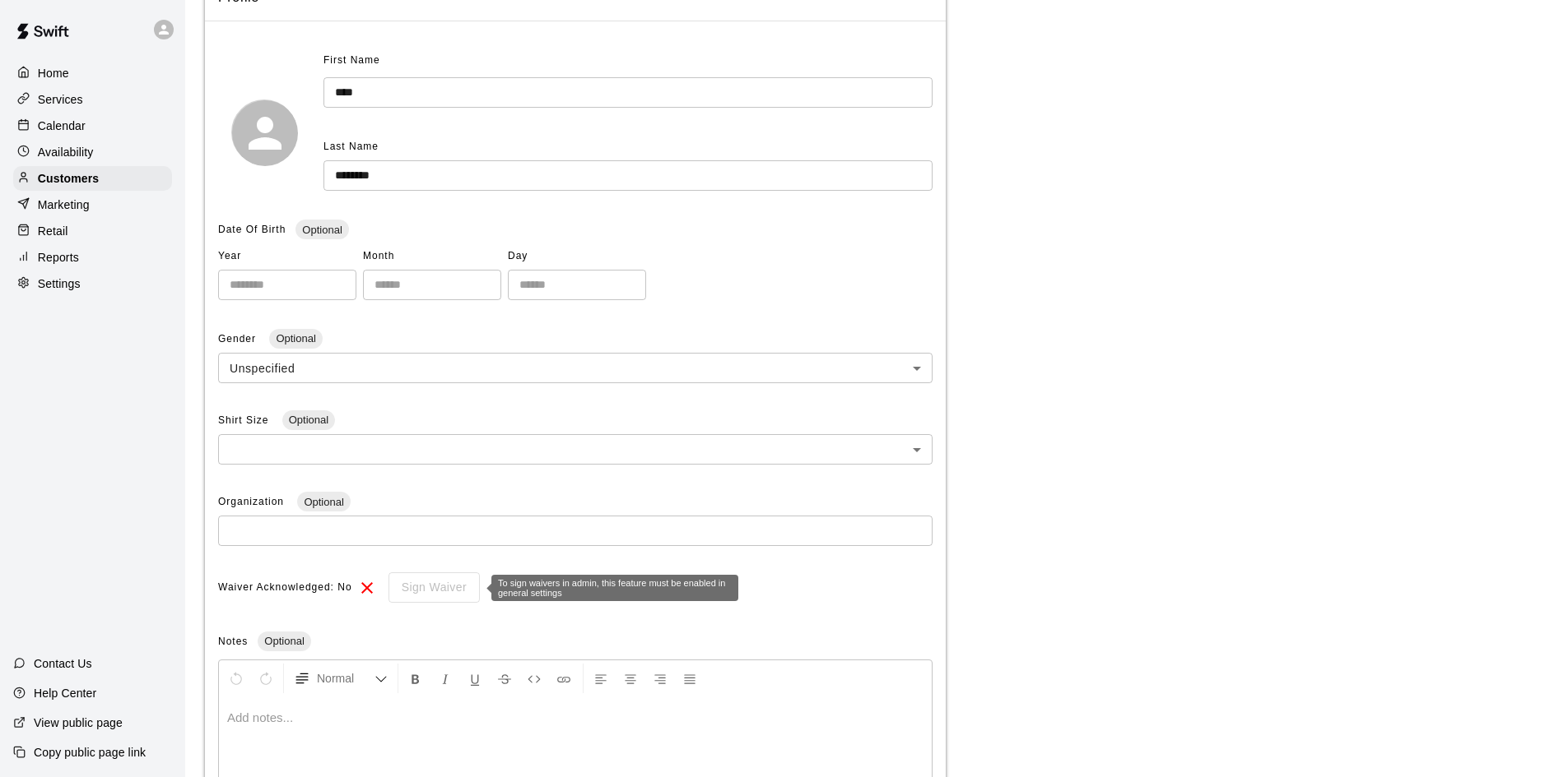
click at [418, 583] on div "Sign Waiver" at bounding box center [428, 587] width 103 height 30
click at [408, 592] on div "Sign Waiver" at bounding box center [428, 587] width 103 height 30
click at [79, 181] on p "Customers" at bounding box center [69, 178] width 61 height 16
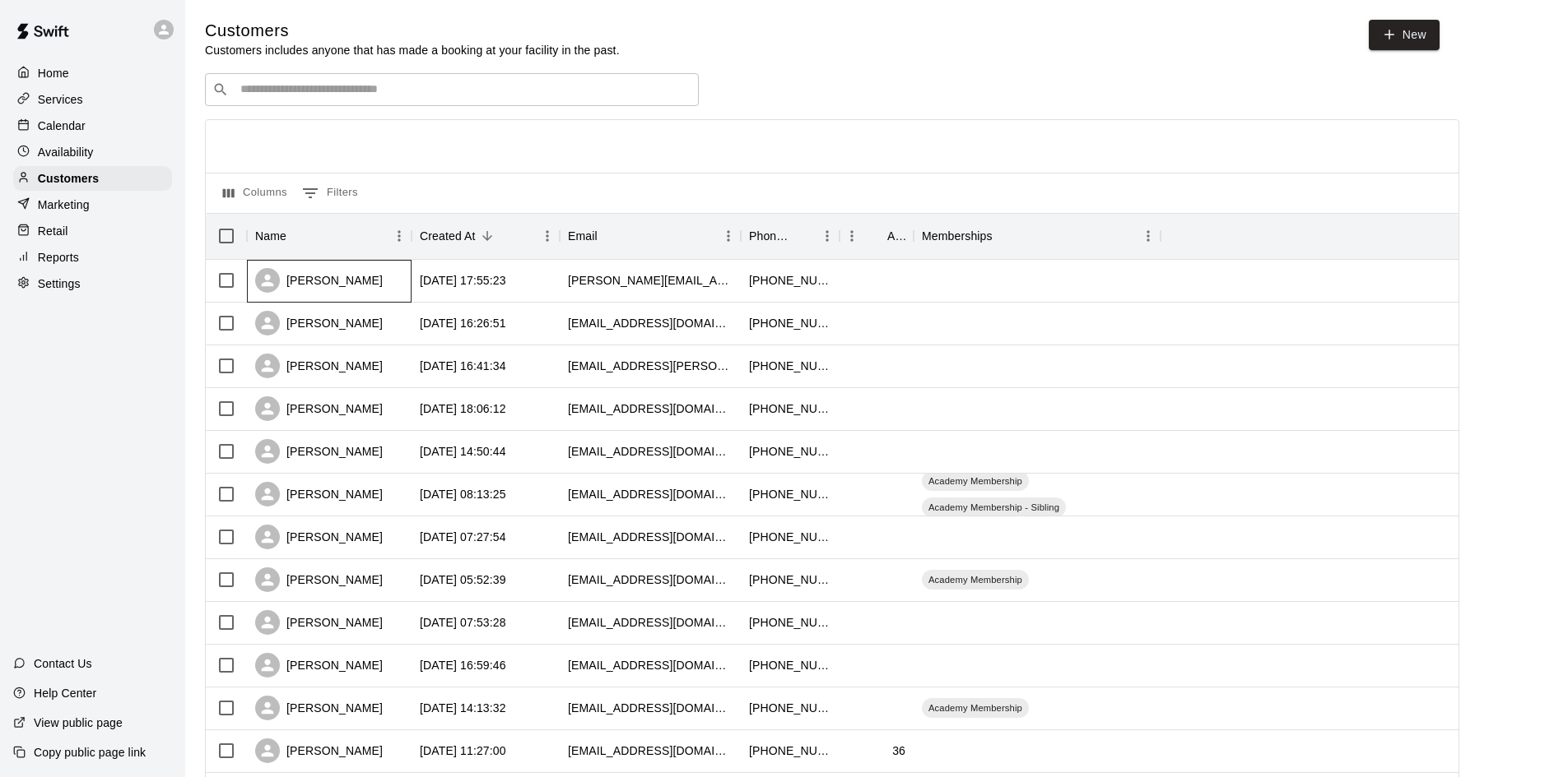
click at [325, 291] on div "Will Williams" at bounding box center [318, 280] width 128 height 24
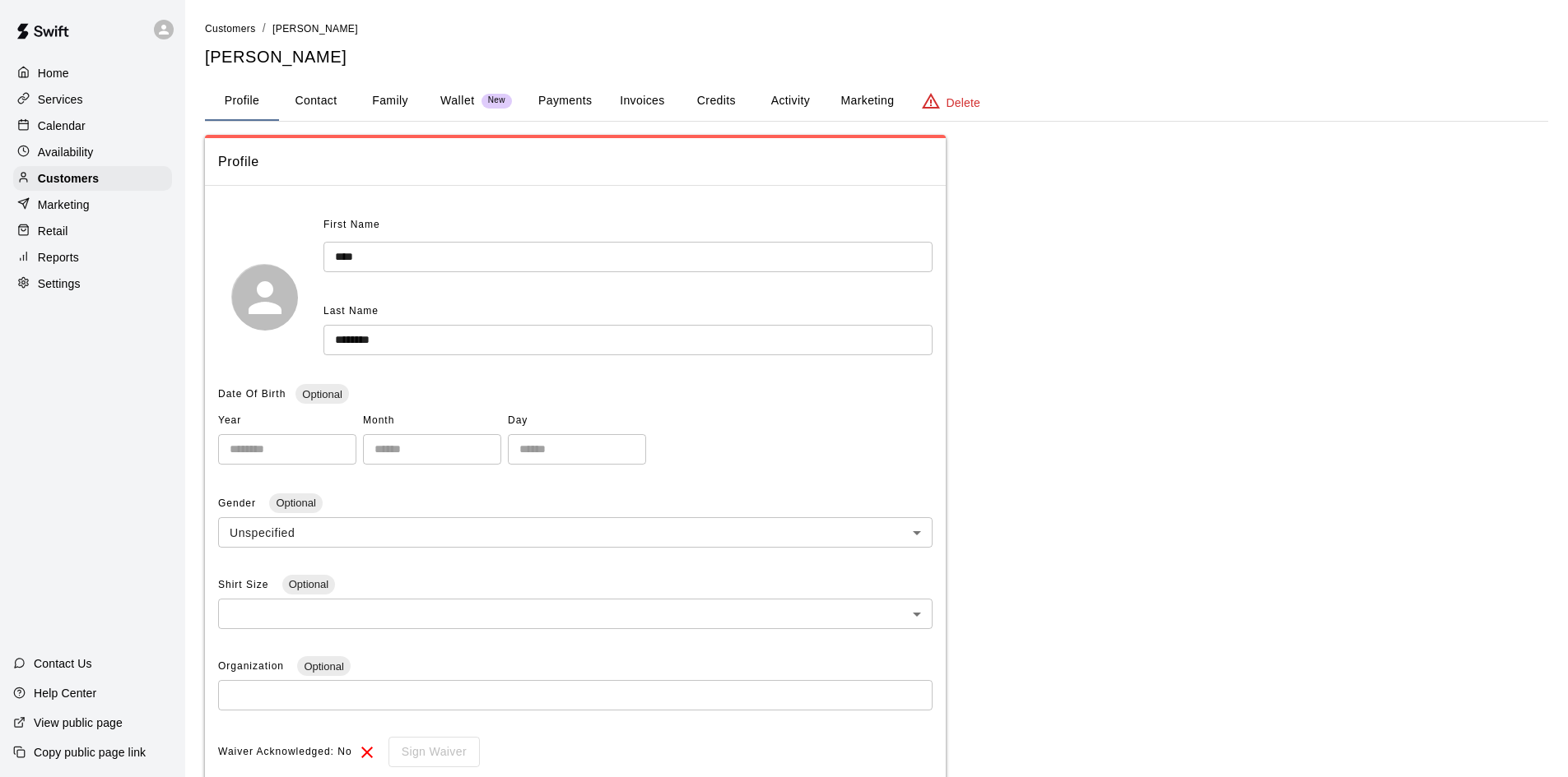
click at [372, 101] on button "Family" at bounding box center [390, 101] width 74 height 40
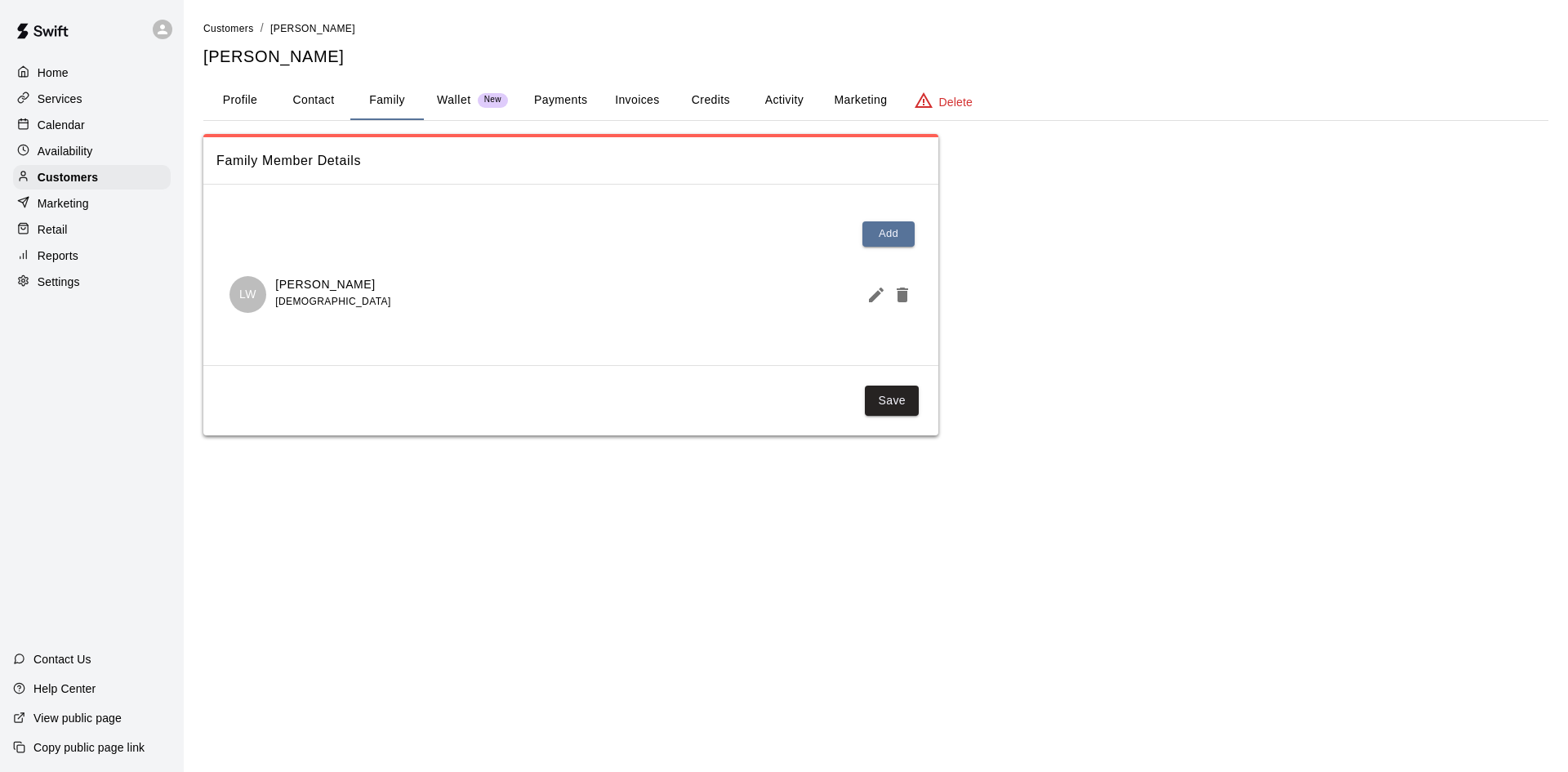
click at [314, 100] on button "Contact" at bounding box center [313, 101] width 73 height 40
select select "**"
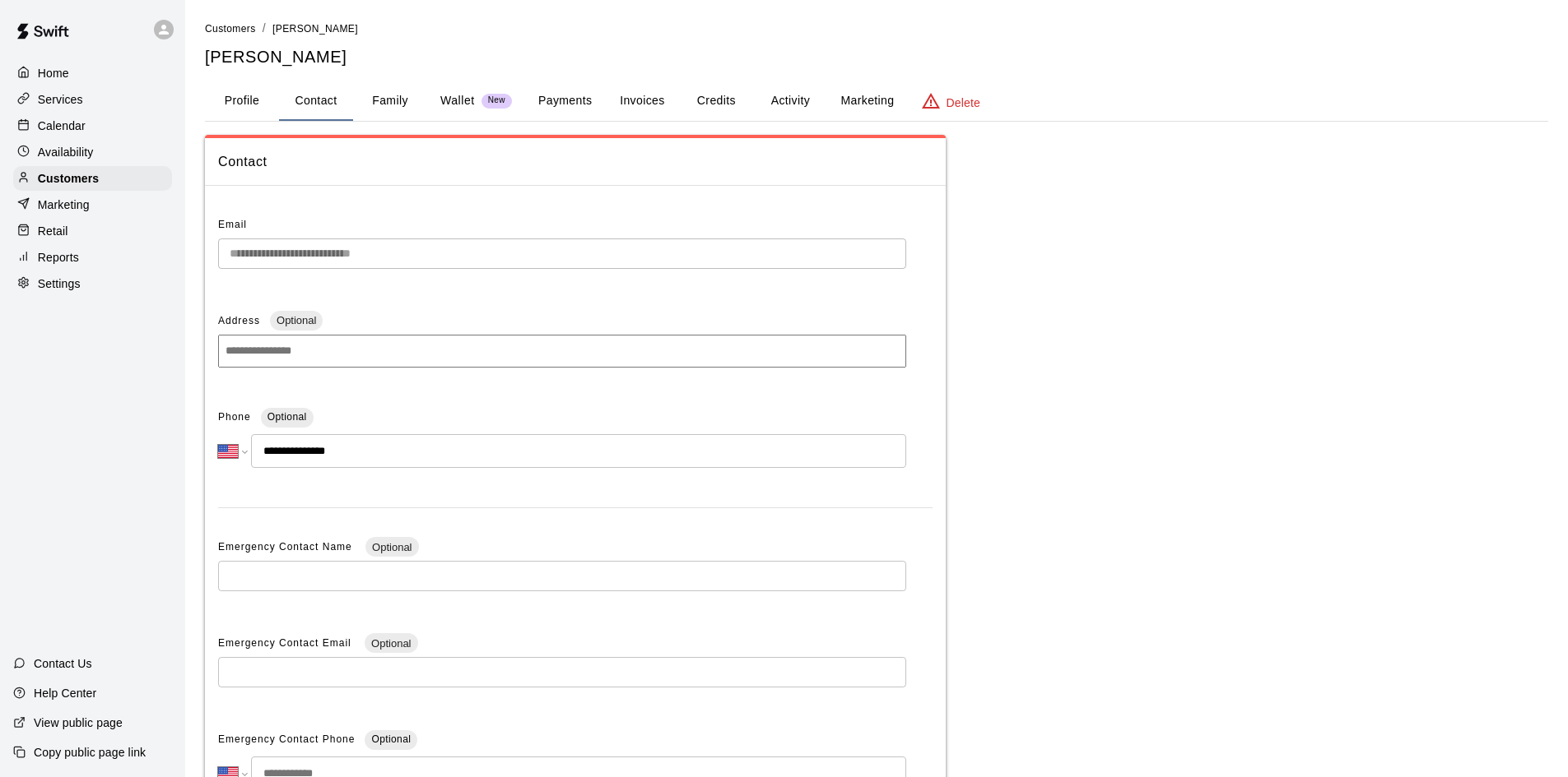
click at [255, 108] on button "Profile" at bounding box center [241, 101] width 74 height 40
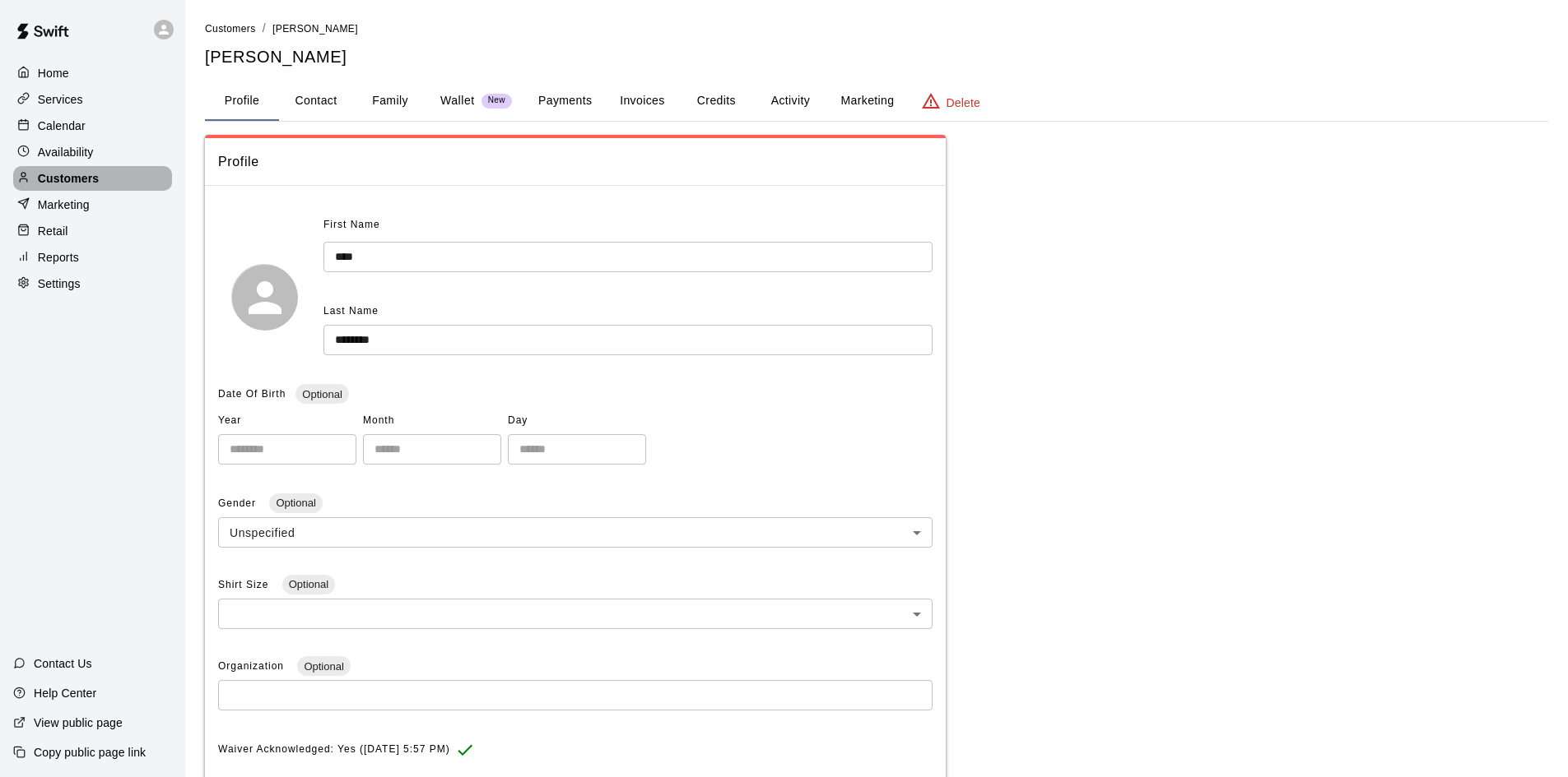
click at [92, 173] on div "Customers" at bounding box center [92, 179] width 159 height 24
